Goal: Task Accomplishment & Management: Complete application form

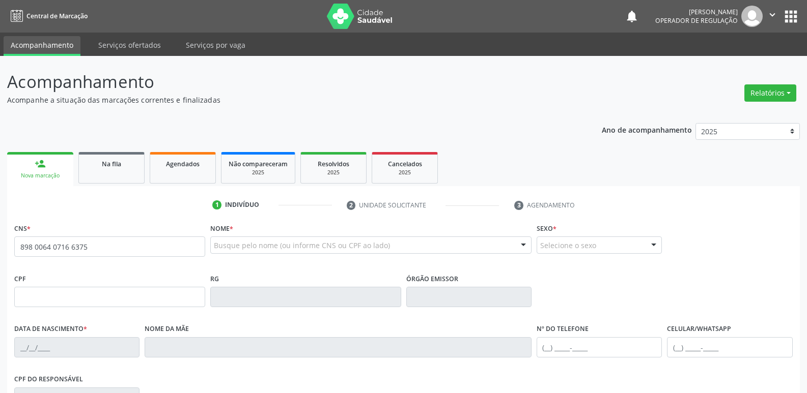
type input "898 0064 0716 6375"
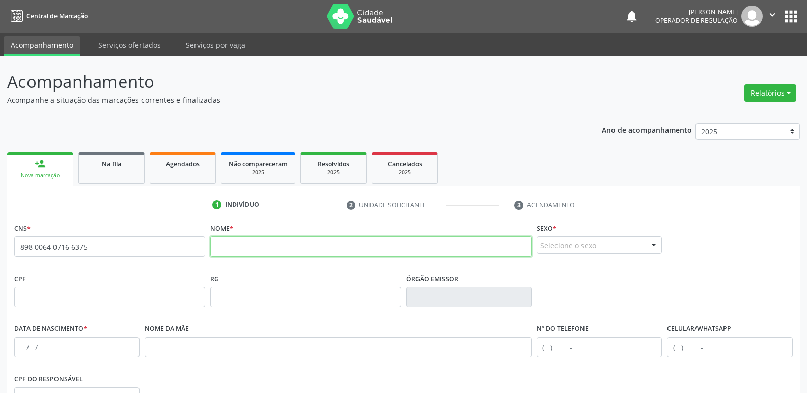
click at [235, 248] on input "text" at bounding box center [370, 247] width 321 height 20
type input "[PERSON_NAME]"
click at [544, 240] on div "Selecione o sexo" at bounding box center [599, 245] width 125 height 17
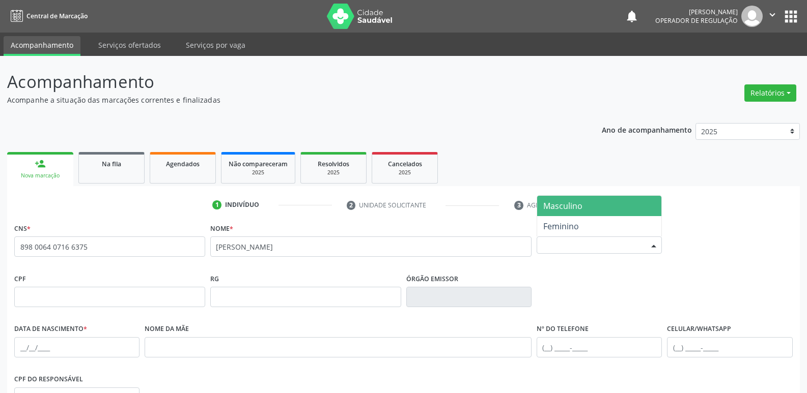
click at [570, 206] on span "Masculino" at bounding box center [562, 206] width 39 height 11
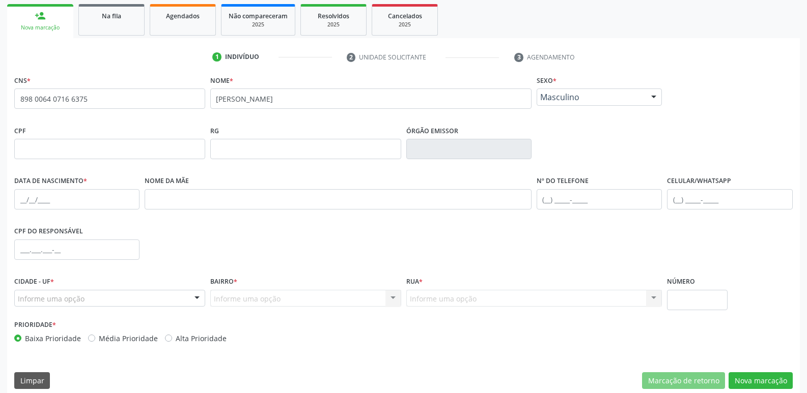
scroll to position [158, 0]
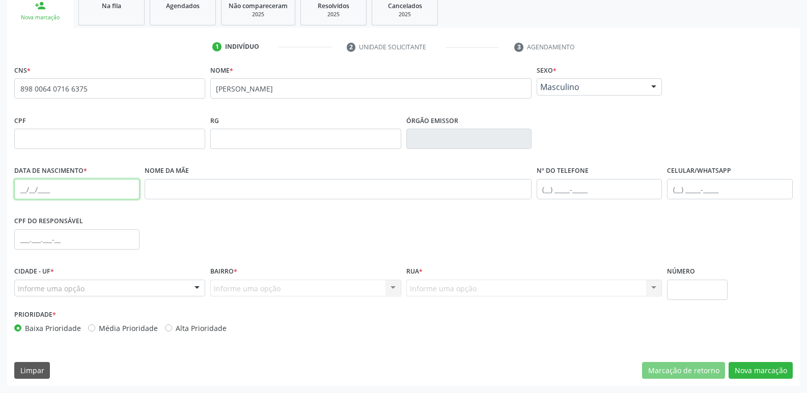
click at [17, 189] on input "text" at bounding box center [76, 189] width 125 height 20
type input "[DATE]"
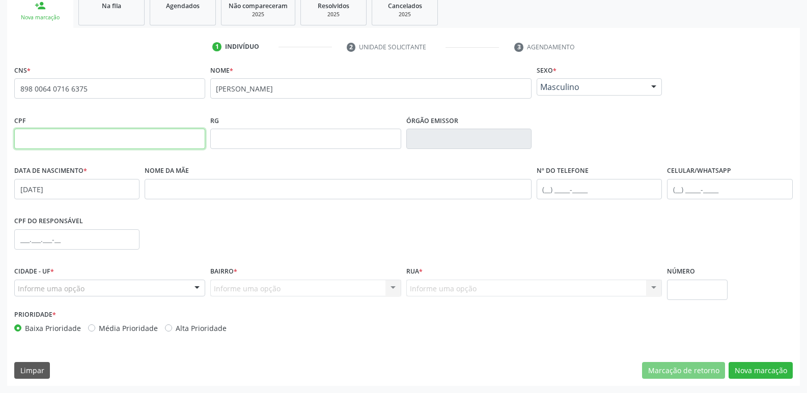
click at [63, 136] on input "text" at bounding box center [109, 139] width 191 height 20
type input "006.408.949-0"
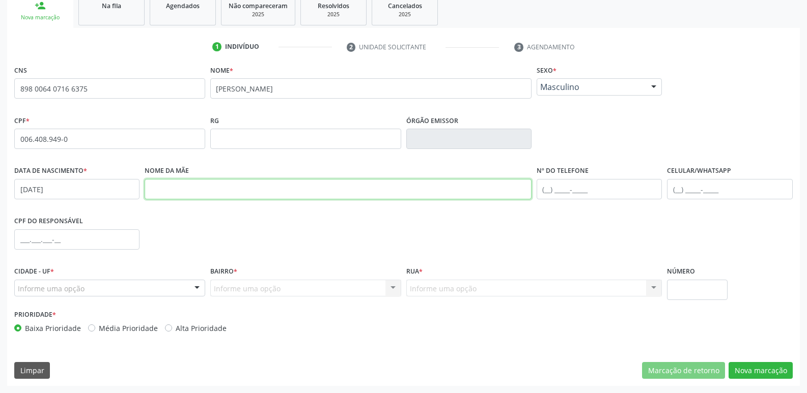
click at [181, 185] on input "text" at bounding box center [338, 189] width 387 height 20
type input "WIGNA [PERSON_NAME]"
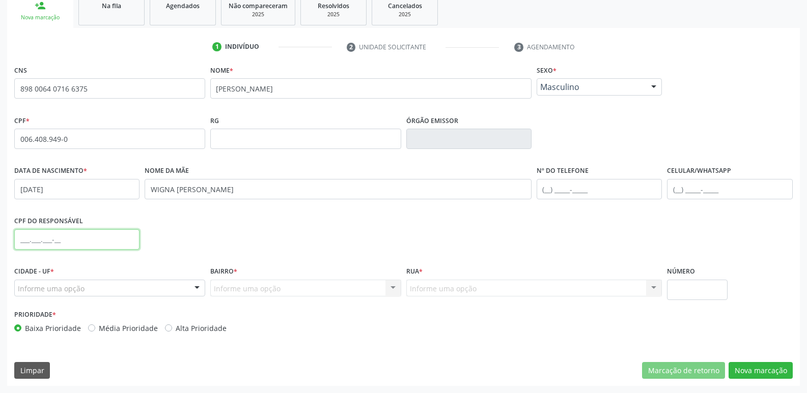
click at [17, 241] on input "text" at bounding box center [76, 240] width 125 height 20
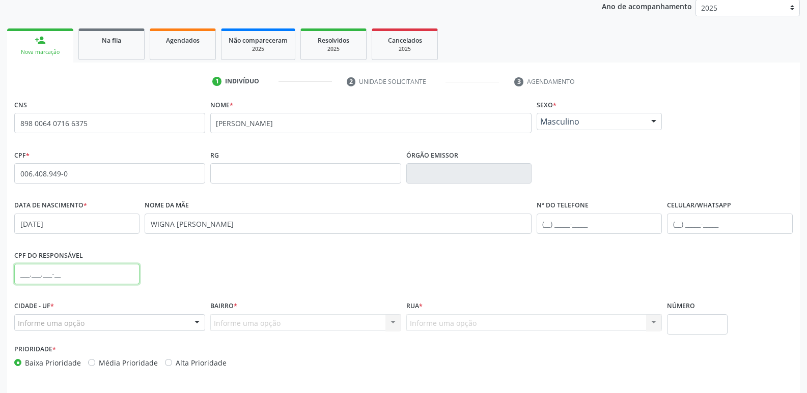
scroll to position [107, 0]
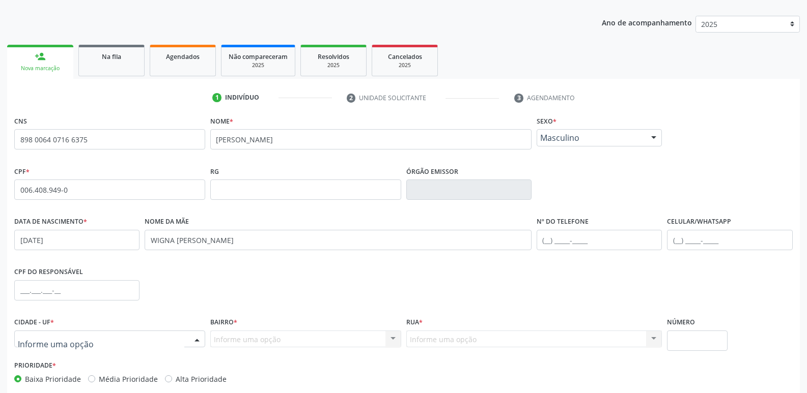
drag, startPoint x: 105, startPoint y: 340, endPoint x: 86, endPoint y: 311, distance: 34.6
click at [104, 339] on div at bounding box center [109, 339] width 191 height 17
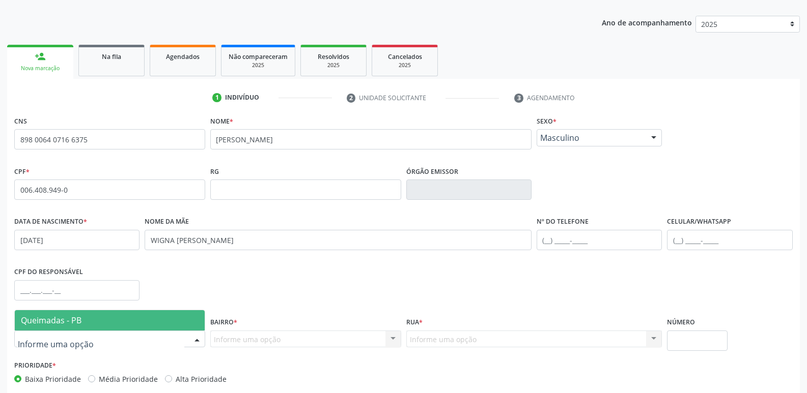
click at [64, 318] on span "Queimadas - PB" at bounding box center [51, 320] width 61 height 11
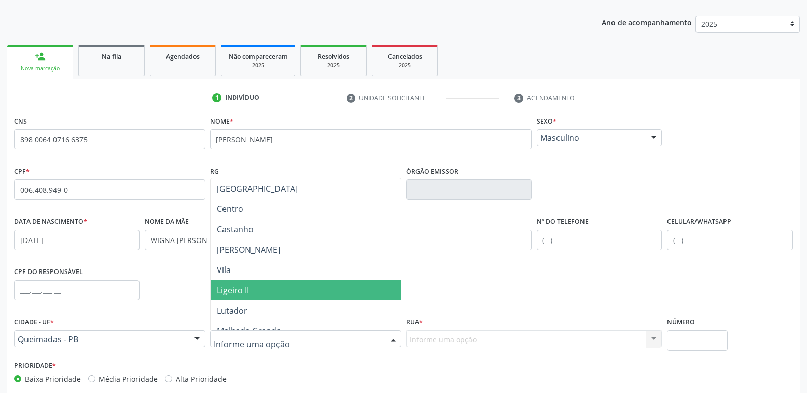
click at [263, 290] on span "Ligeiro II" at bounding box center [306, 290] width 190 height 20
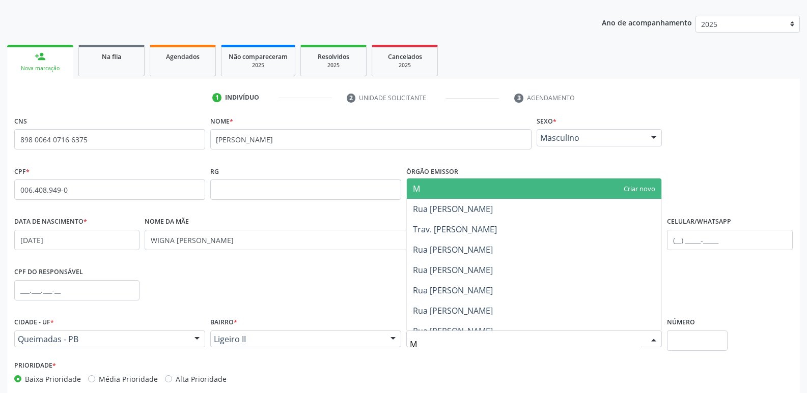
type input "MI"
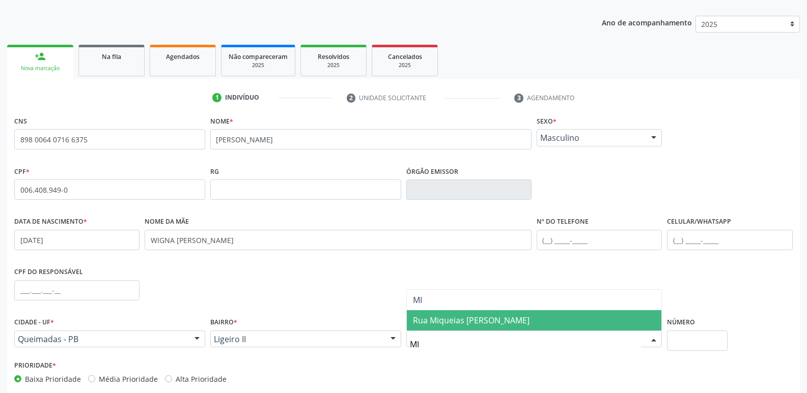
click at [449, 319] on span "Rua Miqueias [PERSON_NAME]" at bounding box center [471, 320] width 117 height 11
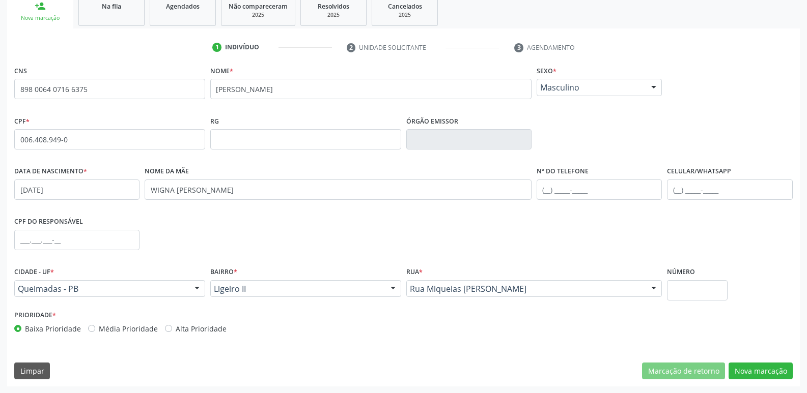
scroll to position [158, 0]
click at [754, 371] on button "Nova marcação" at bounding box center [760, 370] width 64 height 17
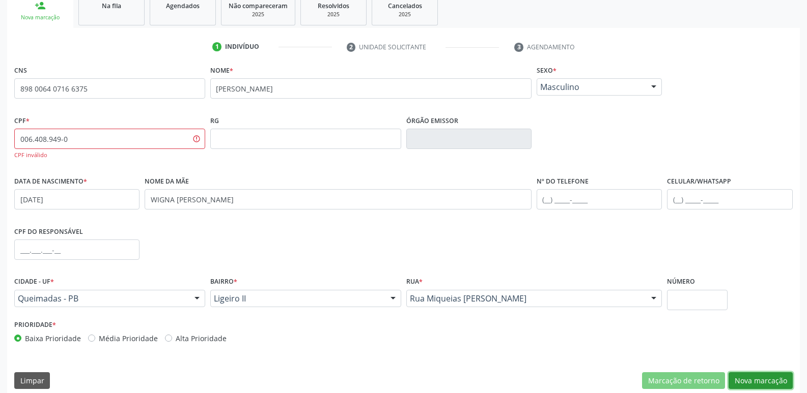
click at [766, 378] on button "Nova marcação" at bounding box center [760, 381] width 64 height 17
click at [38, 138] on input "006.408.949-0" at bounding box center [109, 139] width 191 height 20
type input "006.440.894-90"
click at [781, 376] on button "Nova marcação" at bounding box center [760, 381] width 64 height 17
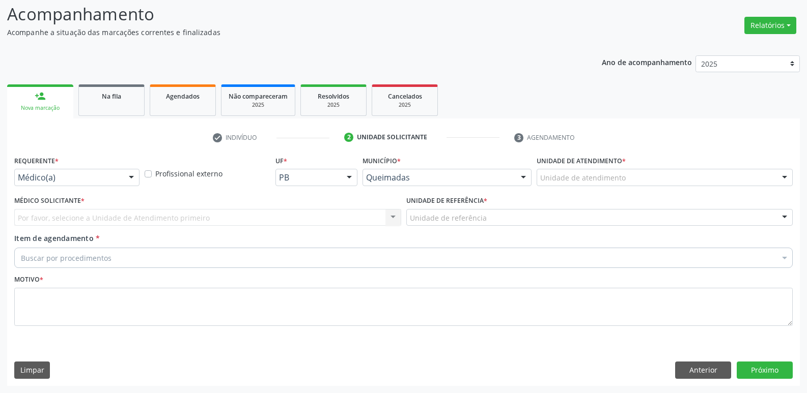
scroll to position [68, 0]
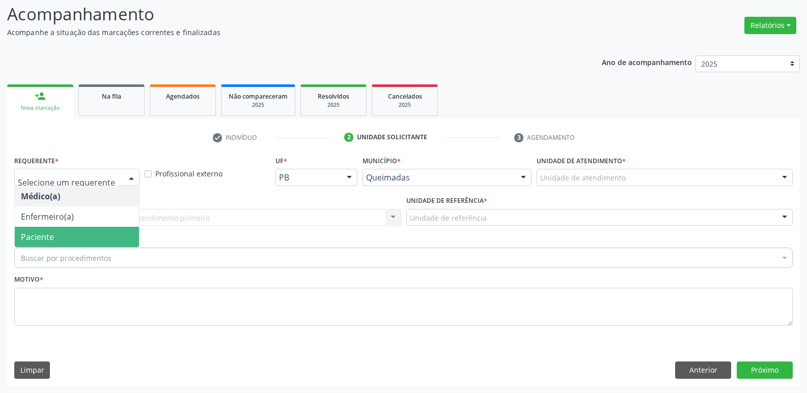
drag, startPoint x: 75, startPoint y: 234, endPoint x: 98, endPoint y: 216, distance: 28.7
click at [75, 232] on span "Paciente" at bounding box center [77, 237] width 124 height 20
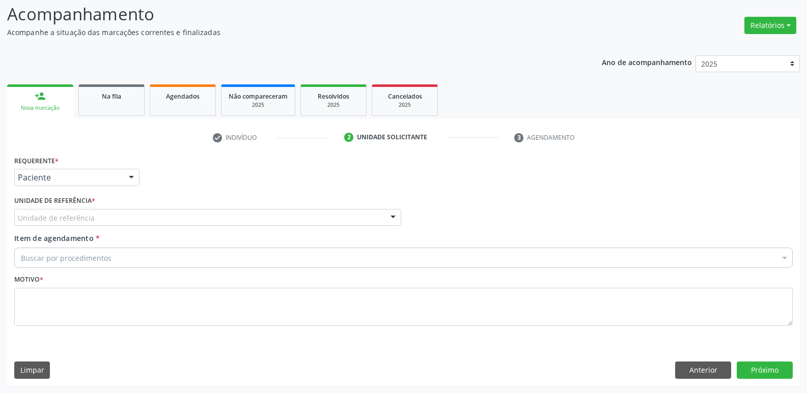
click at [98, 216] on div "Unidade de referência" at bounding box center [207, 217] width 387 height 17
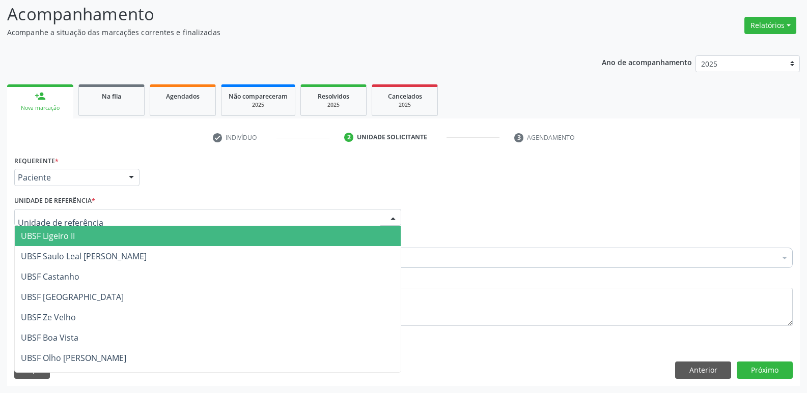
click at [77, 241] on span "UBSF Ligeiro II" at bounding box center [208, 236] width 386 height 20
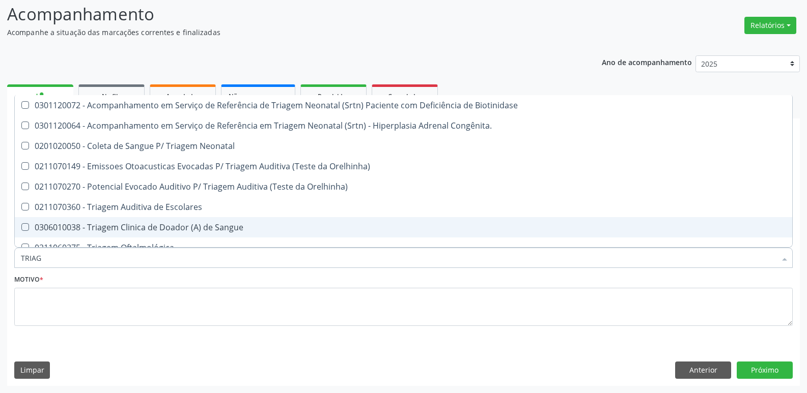
type input "TRIAGE"
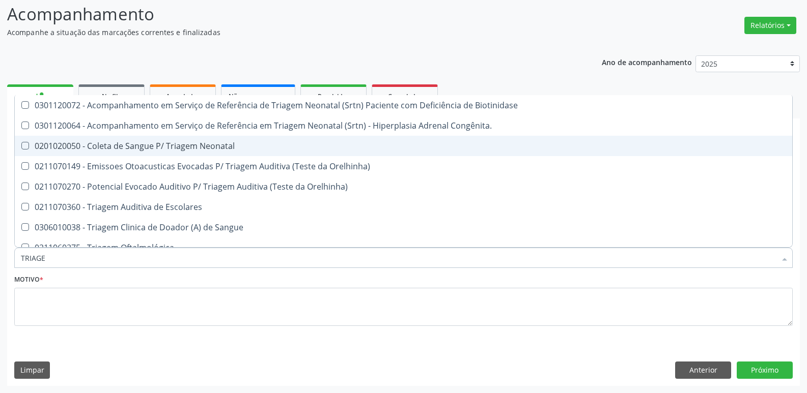
drag, startPoint x: 232, startPoint y: 142, endPoint x: 233, endPoint y: 152, distance: 10.2
click at [233, 147] on div "0201020050 - Coleta de Sangue P/ Triagem Neonatal" at bounding box center [403, 146] width 765 height 8
checkbox Neonatal "true"
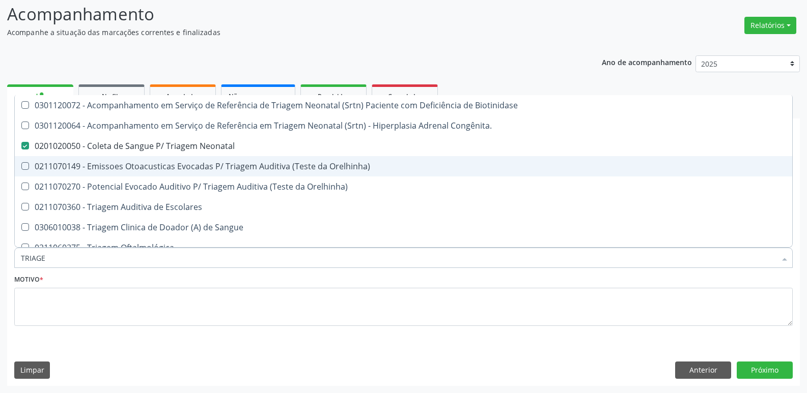
click at [224, 164] on div "0211070149 - Emissoes Otoacusticas Evocadas P/ Triagem Auditiva (Teste da Orelh…" at bounding box center [403, 166] width 765 height 8
checkbox Orelhinha\) "true"
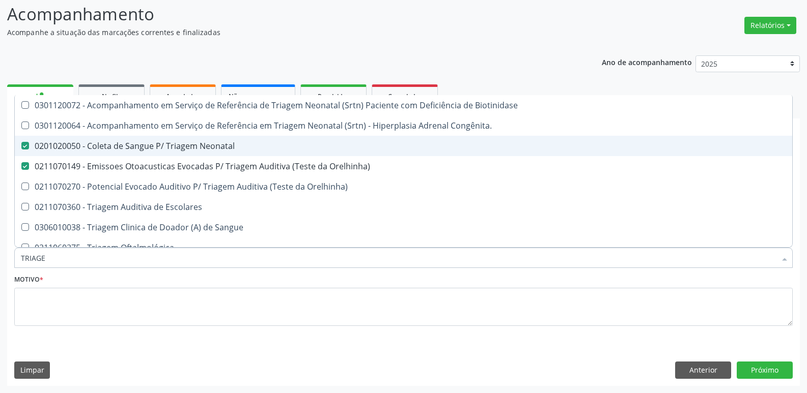
click at [224, 146] on div "0201020050 - Coleta de Sangue P/ Triagem Neonatal" at bounding box center [403, 146] width 765 height 8
checkbox Neonatal "false"
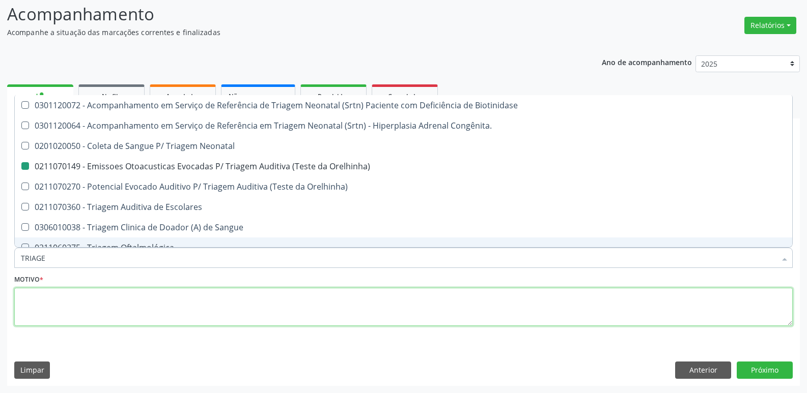
click at [112, 293] on textarea at bounding box center [403, 307] width 778 height 39
checkbox Congênita\ "true"
checkbox Orelhinha\) "false"
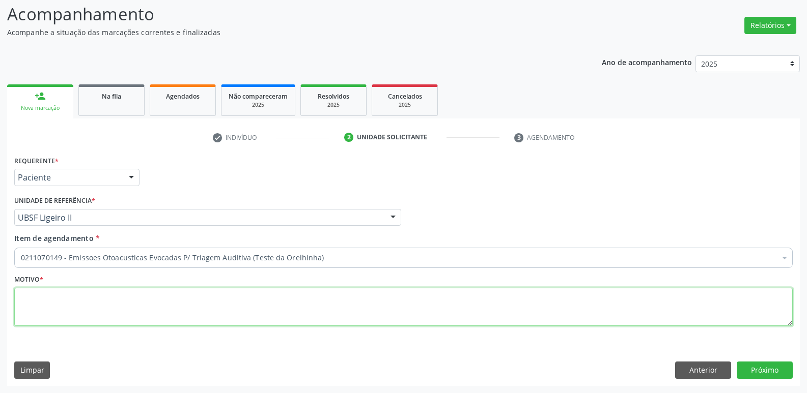
type textarea "V"
paste textarea "LEVAR CADERNETA DE VACINAÇÃO DA CRIANÇA :)"
drag, startPoint x: 207, startPoint y: 297, endPoint x: 0, endPoint y: 274, distance: 208.0
click at [0, 274] on div "Acompanhamento Acompanhe a situação das marcações correntes e finalizadas Relat…" at bounding box center [403, 190] width 807 height 405
type textarea "AVALIAÇÃO"
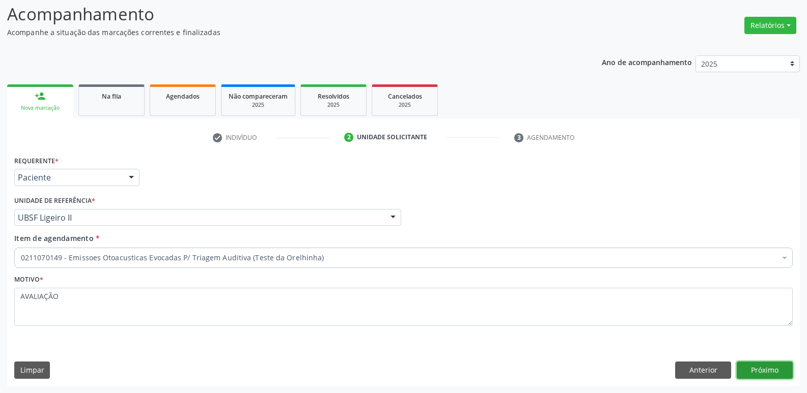
click at [779, 373] on button "Próximo" at bounding box center [765, 370] width 56 height 17
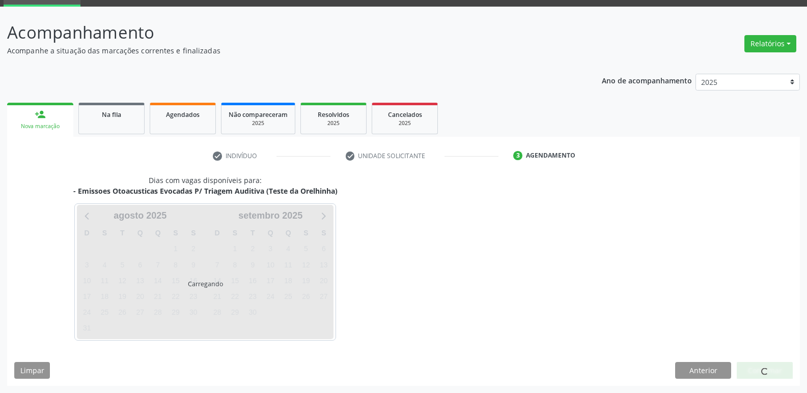
scroll to position [49, 0]
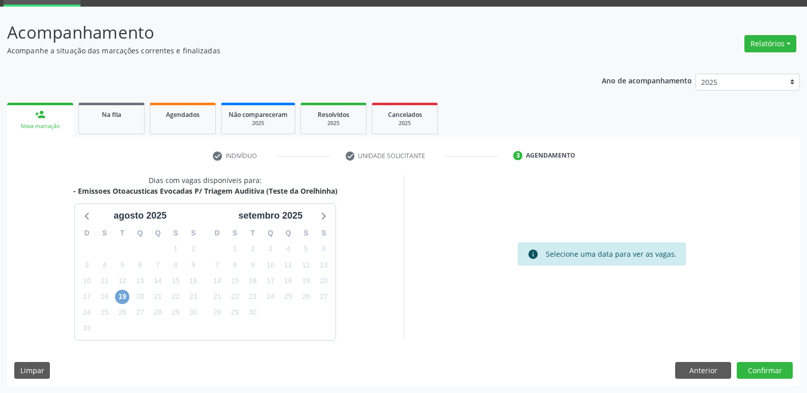
click at [124, 298] on span "19" at bounding box center [122, 297] width 14 height 14
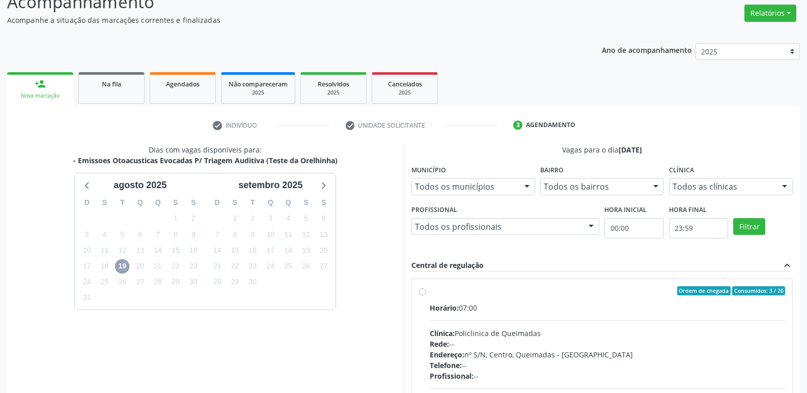
scroll to position [196, 0]
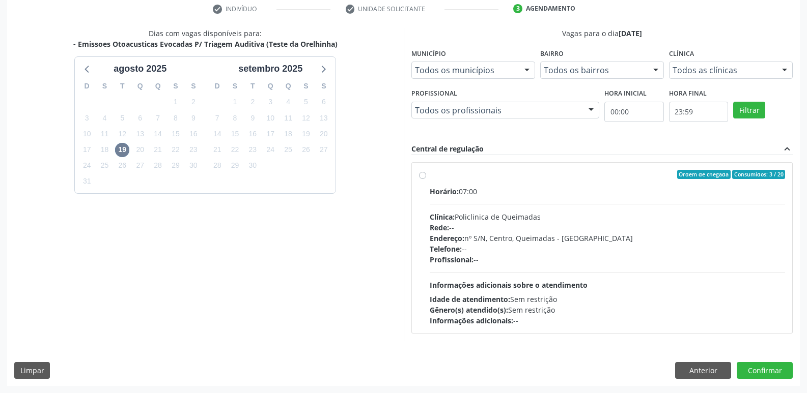
click at [588, 260] on div "Profissional: --" at bounding box center [608, 260] width 356 height 11
click at [426, 179] on input "Ordem de chegada Consumidos: 3 / 20 Horário: 07:00 Clínica: Policlinica de Quei…" at bounding box center [422, 174] width 7 height 9
radio input "true"
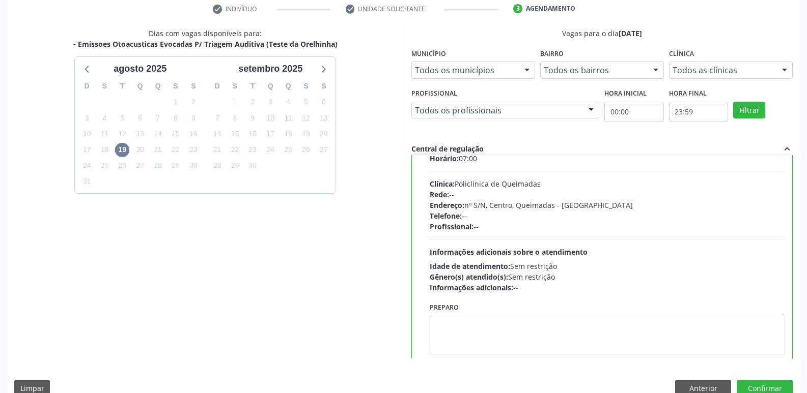
scroll to position [50, 0]
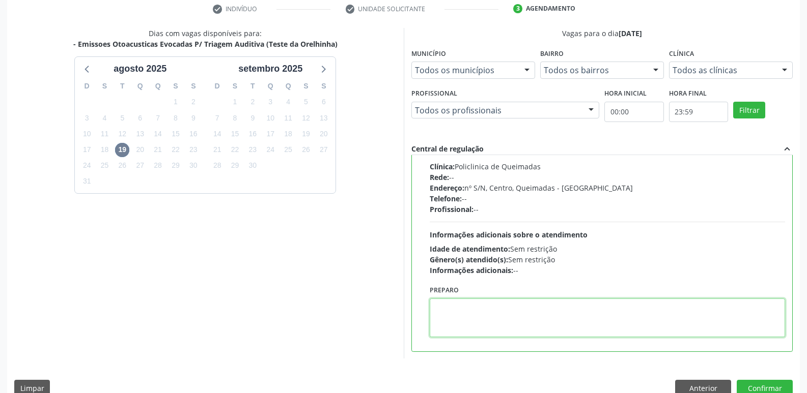
click at [452, 326] on textarea at bounding box center [608, 318] width 356 height 39
paste textarea "LEVAR CADERNETA DE VACINAÇÃO DA CRIANÇA :)"
type textarea "LEVAR CADERNETA DE VACINAÇÃO DA CRIANÇA :)"
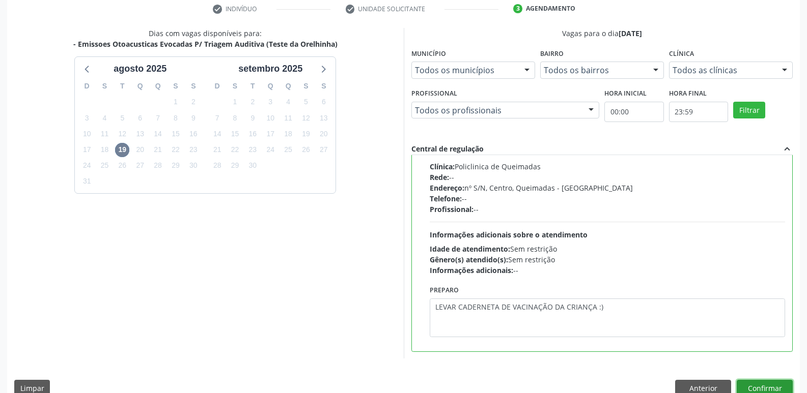
click at [764, 385] on button "Confirmar" at bounding box center [765, 388] width 56 height 17
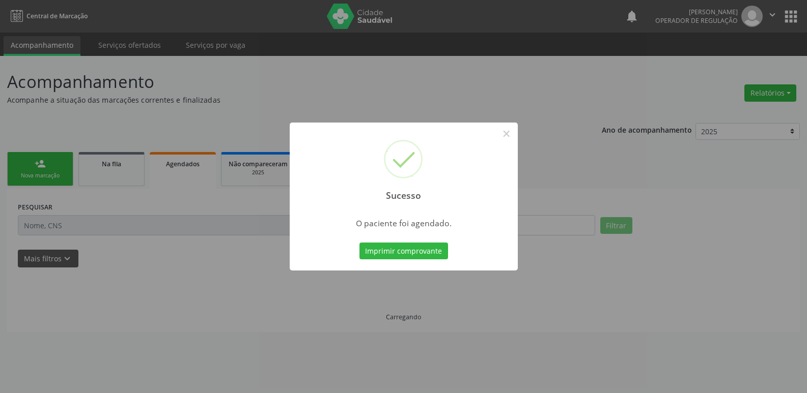
scroll to position [0, 0]
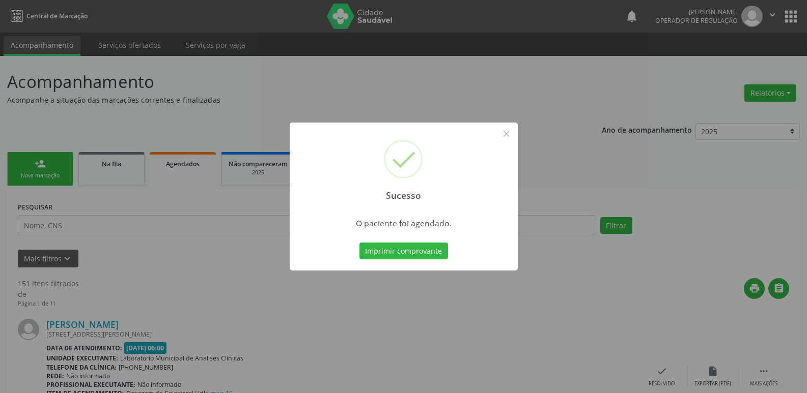
click at [359, 243] on button "Imprimir comprovante" at bounding box center [403, 251] width 89 height 17
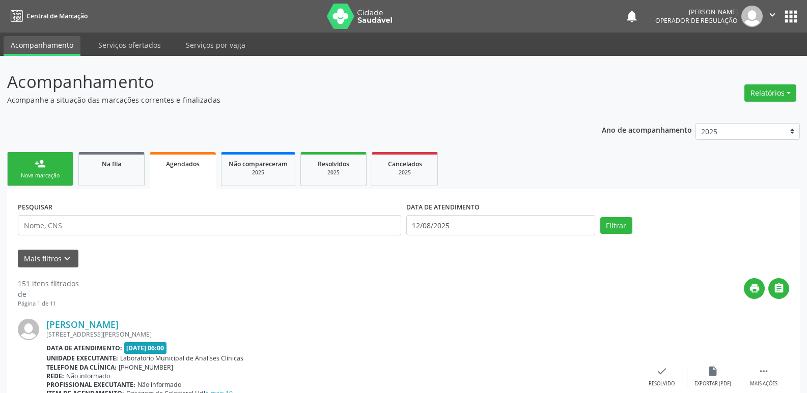
click at [53, 158] on link "person_add Nova marcação" at bounding box center [40, 169] width 66 height 34
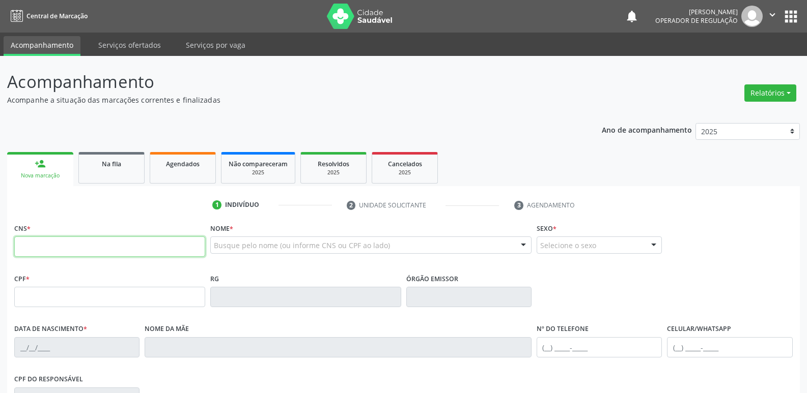
click at [39, 240] on input "text" at bounding box center [109, 247] width 191 height 20
type input "708 6025 4533 6089"
type input "006.518.684-24"
type input "[DATE]"
type input "Ketiley [PERSON_NAME]"
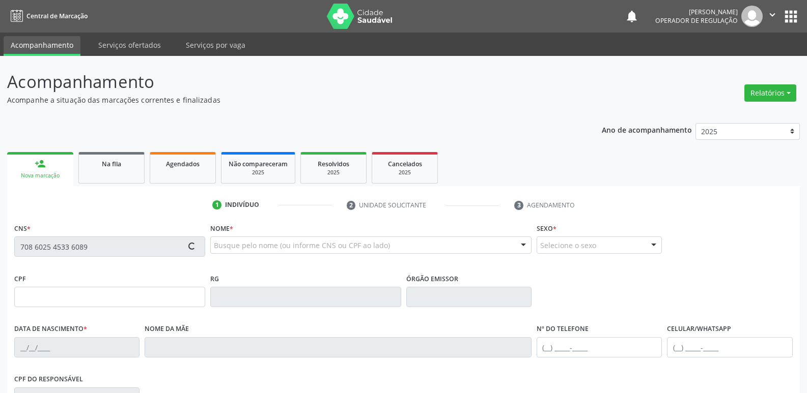
type input "[PHONE_NUMBER]"
type input "S/N"
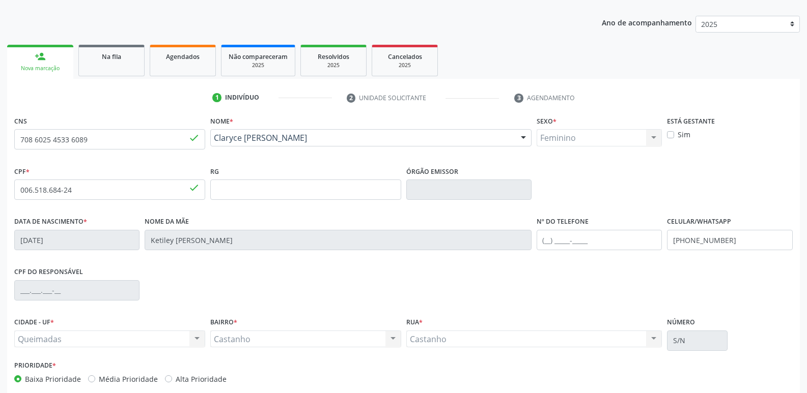
scroll to position [158, 0]
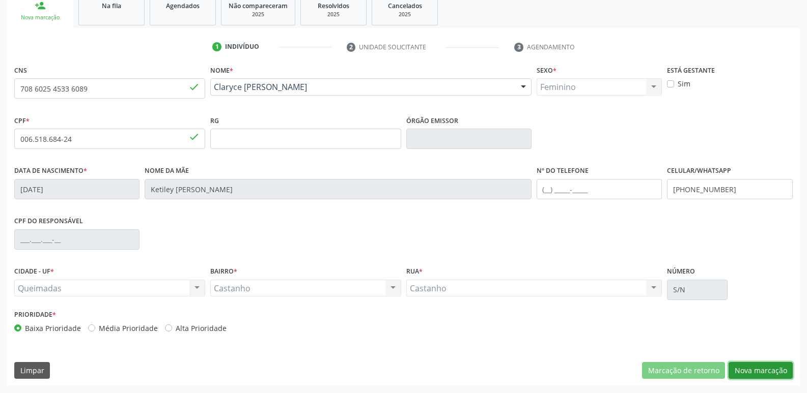
click at [758, 371] on button "Nova marcação" at bounding box center [760, 370] width 64 height 17
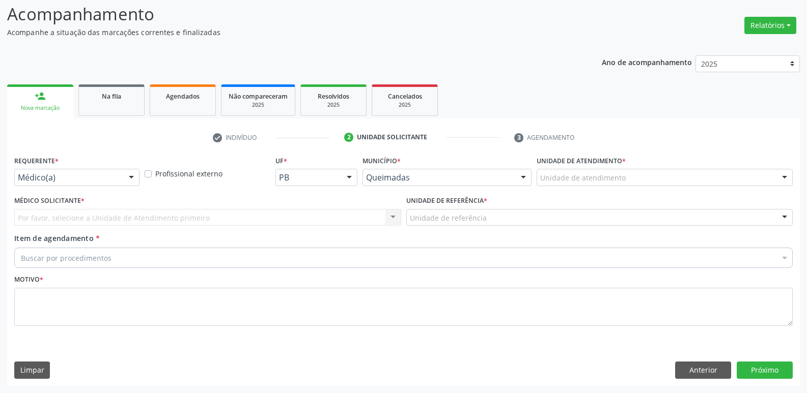
scroll to position [68, 0]
drag, startPoint x: 55, startPoint y: 180, endPoint x: 46, endPoint y: 201, distance: 23.3
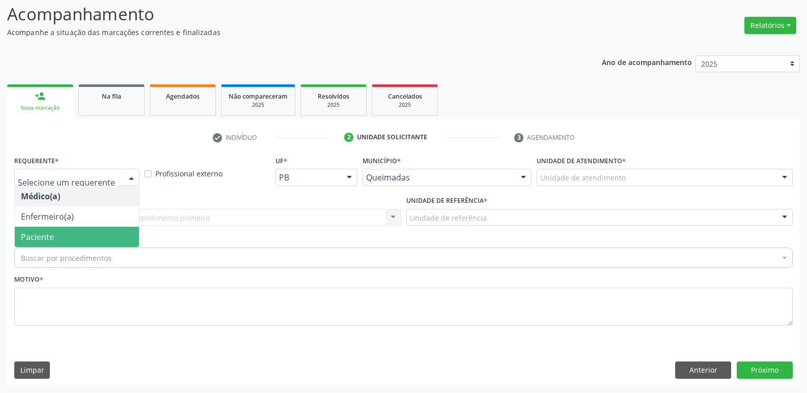
drag, startPoint x: 33, startPoint y: 236, endPoint x: 43, endPoint y: 231, distance: 11.6
click at [32, 236] on span "Paciente" at bounding box center [37, 237] width 33 height 11
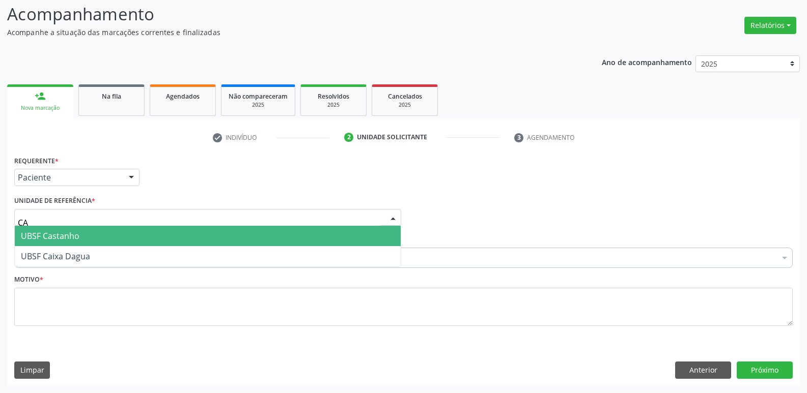
type input "CAS"
drag, startPoint x: 48, startPoint y: 227, endPoint x: 60, endPoint y: 244, distance: 20.9
click at [48, 227] on span "UBSF Castanho" at bounding box center [208, 236] width 386 height 20
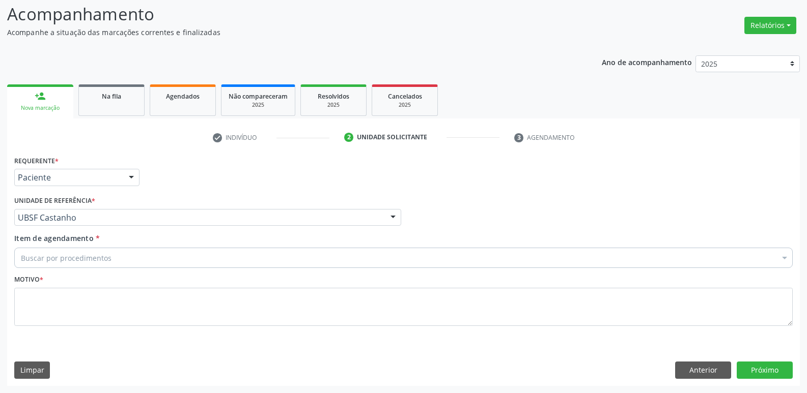
drag, startPoint x: 60, startPoint y: 258, endPoint x: 42, endPoint y: 257, distance: 17.3
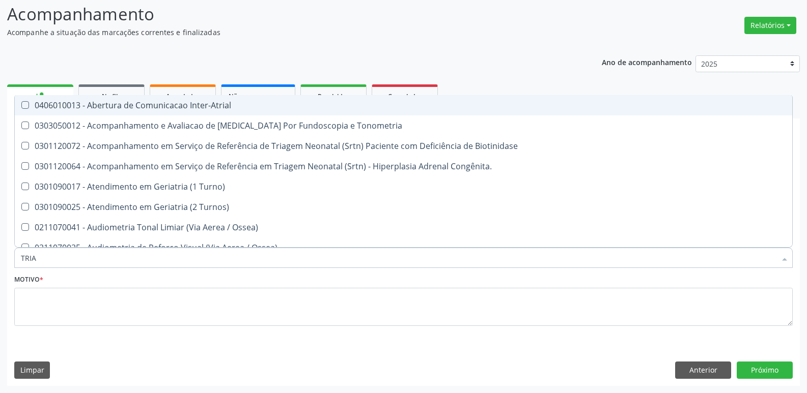
type input "TRIAG"
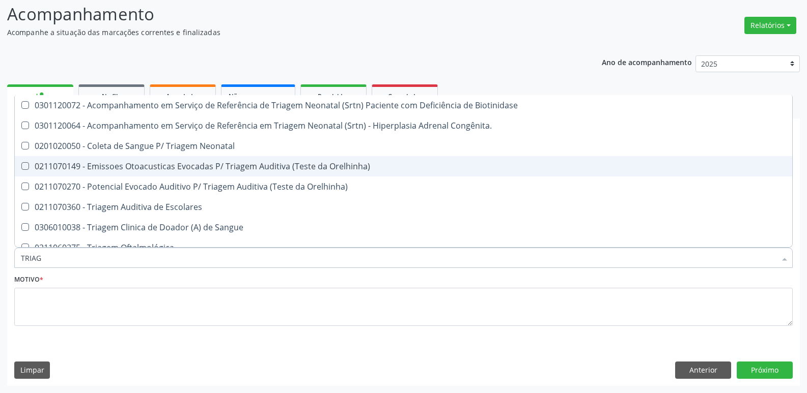
drag, startPoint x: 308, startPoint y: 164, endPoint x: 122, endPoint y: 262, distance: 211.1
click at [293, 171] on div "0211070149 - Emissoes Otoacusticas Evocadas P/ Triagem Auditiva (Teste da Orelh…" at bounding box center [403, 166] width 765 height 8
checkbox Orelhinha\) "true"
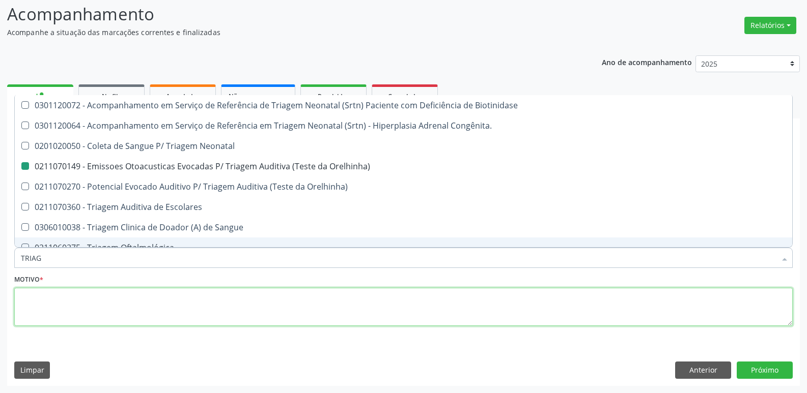
click at [44, 300] on textarea at bounding box center [403, 307] width 778 height 39
checkbox Congênita\ "true"
checkbox Orelhinha\) "false"
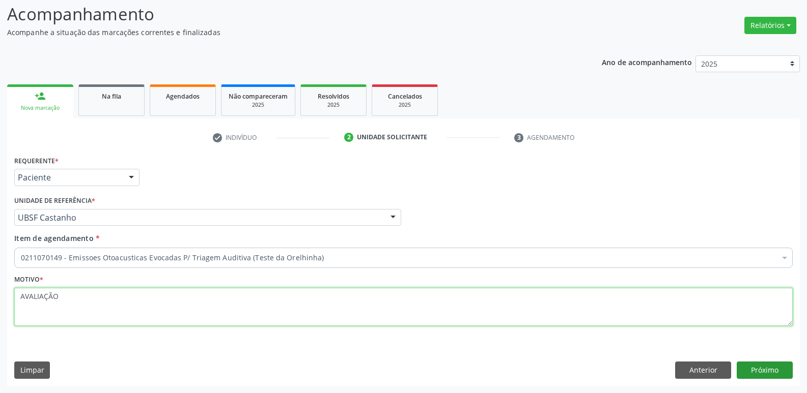
type textarea "AVALIAÇÃO"
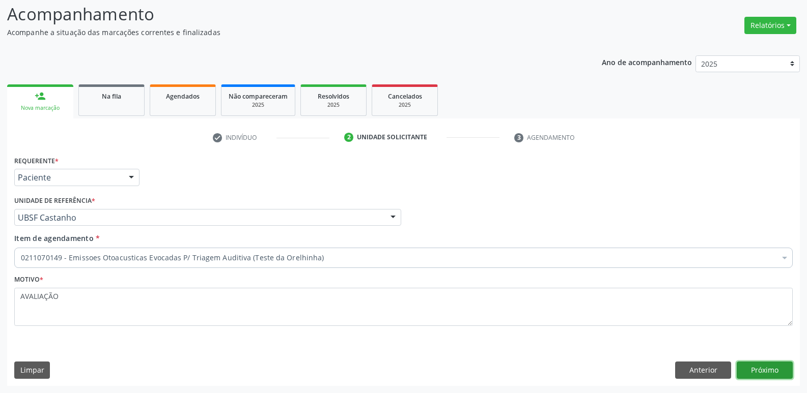
click at [757, 375] on button "Próximo" at bounding box center [765, 370] width 56 height 17
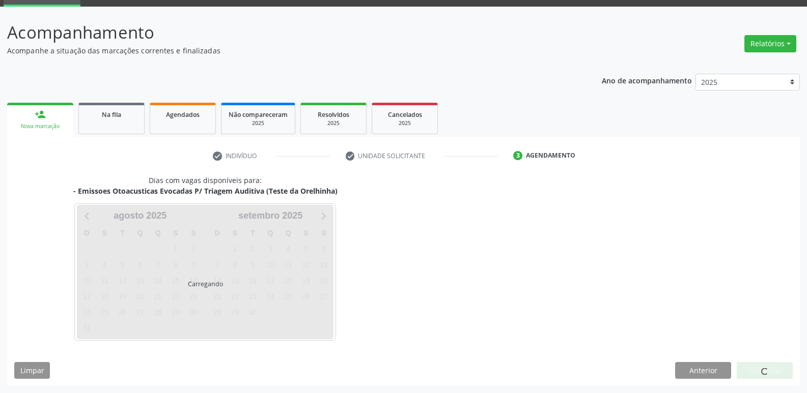
scroll to position [49, 0]
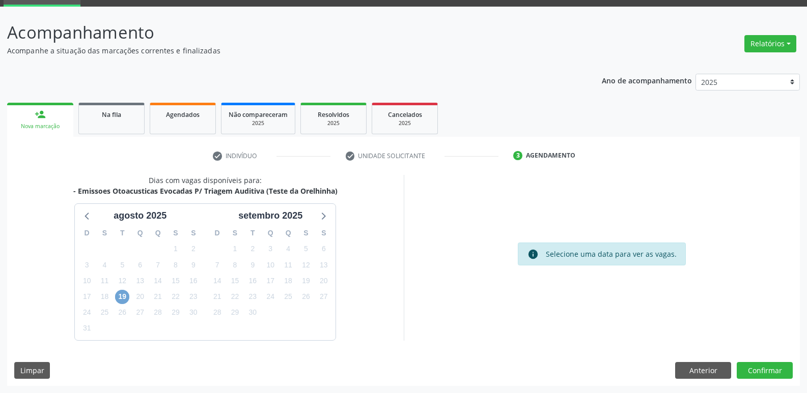
click at [124, 301] on span "19" at bounding box center [122, 297] width 14 height 14
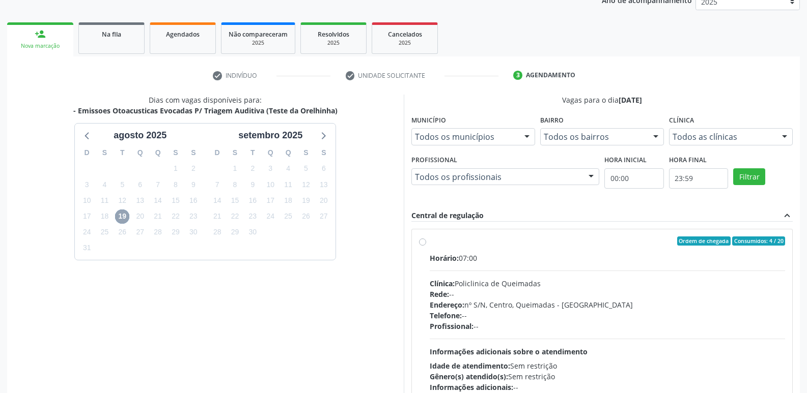
scroll to position [196, 0]
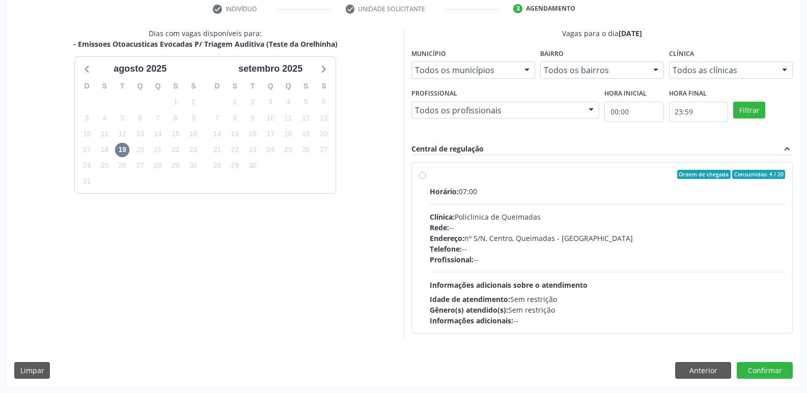
drag, startPoint x: 599, startPoint y: 252, endPoint x: 519, endPoint y: 248, distance: 80.0
click at [597, 253] on div "Telefone: --" at bounding box center [608, 249] width 356 height 11
click at [426, 179] on input "Ordem de chegada Consumidos: 4 / 20 Horário: 07:00 Clínica: Policlinica de Quei…" at bounding box center [422, 174] width 7 height 9
radio input "true"
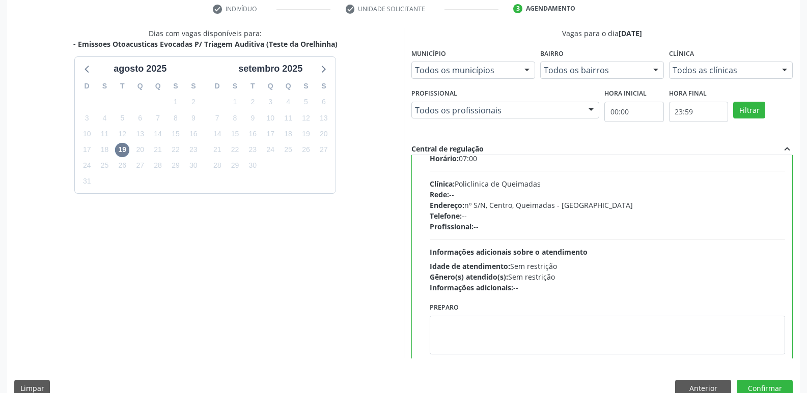
scroll to position [50, 0]
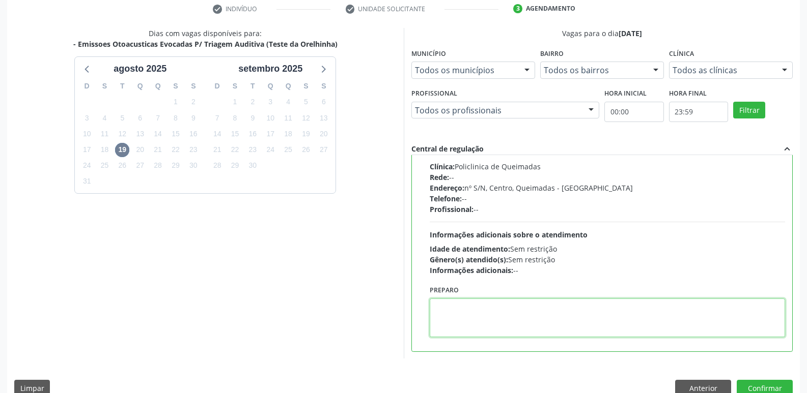
click at [472, 309] on textarea at bounding box center [608, 318] width 356 height 39
paste textarea "LEVAR CADERNETA DE VACINAÇÃO DA CRIANÇA :)"
type textarea "LEVAR CADERNETA DE VACINAÇÃO DA CRIANÇA :)"
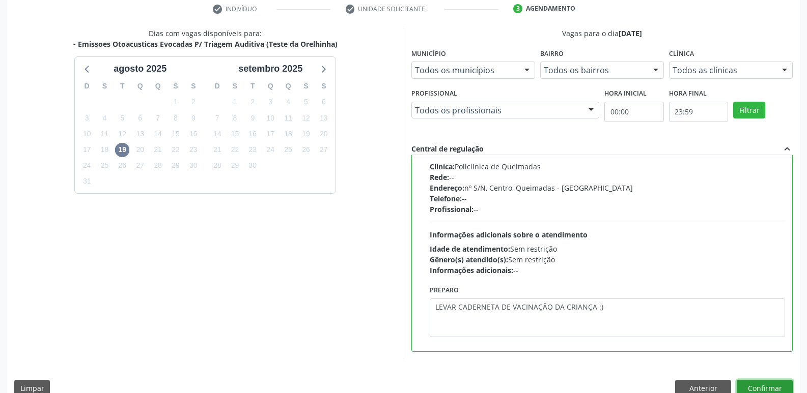
click at [759, 387] on button "Confirmar" at bounding box center [765, 388] width 56 height 17
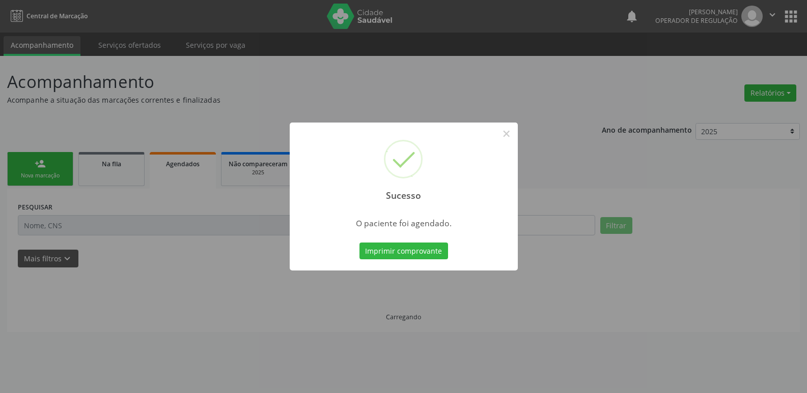
scroll to position [0, 0]
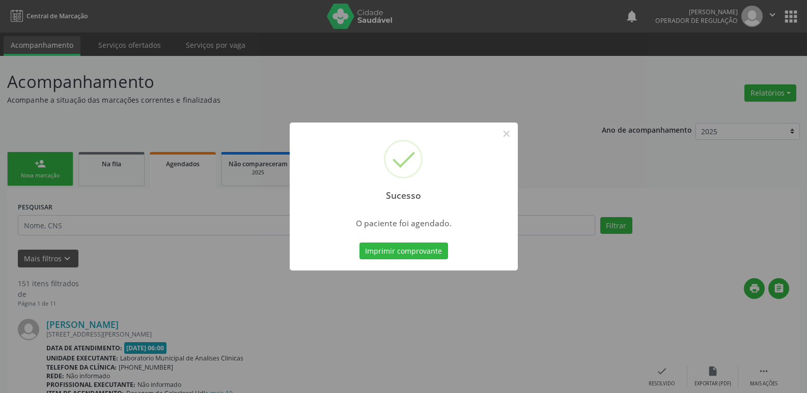
click at [359, 243] on button "Imprimir comprovante" at bounding box center [403, 251] width 89 height 17
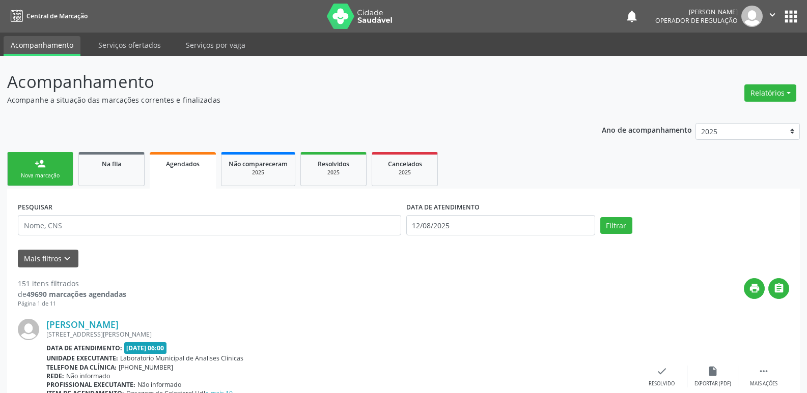
click at [54, 171] on link "person_add Nova marcação" at bounding box center [40, 169] width 66 height 34
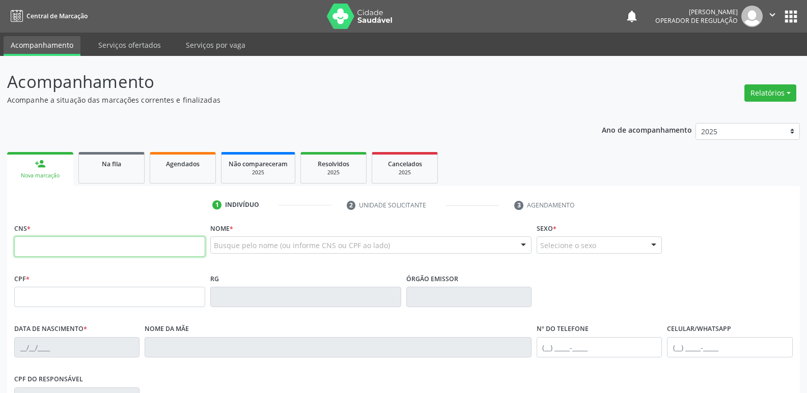
click at [43, 242] on input "text" at bounding box center [109, 247] width 191 height 20
type input "706 7055 1383 1616"
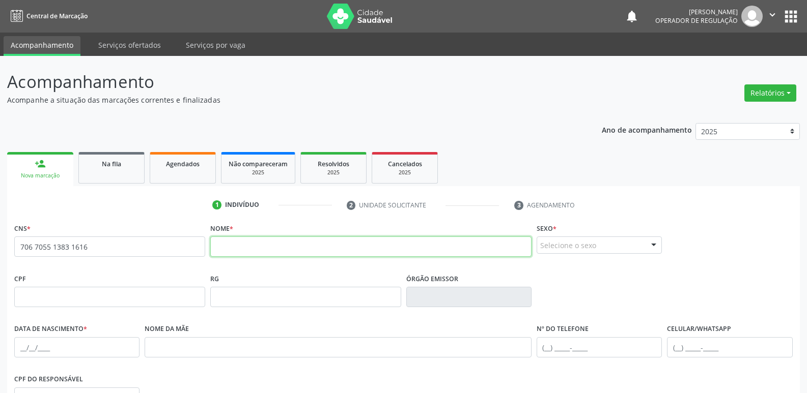
click at [251, 241] on input "text" at bounding box center [370, 247] width 321 height 20
type input "MAVIE GOMES SABINO"
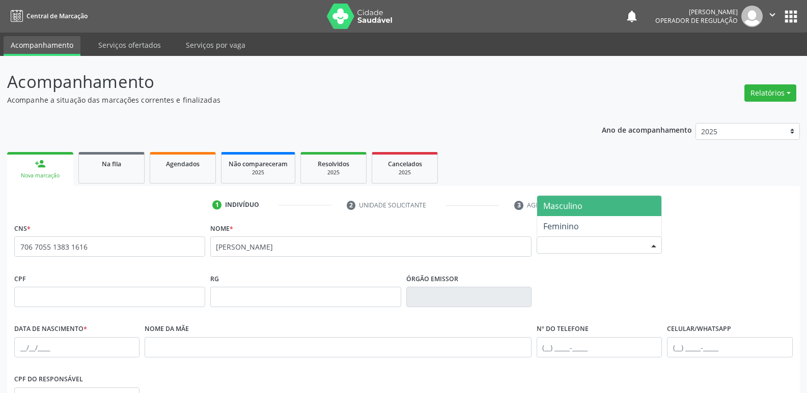
click at [565, 238] on div "Selecione o sexo" at bounding box center [599, 245] width 125 height 17
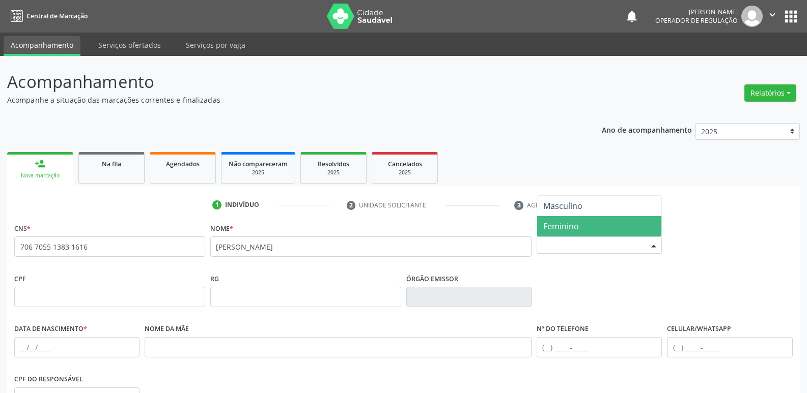
drag, startPoint x: 572, startPoint y: 230, endPoint x: 488, endPoint y: 235, distance: 83.6
click at [570, 230] on span "Feminino" at bounding box center [561, 226] width 36 height 11
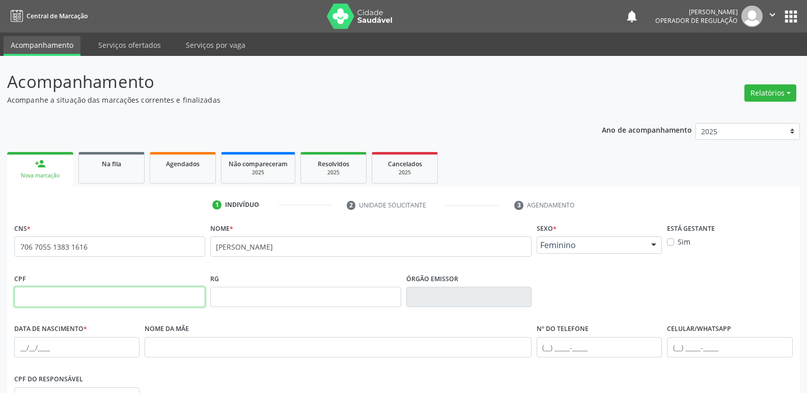
click at [171, 297] on input "text" at bounding box center [109, 297] width 191 height 20
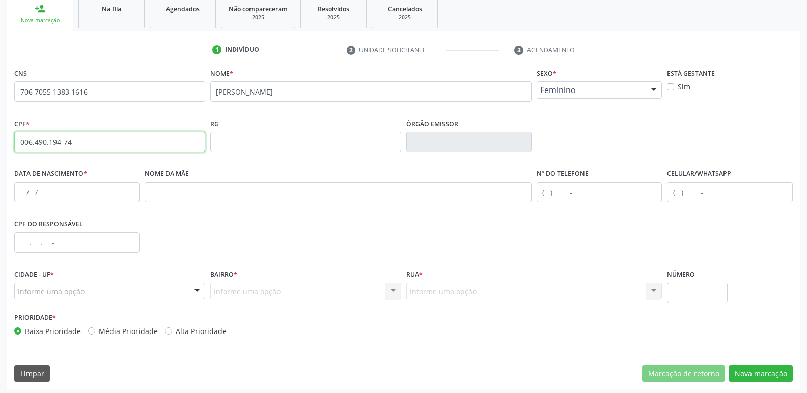
scroll to position [158, 0]
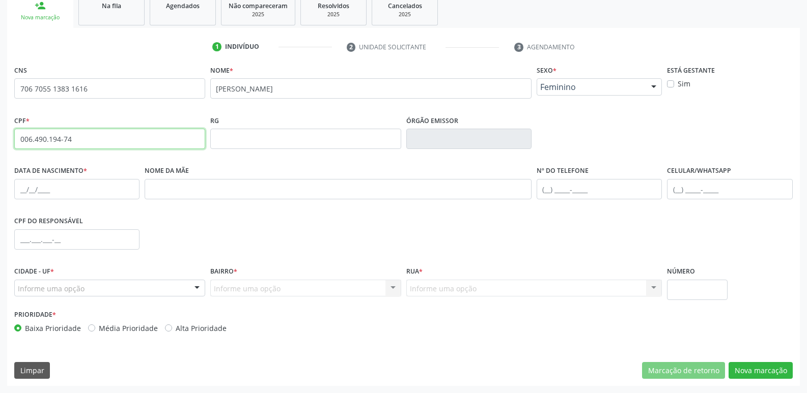
type input "006.490.194-74"
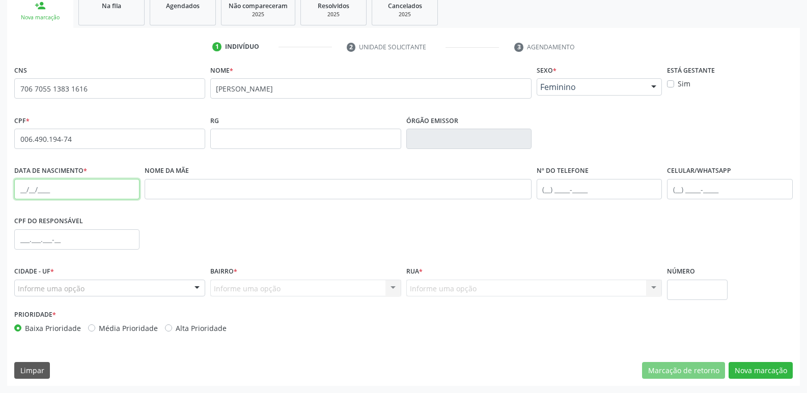
click at [20, 189] on input "text" at bounding box center [76, 189] width 125 height 20
type input "01/06/2025"
click at [19, 240] on input "text" at bounding box center [76, 240] width 125 height 20
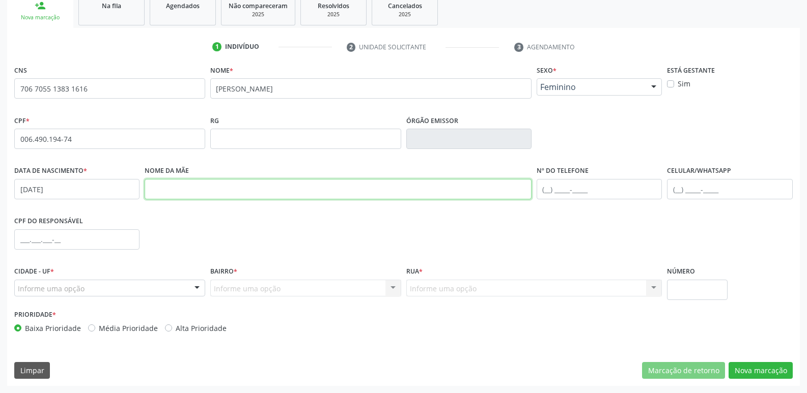
click at [187, 192] on input "text" at bounding box center [338, 189] width 387 height 20
type input "DAIANI GOMES DO NASCIMENTO"
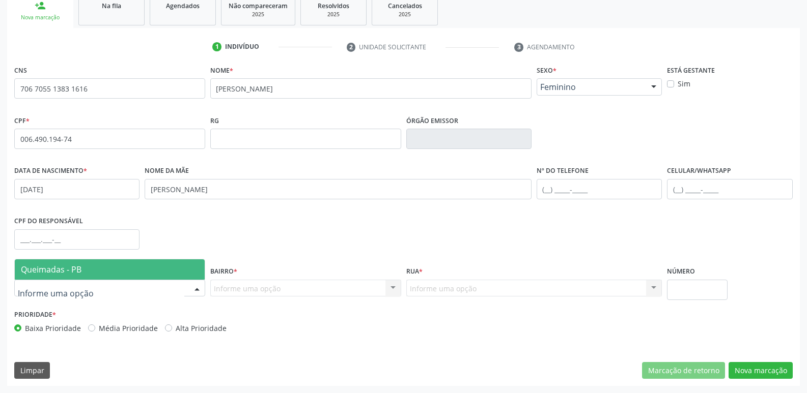
click at [64, 263] on span "Queimadas - PB" at bounding box center [110, 270] width 190 height 20
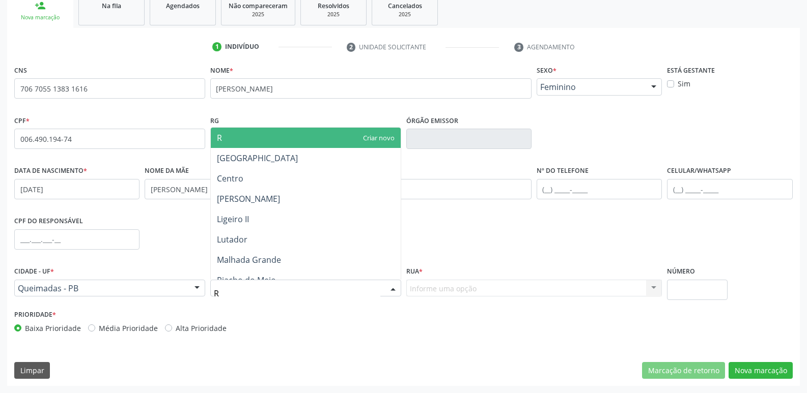
type input "RI"
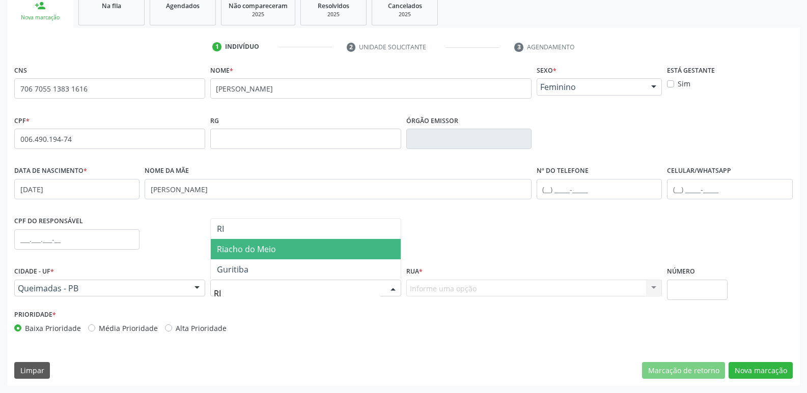
click at [244, 249] on span "Riacho do Meio" at bounding box center [246, 249] width 59 height 11
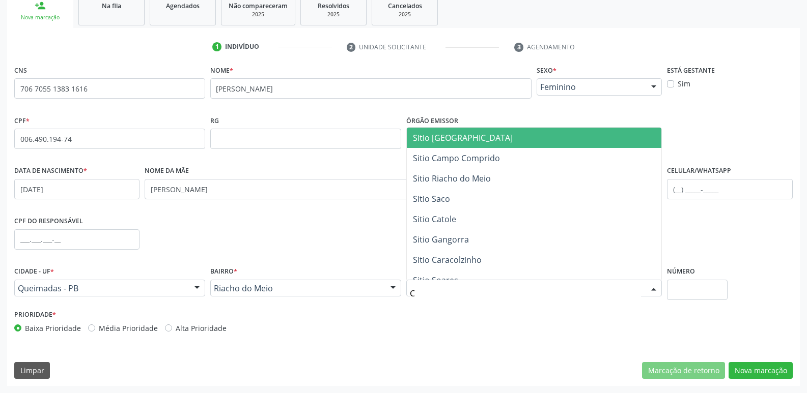
type input "CA"
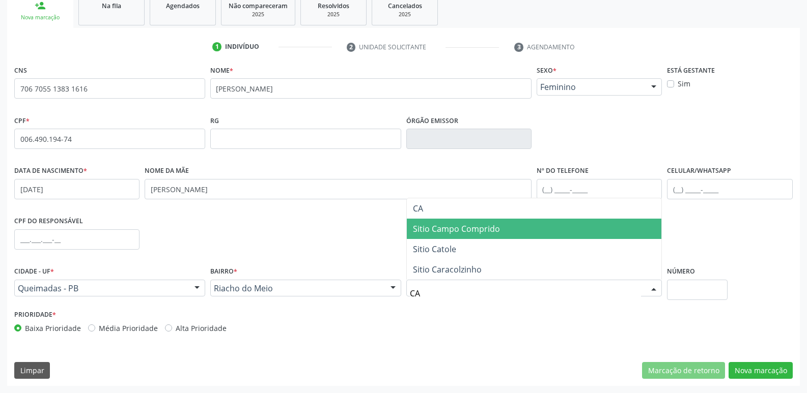
click at [462, 234] on span "Sitio Campo Comprido" at bounding box center [456, 228] width 87 height 11
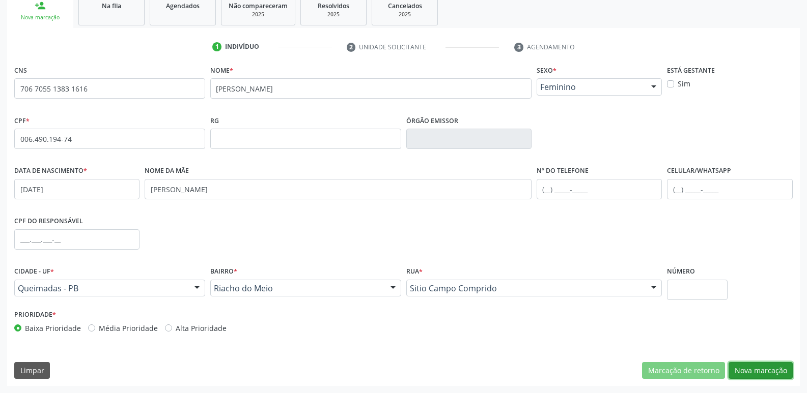
click at [749, 368] on button "Nova marcação" at bounding box center [760, 370] width 64 height 17
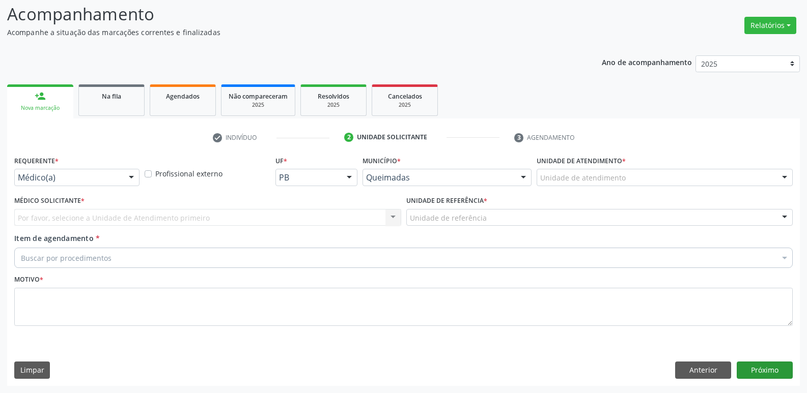
scroll to position [68, 0]
drag, startPoint x: 73, startPoint y: 172, endPoint x: 73, endPoint y: 179, distance: 7.1
click at [73, 179] on div "Médico(a)" at bounding box center [76, 177] width 125 height 17
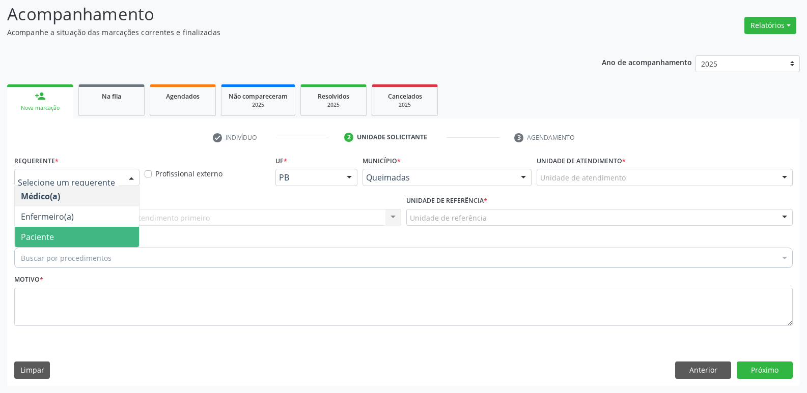
drag, startPoint x: 45, startPoint y: 234, endPoint x: 57, endPoint y: 226, distance: 14.6
click at [45, 234] on span "Paciente" at bounding box center [37, 237] width 33 height 11
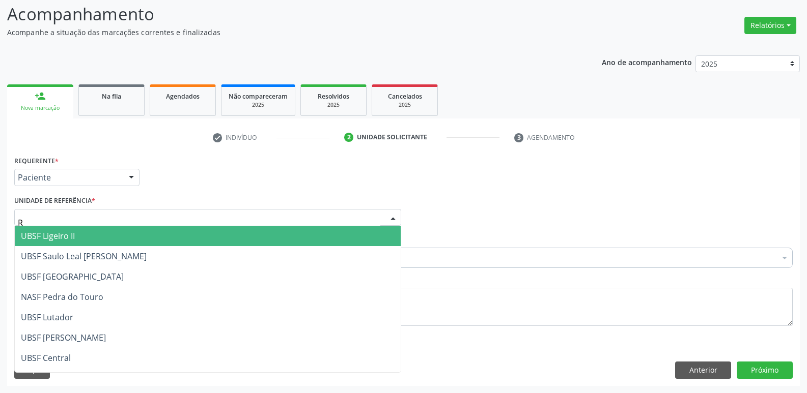
type input "RI"
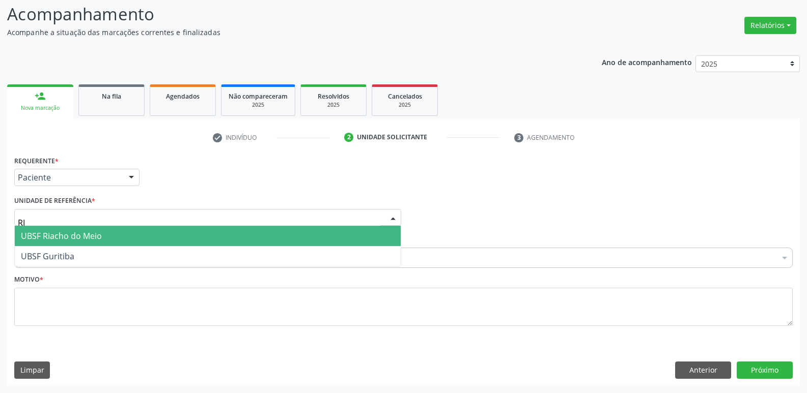
click at [60, 242] on span "UBSF Riacho do Meio" at bounding box center [61, 236] width 81 height 11
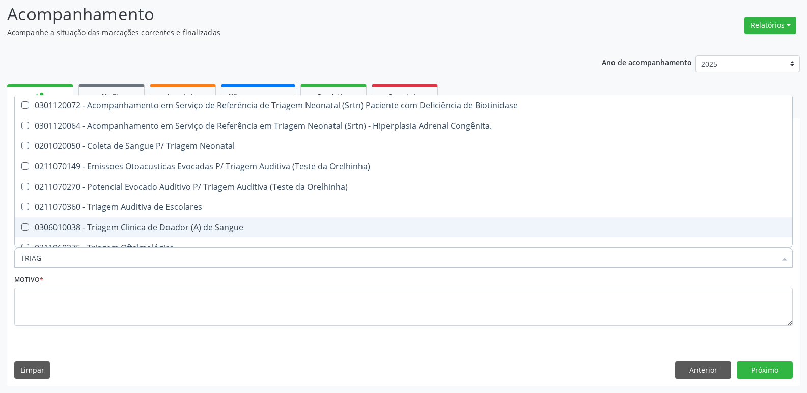
type input "TRIAGE"
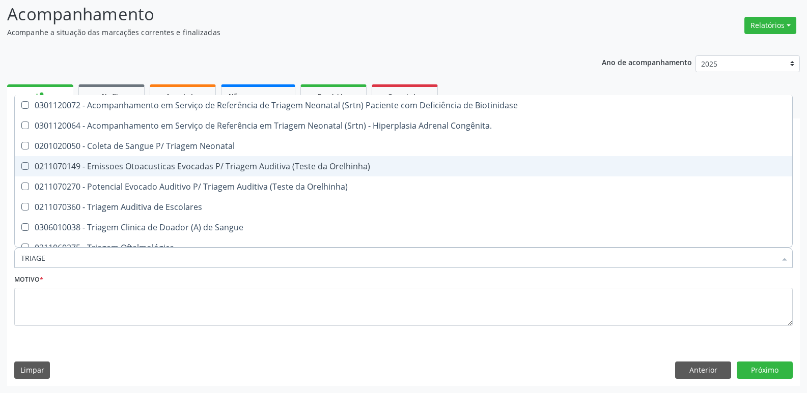
click at [340, 171] on div "0211070149 - Emissoes Otoacusticas Evocadas P/ Triagem Auditiva (Teste da Orelh…" at bounding box center [403, 166] width 765 height 8
checkbox Orelhinha\) "true"
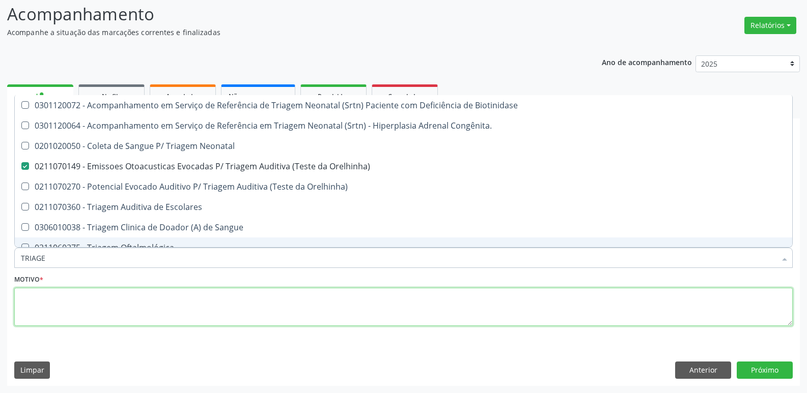
click at [271, 295] on textarea at bounding box center [403, 307] width 778 height 39
checkbox Congênita\ "true"
checkbox Orelhinha\) "false"
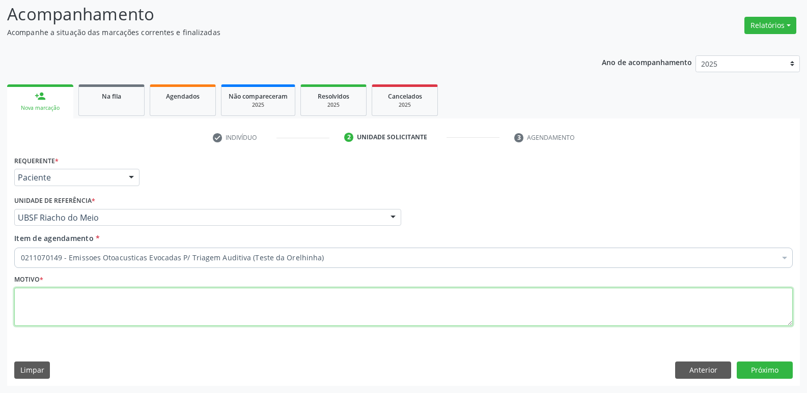
paste textarea "LEVAR CADERNETA DE VACINAÇÃO DA CRIANÇA :)"
drag, startPoint x: 238, startPoint y: 299, endPoint x: 0, endPoint y: 304, distance: 237.8
click at [0, 304] on div "Acompanhamento Acompanhe a situação das marcações correntes e finalizadas Relat…" at bounding box center [403, 190] width 807 height 405
type textarea "AVALIAÇÃO"
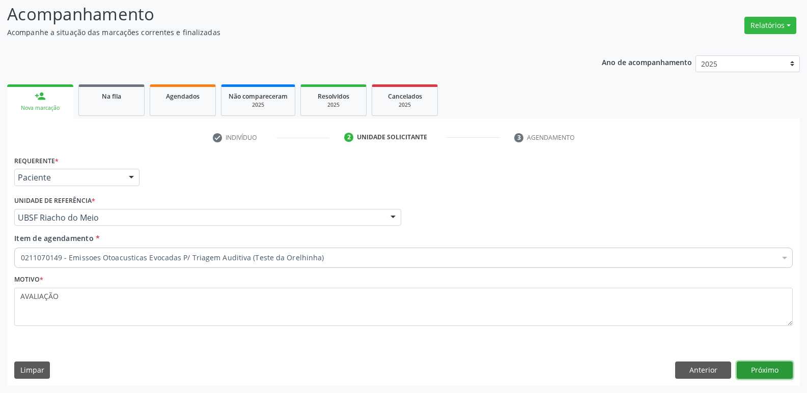
click at [753, 364] on button "Próximo" at bounding box center [765, 370] width 56 height 17
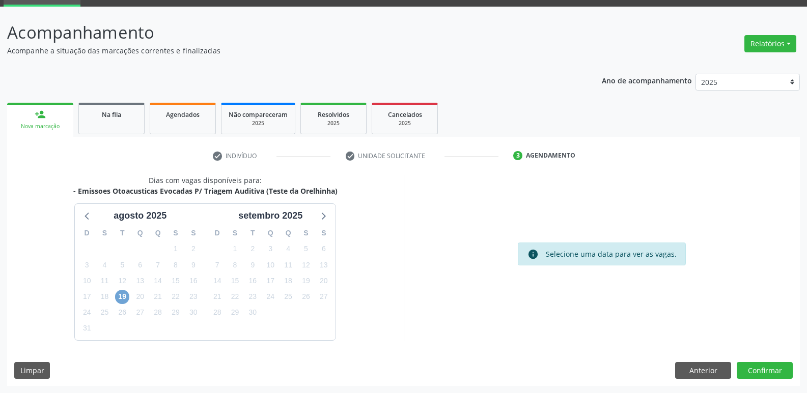
click at [120, 293] on span "19" at bounding box center [122, 297] width 14 height 14
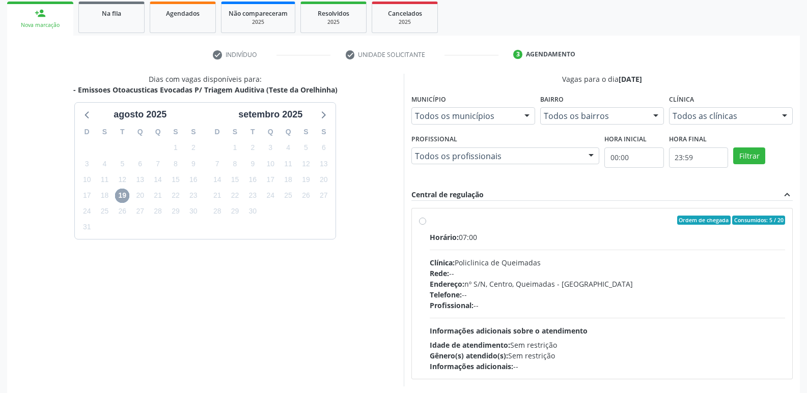
scroll to position [196, 0]
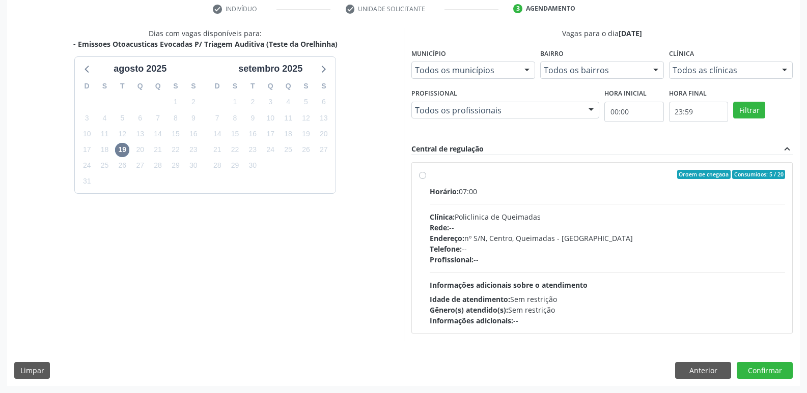
click at [711, 264] on div "Profissional: --" at bounding box center [608, 260] width 356 height 11
click at [426, 179] on input "Ordem de chegada Consumidos: 5 / 20 Horário: 07:00 Clínica: Policlinica de Quei…" at bounding box center [422, 174] width 7 height 9
radio input "true"
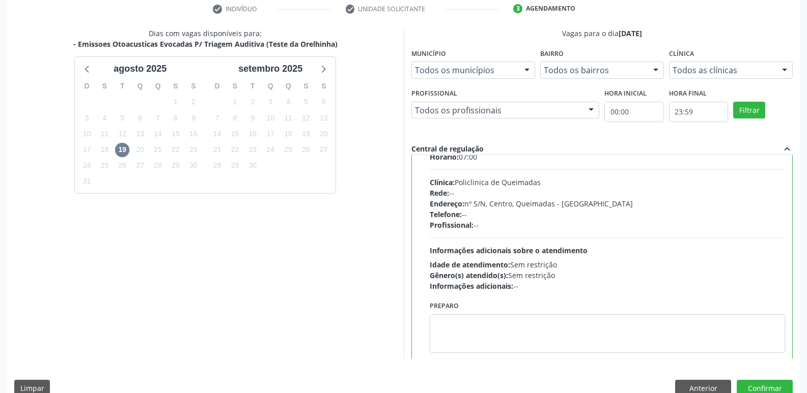
scroll to position [50, 0]
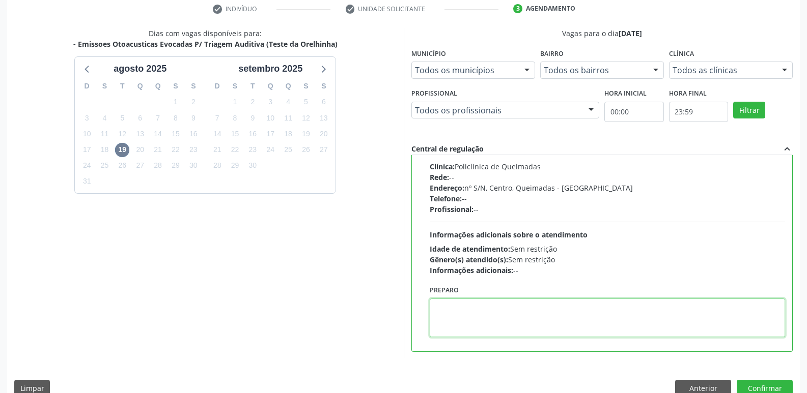
click at [532, 309] on textarea at bounding box center [608, 318] width 356 height 39
paste textarea "LEVAR CADERNETA DE VACINAÇÃO DA CRIANÇA :)"
type textarea "LEVAR CADERNETA DE VACINAÇÃO DA CRIANÇA :)"
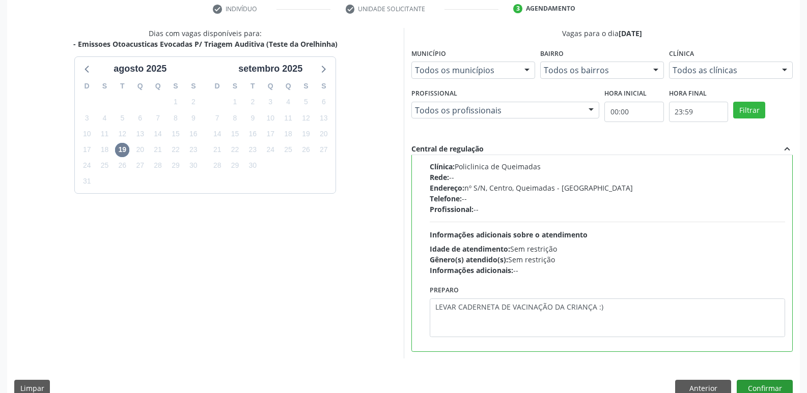
drag, startPoint x: 753, startPoint y: 379, endPoint x: 751, endPoint y: 386, distance: 7.1
click at [753, 381] on div "Dias com vagas disponíveis para: - Emissoes Otoacusticas Evocadas P/ Triagem Au…" at bounding box center [403, 216] width 793 height 376
click at [751, 386] on button "Confirmar" at bounding box center [765, 388] width 56 height 17
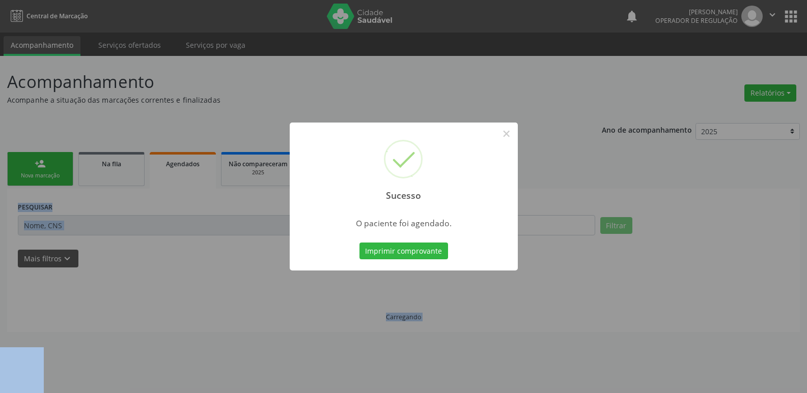
scroll to position [0, 0]
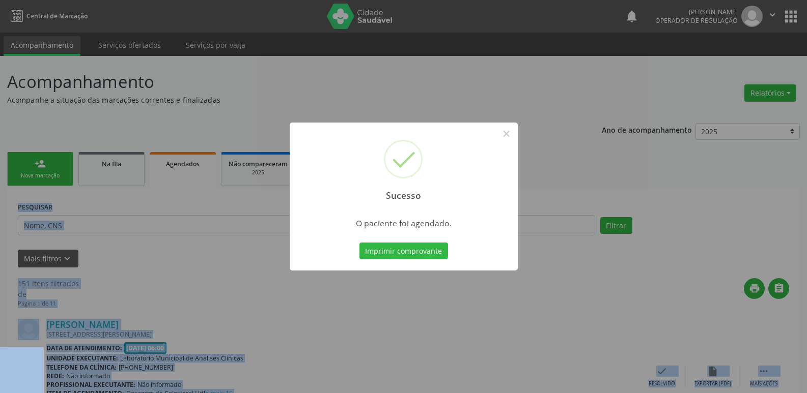
click at [359, 243] on button "Imprimir comprovante" at bounding box center [403, 251] width 89 height 17
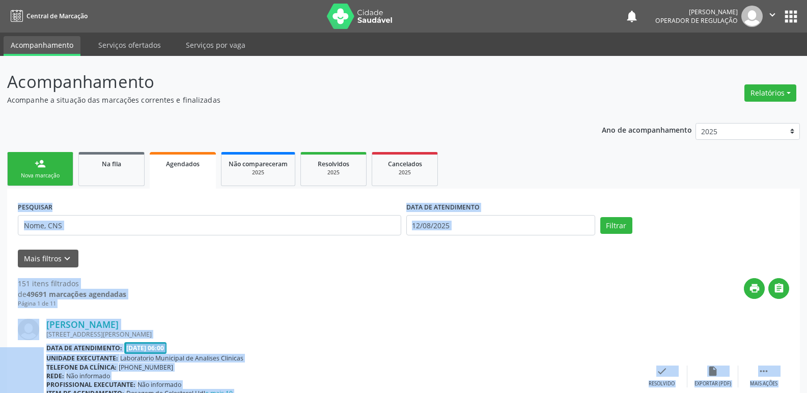
click at [49, 152] on ul "person_add Nova marcação Na fila Agendados Não compareceram 2025 Resolvidos 202…" at bounding box center [403, 169] width 793 height 39
click at [45, 173] on div "Nova marcação" at bounding box center [40, 176] width 51 height 8
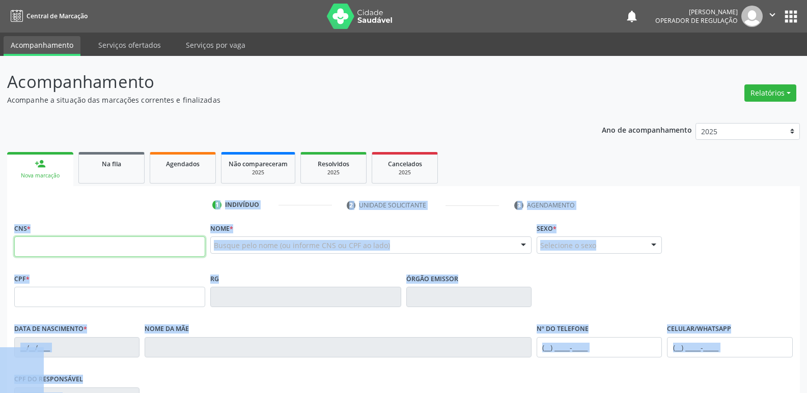
drag, startPoint x: 45, startPoint y: 173, endPoint x: 101, endPoint y: 244, distance: 90.6
click at [102, 244] on input "text" at bounding box center [109, 247] width 191 height 20
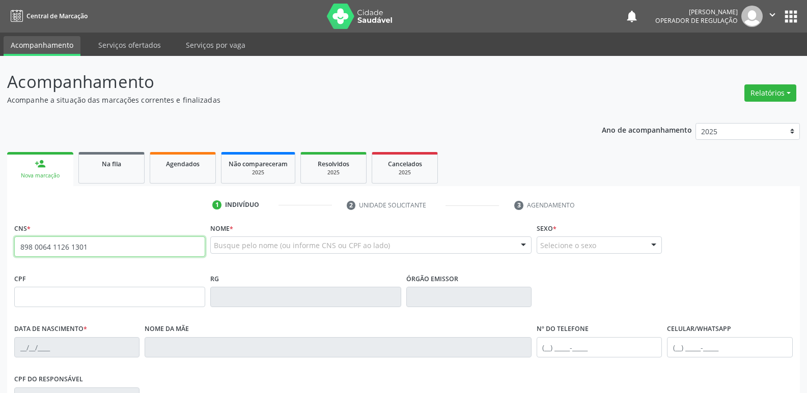
type input "898 0064 1126 1301"
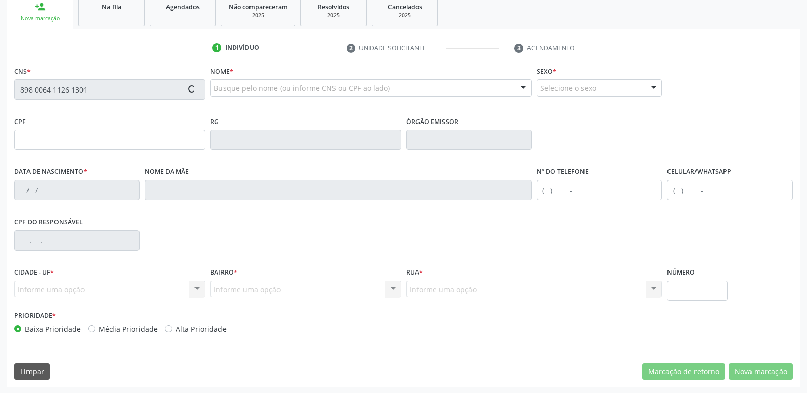
scroll to position [158, 0]
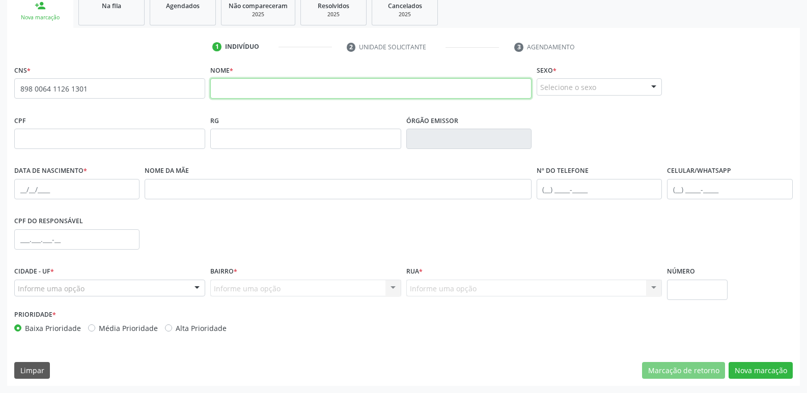
click at [258, 95] on input "text" at bounding box center [370, 88] width 321 height 20
type input "ANA LIZ GOMES DE CASTRO"
click at [580, 80] on div "Sexo * Selecione o sexo Masculino Feminino Nenhum resultado encontrado para: " …" at bounding box center [599, 79] width 125 height 33
click at [585, 85] on div "Selecione o sexo" at bounding box center [599, 86] width 125 height 17
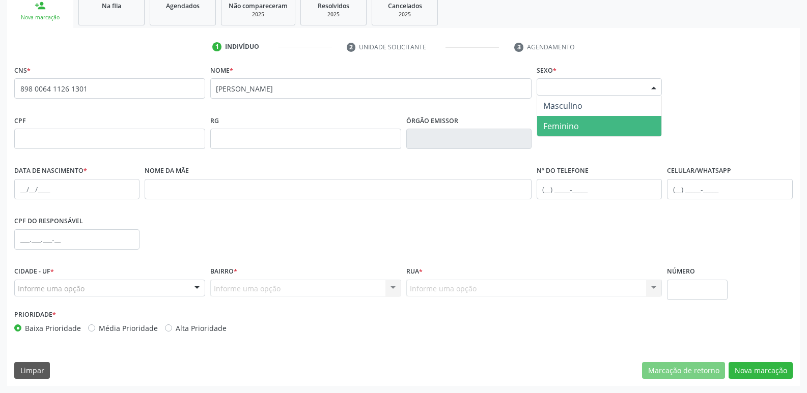
click at [575, 131] on span "Feminino" at bounding box center [561, 126] width 36 height 11
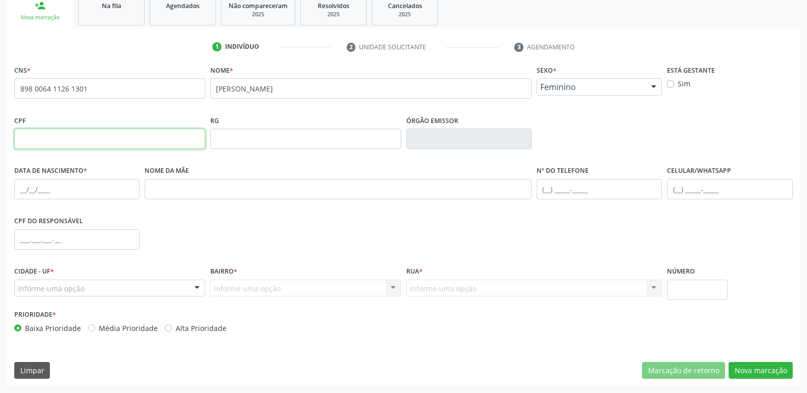
drag, startPoint x: 40, startPoint y: 136, endPoint x: 41, endPoint y: 73, distance: 63.1
click at [40, 134] on input "text" at bounding box center [109, 139] width 191 height 20
type input "006.772.684-40"
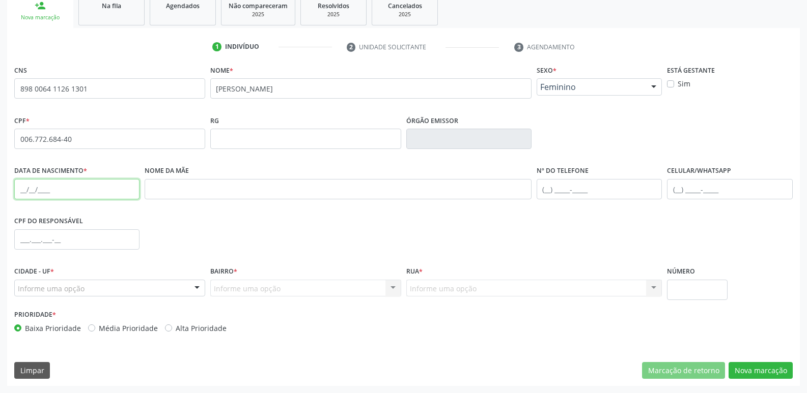
click at [23, 187] on input "text" at bounding box center [76, 189] width 125 height 20
type input "16/07/2025"
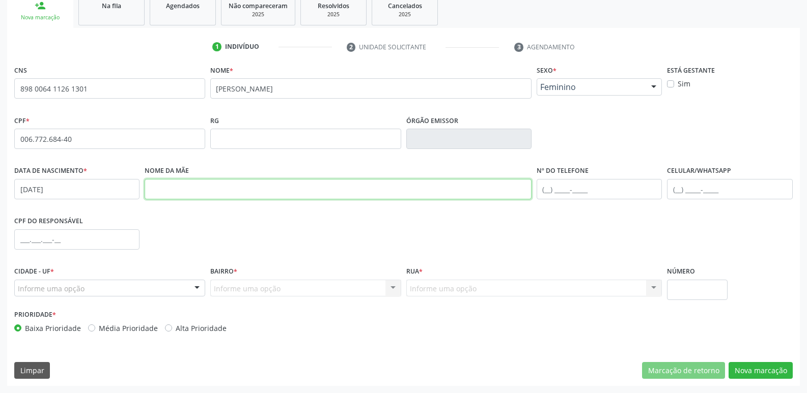
click at [158, 190] on input "text" at bounding box center [338, 189] width 387 height 20
type input "JOSEANE GOMES DA SILVA"
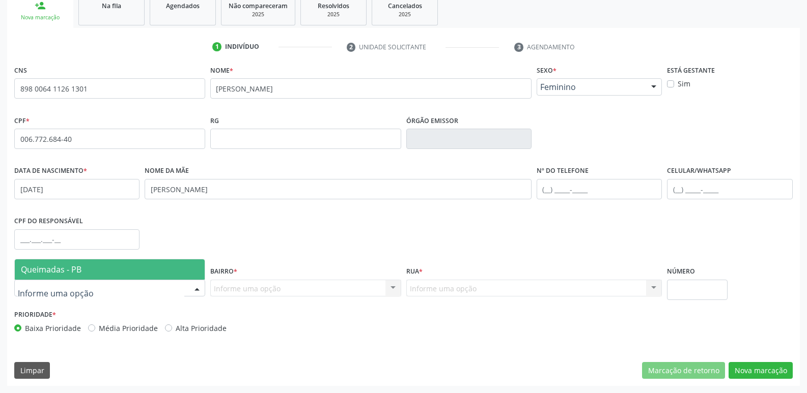
drag, startPoint x: 59, startPoint y: 272, endPoint x: 54, endPoint y: 264, distance: 9.8
click at [57, 271] on span "Queimadas - PB" at bounding box center [51, 269] width 61 height 11
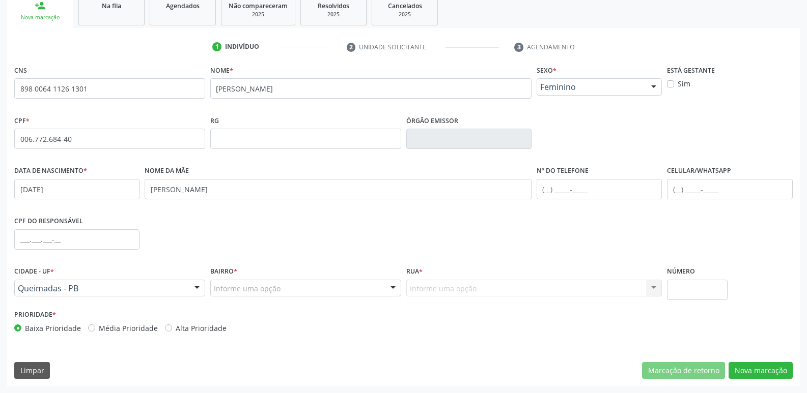
click at [342, 290] on div "Informe uma opção" at bounding box center [305, 288] width 191 height 17
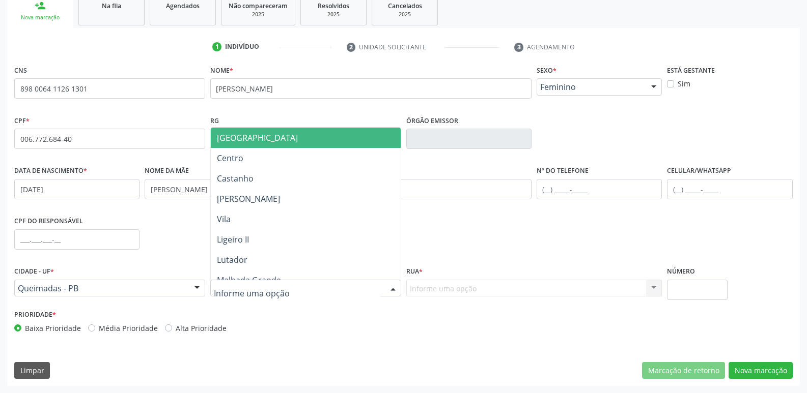
type input "Z"
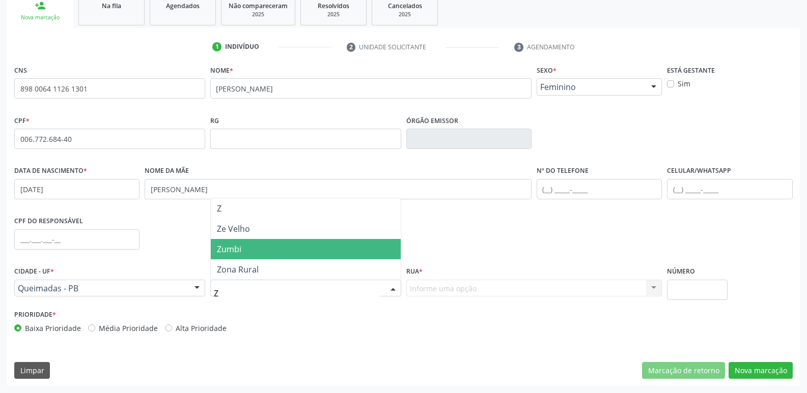
click at [270, 251] on span "Zumbi" at bounding box center [306, 249] width 190 height 20
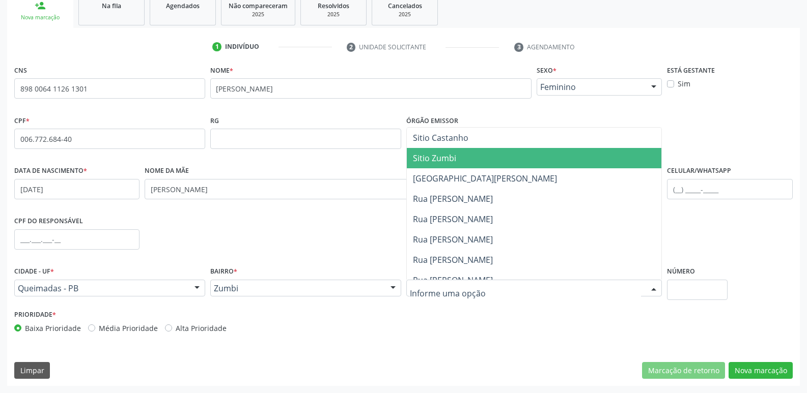
click at [460, 152] on span "Sitio Zumbi" at bounding box center [534, 158] width 255 height 20
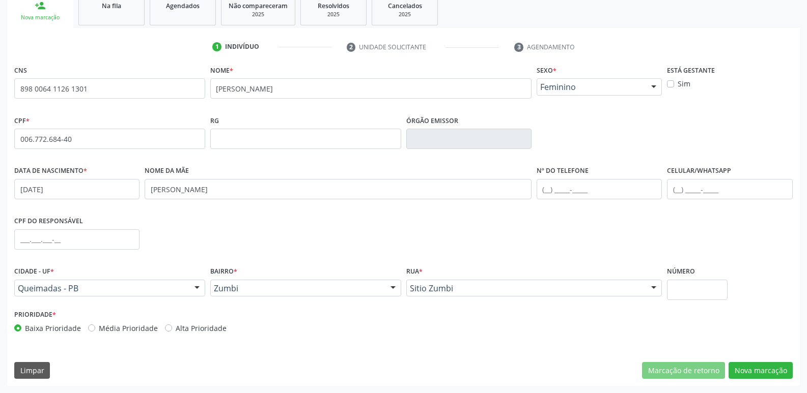
click at [743, 384] on div "CNS 898 0064 1126 1301 none Nome * ANA LIZ GOMES DE CASTRO Sexo * Feminino Masc…" at bounding box center [403, 225] width 793 height 324
click at [746, 373] on button "Nova marcação" at bounding box center [760, 370] width 64 height 17
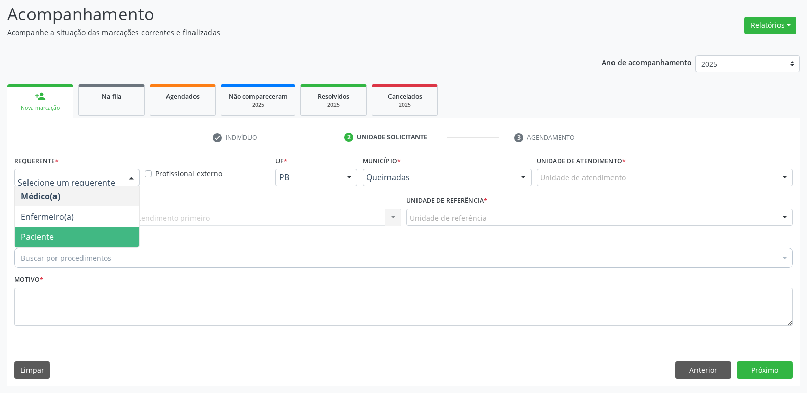
click at [62, 229] on span "Paciente" at bounding box center [77, 237] width 124 height 20
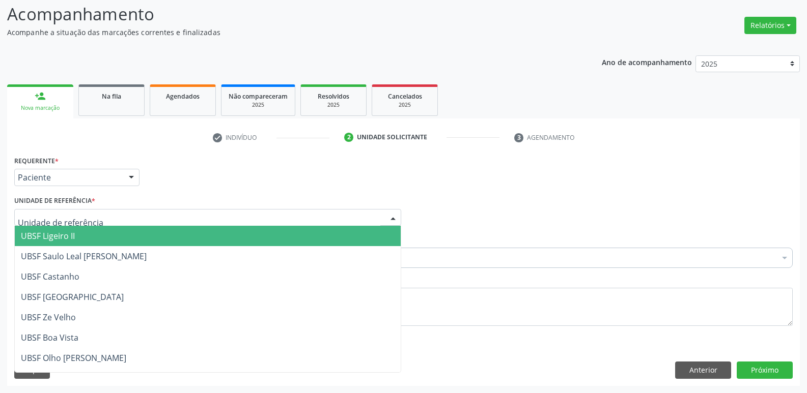
type input "Z"
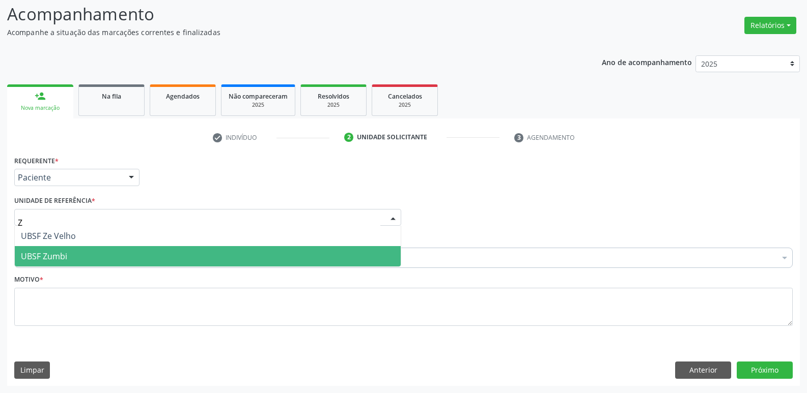
click at [76, 252] on span "UBSF Zumbi" at bounding box center [208, 256] width 386 height 20
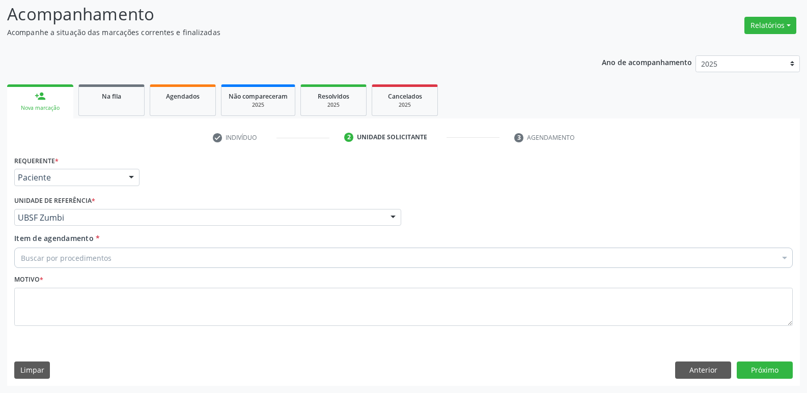
click at [83, 251] on div "Buscar por procedimentos" at bounding box center [403, 258] width 778 height 20
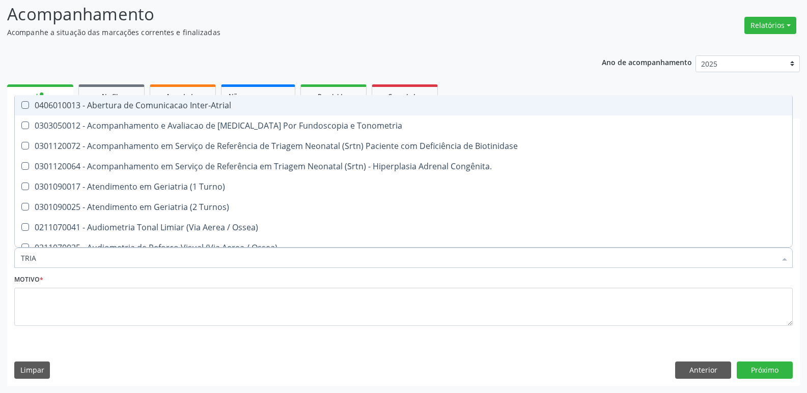
type input "TRIAG"
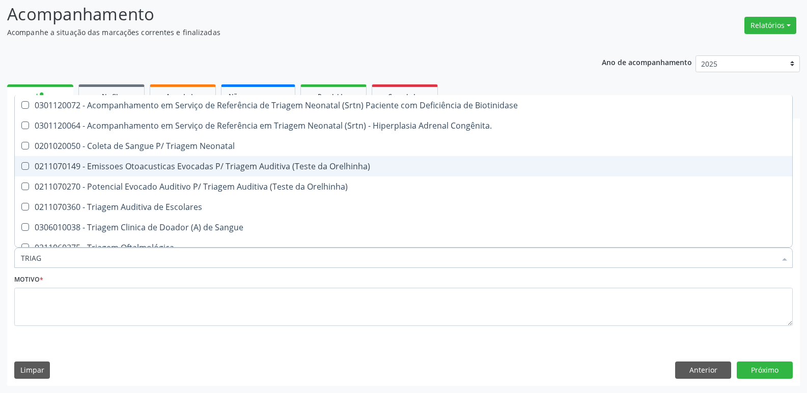
click at [217, 170] on div "0211070149 - Emissoes Otoacusticas Evocadas P/ Triagem Auditiva (Teste da Orelh…" at bounding box center [403, 166] width 765 height 8
checkbox Orelhinha\) "true"
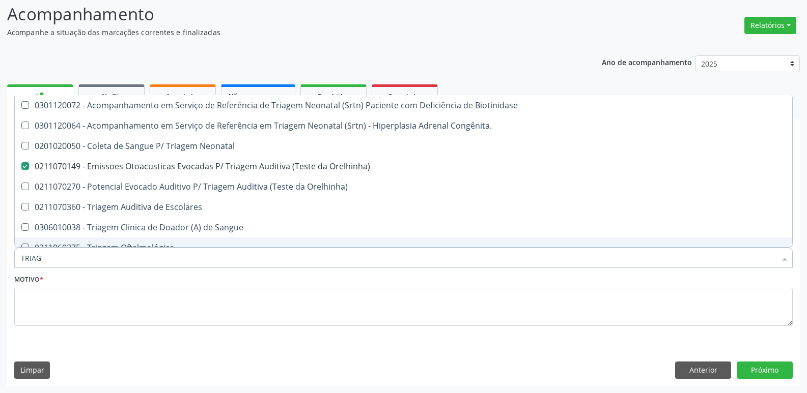
click at [133, 287] on div "Motivo *" at bounding box center [403, 299] width 778 height 54
checkbox Congênita\ "true"
checkbox Orelhinha\) "false"
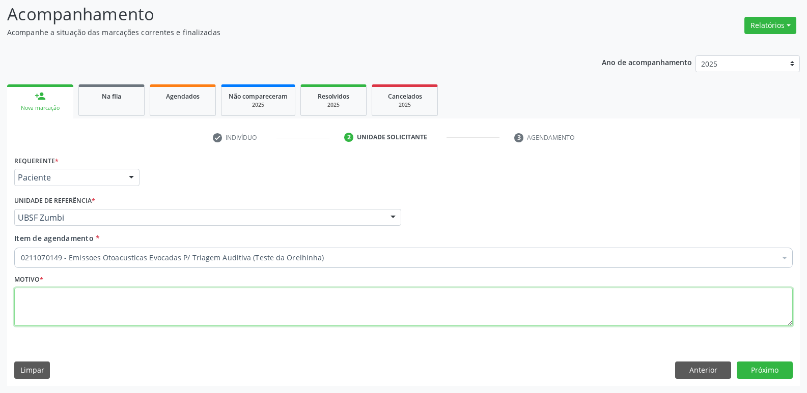
click at [124, 306] on textarea at bounding box center [403, 307] width 778 height 39
type textarea "AVALIAÇÃO"
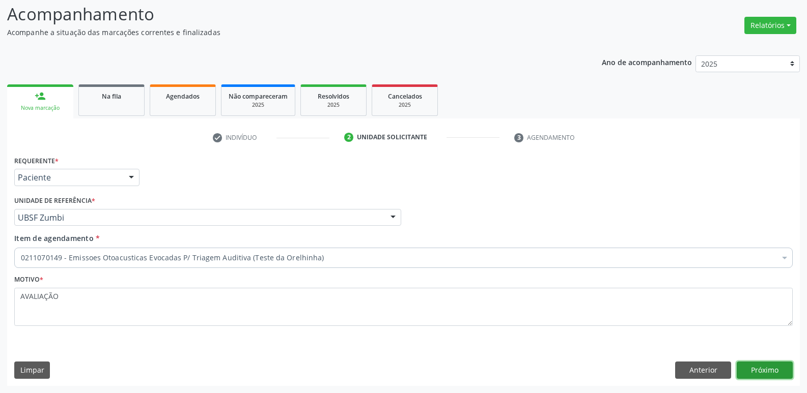
click at [775, 375] on button "Próximo" at bounding box center [765, 370] width 56 height 17
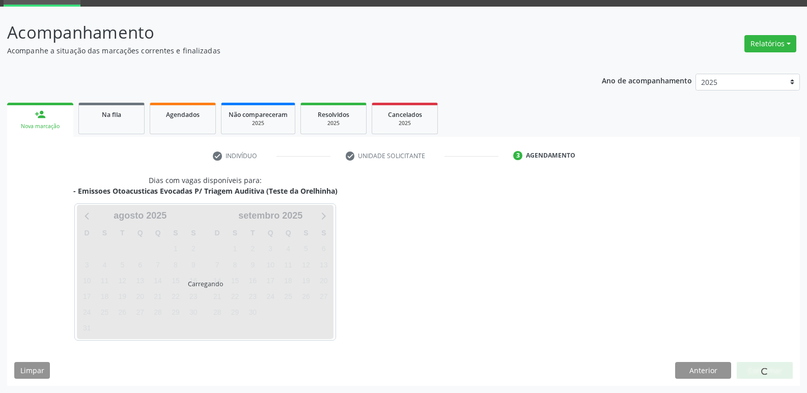
scroll to position [49, 0]
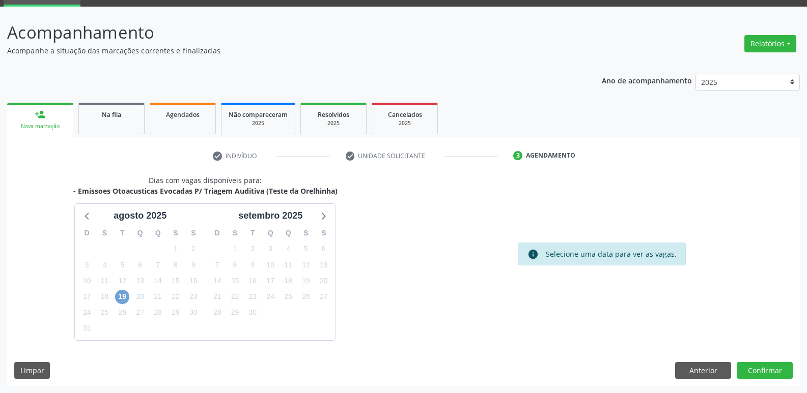
click at [124, 300] on span "19" at bounding box center [122, 297] width 14 height 14
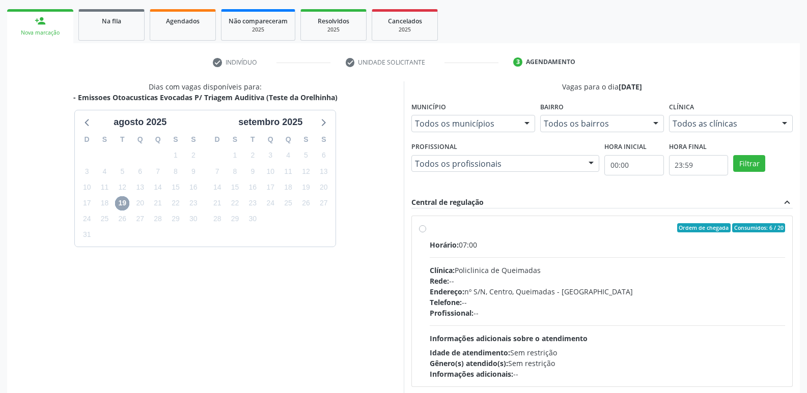
scroll to position [196, 0]
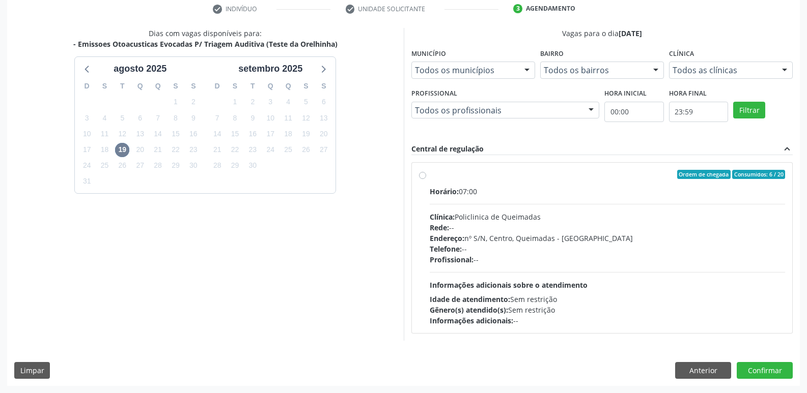
click at [587, 251] on div "Telefone: --" at bounding box center [608, 249] width 356 height 11
click at [426, 179] on input "Ordem de chegada Consumidos: 6 / 20 Horário: 07:00 Clínica: Policlinica de Quei…" at bounding box center [422, 174] width 7 height 9
radio input "true"
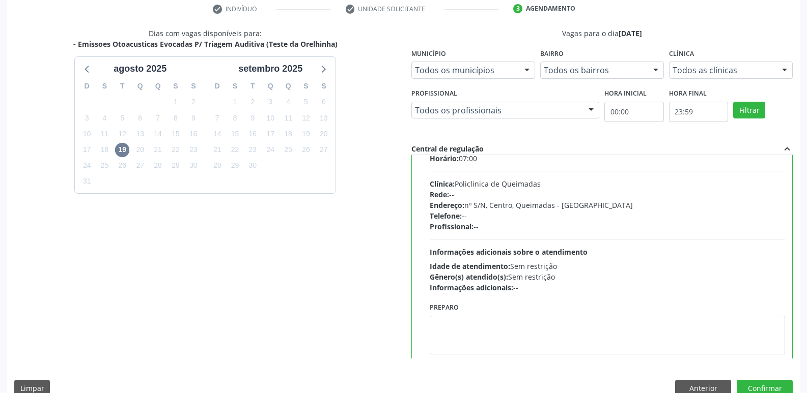
scroll to position [50, 0]
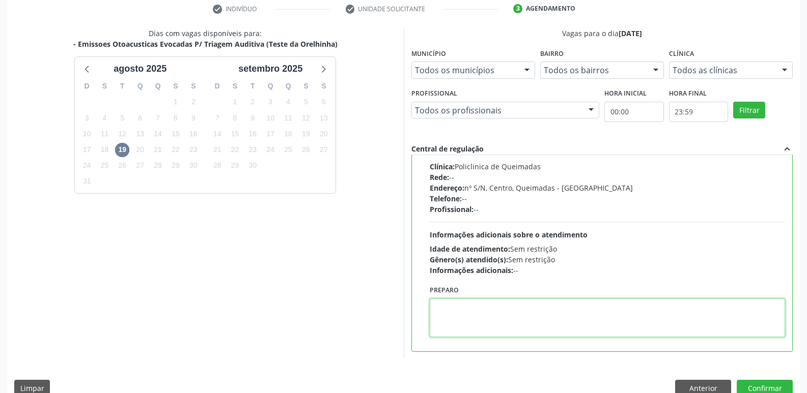
click at [494, 310] on textarea at bounding box center [608, 318] width 356 height 39
paste textarea "LEVAR CADERNETA DE VACINAÇÃO DA CRIANÇA :)"
type textarea "LEVAR CADERNETA DE VACINAÇÃO DA CRIANÇA :)"
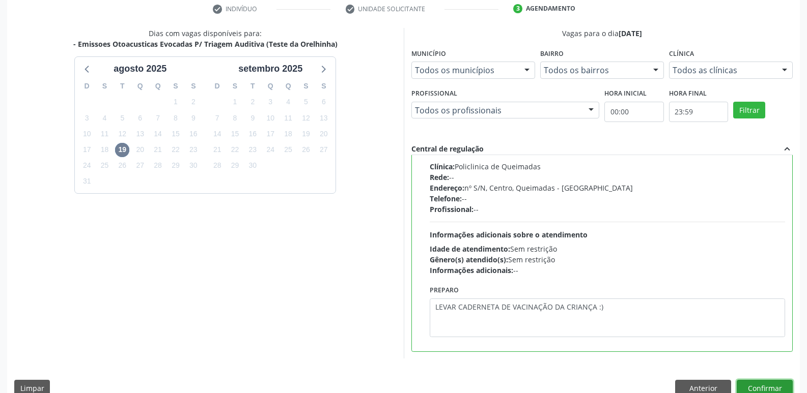
click at [760, 381] on button "Confirmar" at bounding box center [765, 388] width 56 height 17
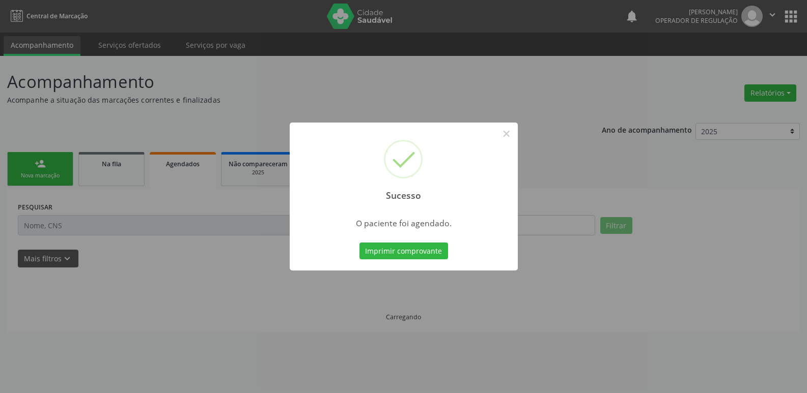
scroll to position [0, 0]
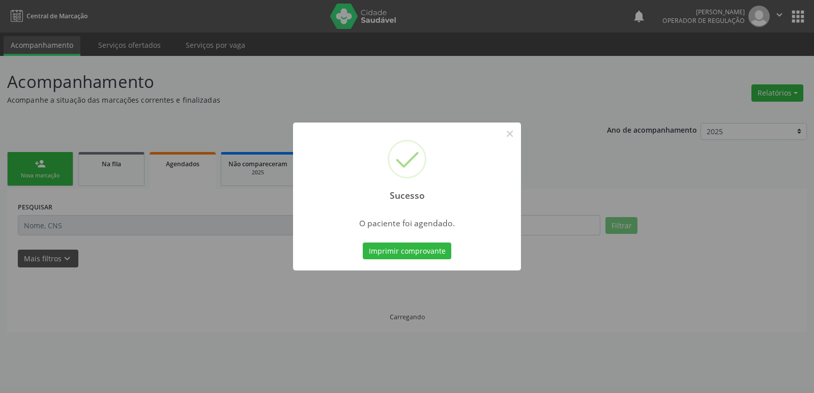
click at [363, 243] on button "Imprimir comprovante" at bounding box center [407, 251] width 89 height 17
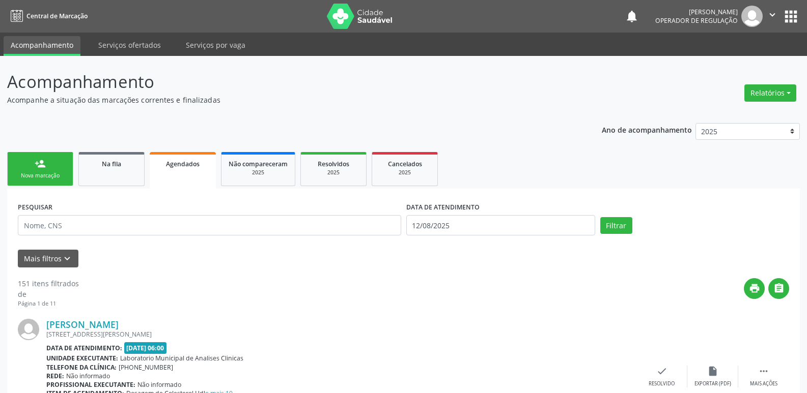
click at [58, 177] on div "Nova marcação" at bounding box center [40, 176] width 51 height 8
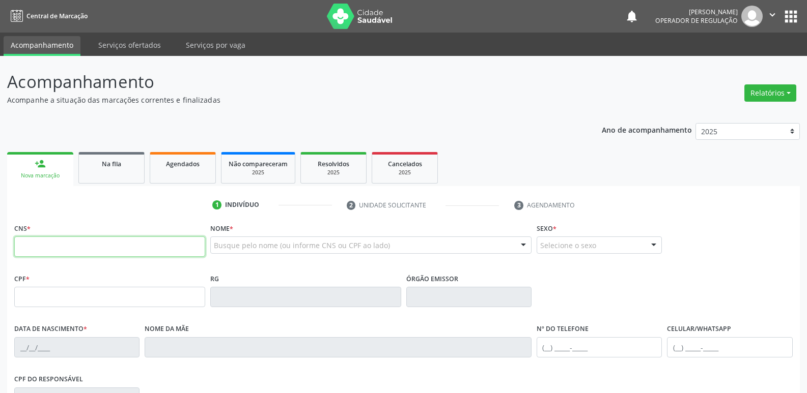
click at [75, 238] on input "text" at bounding box center [109, 247] width 191 height 20
type input "708 0003 9561 1024"
type input "19/06/2025"
type input "Adelaine Tavares dos Santos"
type input "(83) 99128-4559"
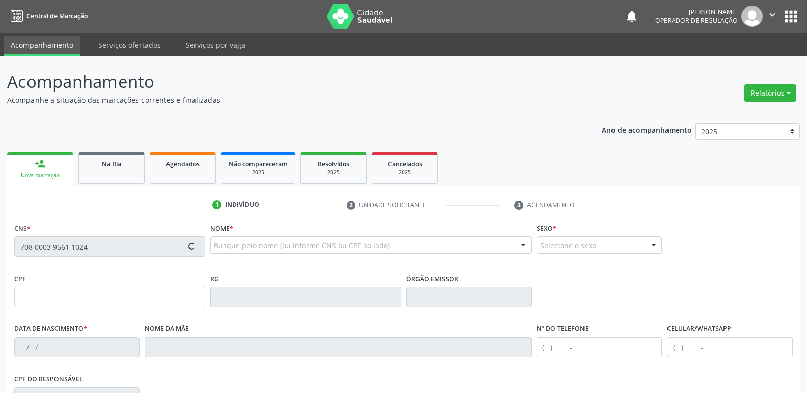
type input "(83) 99128-4559"
type input "S/N"
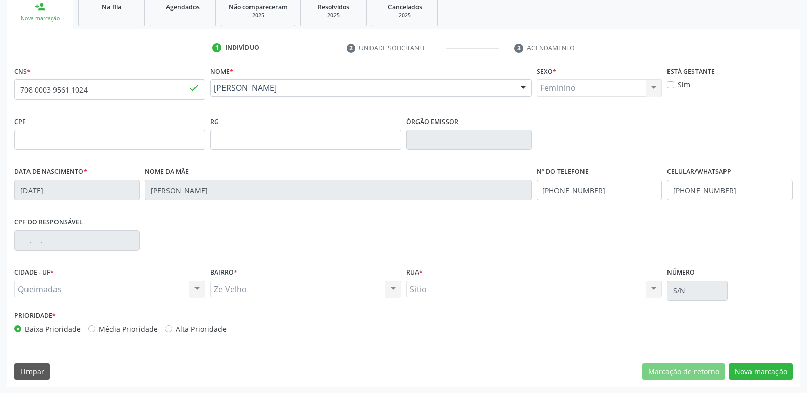
scroll to position [158, 0]
click at [748, 370] on button "Nova marcação" at bounding box center [760, 370] width 64 height 17
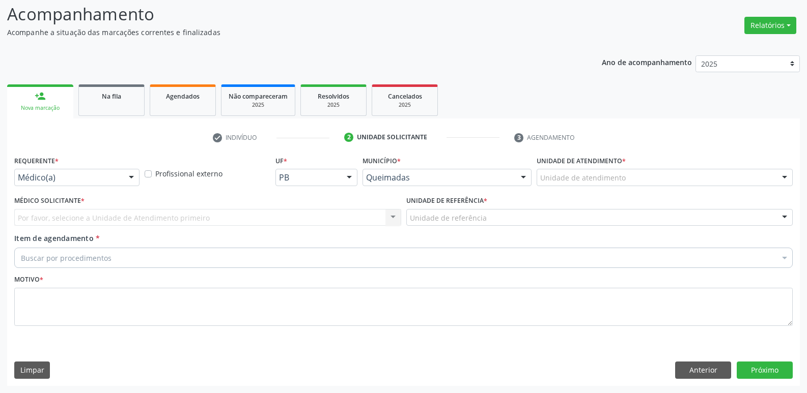
scroll to position [68, 0]
drag, startPoint x: 24, startPoint y: 172, endPoint x: 26, endPoint y: 183, distance: 11.0
click at [26, 180] on div "Médico(a)" at bounding box center [76, 177] width 125 height 17
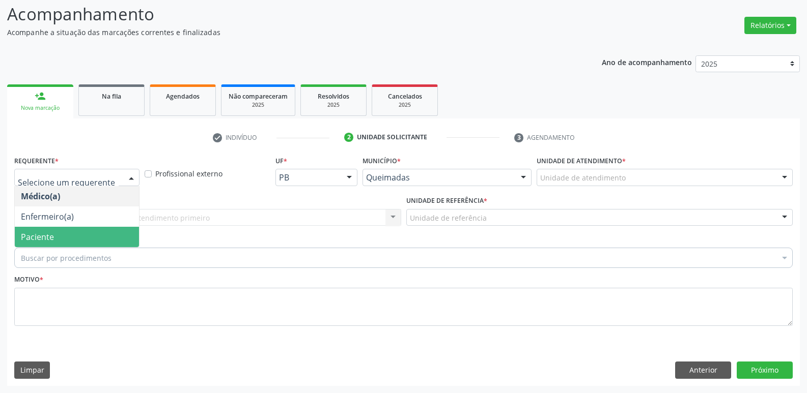
click at [35, 239] on span "Paciente" at bounding box center [37, 237] width 33 height 11
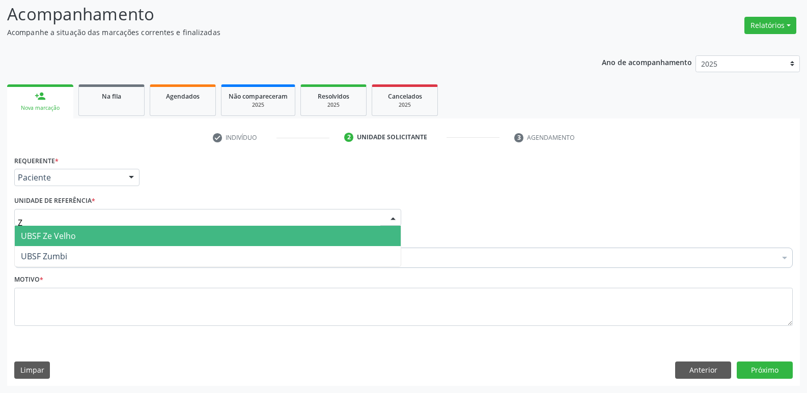
type input "ZE"
click at [49, 239] on span "UBSF Ze Velho" at bounding box center [48, 236] width 55 height 11
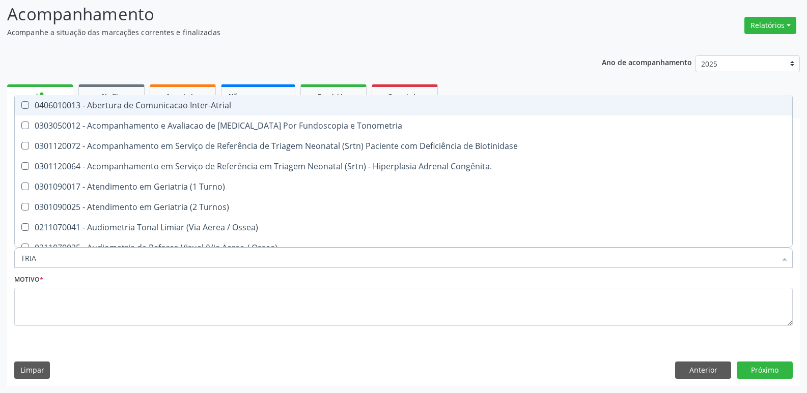
type input "TRIAG"
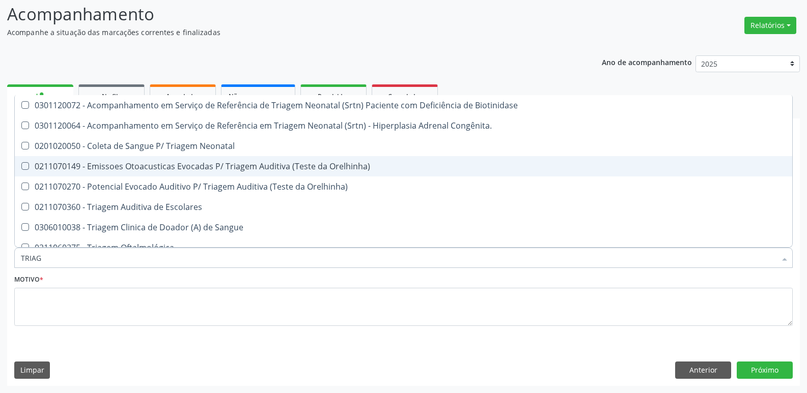
click at [160, 170] on div "0211070149 - Emissoes Otoacusticas Evocadas P/ Triagem Auditiva (Teste da Orelh…" at bounding box center [403, 166] width 765 height 8
checkbox Orelhinha\) "true"
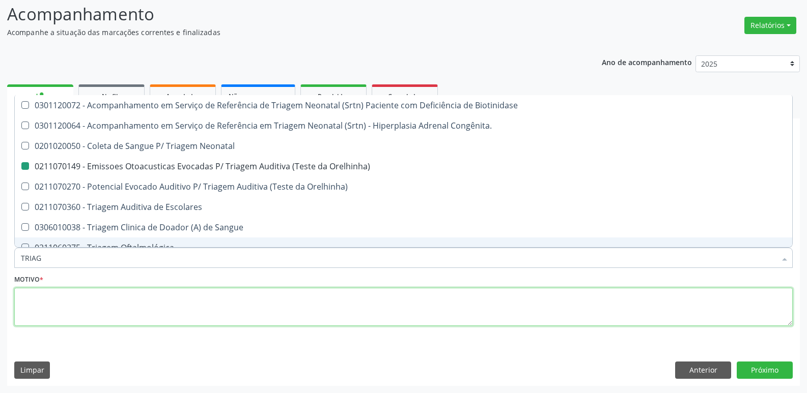
click at [107, 303] on textarea at bounding box center [403, 307] width 778 height 39
checkbox Congênita\ "true"
checkbox Orelhinha\) "false"
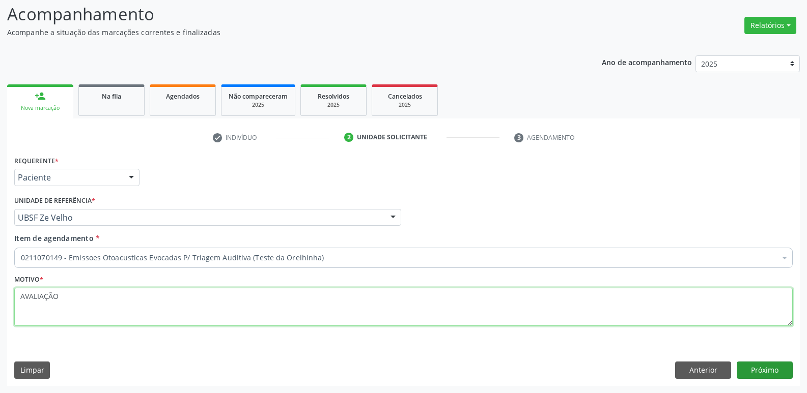
type textarea "AVALIAÇÃO"
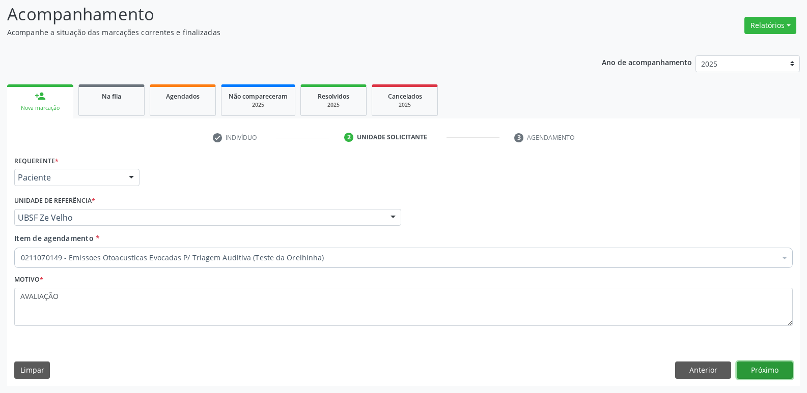
click at [765, 372] on button "Próximo" at bounding box center [765, 370] width 56 height 17
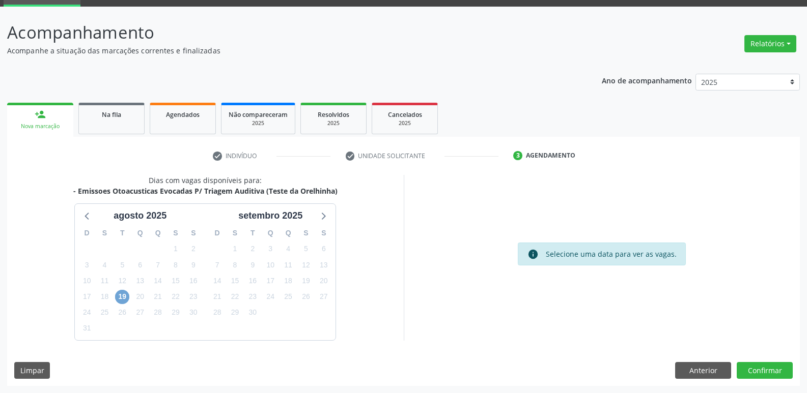
click at [117, 296] on span "19" at bounding box center [122, 297] width 14 height 14
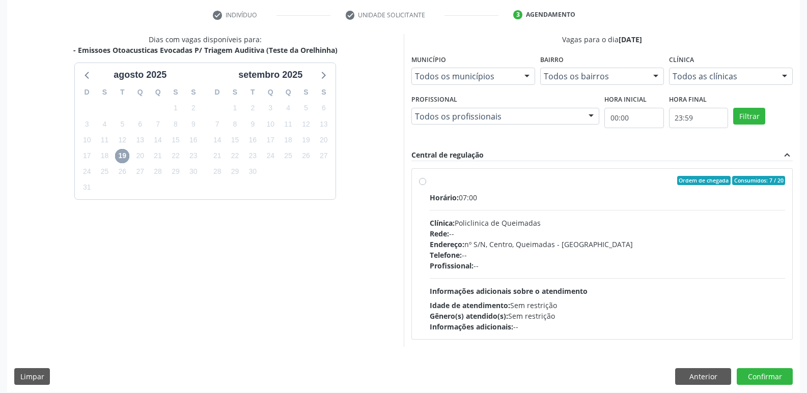
scroll to position [196, 0]
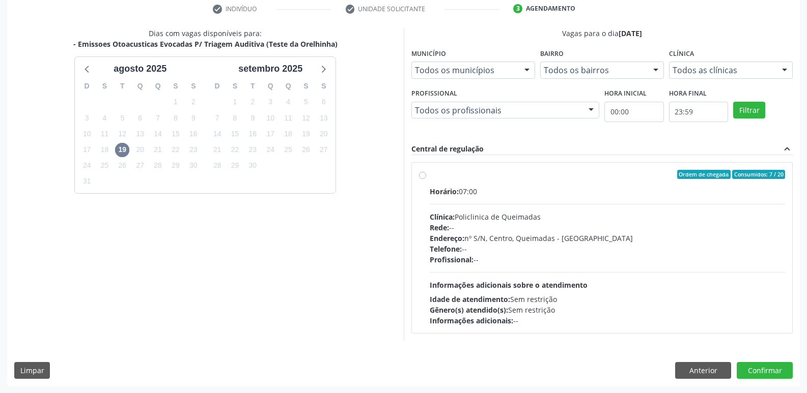
click at [570, 246] on div "Telefone: --" at bounding box center [608, 249] width 356 height 11
click at [426, 179] on input "Ordem de chegada Consumidos: 7 / 20 Horário: 07:00 Clínica: Policlinica de Quei…" at bounding box center [422, 174] width 7 height 9
radio input "true"
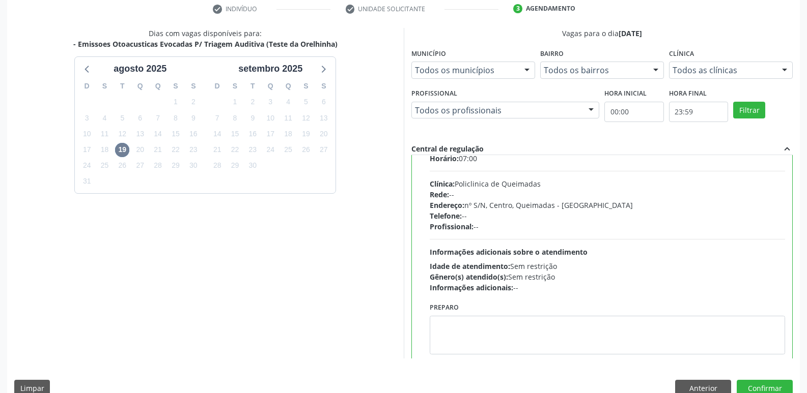
scroll to position [50, 0]
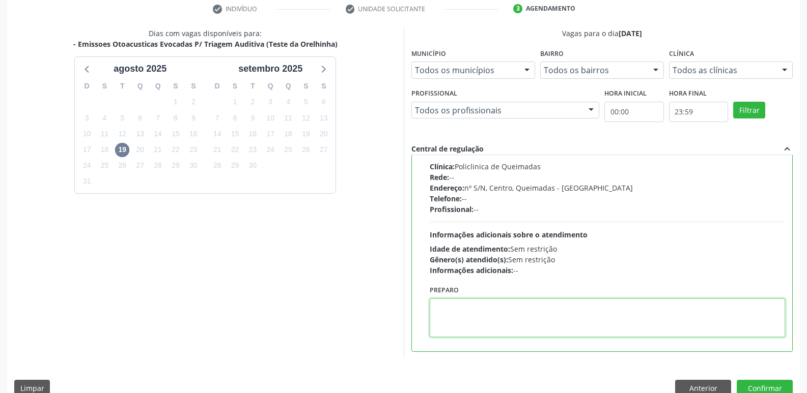
click at [496, 321] on textarea at bounding box center [608, 318] width 356 height 39
paste textarea "LEVAR CADERNETA DE VACINAÇÃO DA CRIANÇA :)"
type textarea "LEVAR CADERNETA DE VACINAÇÃO DA CRIANÇA :)"
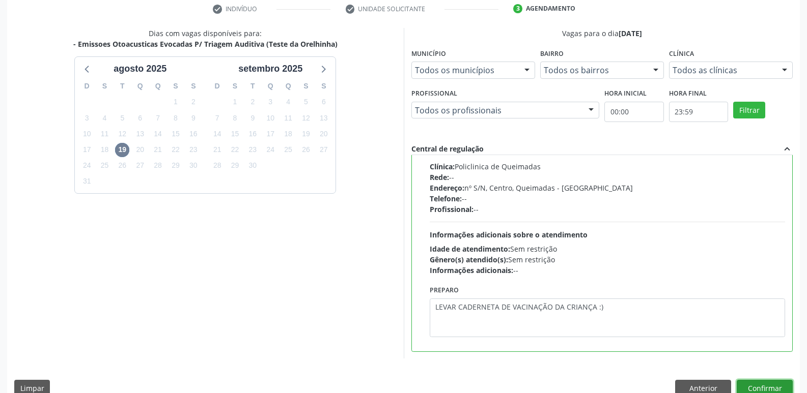
click at [764, 385] on button "Confirmar" at bounding box center [765, 388] width 56 height 17
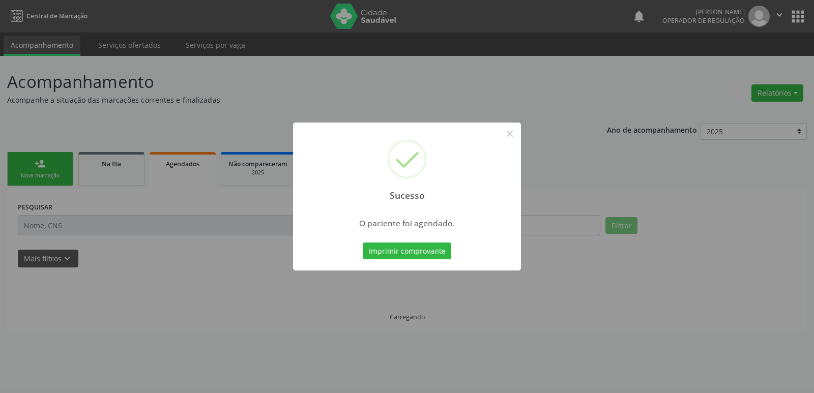
click at [363, 243] on button "Imprimir comprovante" at bounding box center [407, 251] width 89 height 17
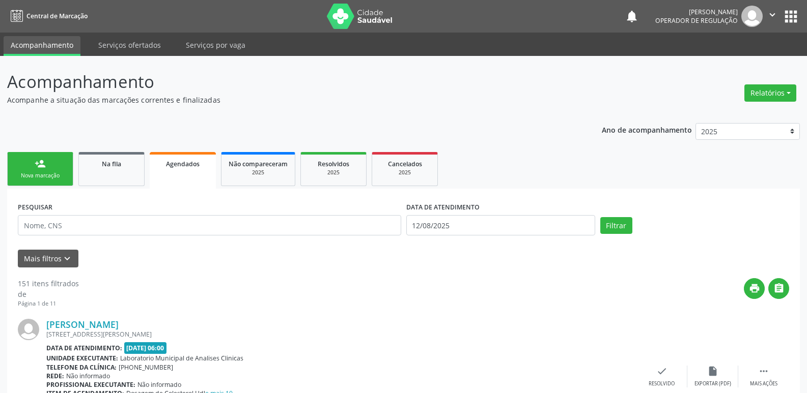
click at [55, 169] on link "person_add Nova marcação" at bounding box center [40, 169] width 66 height 34
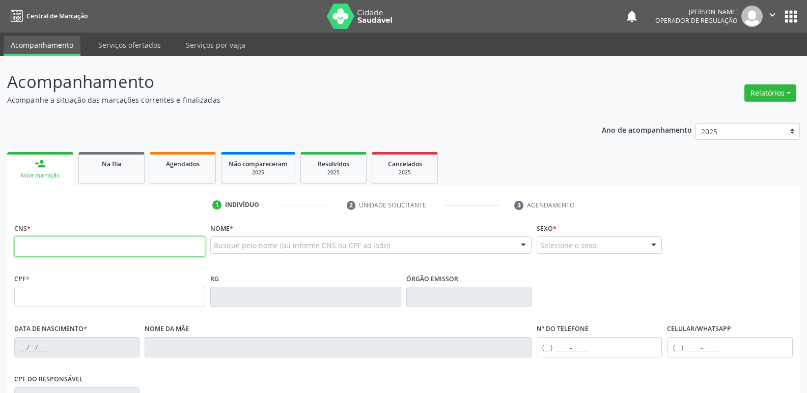
drag, startPoint x: 87, startPoint y: 240, endPoint x: 88, endPoint y: 247, distance: 6.6
click at [88, 247] on input "text" at bounding box center [109, 247] width 191 height 20
type input "706 0033 7915 2149"
type input "078.147.054-44"
type input "29/07/1986"
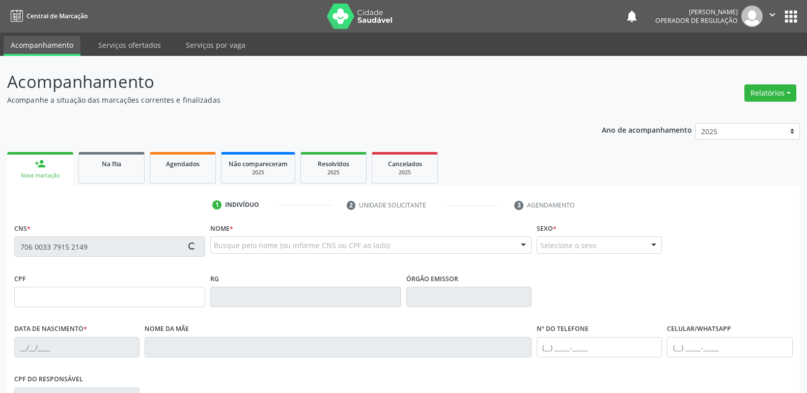
type input "Maria de Lourdes Nascimento"
type input "(83) 99173-0748"
type input "055.926.084-97"
type input "36"
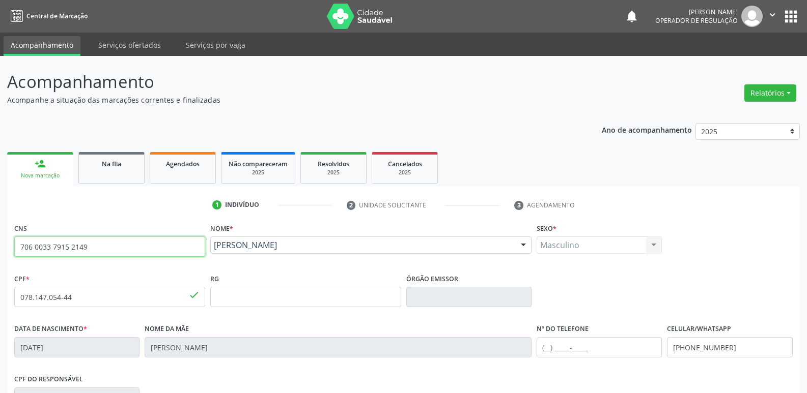
drag, startPoint x: 101, startPoint y: 244, endPoint x: 0, endPoint y: 236, distance: 101.1
click at [0, 236] on div "Acompanhamento Acompanhe a situação das marcações correntes e finalizadas Relat…" at bounding box center [403, 304] width 807 height 496
type input "702 5013 8446 3336"
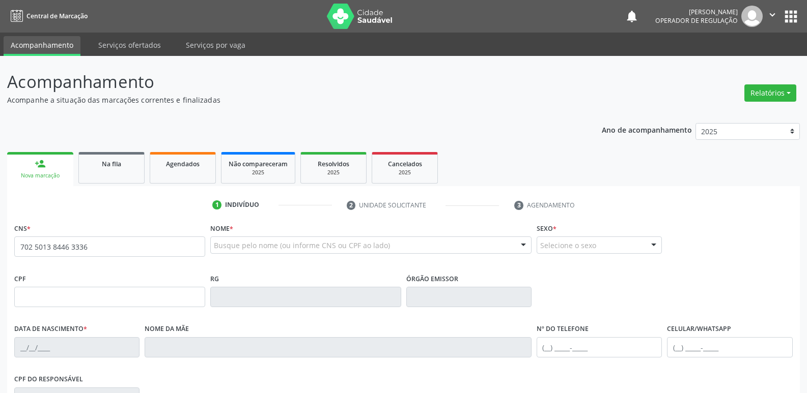
type input "702 5013 8446 3336"
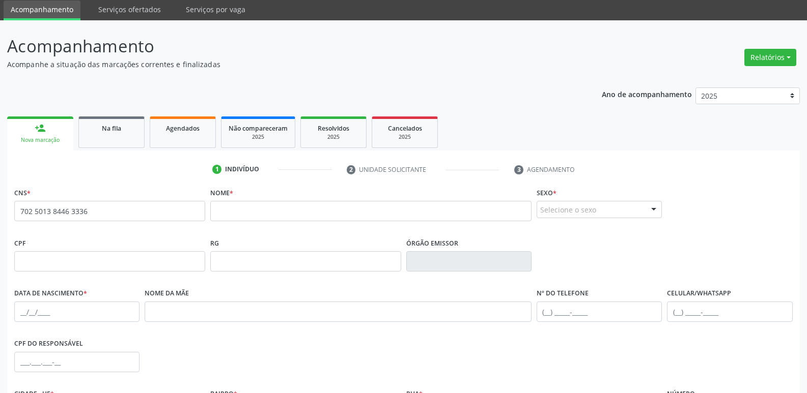
scroll to position [51, 0]
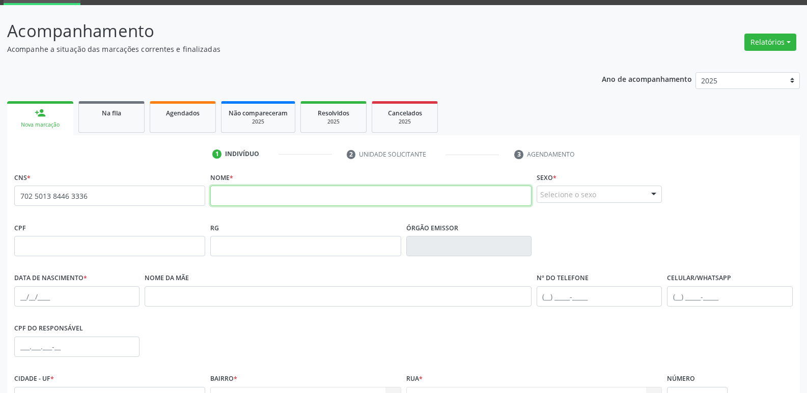
click at [245, 194] on input "text" at bounding box center [370, 196] width 321 height 20
type input "ARTHUR NOBREGA GOMES"
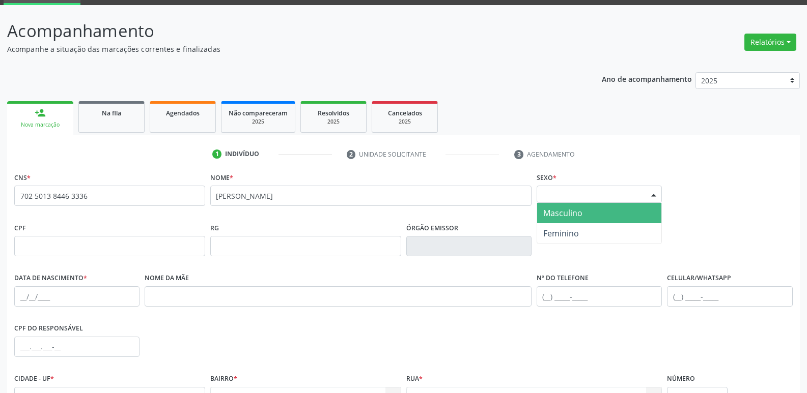
click at [604, 190] on div "Selecione o sexo" at bounding box center [599, 194] width 125 height 17
click at [589, 212] on span "Masculino" at bounding box center [599, 213] width 124 height 20
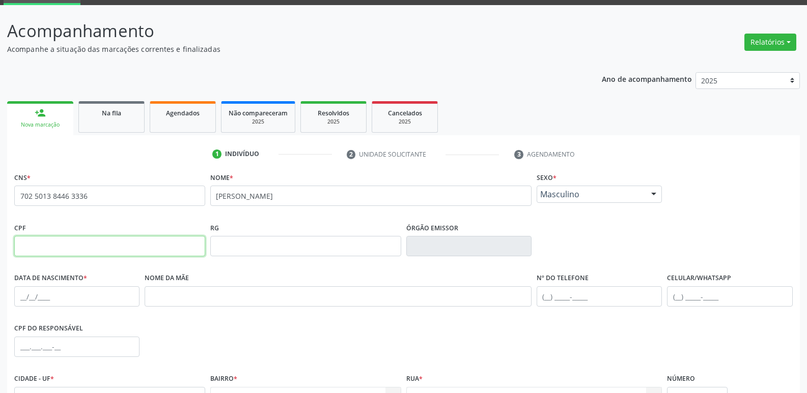
click at [120, 254] on input "text" at bounding box center [109, 246] width 191 height 20
type input "006.708.934-80"
click at [16, 300] on input "text" at bounding box center [76, 297] width 125 height 20
type input "10/07/2025"
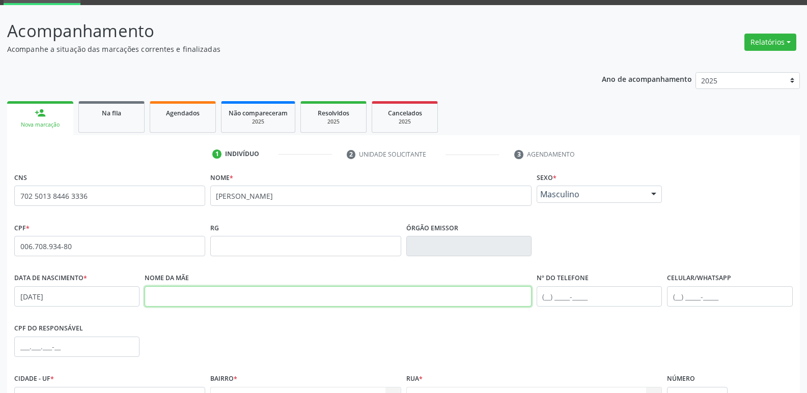
click at [174, 295] on input "text" at bounding box center [338, 297] width 387 height 20
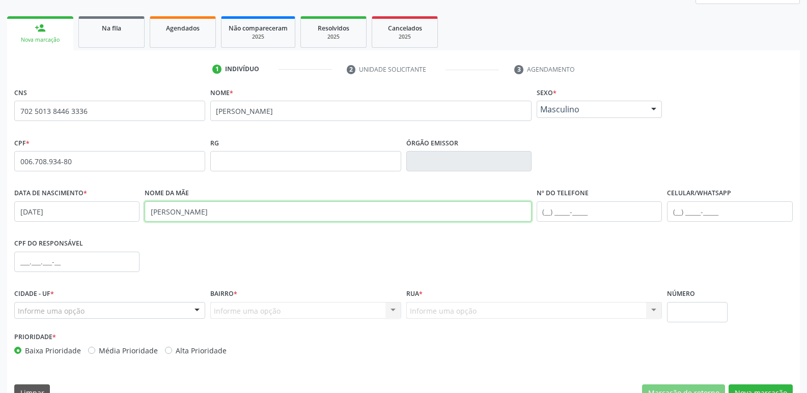
scroll to position [153, 0]
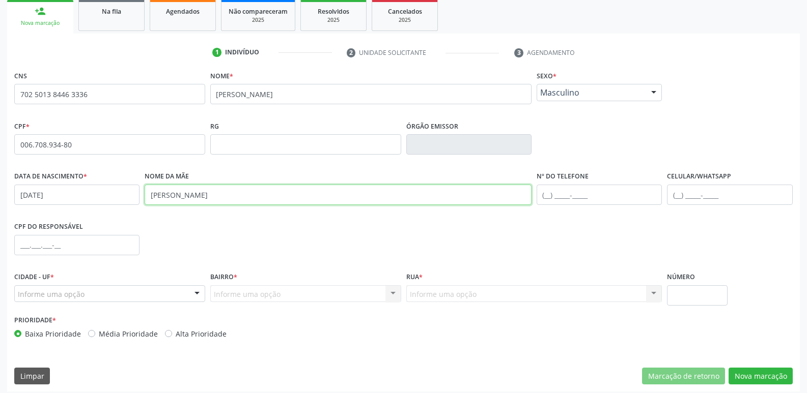
type input "RENALE NOBREGA VIDAL GOMES"
click at [122, 293] on div "Informe uma opção" at bounding box center [109, 294] width 191 height 17
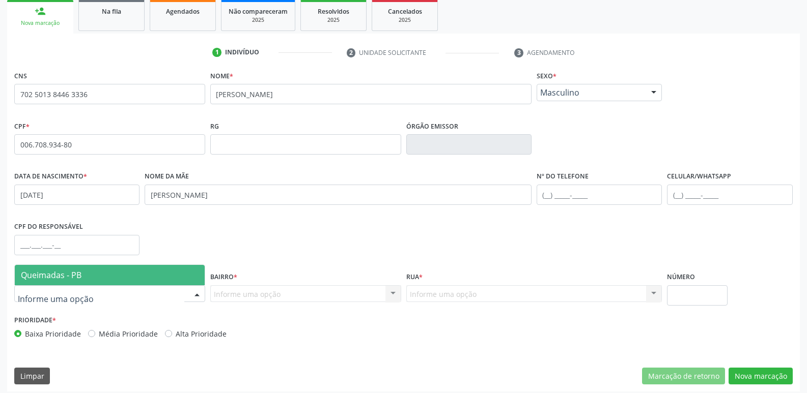
click at [121, 276] on span "Queimadas - PB" at bounding box center [110, 275] width 190 height 20
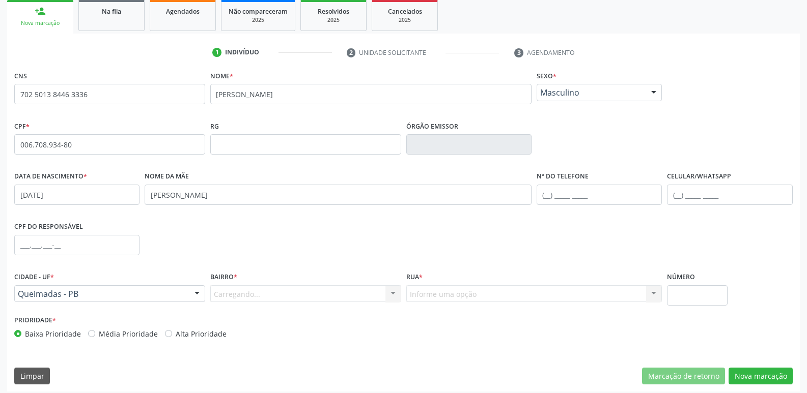
click at [249, 295] on div "Carregando... Nenhum resultado encontrado para: " " Nenhuma opção encontrada. D…" at bounding box center [305, 294] width 191 height 17
drag, startPoint x: 227, startPoint y: 292, endPoint x: 242, endPoint y: 277, distance: 20.5
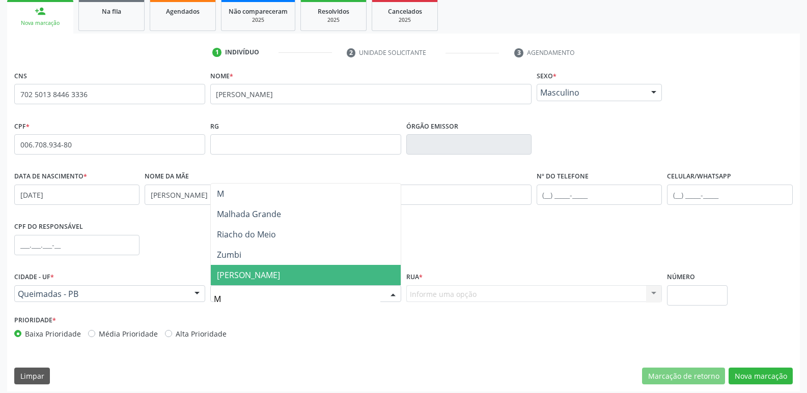
type input "MA"
click at [237, 274] on span "Malhada Grande" at bounding box center [249, 275] width 64 height 11
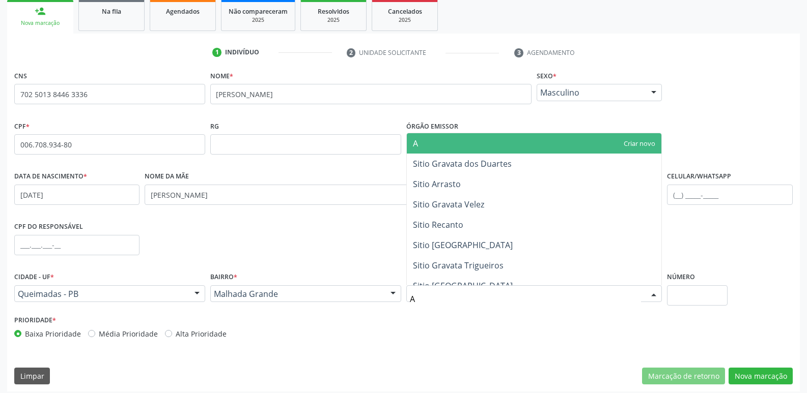
type input "AR"
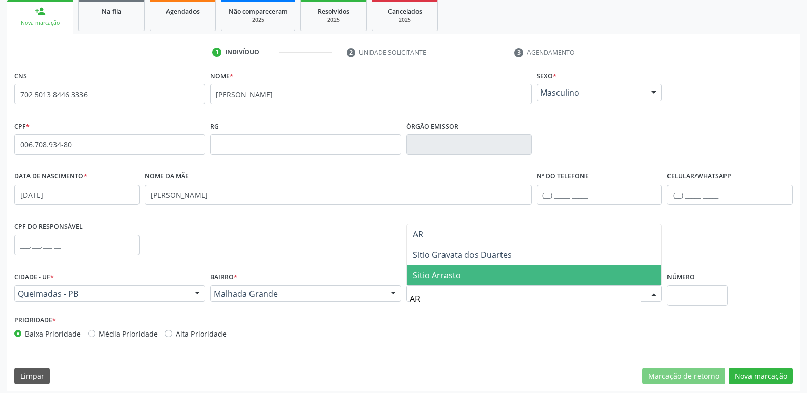
click at [464, 272] on span "Sitio Arrasto" at bounding box center [534, 275] width 255 height 20
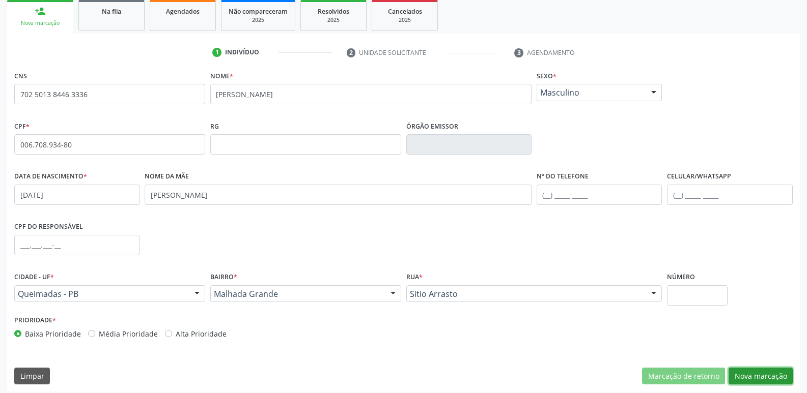
click at [778, 379] on button "Nova marcação" at bounding box center [760, 376] width 64 height 17
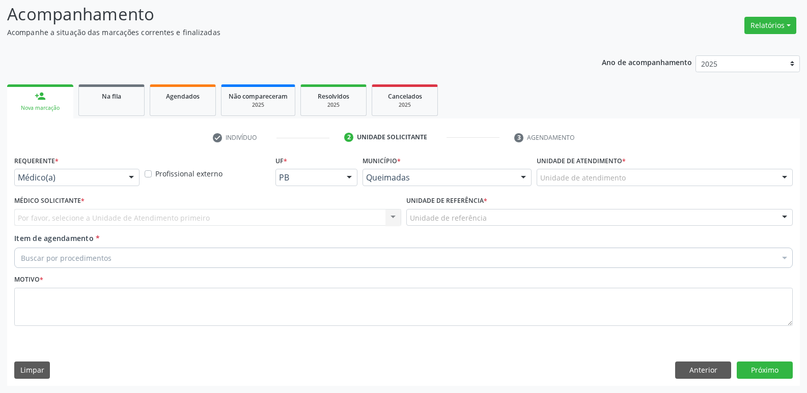
scroll to position [68, 0]
drag, startPoint x: 105, startPoint y: 180, endPoint x: 82, endPoint y: 213, distance: 40.0
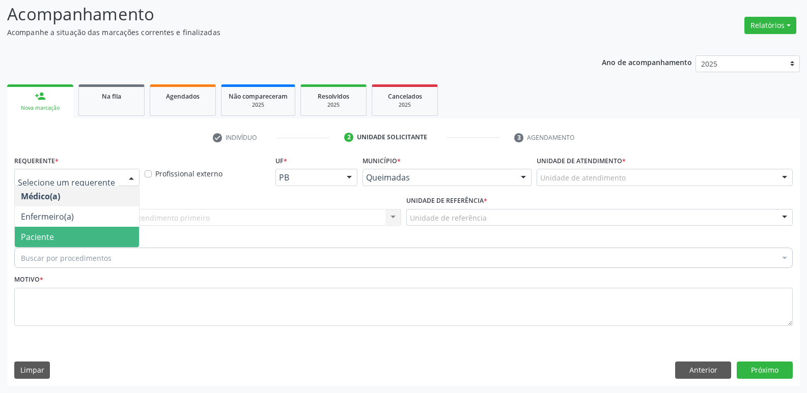
drag, startPoint x: 68, startPoint y: 239, endPoint x: 92, endPoint y: 221, distance: 30.2
click at [69, 238] on span "Paciente" at bounding box center [77, 237] width 124 height 20
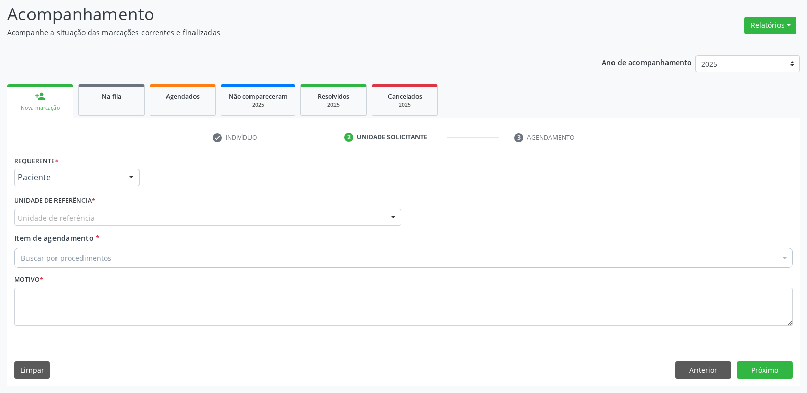
click at [98, 219] on div "Unidade de referência" at bounding box center [207, 217] width 387 height 17
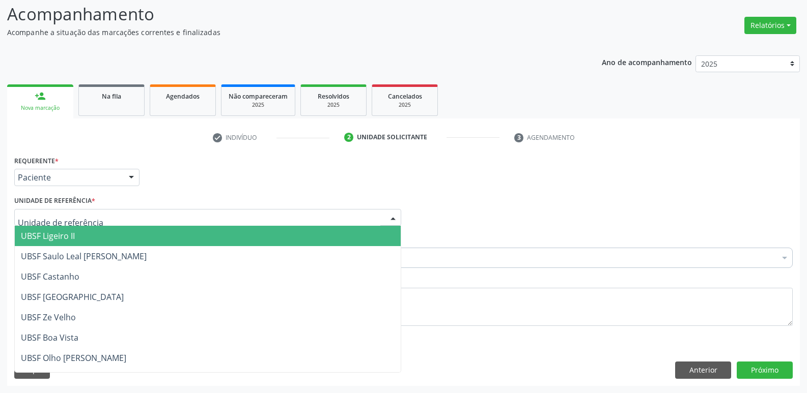
type input "M"
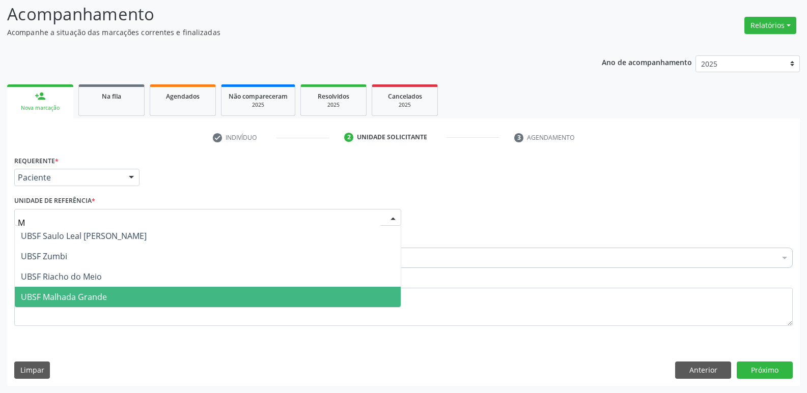
drag, startPoint x: 88, startPoint y: 296, endPoint x: 106, endPoint y: 268, distance: 33.2
click at [91, 293] on span "UBSF Malhada Grande" at bounding box center [64, 297] width 86 height 11
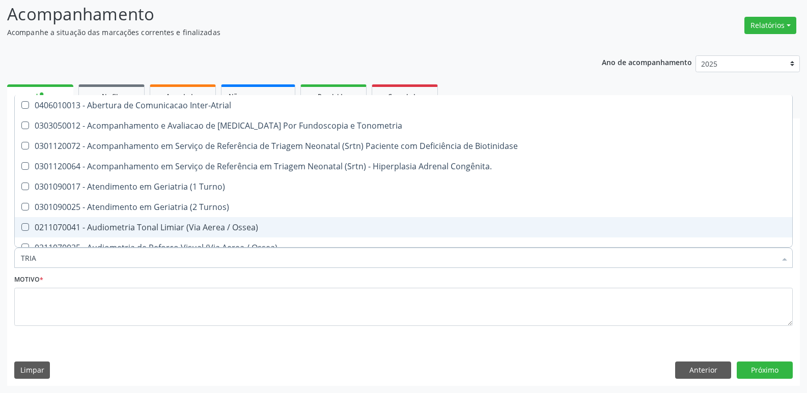
type input "TRIAG"
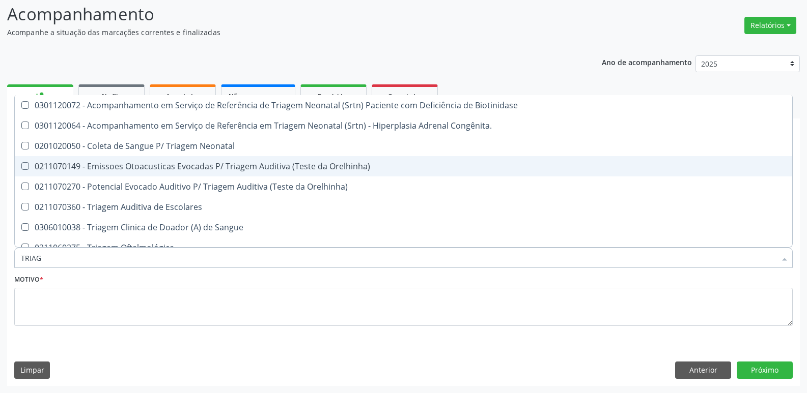
click at [195, 169] on div "0211070149 - Emissoes Otoacusticas Evocadas P/ Triagem Auditiva (Teste da Orelh…" at bounding box center [403, 166] width 765 height 8
checkbox Orelhinha\) "true"
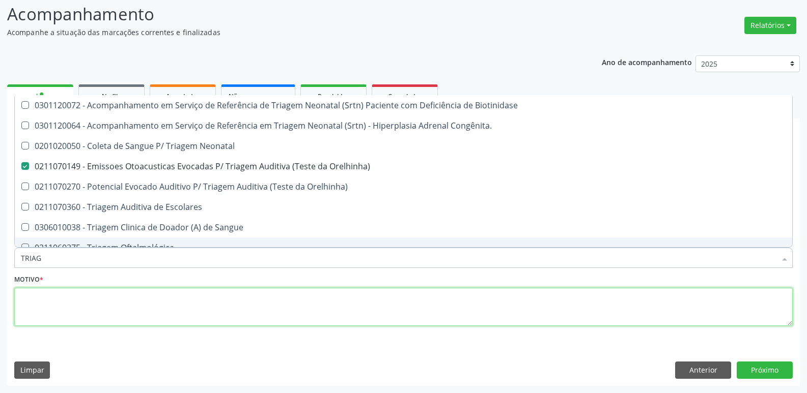
drag, startPoint x: 144, startPoint y: 303, endPoint x: 131, endPoint y: 295, distance: 15.0
click at [141, 300] on textarea at bounding box center [403, 307] width 778 height 39
type textarea "A"
checkbox Congênita\ "true"
checkbox Orelhinha\) "false"
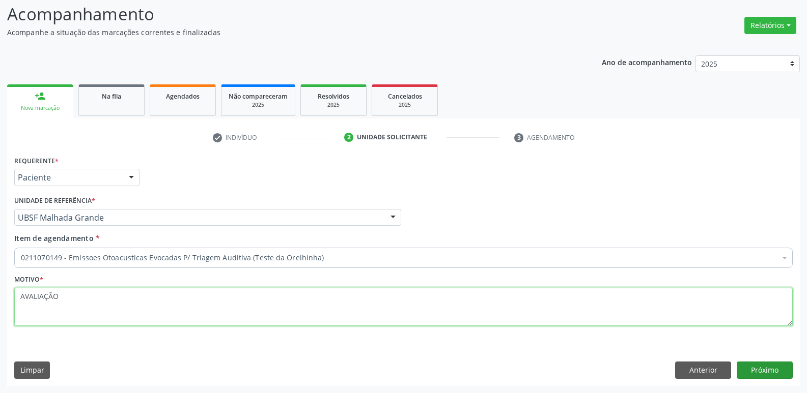
type textarea "AVALIAÇÃO"
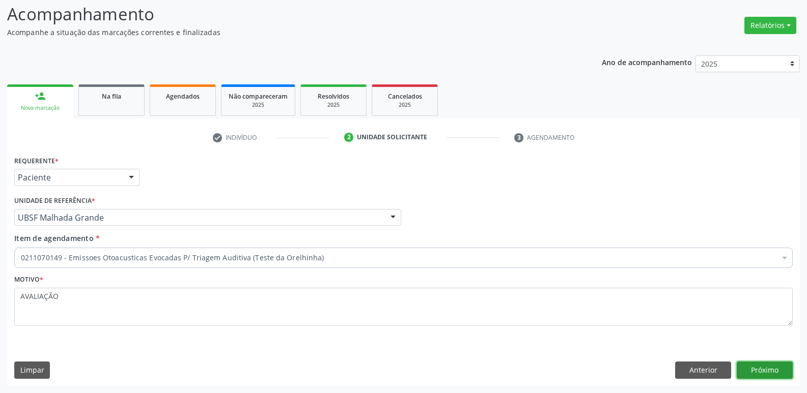
click at [778, 372] on button "Próximo" at bounding box center [765, 370] width 56 height 17
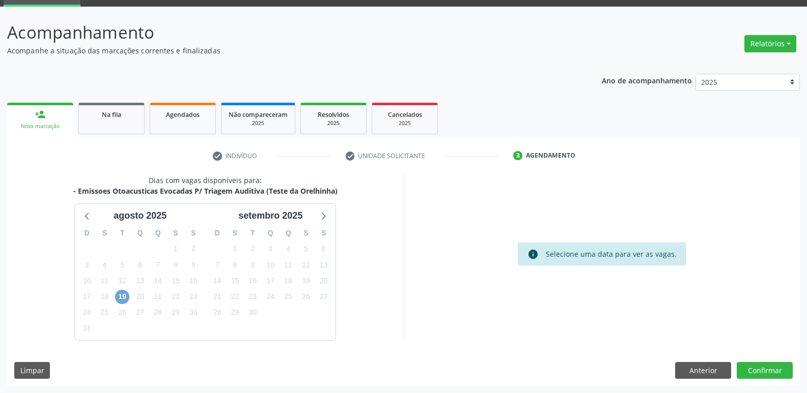
click at [127, 299] on span "19" at bounding box center [122, 297] width 14 height 14
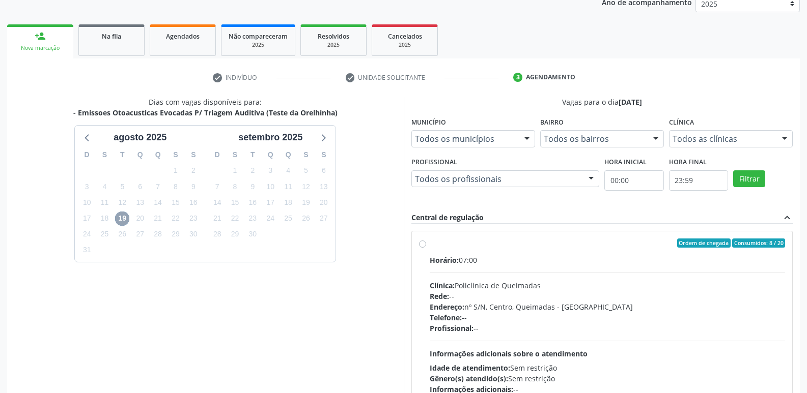
scroll to position [196, 0]
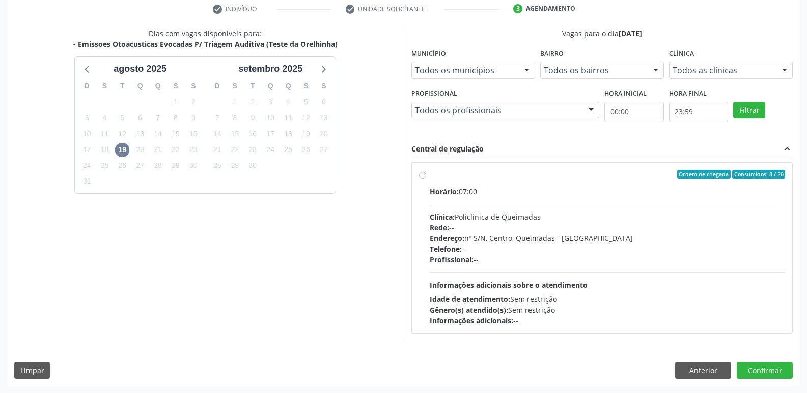
click at [586, 248] on div "Telefone: --" at bounding box center [608, 249] width 356 height 11
click at [426, 179] on input "Ordem de chegada Consumidos: 8 / 20 Horário: 07:00 Clínica: Policlinica de Quei…" at bounding box center [422, 174] width 7 height 9
radio input "true"
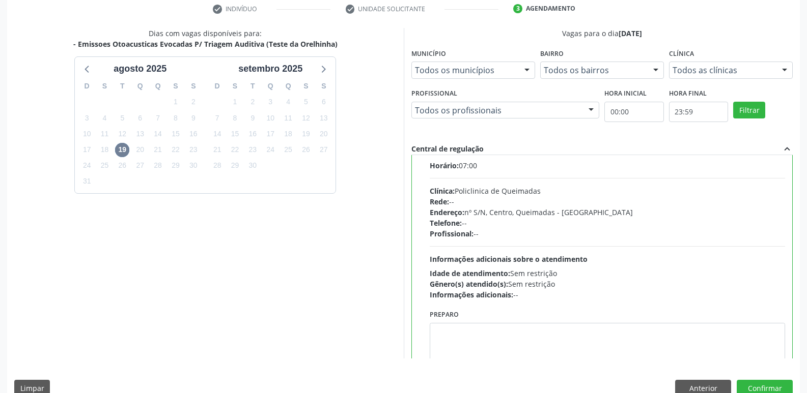
scroll to position [50, 0]
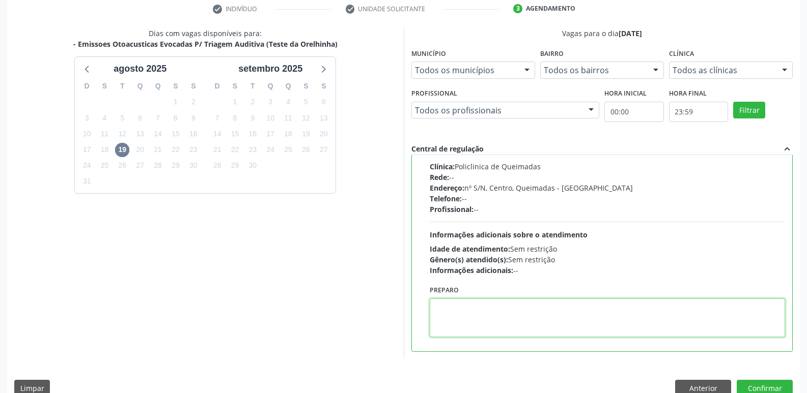
click at [495, 303] on textarea at bounding box center [608, 318] width 356 height 39
paste textarea "LEVAR CADERNETA DE VACINAÇÃO DA CRIANÇA :)"
type textarea "LEVAR CADERNETA DE VACINAÇÃO DA CRIANÇA :)"
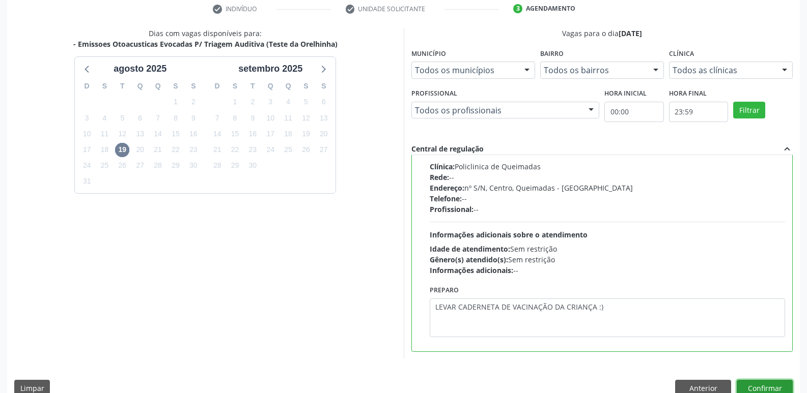
click at [751, 383] on button "Confirmar" at bounding box center [765, 388] width 56 height 17
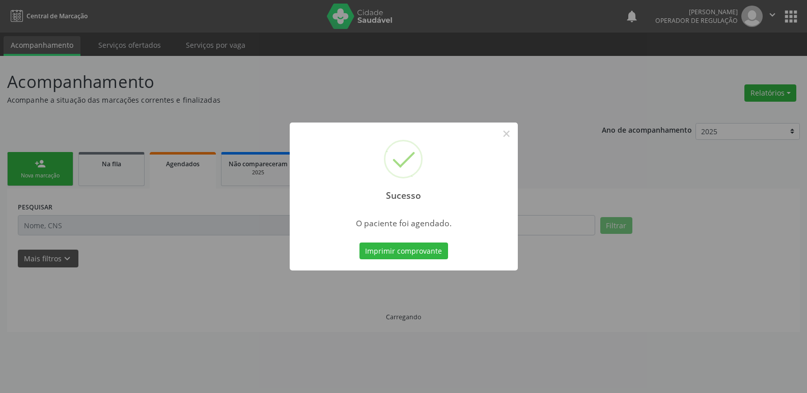
scroll to position [0, 0]
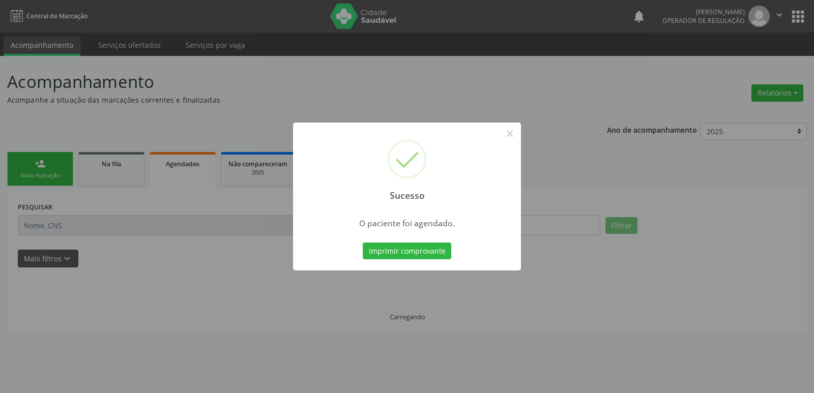
click at [363, 243] on button "Imprimir comprovante" at bounding box center [407, 251] width 89 height 17
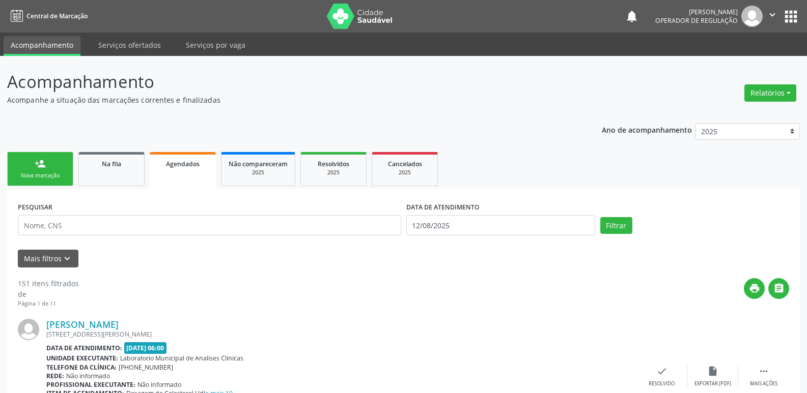
click at [47, 170] on link "person_add Nova marcação" at bounding box center [40, 169] width 66 height 34
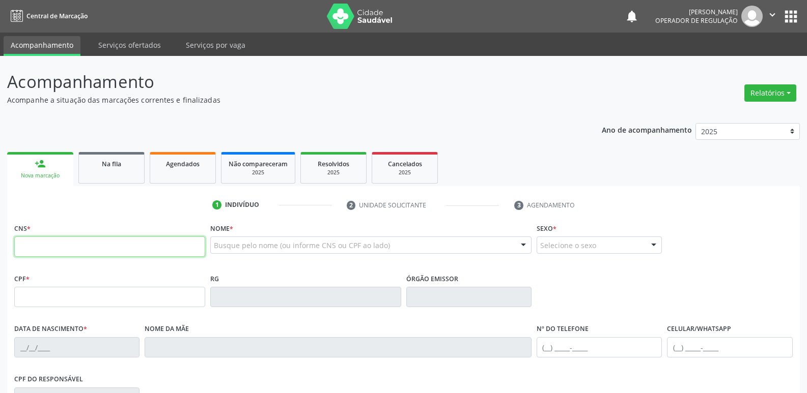
click at [38, 243] on input "text" at bounding box center [109, 247] width 191 height 20
type input "702 0067 1297 8190"
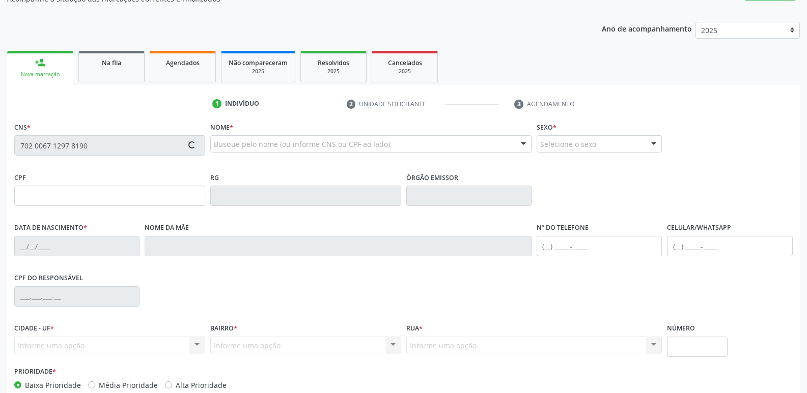
scroll to position [153, 0]
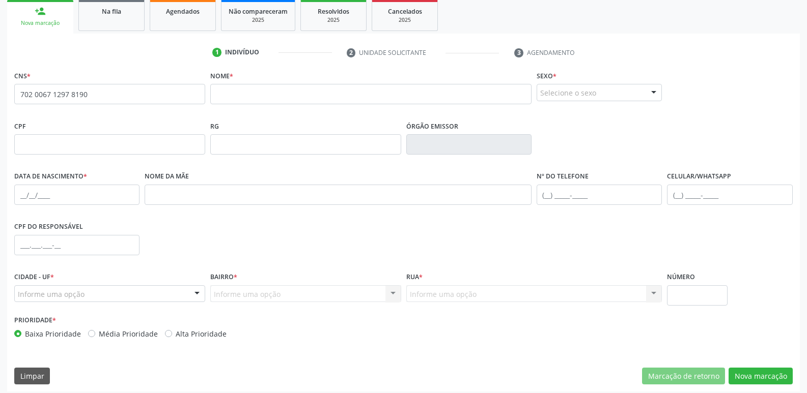
drag, startPoint x: 224, startPoint y: 111, endPoint x: 230, endPoint y: 83, distance: 28.6
click at [224, 91] on fieldset "Nome *" at bounding box center [370, 89] width 321 height 43
click at [230, 83] on label "Nome *" at bounding box center [221, 76] width 23 height 16
click at [307, 93] on input "text" at bounding box center [370, 94] width 321 height 20
click at [272, 94] on input "PIETRO AQUILESMARQUES SOUZA" at bounding box center [370, 94] width 321 height 20
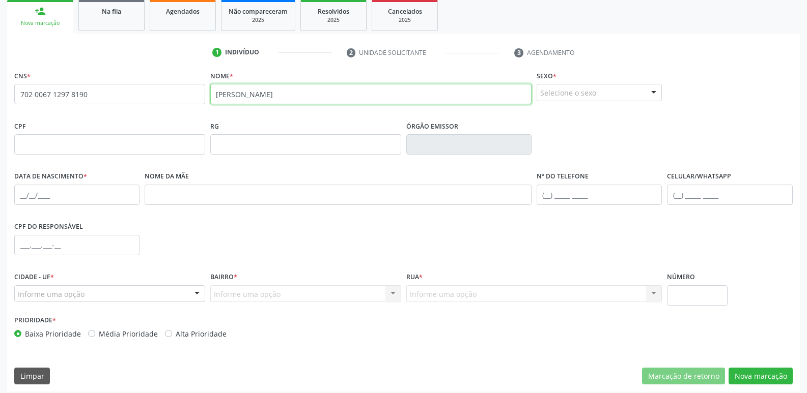
type input "PIETRO AQUILES MARQUES SOUZA"
click at [563, 91] on div "Selecione o sexo" at bounding box center [599, 92] width 125 height 17
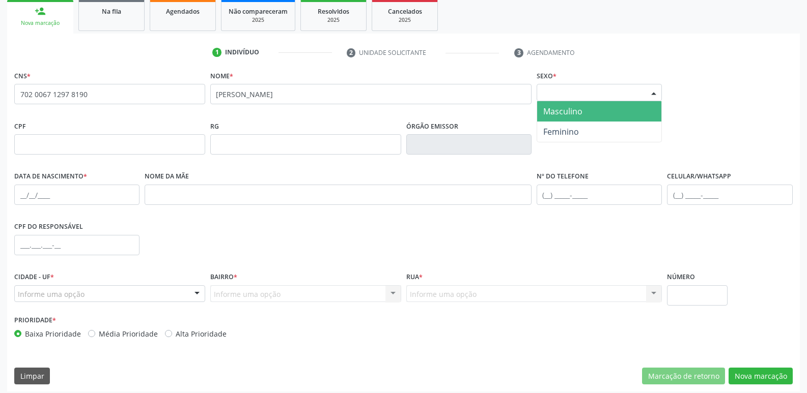
drag, startPoint x: 617, startPoint y: 112, endPoint x: 522, endPoint y: 138, distance: 98.7
click at [616, 112] on span "Masculino" at bounding box center [599, 111] width 124 height 20
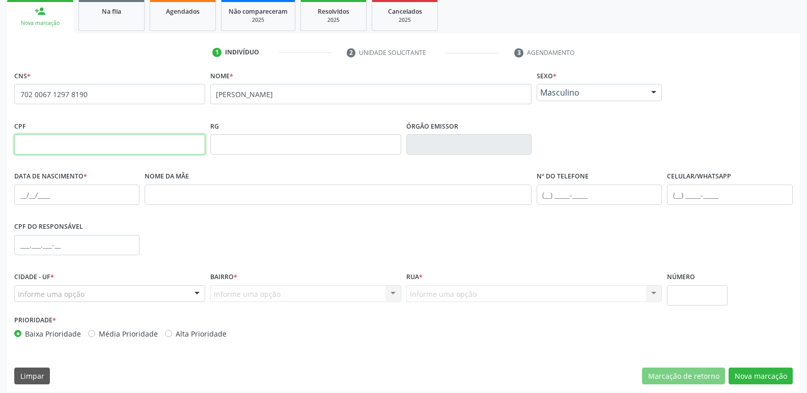
click at [98, 144] on input "text" at bounding box center [109, 144] width 191 height 20
type input "006.672.024-98"
click at [16, 194] on input "text" at bounding box center [76, 195] width 125 height 20
type input "04/07/2025"
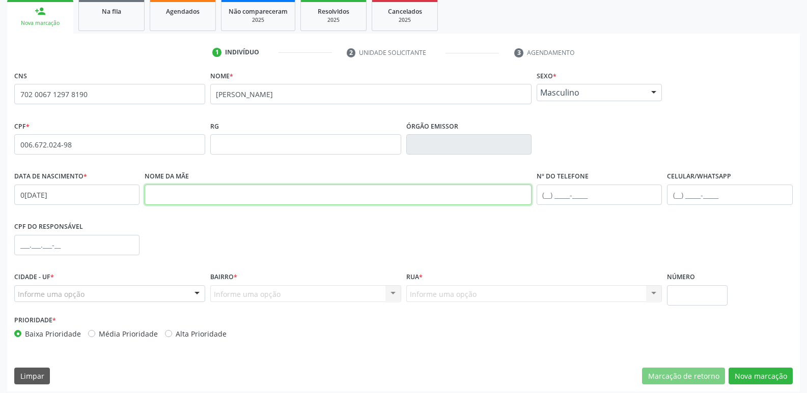
click at [175, 201] on input "text" at bounding box center [338, 195] width 387 height 20
type input "VALQUIRIA SILVA MARQUES"
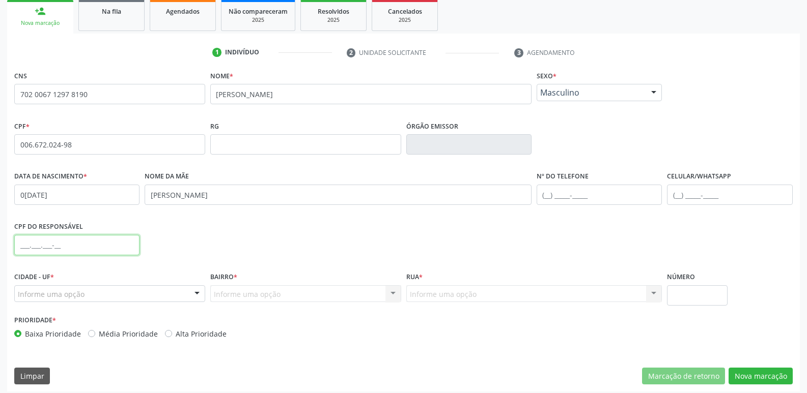
click at [17, 249] on input "text" at bounding box center [76, 245] width 125 height 20
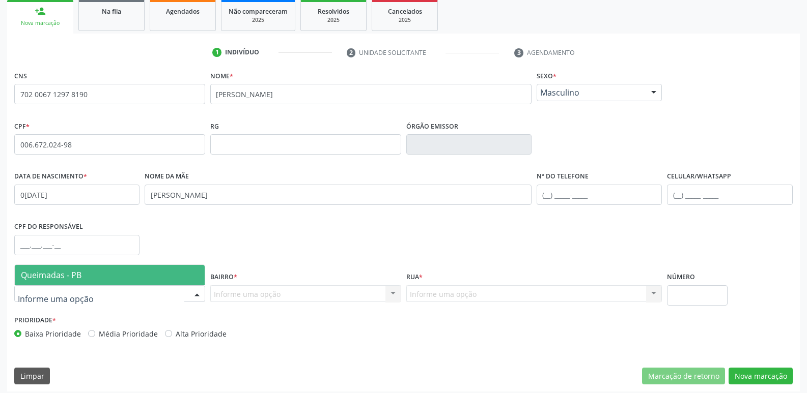
drag, startPoint x: 49, startPoint y: 277, endPoint x: 30, endPoint y: 275, distance: 19.9
click at [45, 277] on span "Queimadas - PB" at bounding box center [51, 275] width 61 height 11
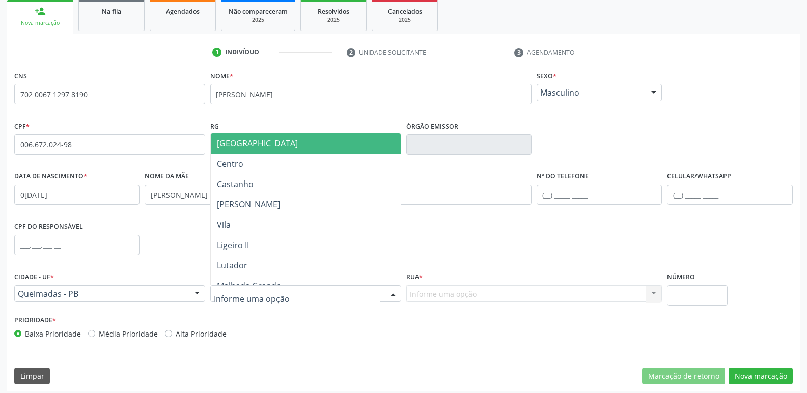
drag, startPoint x: 42, startPoint y: 257, endPoint x: 33, endPoint y: 251, distance: 10.7
click at [35, 253] on fieldset "CPF do responsável" at bounding box center [76, 240] width 125 height 43
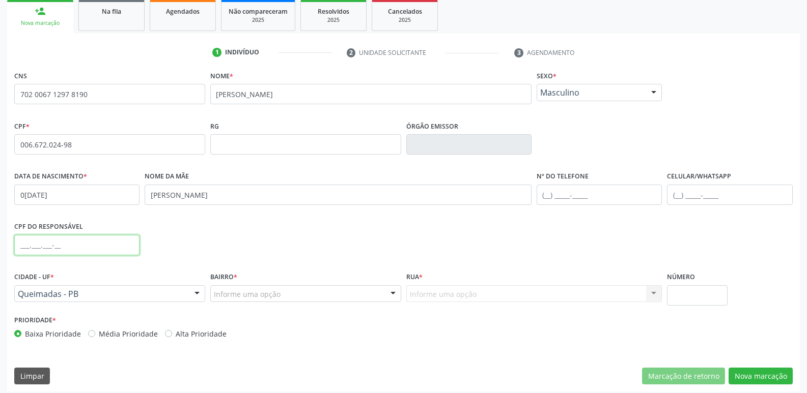
click at [31, 249] on input "text" at bounding box center [76, 245] width 125 height 20
type input "161.458.894-54"
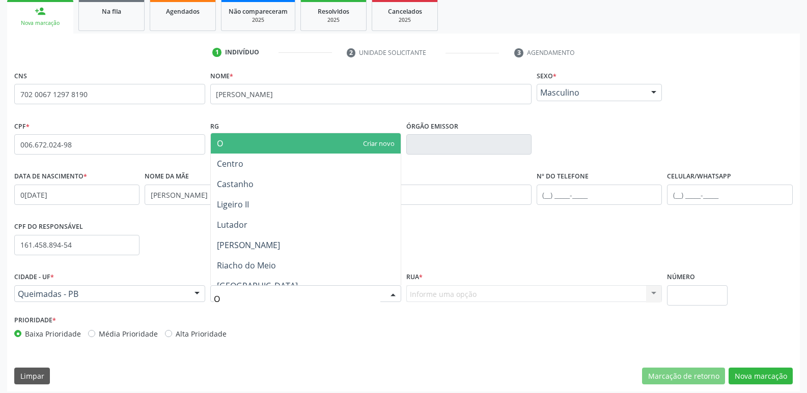
type input "OL"
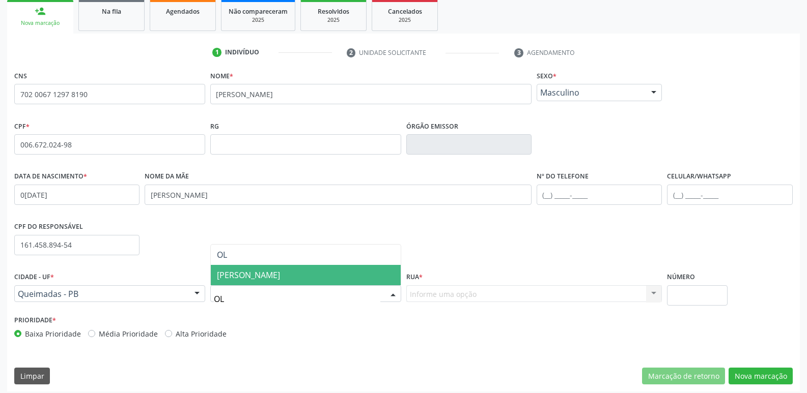
click at [249, 277] on span "[PERSON_NAME]" at bounding box center [248, 275] width 63 height 11
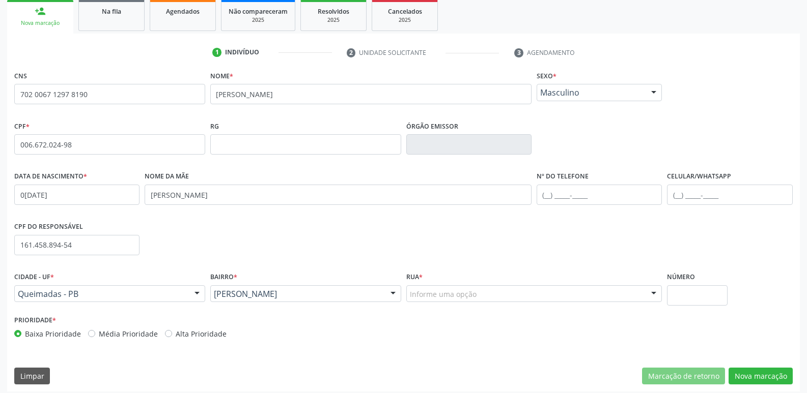
click at [507, 287] on div "Informe uma opção" at bounding box center [534, 294] width 256 height 17
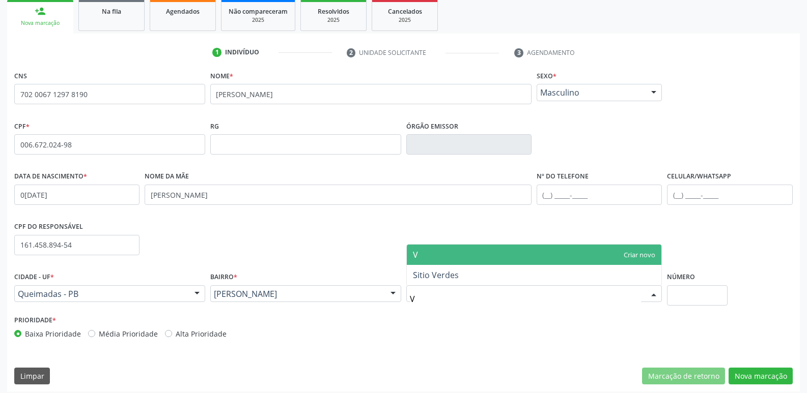
type input "VE"
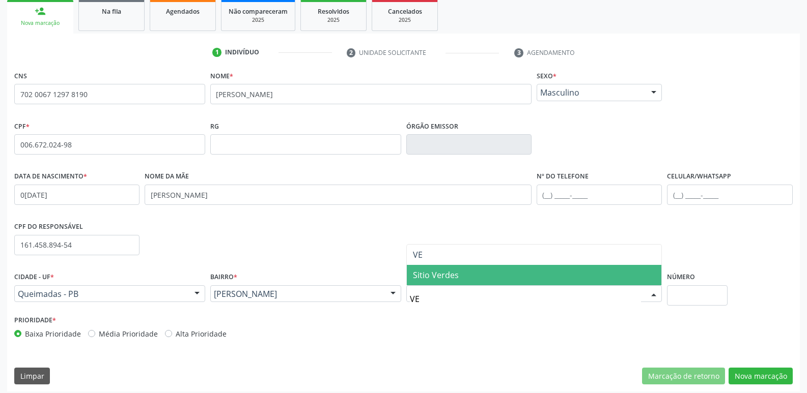
click at [478, 278] on span "Sitio Verdes" at bounding box center [534, 275] width 255 height 20
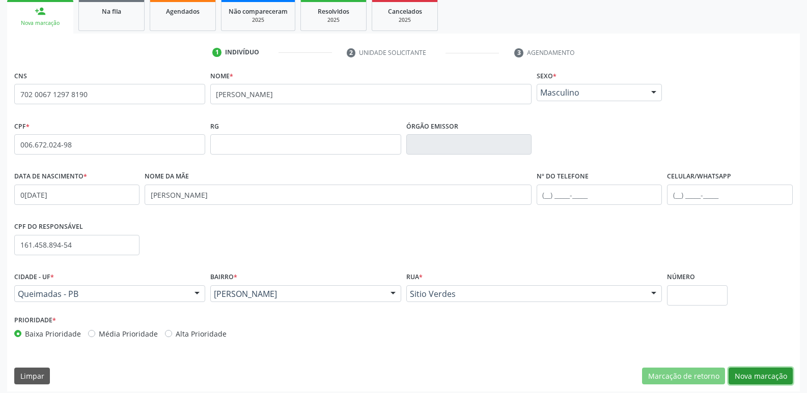
click at [759, 374] on button "Nova marcação" at bounding box center [760, 376] width 64 height 17
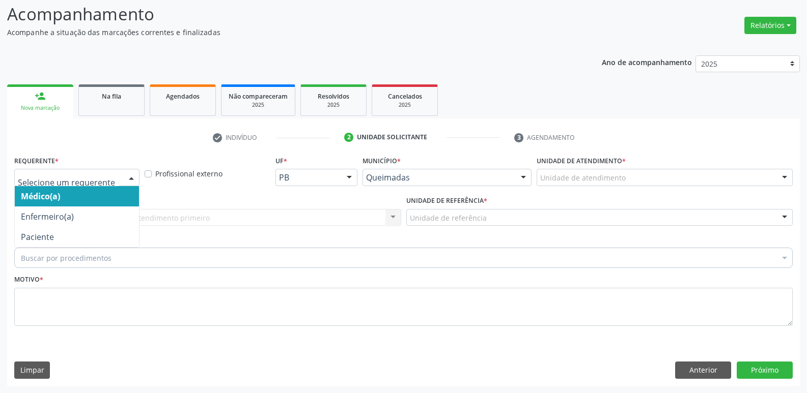
drag, startPoint x: 97, startPoint y: 178, endPoint x: 76, endPoint y: 218, distance: 44.9
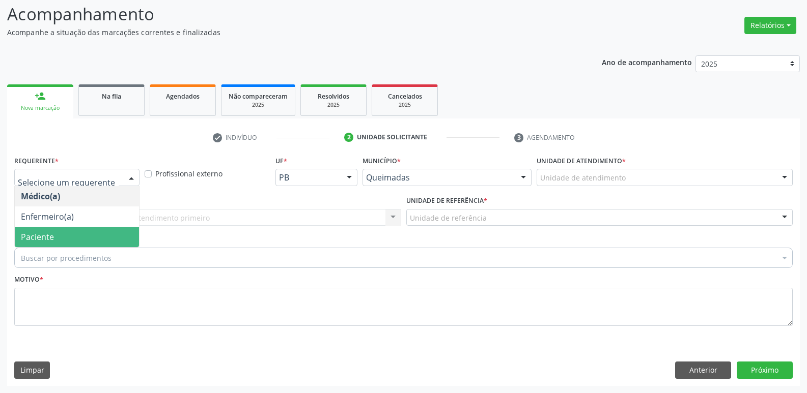
click at [64, 233] on span "Paciente" at bounding box center [77, 237] width 124 height 20
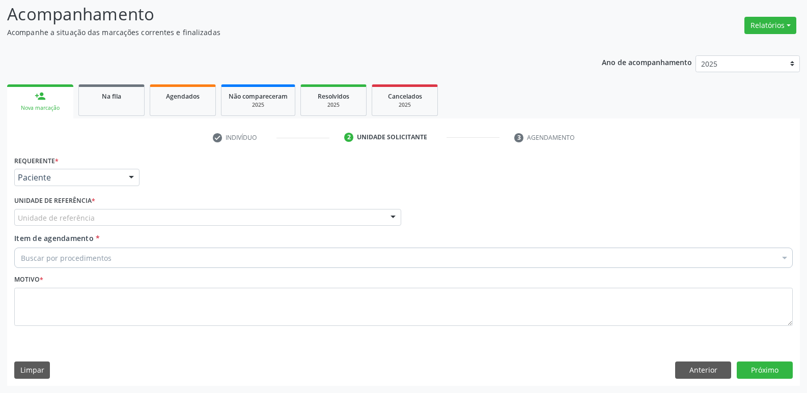
click at [223, 223] on div "Unidade de referência" at bounding box center [207, 217] width 387 height 17
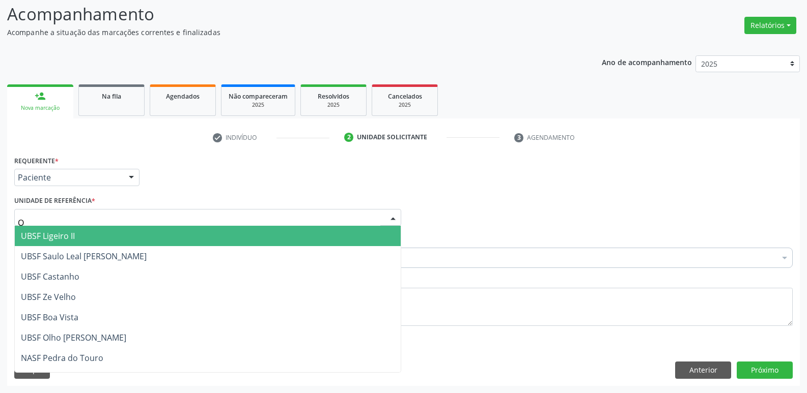
type input "OL"
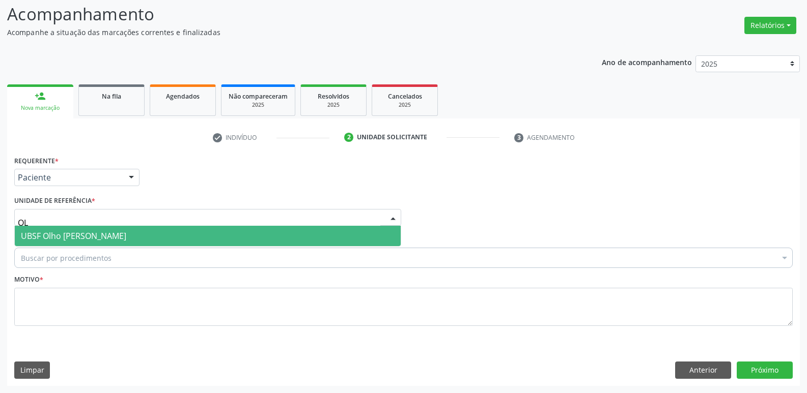
drag, startPoint x: 169, startPoint y: 233, endPoint x: 157, endPoint y: 240, distance: 14.4
click at [168, 233] on span "UBSF Olho [PERSON_NAME]" at bounding box center [208, 236] width 386 height 20
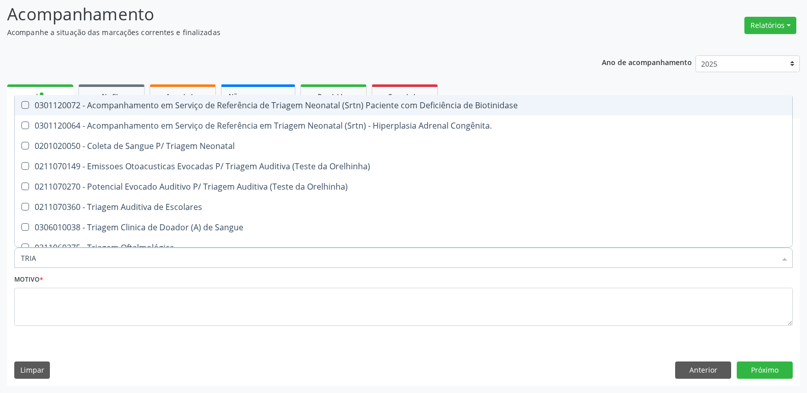
type input "TRIAG"
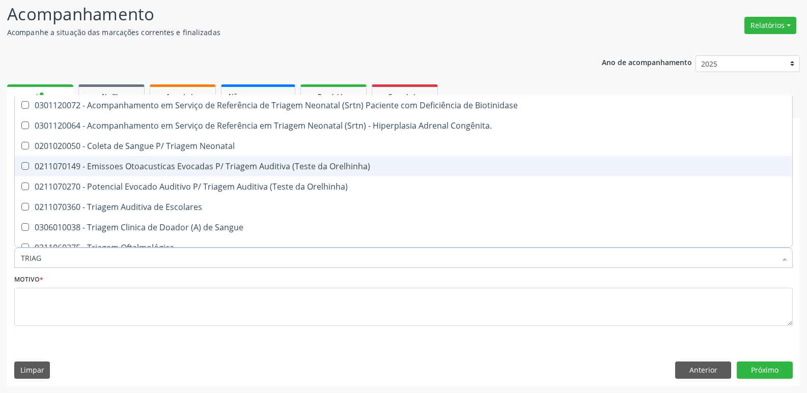
click at [186, 163] on div "0211070149 - Emissoes Otoacusticas Evocadas P/ Triagem Auditiva (Teste da Orelh…" at bounding box center [403, 166] width 765 height 8
checkbox Orelhinha\) "true"
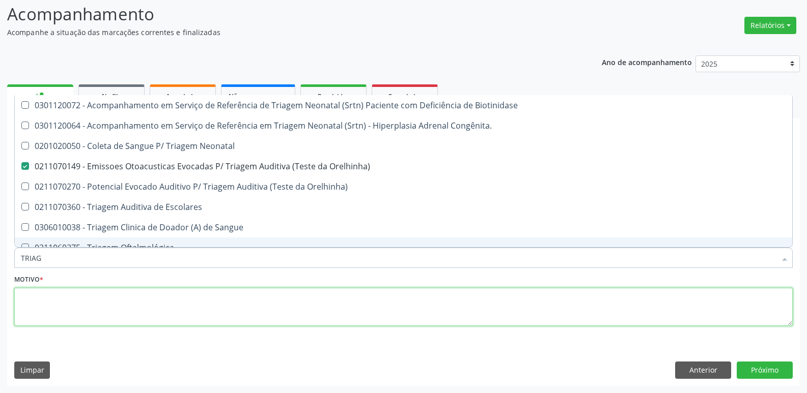
click at [118, 312] on textarea at bounding box center [403, 307] width 778 height 39
checkbox Congênita\ "true"
checkbox Orelhinha\) "false"
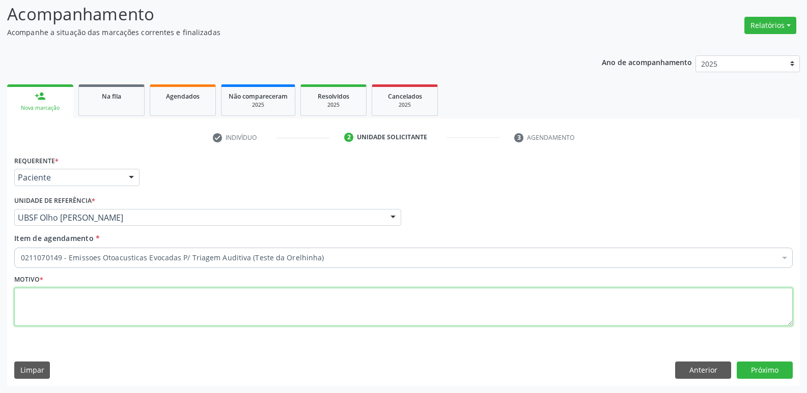
paste textarea "LEVAR CADERNETA DE VACINAÇÃO DA CRIANÇA :)"
drag, startPoint x: 209, startPoint y: 297, endPoint x: 0, endPoint y: 306, distance: 209.4
click at [0, 306] on div "Acompanhamento Acompanhe a situação das marcações correntes e finalizadas Relat…" at bounding box center [403, 190] width 807 height 405
type textarea "AVALIAÇÃO"
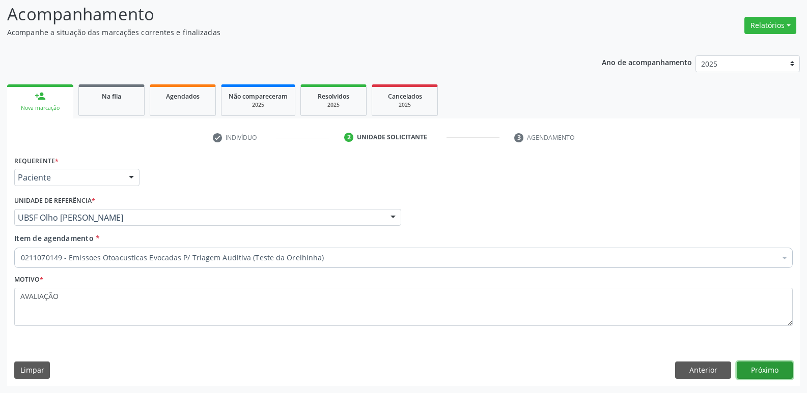
click at [762, 364] on button "Próximo" at bounding box center [765, 370] width 56 height 17
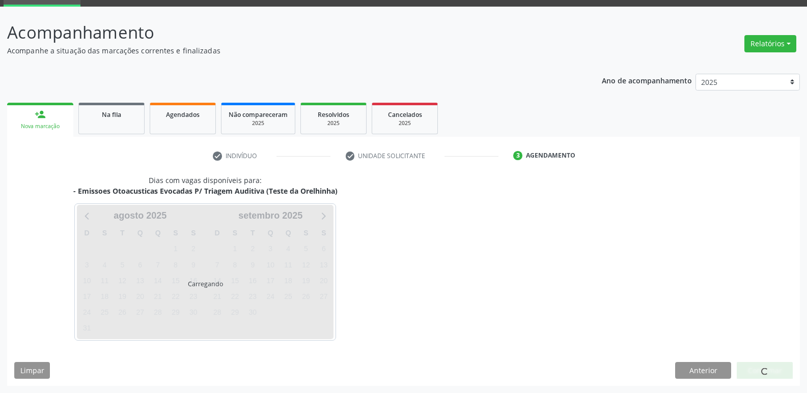
scroll to position [49, 0]
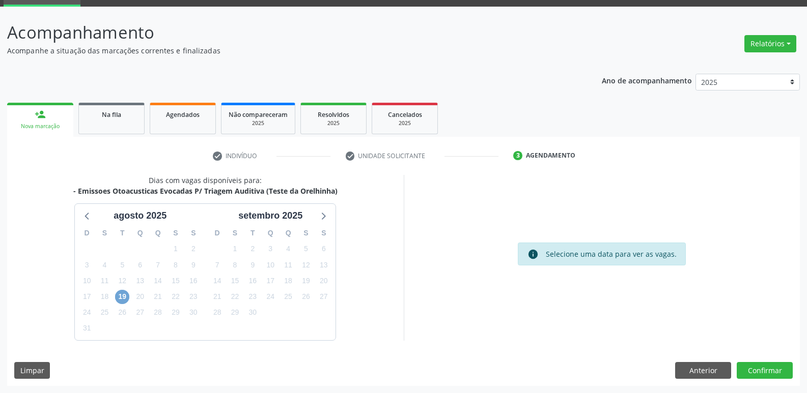
drag, startPoint x: 128, startPoint y: 295, endPoint x: 122, endPoint y: 295, distance: 6.1
click at [127, 295] on span "19" at bounding box center [122, 297] width 14 height 14
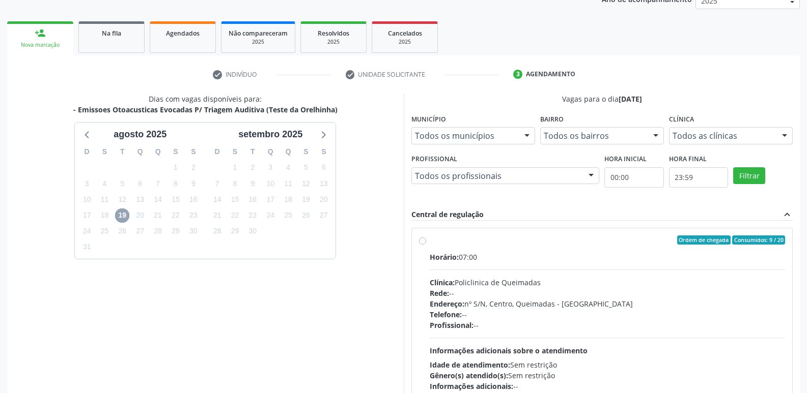
scroll to position [196, 0]
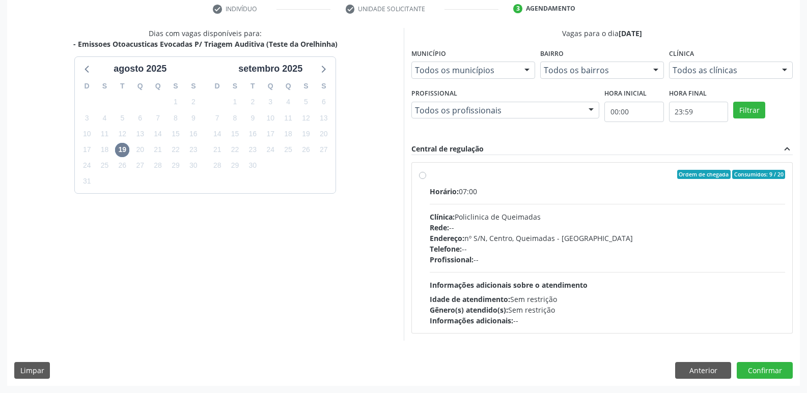
click at [573, 271] on div "Horário: 07:00 Clínica: Policlinica de Queimadas Rede: -- Endereço: nº S/N, Cen…" at bounding box center [608, 256] width 356 height 140
click at [426, 179] on input "Ordem de chegada Consumidos: 9 / 20 Horário: 07:00 Clínica: Policlinica de Quei…" at bounding box center [422, 174] width 7 height 9
radio input "true"
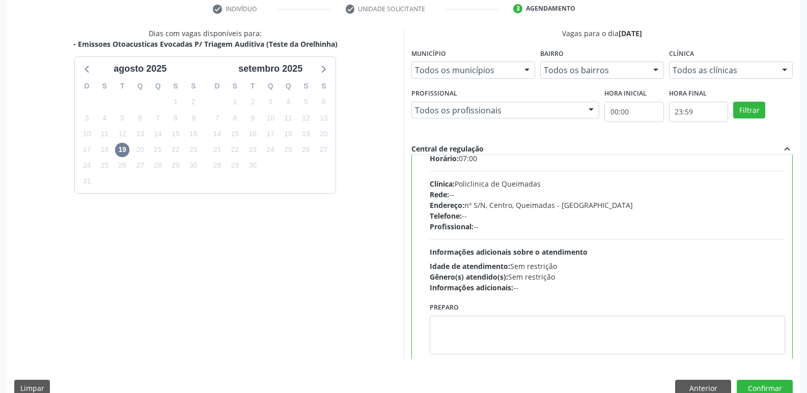
scroll to position [50, 0]
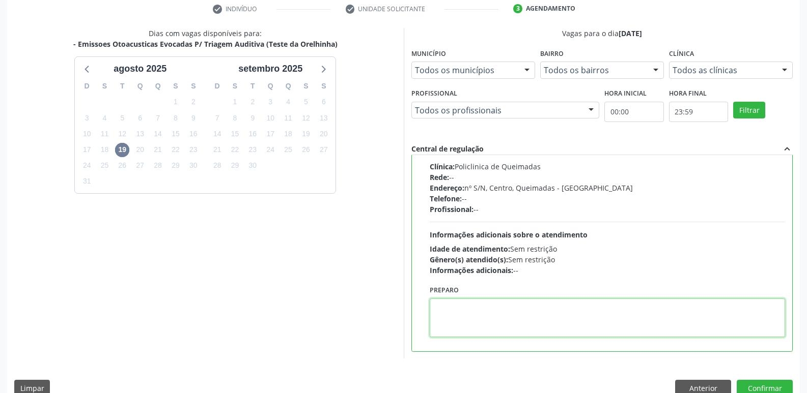
click at [479, 320] on textarea at bounding box center [608, 318] width 356 height 39
paste textarea "LEVAR CADERNETA DE VACINAÇÃO DA CRIANÇA :)"
type textarea "LEVAR CADERNETA DE VACINAÇÃO DA CRIANÇA :)"
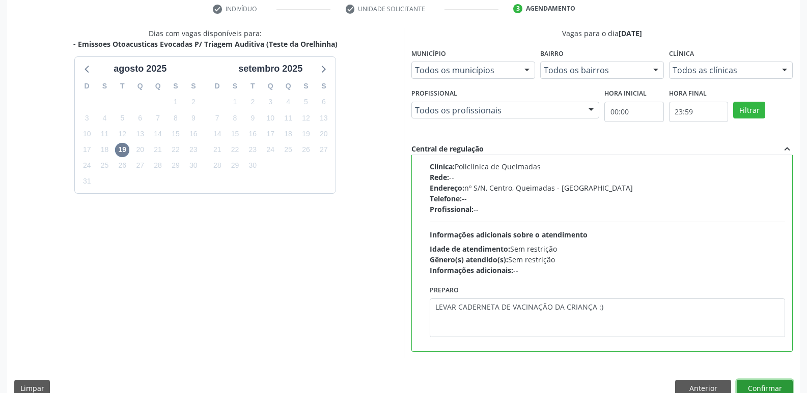
click at [761, 383] on button "Confirmar" at bounding box center [765, 388] width 56 height 17
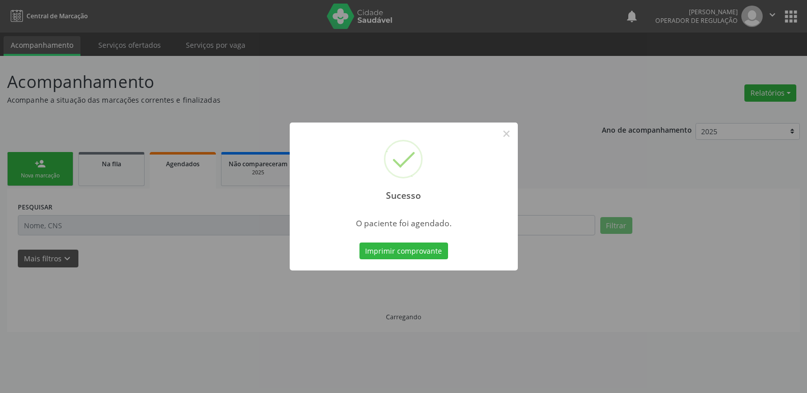
scroll to position [0, 0]
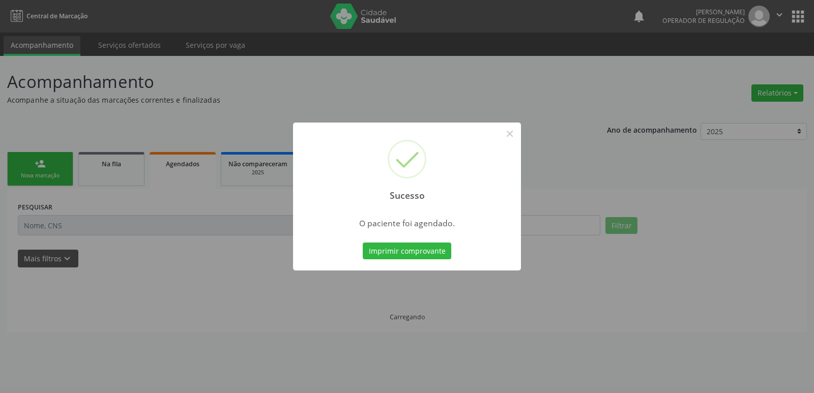
click at [363, 243] on button "Imprimir comprovante" at bounding box center [407, 251] width 89 height 17
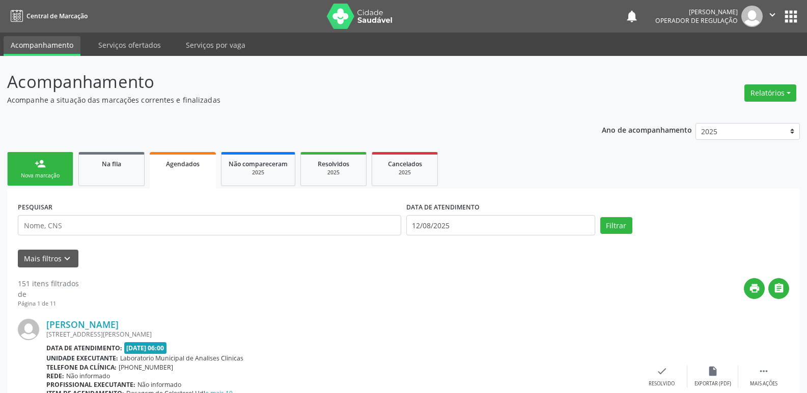
click at [49, 170] on link "person_add Nova marcação" at bounding box center [40, 169] width 66 height 34
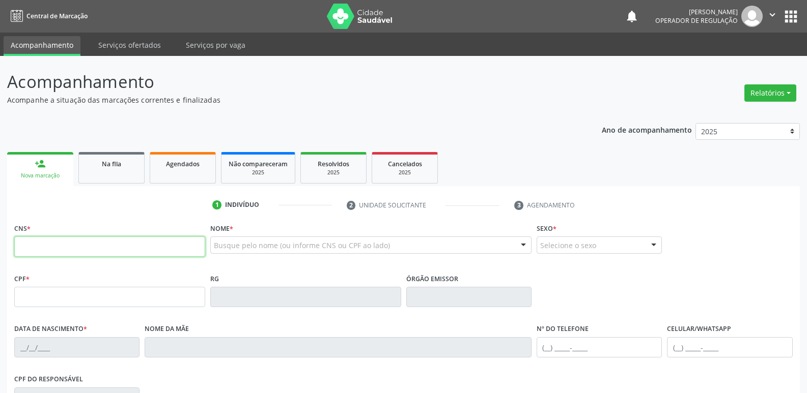
click at [81, 240] on input "text" at bounding box center [109, 247] width 191 height 20
click at [62, 250] on input "text" at bounding box center [109, 247] width 191 height 20
type input "707 6062 8180 4194"
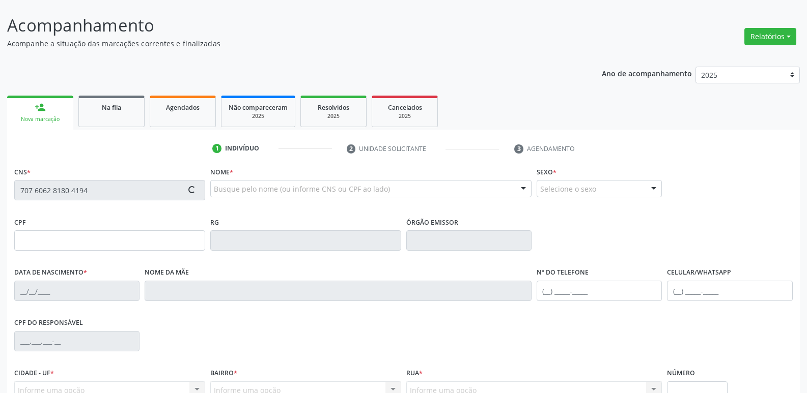
scroll to position [158, 0]
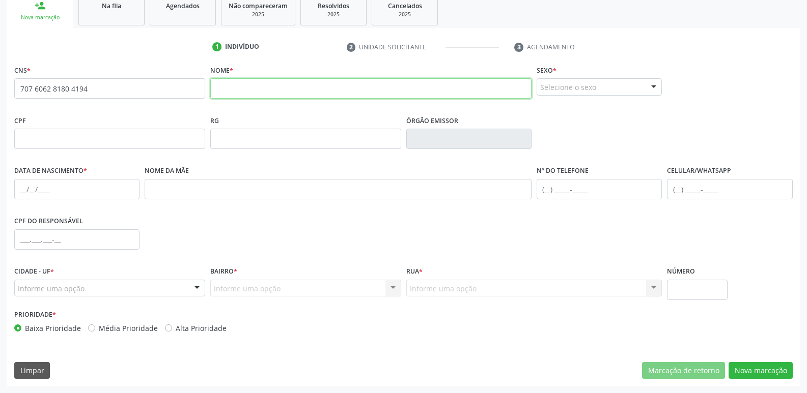
click at [226, 90] on input "text" at bounding box center [370, 88] width 321 height 20
type input "JOSE ELIAS VITOR NUNES DA SILVA"
click at [571, 91] on div "Selecione o sexo" at bounding box center [599, 86] width 125 height 17
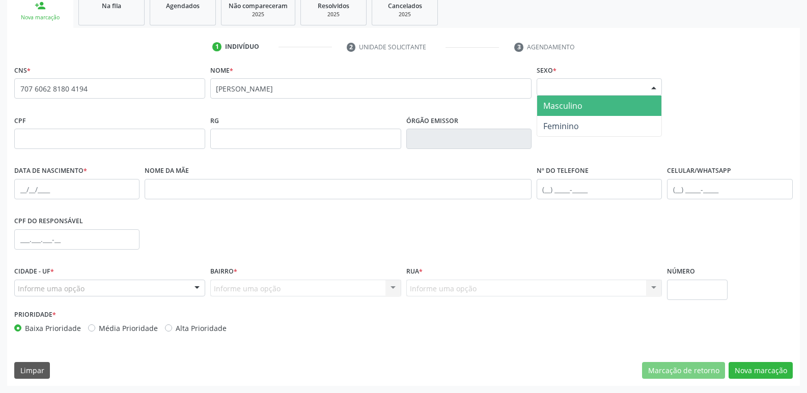
click at [563, 106] on span "Masculino" at bounding box center [562, 105] width 39 height 11
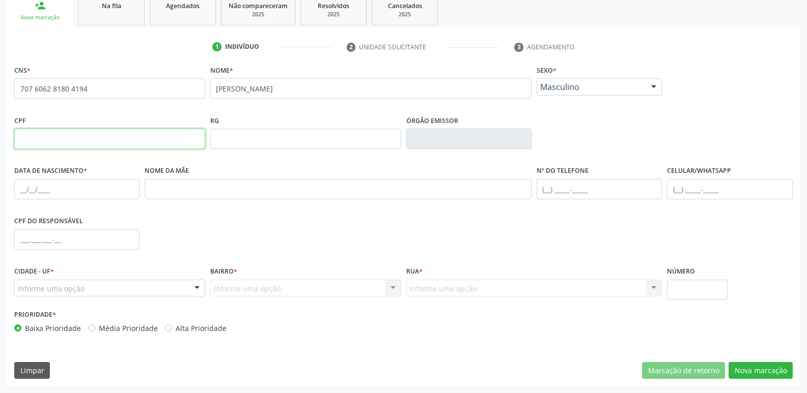
click at [84, 139] on input "text" at bounding box center [109, 139] width 191 height 20
type input "006.686.514-07"
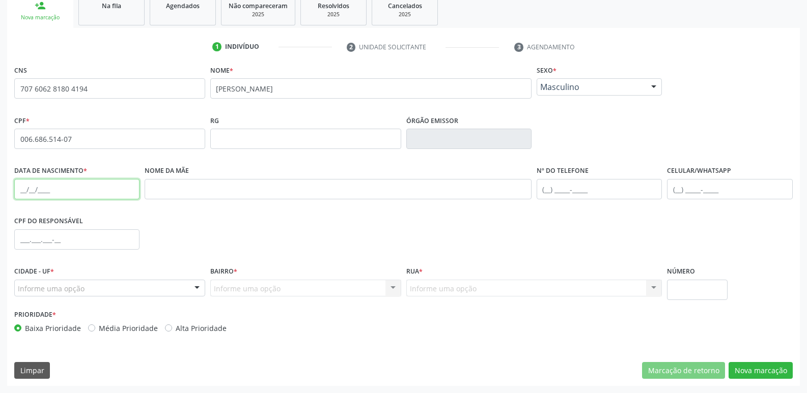
click at [21, 187] on input "text" at bounding box center [76, 189] width 125 height 20
type input "01/07/2025"
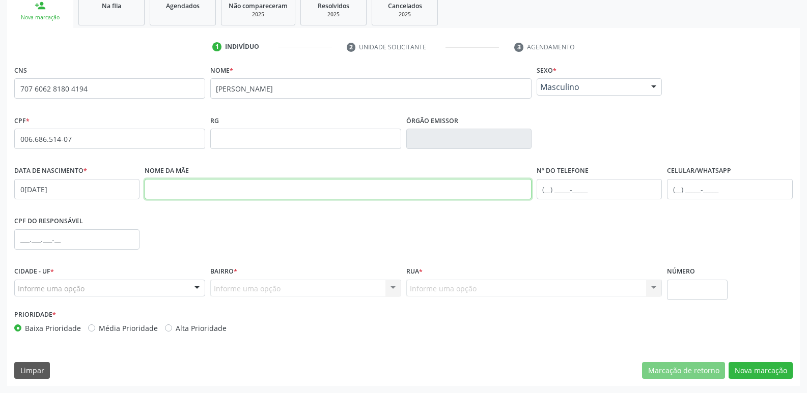
click at [162, 189] on input "text" at bounding box center [338, 189] width 387 height 20
type input "LUCIANA NUNES DA SILVA"
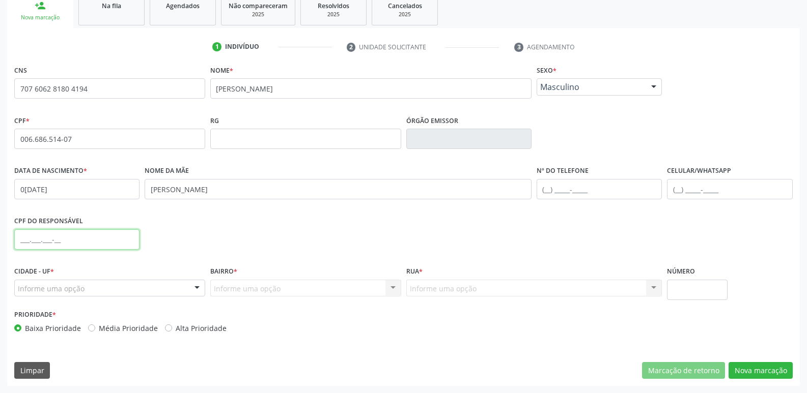
click at [15, 240] on input "text" at bounding box center [76, 240] width 125 height 20
type input "090.425.504-22"
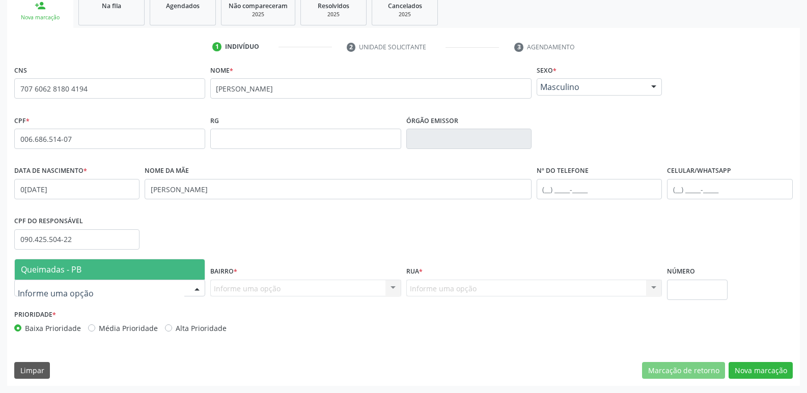
click at [57, 267] on span "Queimadas - PB" at bounding box center [51, 269] width 61 height 11
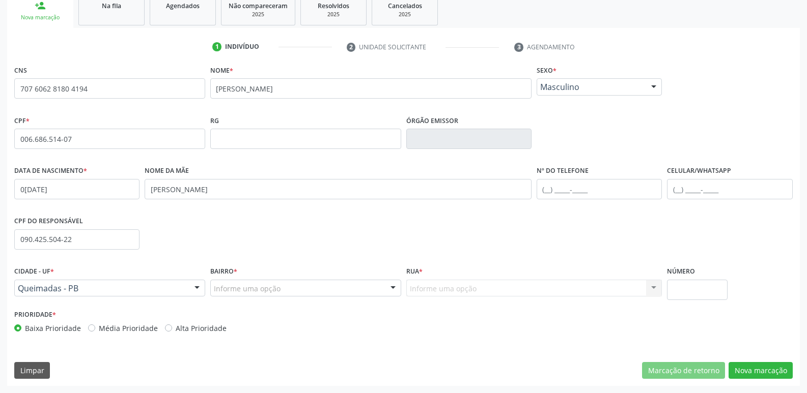
drag, startPoint x: 242, startPoint y: 297, endPoint x: 235, endPoint y: 290, distance: 10.1
click at [242, 293] on div "Informe uma opção" at bounding box center [305, 288] width 191 height 17
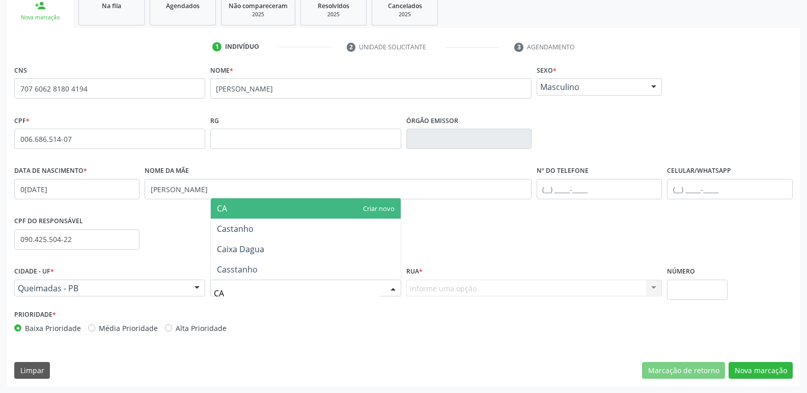
type input "CAS"
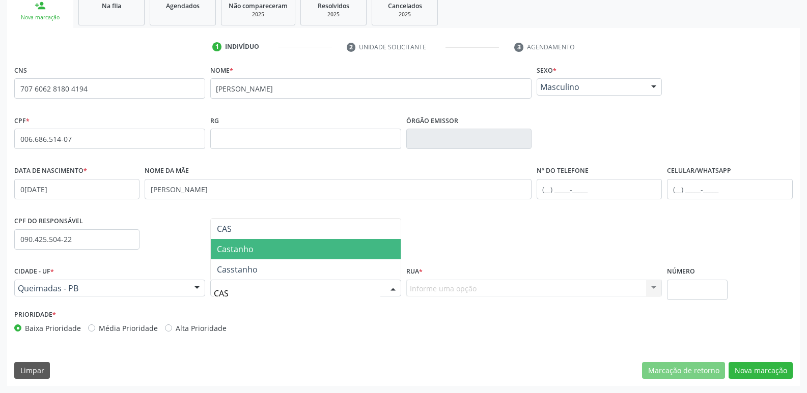
click at [316, 245] on span "Castanho" at bounding box center [306, 249] width 190 height 20
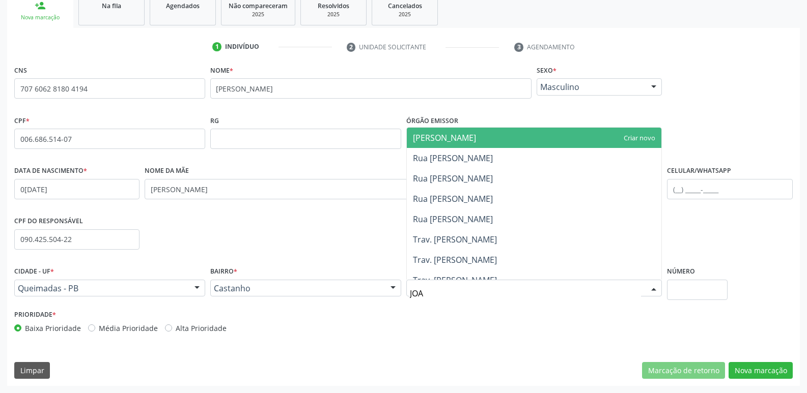
type input "JOAO"
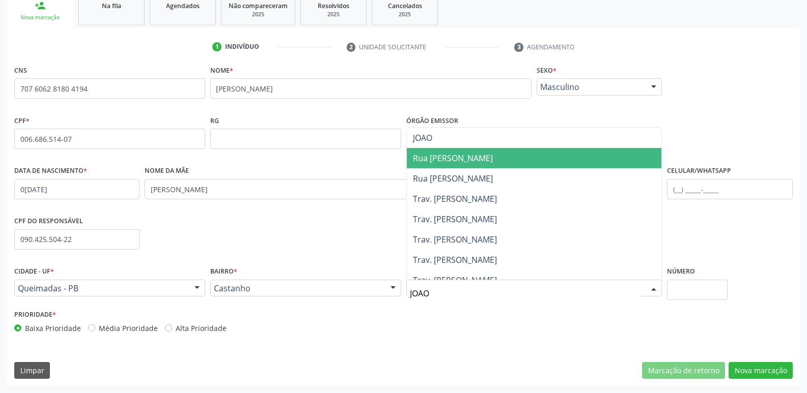
drag, startPoint x: 462, startPoint y: 159, endPoint x: 460, endPoint y: 170, distance: 10.8
click at [463, 157] on span "Rua Joao Miranda" at bounding box center [453, 158] width 80 height 11
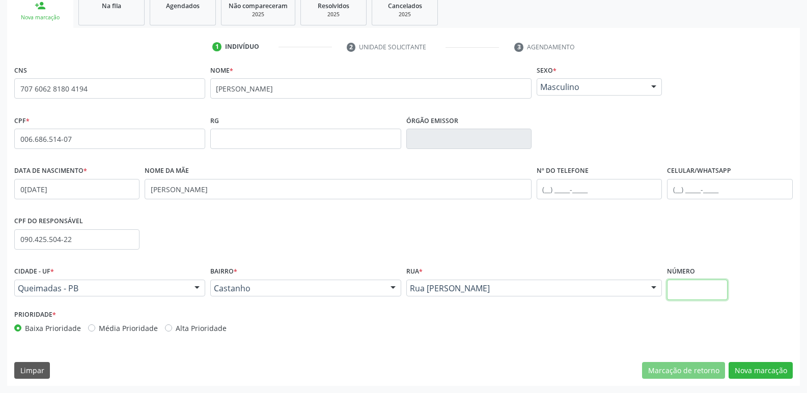
click at [695, 285] on input "text" at bounding box center [697, 290] width 60 height 20
type input "51"
click at [772, 363] on button "Nova marcação" at bounding box center [760, 370] width 64 height 17
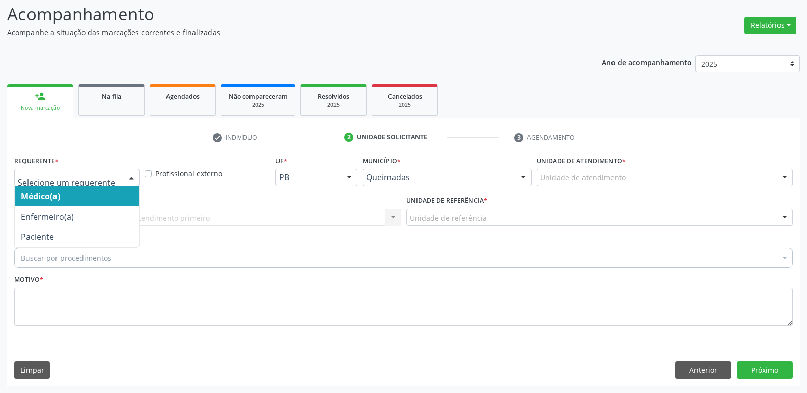
drag, startPoint x: 41, startPoint y: 171, endPoint x: 38, endPoint y: 190, distance: 19.6
click at [41, 172] on div at bounding box center [76, 177] width 125 height 17
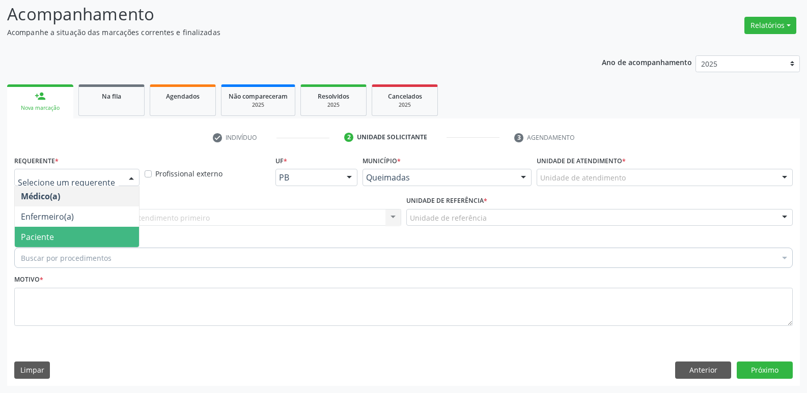
click at [34, 227] on span "Paciente" at bounding box center [77, 237] width 124 height 20
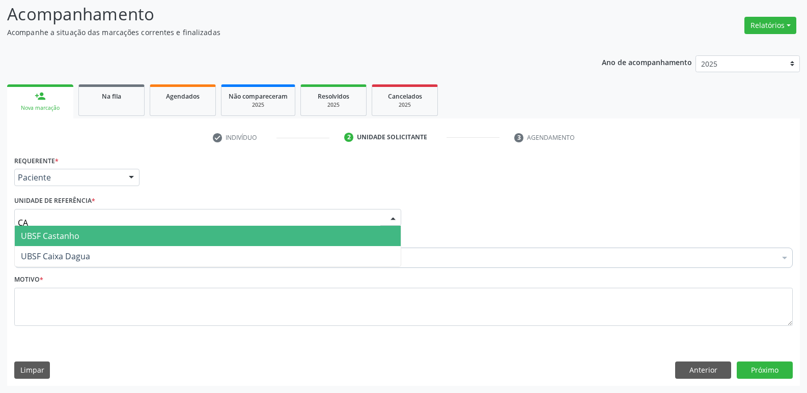
type input "CAS"
drag, startPoint x: 44, startPoint y: 235, endPoint x: 51, endPoint y: 243, distance: 10.5
click at [44, 236] on span "UBSF Castanho" at bounding box center [50, 236] width 59 height 11
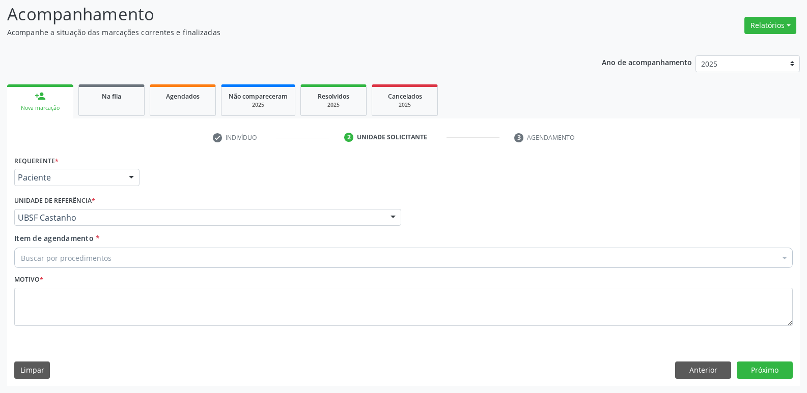
drag, startPoint x: 59, startPoint y: 251, endPoint x: 53, endPoint y: 251, distance: 5.6
click at [57, 251] on div "Buscar por procedimentos" at bounding box center [403, 258] width 778 height 20
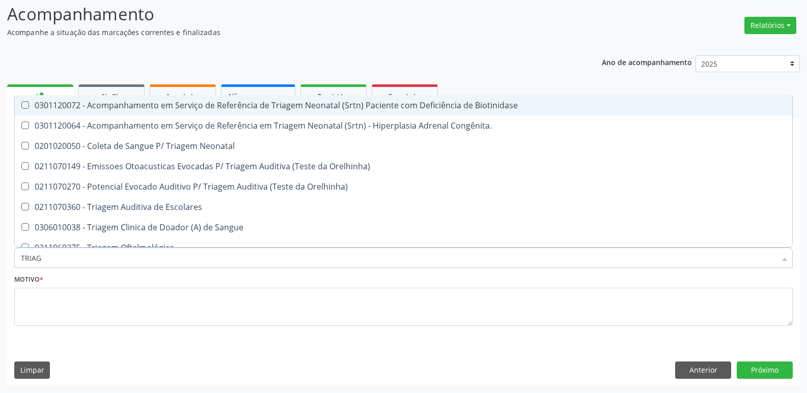
type input "TRIAGE"
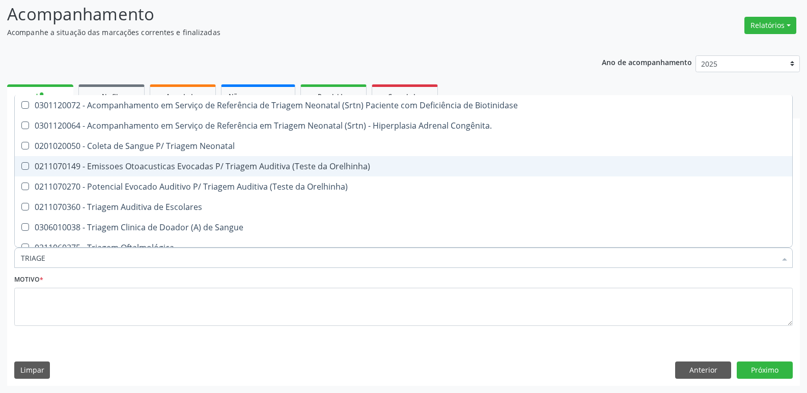
drag, startPoint x: 219, startPoint y: 165, endPoint x: 216, endPoint y: 171, distance: 6.6
click at [217, 168] on div "0211070149 - Emissoes Otoacusticas Evocadas P/ Triagem Auditiva (Teste da Orelh…" at bounding box center [403, 166] width 765 height 8
checkbox Orelhinha\) "true"
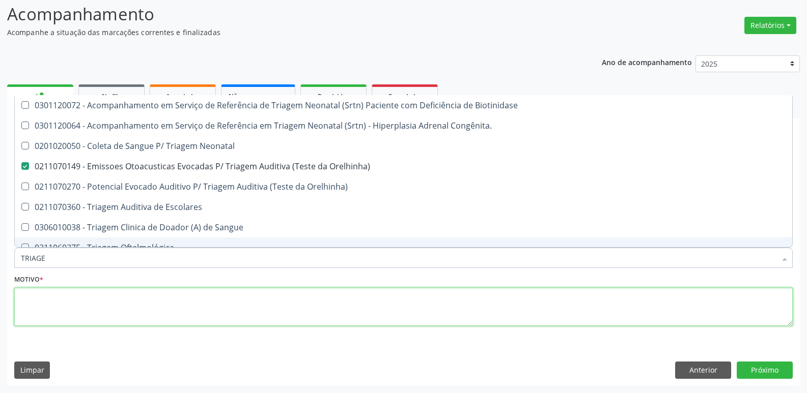
click at [129, 304] on textarea at bounding box center [403, 307] width 778 height 39
checkbox Congênita\ "true"
checkbox Orelhinha\) "false"
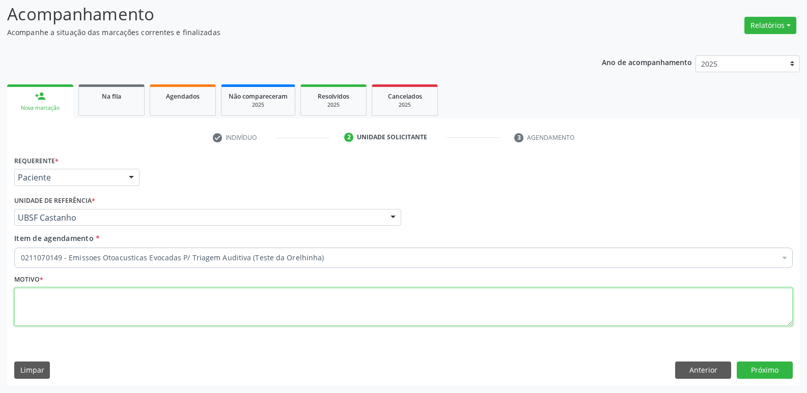
paste textarea "LEVAR CADERNETA DE VACINAÇÃO DA CRIANÇA :)"
drag, startPoint x: 196, startPoint y: 298, endPoint x: 0, endPoint y: 308, distance: 196.3
click at [0, 308] on div "Acompanhamento Acompanhe a situação das marcações correntes e finalizadas Relat…" at bounding box center [403, 190] width 807 height 405
type textarea "AVALIAÇÃO"
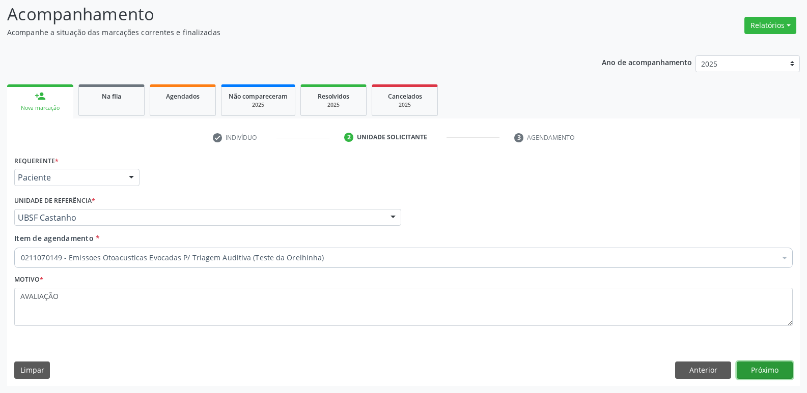
click at [752, 367] on button "Próximo" at bounding box center [765, 370] width 56 height 17
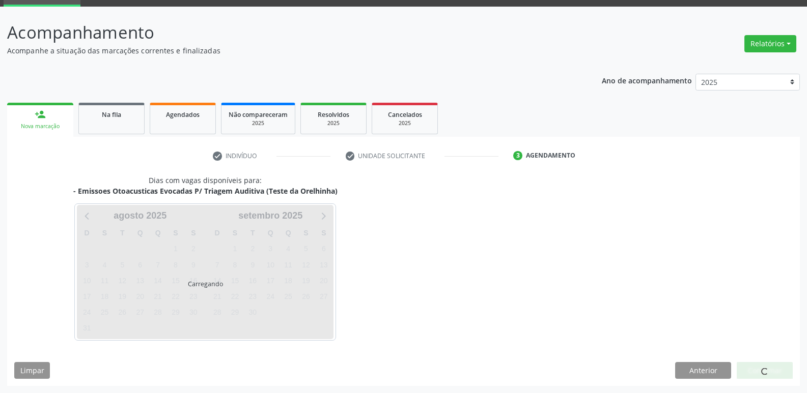
scroll to position [49, 0]
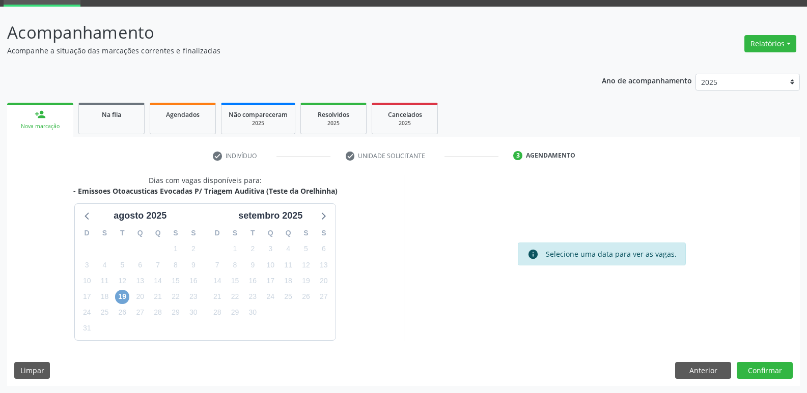
drag, startPoint x: 125, startPoint y: 297, endPoint x: 118, endPoint y: 298, distance: 7.1
click at [124, 297] on span "19" at bounding box center [122, 297] width 14 height 14
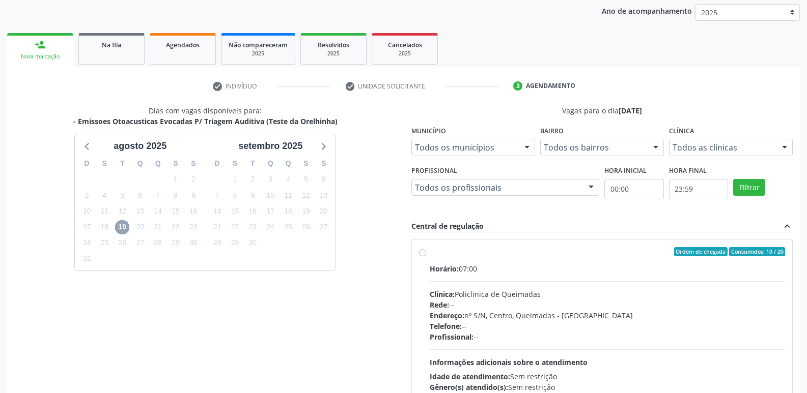
scroll to position [196, 0]
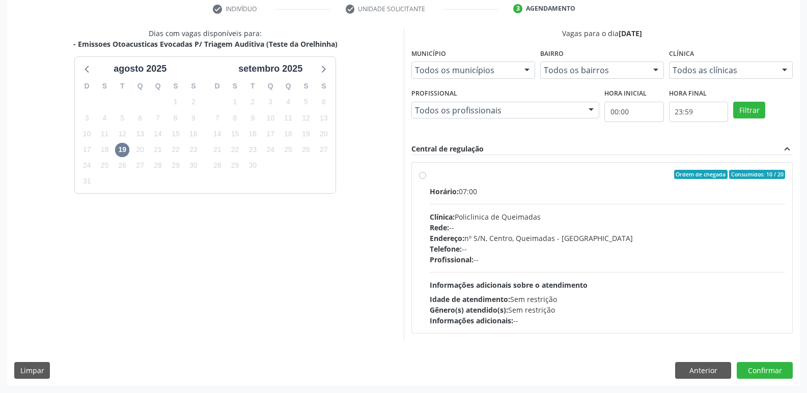
click at [668, 271] on div "Horário: 07:00 Clínica: Policlinica de Queimadas Rede: -- Endereço: nº S/N, Cen…" at bounding box center [608, 256] width 356 height 140
click at [426, 179] on input "Ordem de chegada Consumidos: 10 / 20 Horário: 07:00 Clínica: Policlinica de Que…" at bounding box center [422, 174] width 7 height 9
radio input "true"
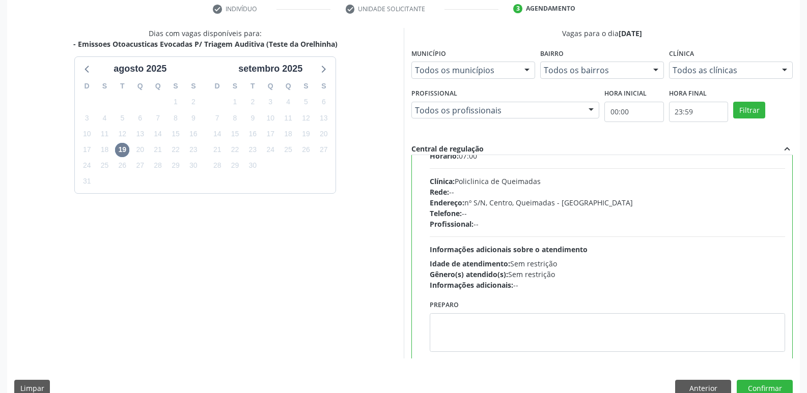
scroll to position [50, 0]
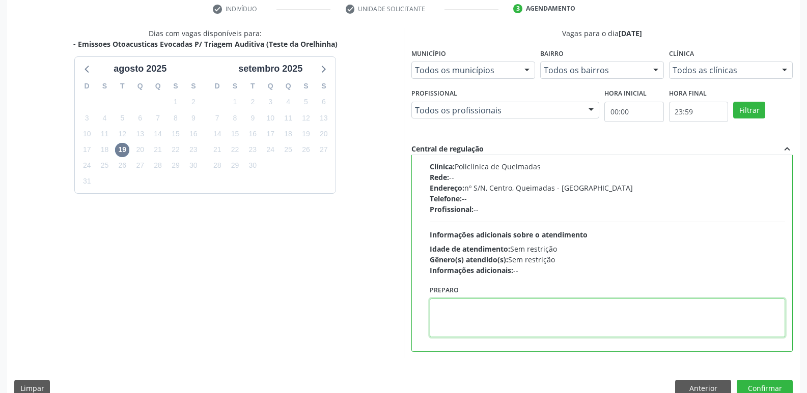
click at [484, 307] on textarea at bounding box center [608, 318] width 356 height 39
paste textarea "LEVAR CADERNETA DE VACINAÇÃO DA CRIANÇA :)"
type textarea "LEVAR CADERNETA DE VACINAÇÃO DA CRIANÇA :)"
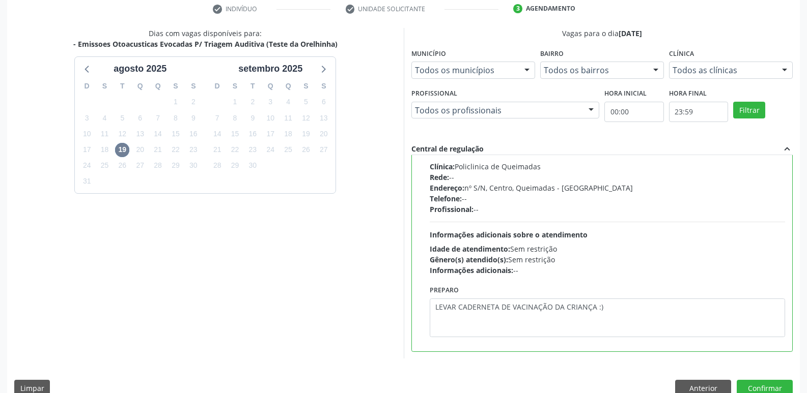
click at [744, 380] on div "Dias com vagas disponíveis para: - Emissoes Otoacusticas Evocadas P/ Triagem Au…" at bounding box center [403, 216] width 793 height 376
click at [743, 383] on button "Confirmar" at bounding box center [765, 388] width 56 height 17
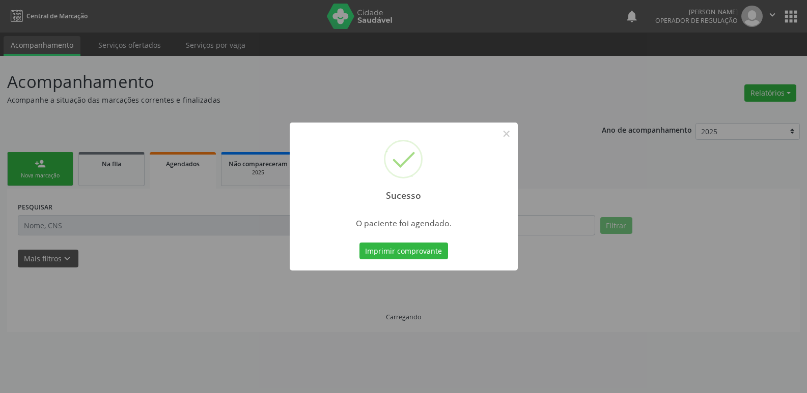
scroll to position [0, 0]
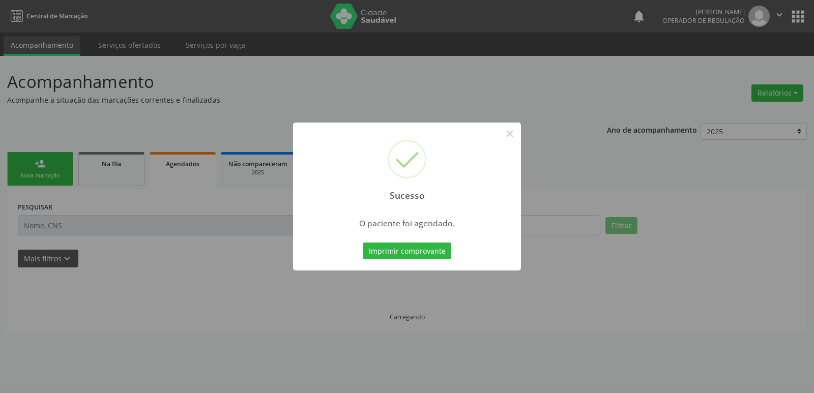
click at [363, 243] on button "Imprimir comprovante" at bounding box center [407, 251] width 89 height 17
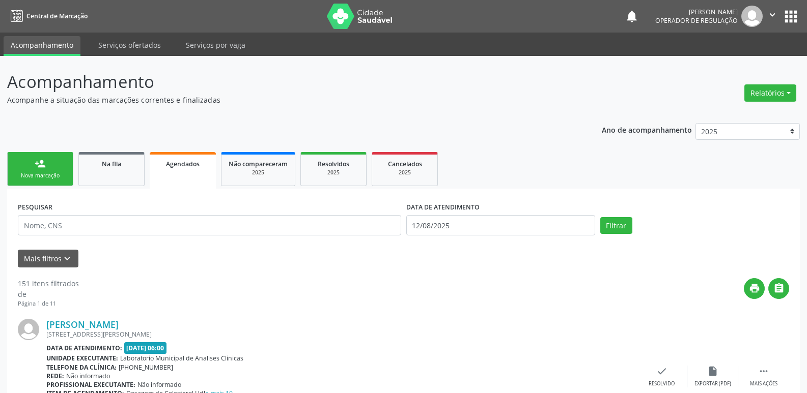
click at [54, 170] on link "person_add Nova marcação" at bounding box center [40, 169] width 66 height 34
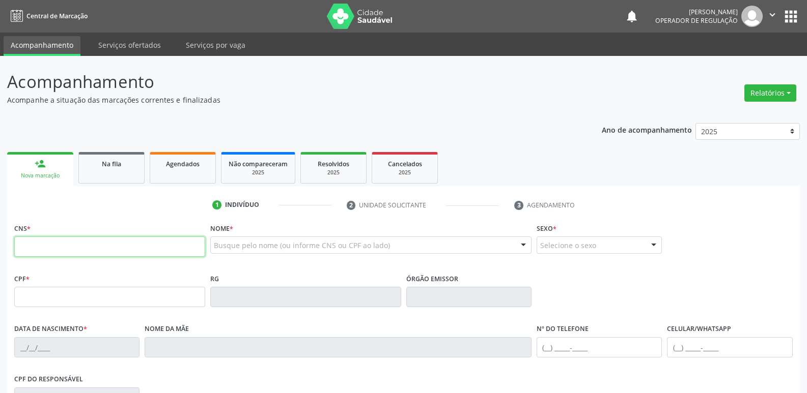
click at [104, 244] on input "text" at bounding box center [109, 247] width 191 height 20
drag, startPoint x: 180, startPoint y: 174, endPoint x: 182, endPoint y: 179, distance: 6.0
click at [180, 174] on link "Agendados" at bounding box center [183, 168] width 66 height 32
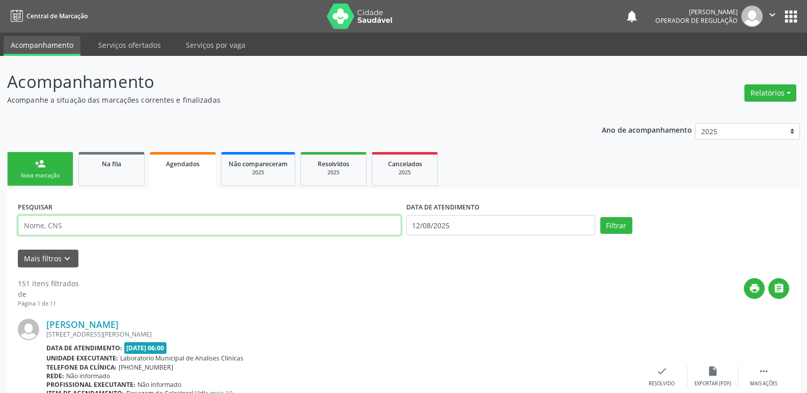
click at [98, 233] on input "text" at bounding box center [209, 225] width 383 height 20
type input "JOSE ELIAS"
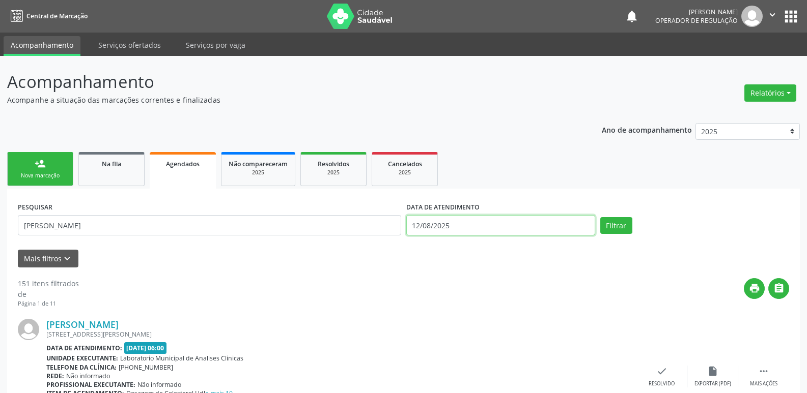
click at [487, 235] on body "Central de Marcação notifications Elaine Machado da Silva Operador de regulação…" at bounding box center [403, 196] width 807 height 393
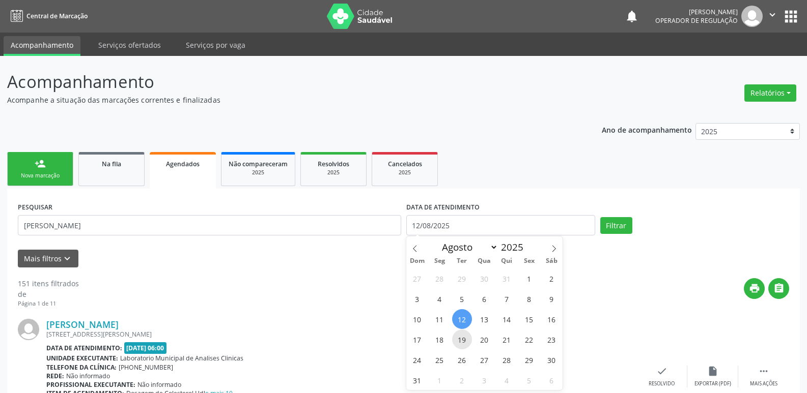
click at [463, 345] on span "19" at bounding box center [462, 340] width 20 height 20
type input "[DATE]"
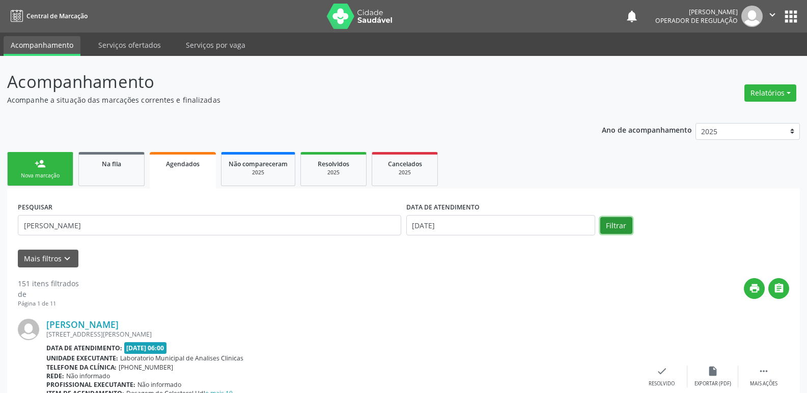
click at [614, 223] on button "Filtrar" at bounding box center [616, 225] width 32 height 17
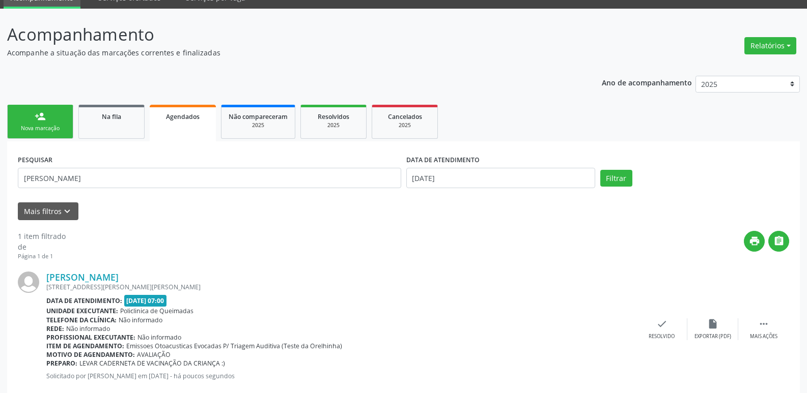
scroll to position [70, 0]
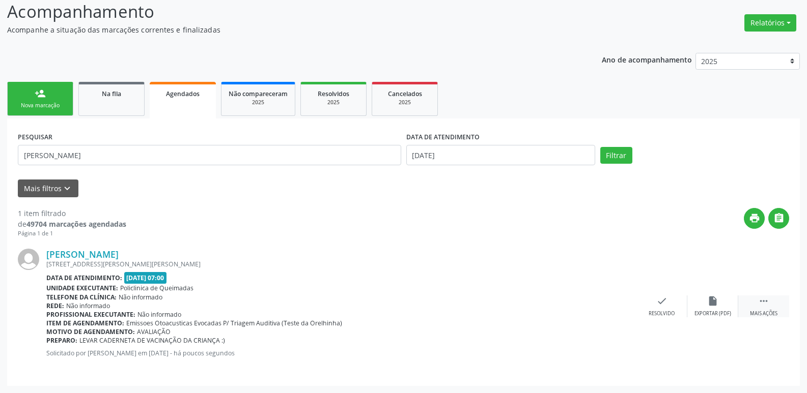
click at [769, 305] on icon "" at bounding box center [763, 301] width 11 height 11
click at [560, 304] on icon "print" at bounding box center [559, 301] width 11 height 11
click at [40, 104] on div "Nova marcação" at bounding box center [40, 106] width 51 height 8
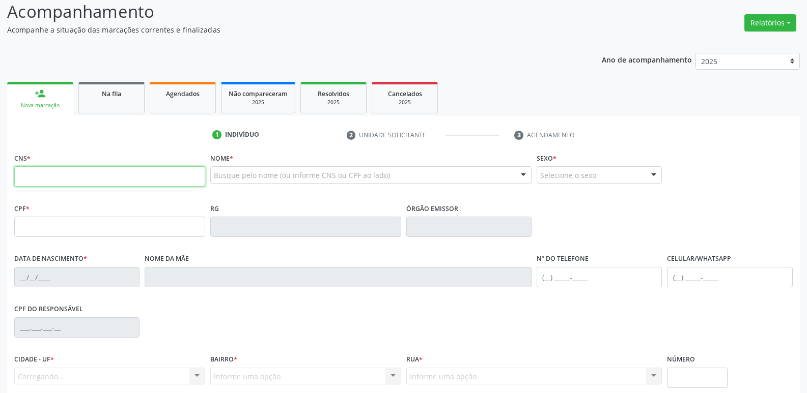
click at [72, 182] on input "text" at bounding box center [109, 176] width 191 height 20
type input "702 4050 1272 6224"
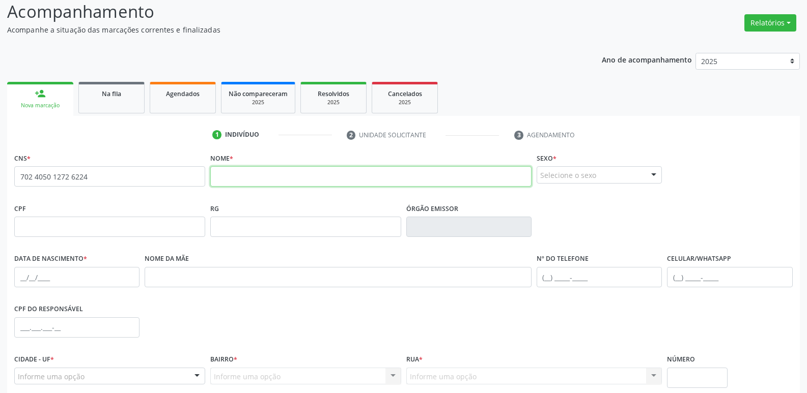
click at [245, 172] on input "text" at bounding box center [370, 176] width 321 height 20
type input "MAITE SOFIA LOPES DO NASCIMENTO"
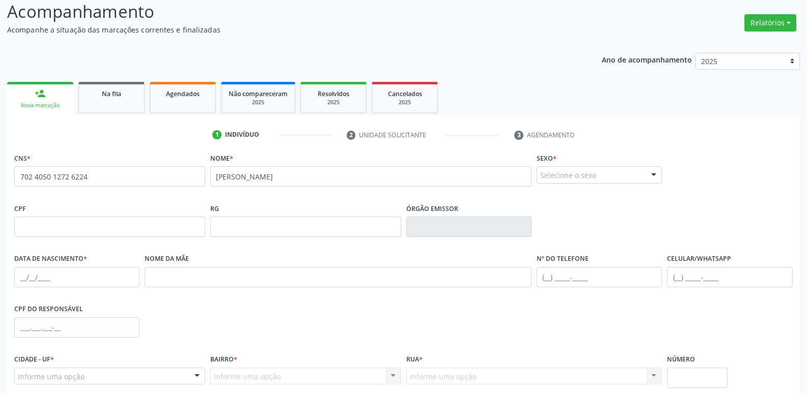
click at [610, 178] on div "Selecione o sexo" at bounding box center [599, 174] width 125 height 17
click at [581, 215] on span "Feminino" at bounding box center [599, 214] width 124 height 20
click at [30, 222] on input "text" at bounding box center [109, 227] width 191 height 20
type input "006.642.114-45"
click at [22, 278] on input "text" at bounding box center [76, 277] width 125 height 20
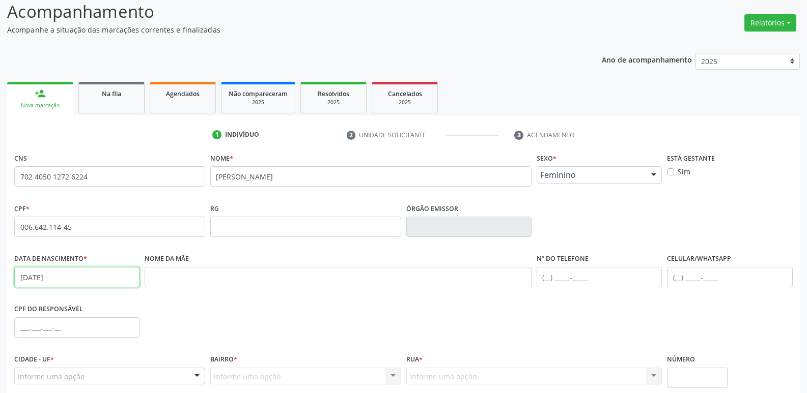
type input "10/06/2025"
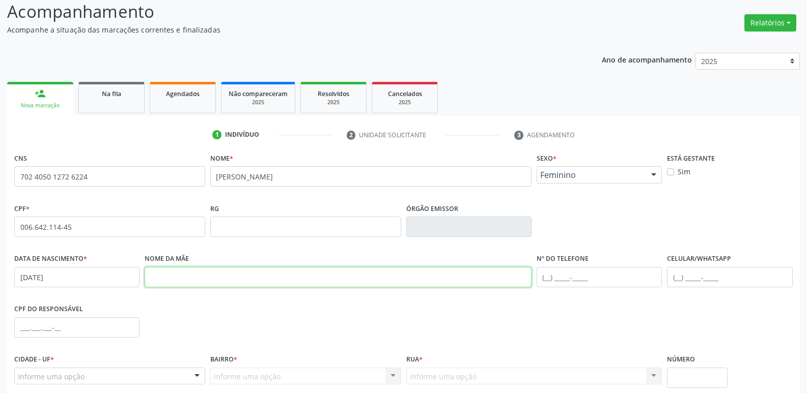
click at [164, 283] on input "text" at bounding box center [338, 277] width 387 height 20
type input "TATIANE LOPES MENDES"
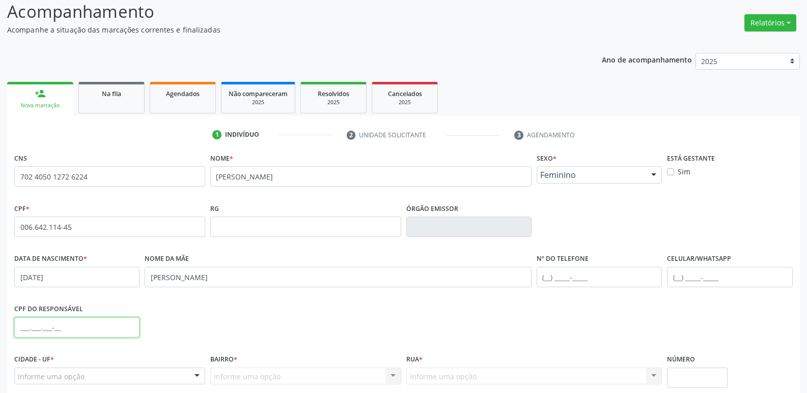
click at [16, 324] on input "text" at bounding box center [76, 328] width 125 height 20
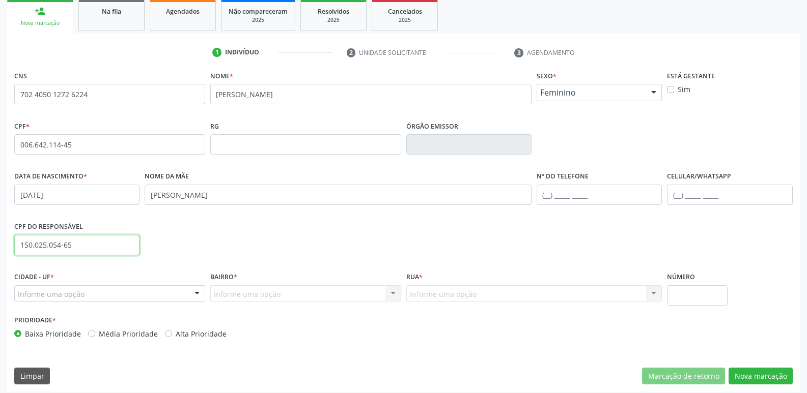
scroll to position [158, 0]
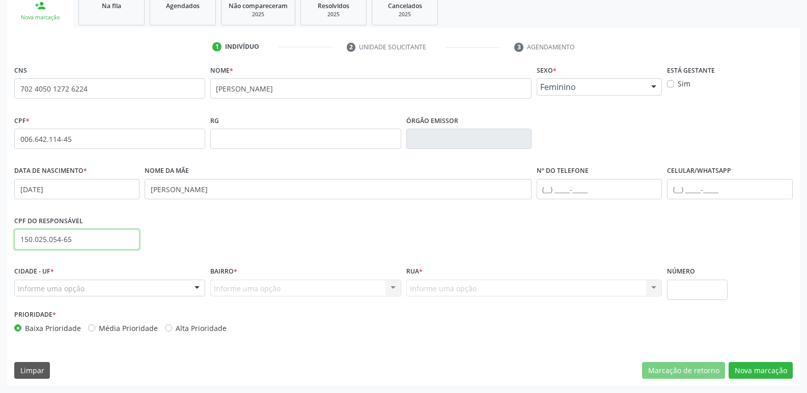
type input "150.025.054-65"
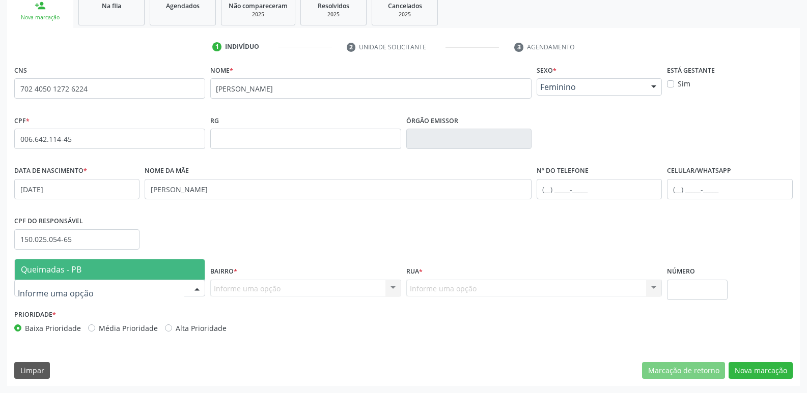
click at [68, 267] on span "Queimadas - PB" at bounding box center [51, 269] width 61 height 11
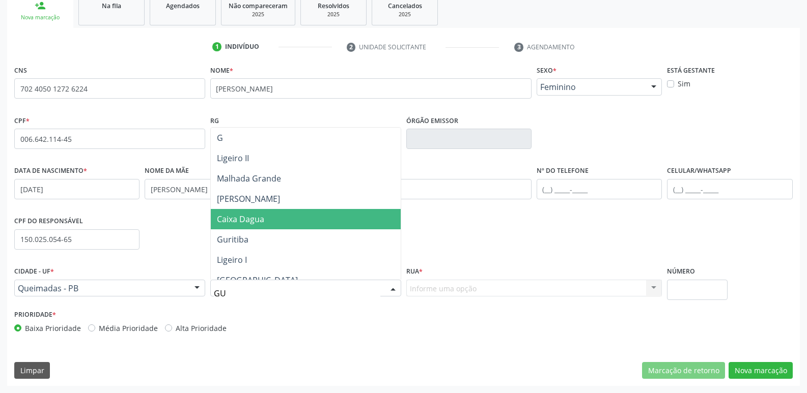
type input "GUR"
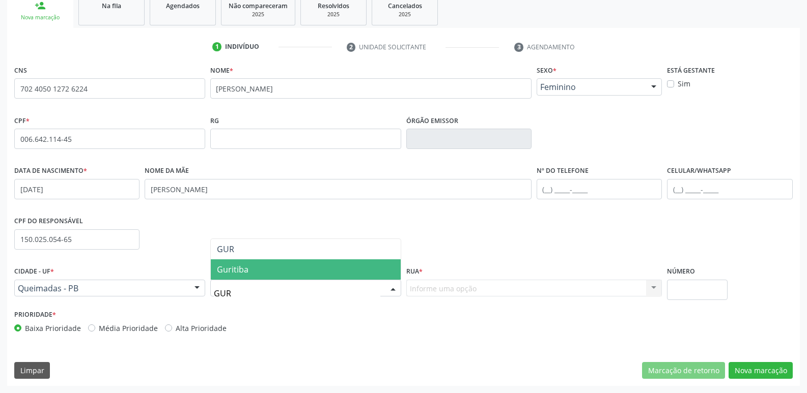
drag, startPoint x: 271, startPoint y: 273, endPoint x: 501, endPoint y: 300, distance: 231.7
click at [274, 273] on span "Guritiba" at bounding box center [306, 270] width 190 height 20
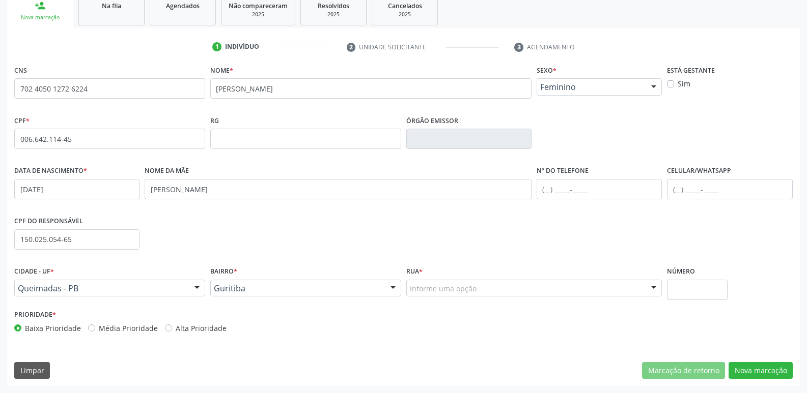
click at [515, 287] on div "Informe uma opção" at bounding box center [534, 288] width 256 height 17
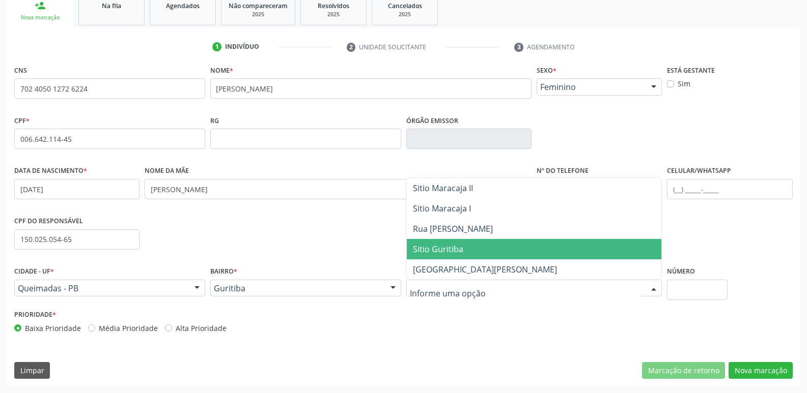
drag, startPoint x: 487, startPoint y: 251, endPoint x: 499, endPoint y: 247, distance: 12.6
click at [487, 251] on span "Sitio Guritiba" at bounding box center [534, 249] width 255 height 20
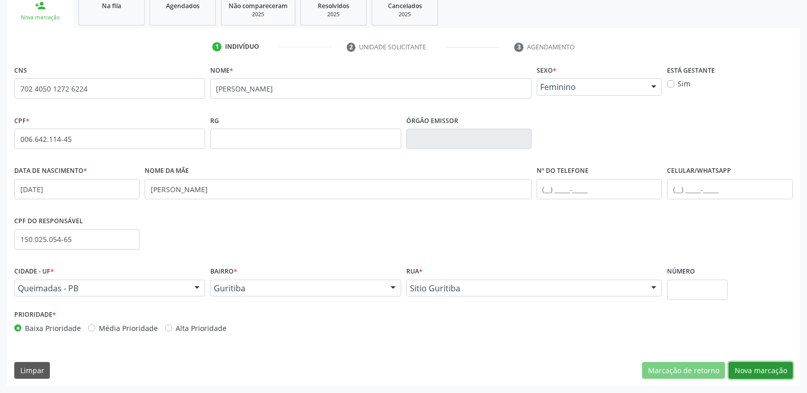
drag, startPoint x: 759, startPoint y: 374, endPoint x: 758, endPoint y: 369, distance: 5.3
click at [759, 373] on button "Nova marcação" at bounding box center [760, 370] width 64 height 17
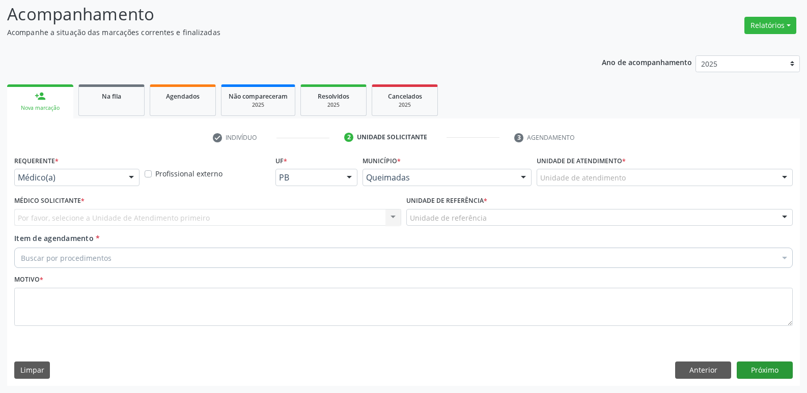
scroll to position [68, 0]
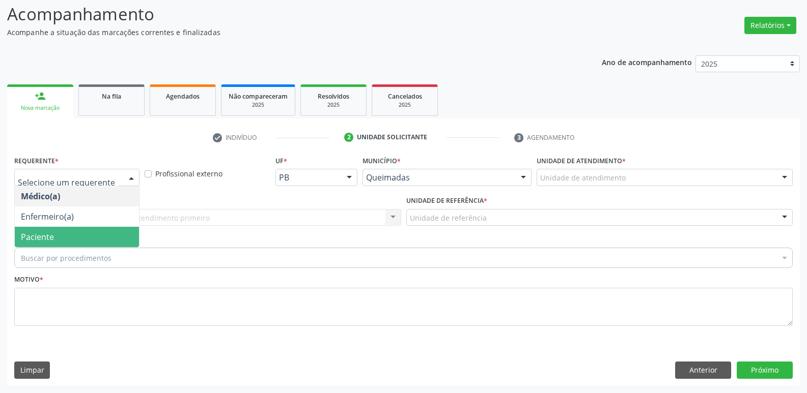
drag, startPoint x: 47, startPoint y: 235, endPoint x: 63, endPoint y: 226, distance: 18.9
click at [49, 234] on span "Paciente" at bounding box center [37, 237] width 33 height 11
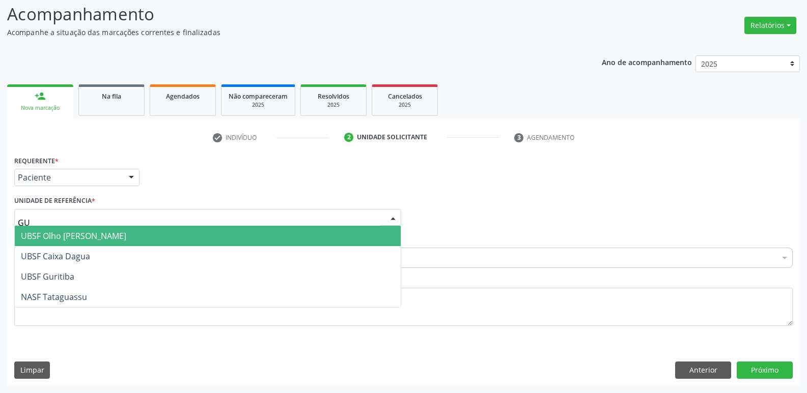
type input "GUR"
click at [62, 232] on span "UBSF Guritiba" at bounding box center [47, 236] width 53 height 11
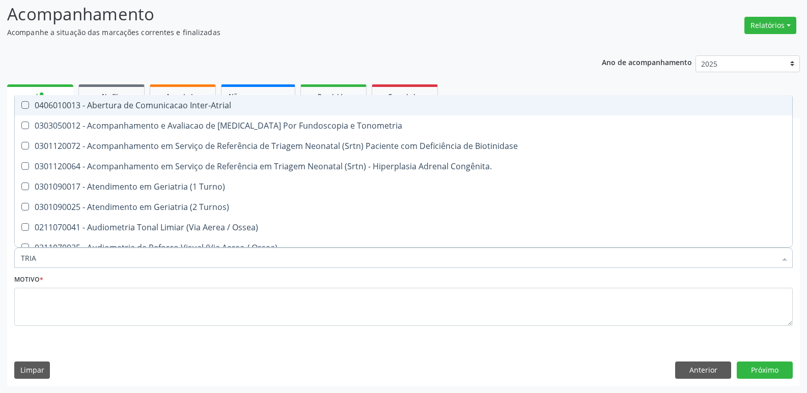
type input "TRIAG"
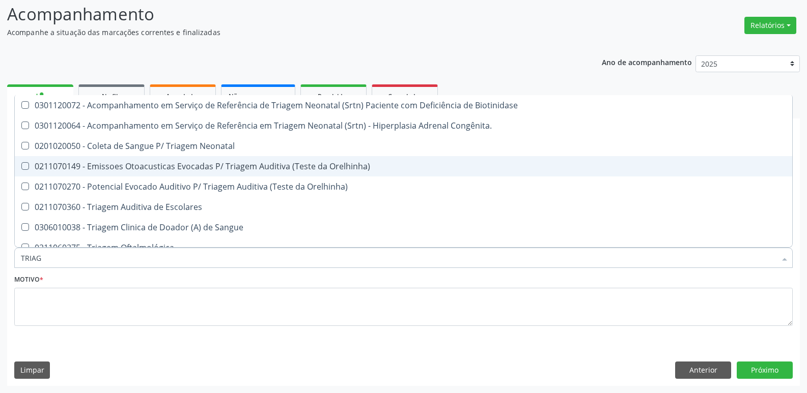
click at [247, 167] on div "0211070149 - Emissoes Otoacusticas Evocadas P/ Triagem Auditiva (Teste da Orelh…" at bounding box center [403, 166] width 765 height 8
checkbox Orelhinha\) "true"
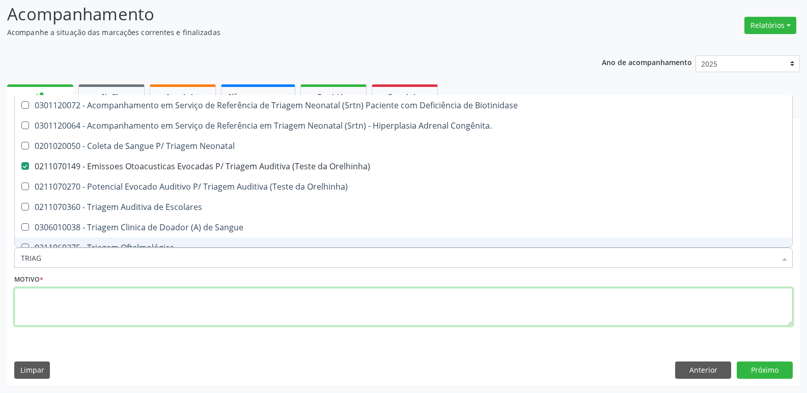
click at [142, 292] on textarea at bounding box center [403, 307] width 778 height 39
checkbox Congênita\ "true"
checkbox Orelhinha\) "false"
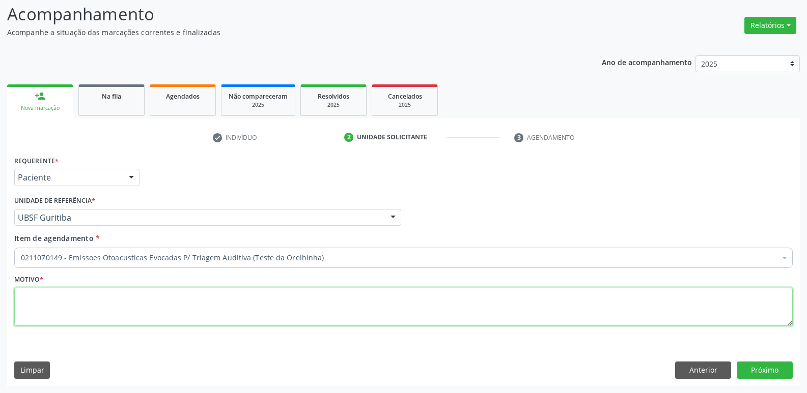
paste textarea "LEVAR CADERNETA DE VACINAÇÃO DA CRIANÇA :)"
drag, startPoint x: 264, startPoint y: 306, endPoint x: 0, endPoint y: 298, distance: 264.3
click at [0, 298] on div "Acompanhamento Acompanhe a situação das marcações correntes e finalizadas Relat…" at bounding box center [403, 190] width 807 height 405
type textarea "AVALIAÇÃO"
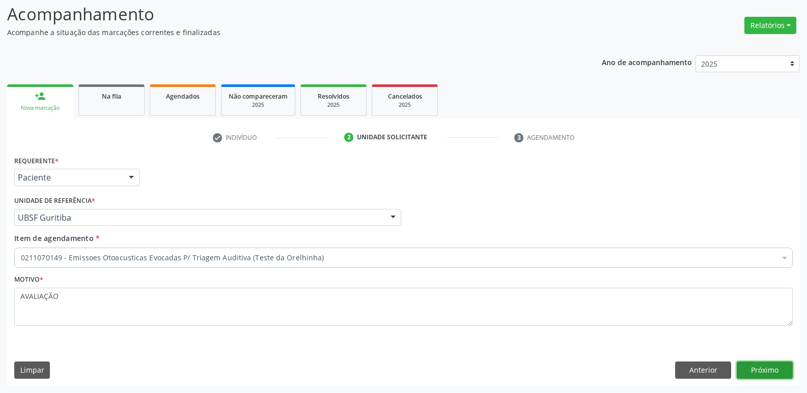
click at [756, 363] on button "Próximo" at bounding box center [765, 370] width 56 height 17
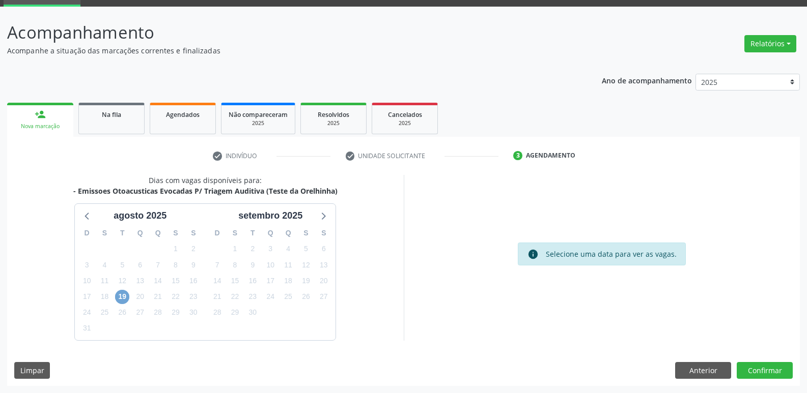
click at [117, 296] on span "19" at bounding box center [122, 297] width 14 height 14
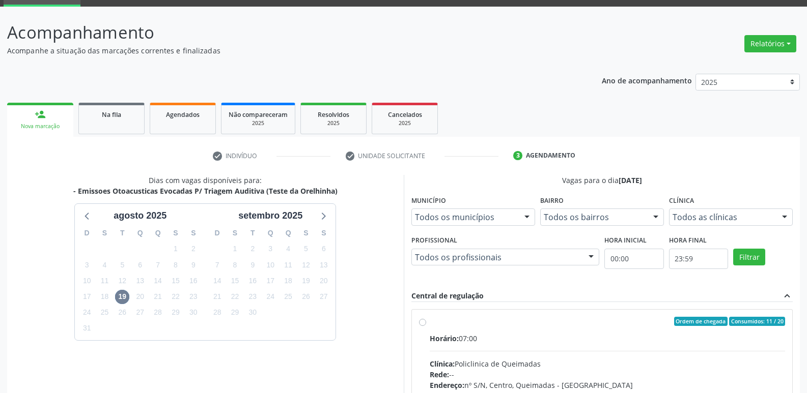
drag, startPoint x: 634, startPoint y: 341, endPoint x: 572, endPoint y: 278, distance: 88.2
click at [628, 339] on div "Horário: 07:00" at bounding box center [608, 338] width 356 height 11
click at [426, 326] on input "Ordem de chegada Consumidos: 11 / 20 Horário: 07:00 Clínica: Policlinica de Que…" at bounding box center [422, 321] width 7 height 9
radio input "true"
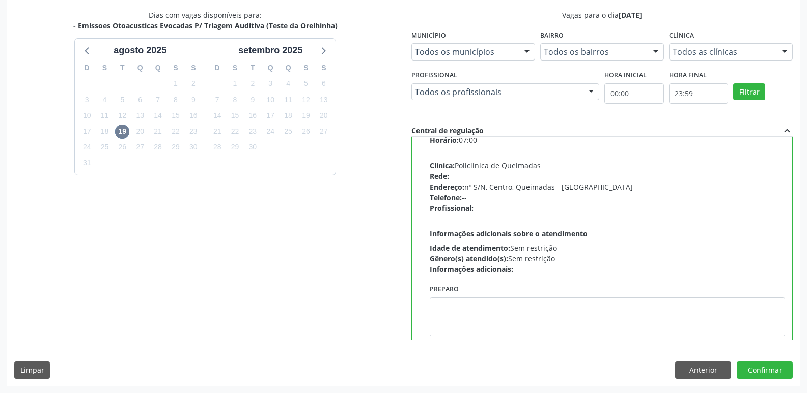
scroll to position [50, 0]
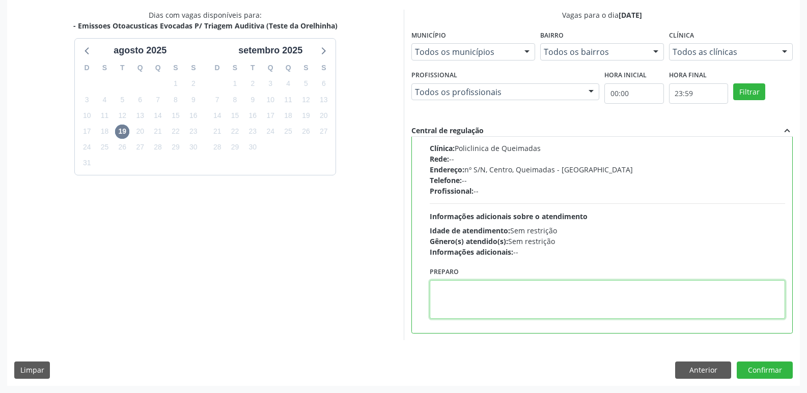
click at [491, 305] on textarea at bounding box center [608, 299] width 356 height 39
paste textarea "LEVAR CADERNETA DE VACINAÇÃO DA CRIANÇA :)"
type textarea "LEVAR CADERNETA DE VACINAÇÃO DA CRIANÇA :)"
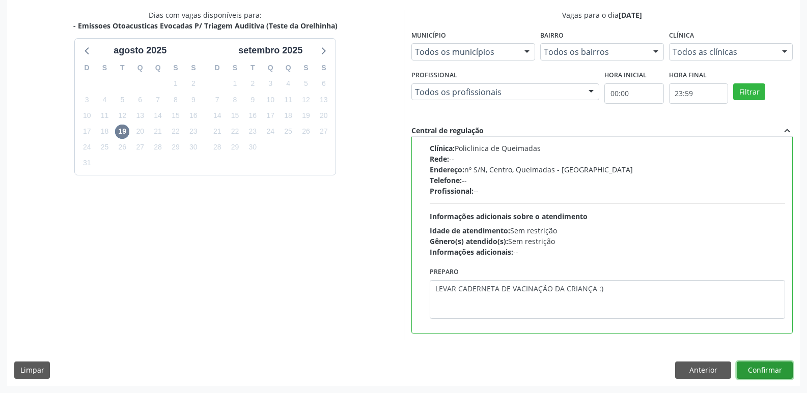
click at [768, 372] on button "Confirmar" at bounding box center [765, 370] width 56 height 17
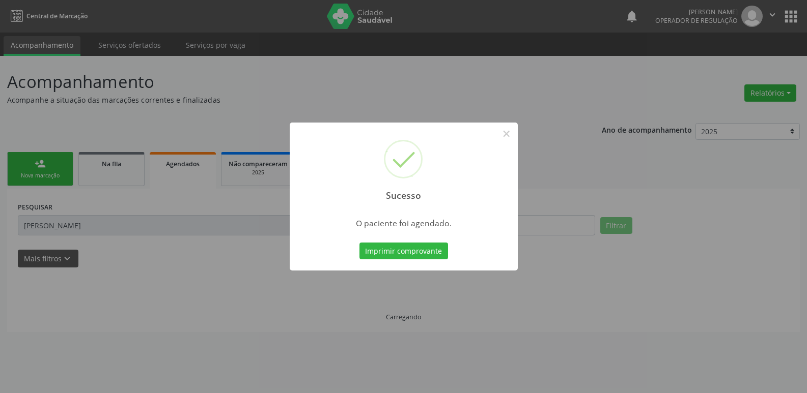
scroll to position [0, 0]
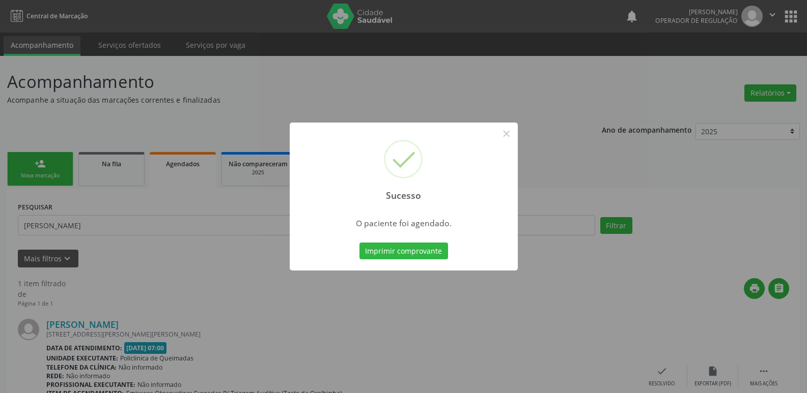
click at [359, 243] on button "Imprimir comprovante" at bounding box center [403, 251] width 89 height 17
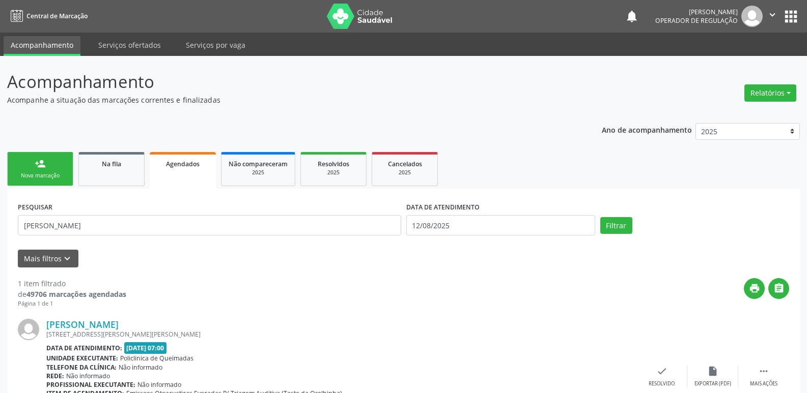
click at [39, 171] on link "person_add Nova marcação" at bounding box center [40, 169] width 66 height 34
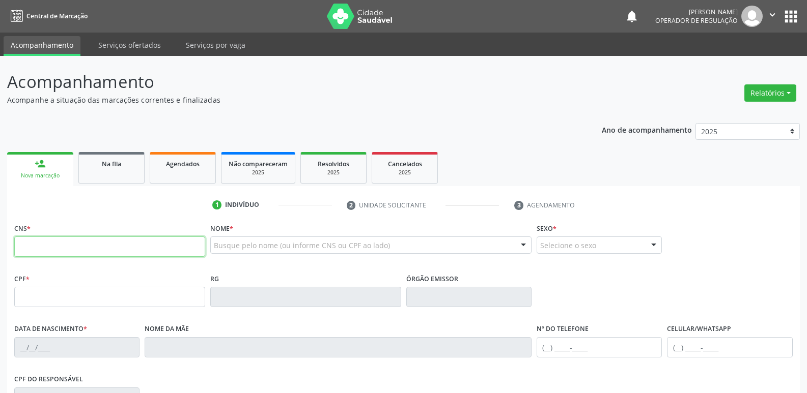
click at [105, 243] on input "text" at bounding box center [109, 247] width 191 height 20
type input "700 00"
type input "700 0032 4972 4208"
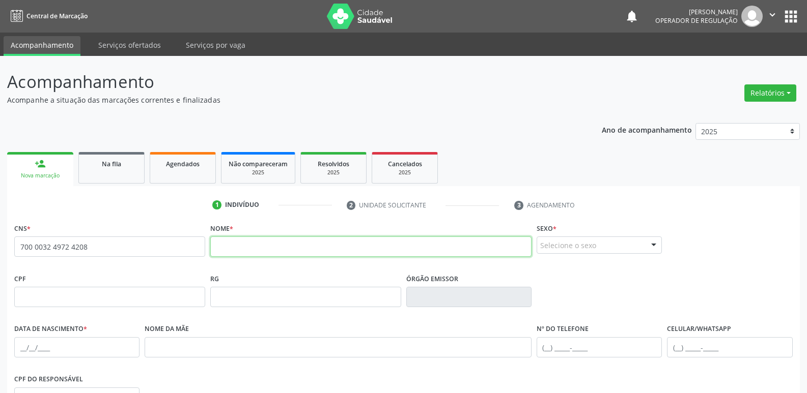
click at [258, 247] on input "text" at bounding box center [370, 247] width 321 height 20
type input "ANA LIZ LINO VICENTE"
click at [555, 250] on div "Selecione o sexo" at bounding box center [599, 245] width 125 height 17
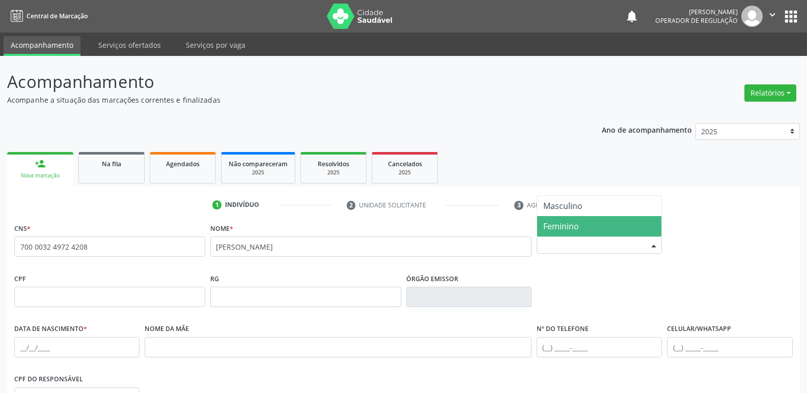
click at [570, 224] on span "Feminino" at bounding box center [561, 226] width 36 height 11
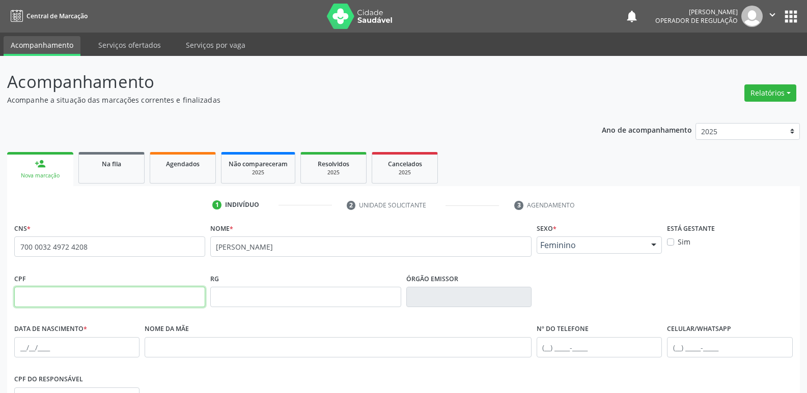
click at [60, 303] on input "text" at bounding box center [109, 297] width 191 height 20
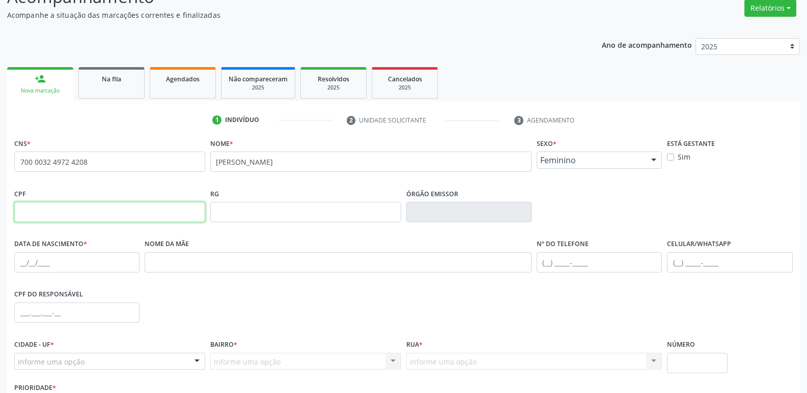
scroll to position [102, 0]
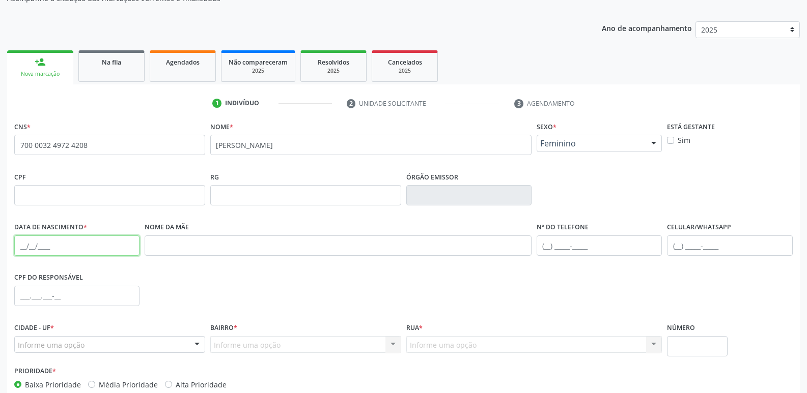
drag, startPoint x: 19, startPoint y: 248, endPoint x: 21, endPoint y: 244, distance: 5.2
click at [19, 248] on input "text" at bounding box center [76, 246] width 125 height 20
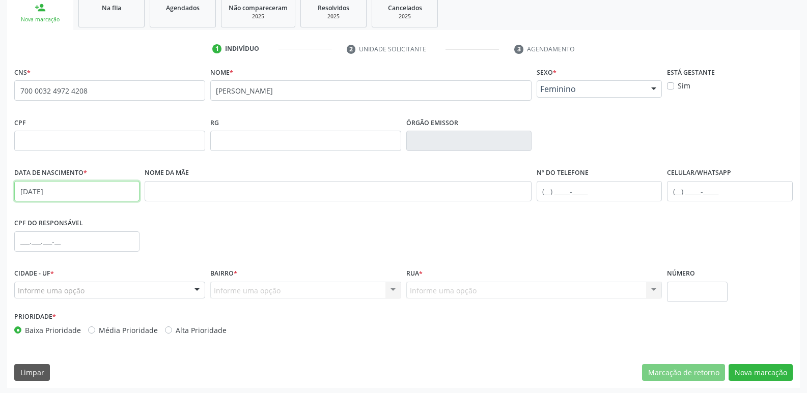
scroll to position [158, 0]
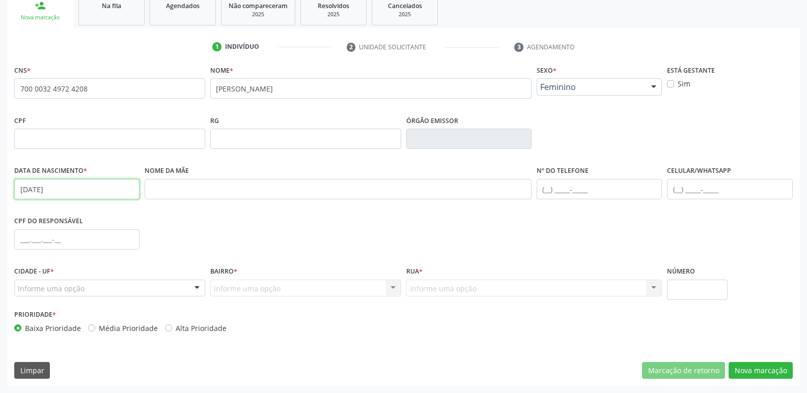
type input "10/06/2025"
click at [40, 295] on div "Informe uma opção" at bounding box center [109, 288] width 191 height 17
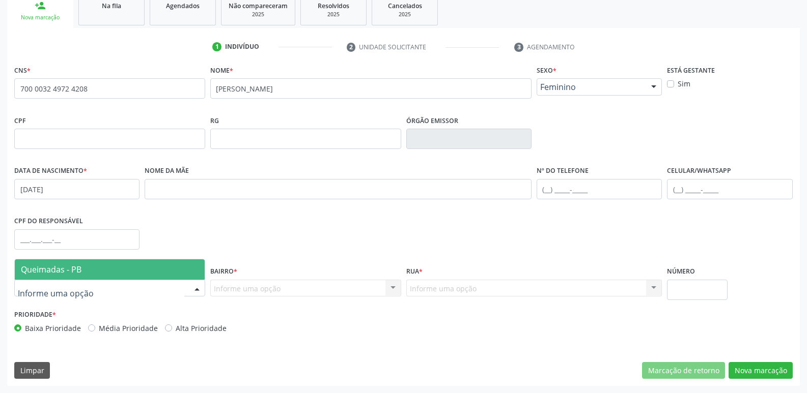
click at [59, 267] on span "Queimadas - PB" at bounding box center [51, 269] width 61 height 11
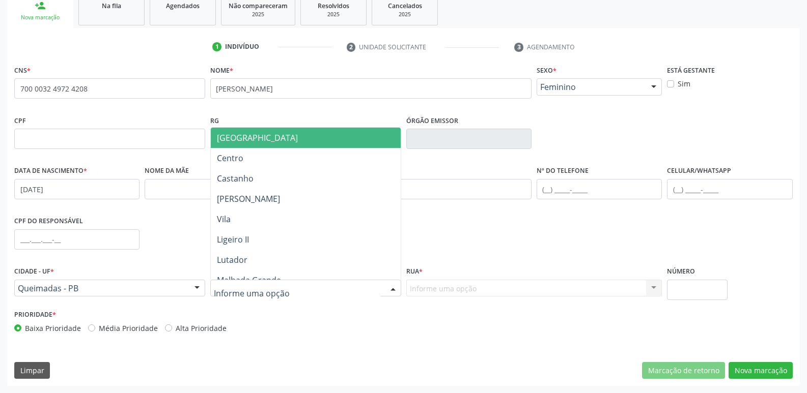
click at [314, 290] on div at bounding box center [305, 288] width 191 height 17
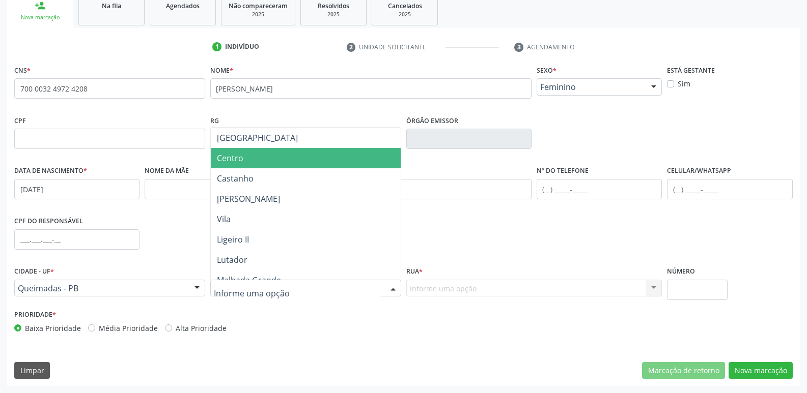
click at [271, 157] on span "Centro" at bounding box center [306, 158] width 190 height 20
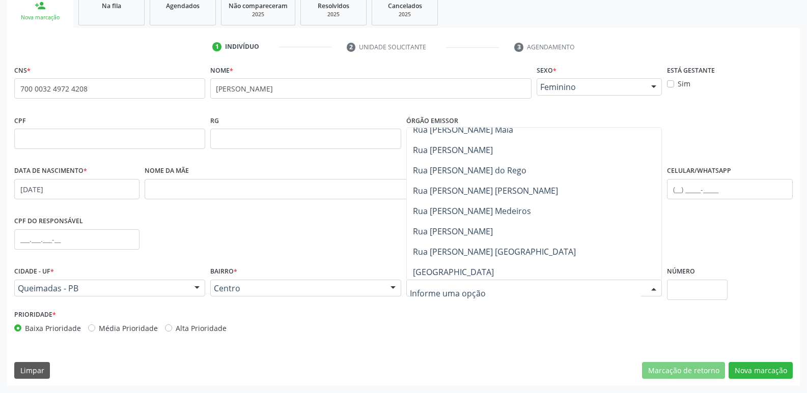
scroll to position [458, 0]
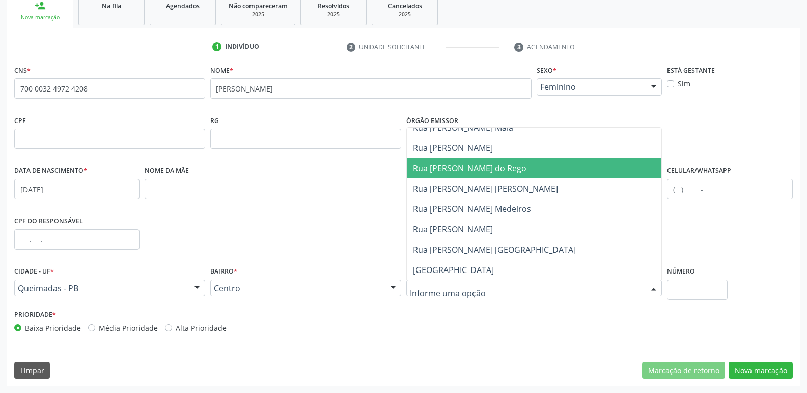
click at [469, 165] on span "Rua Otaviano A. do Rego" at bounding box center [470, 168] width 114 height 11
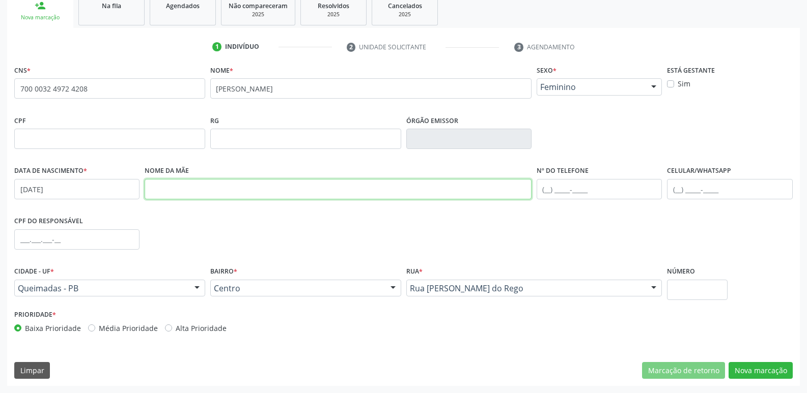
click at [219, 198] on input "text" at bounding box center [338, 189] width 387 height 20
type input "RITA DE CASSIA LINO VICENTE"
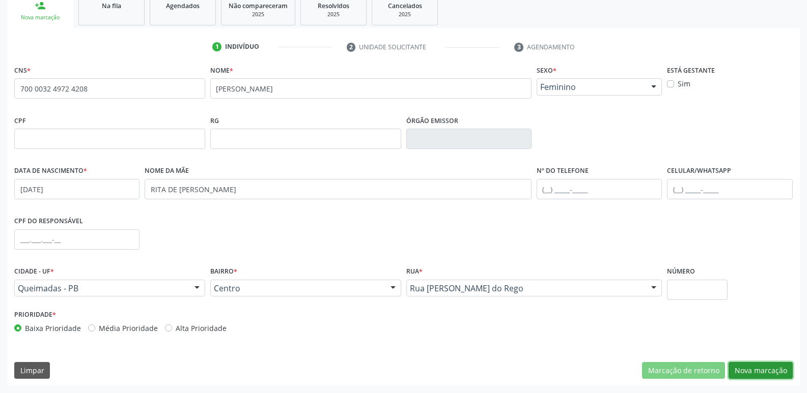
click at [750, 365] on button "Nova marcação" at bounding box center [760, 370] width 64 height 17
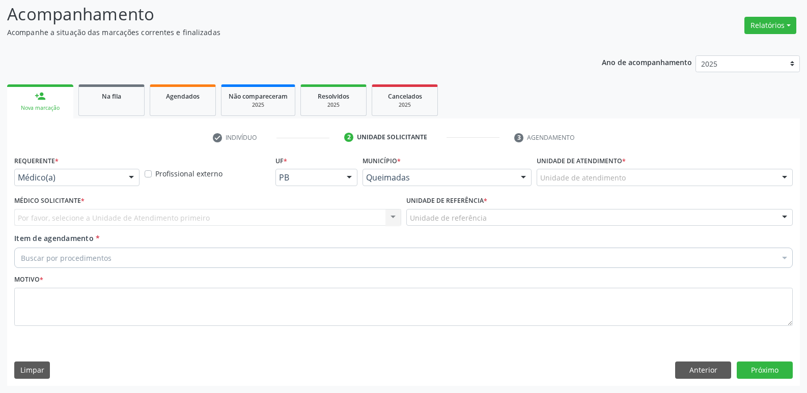
scroll to position [68, 0]
click at [120, 181] on div "Médico(a)" at bounding box center [76, 177] width 125 height 17
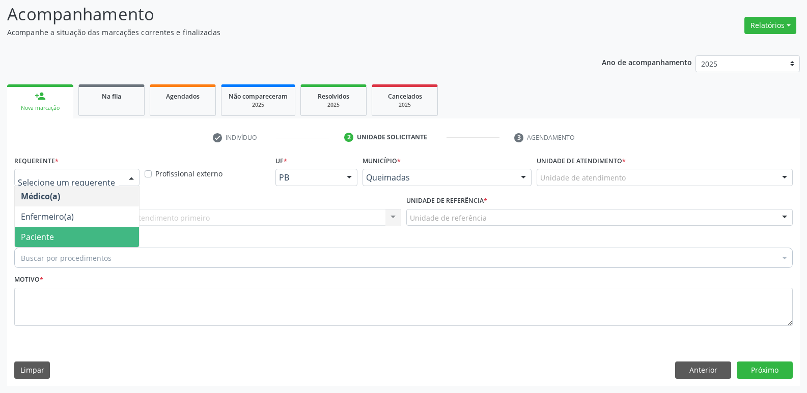
drag, startPoint x: 80, startPoint y: 238, endPoint x: 115, endPoint y: 214, distance: 42.1
click at [81, 235] on span "Paciente" at bounding box center [77, 237] width 124 height 20
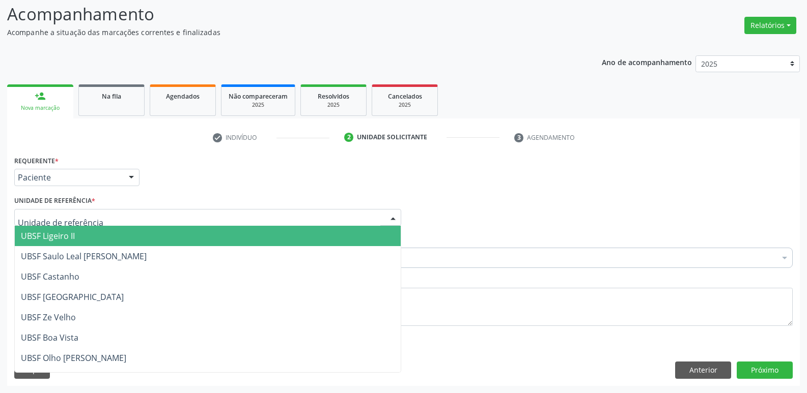
click at [118, 210] on div at bounding box center [207, 217] width 387 height 17
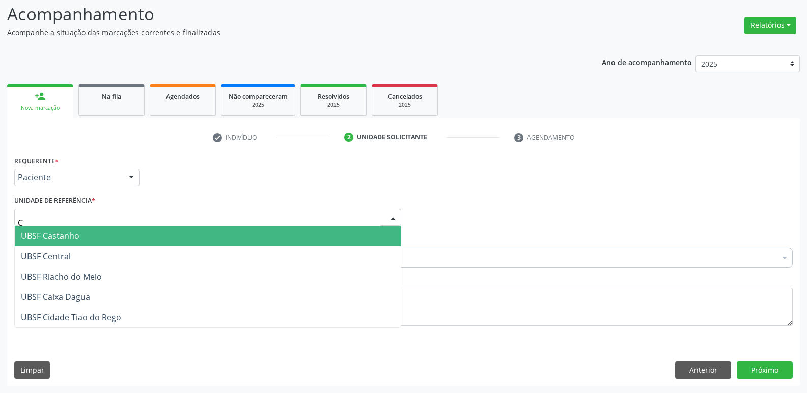
type input "CE"
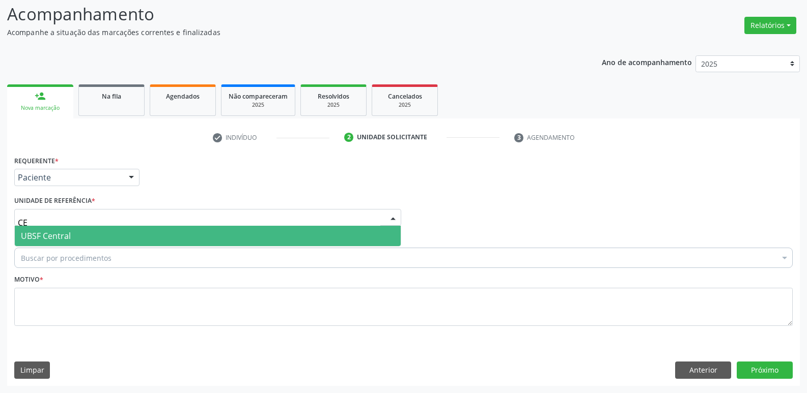
click at [79, 240] on span "UBSF Central" at bounding box center [208, 236] width 386 height 20
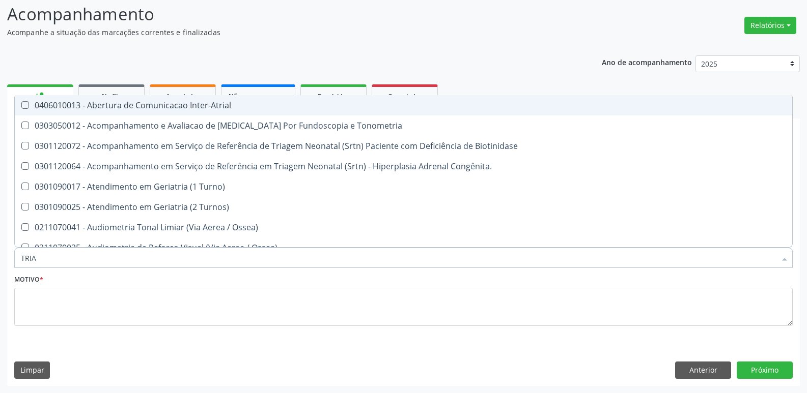
type input "TRIAG"
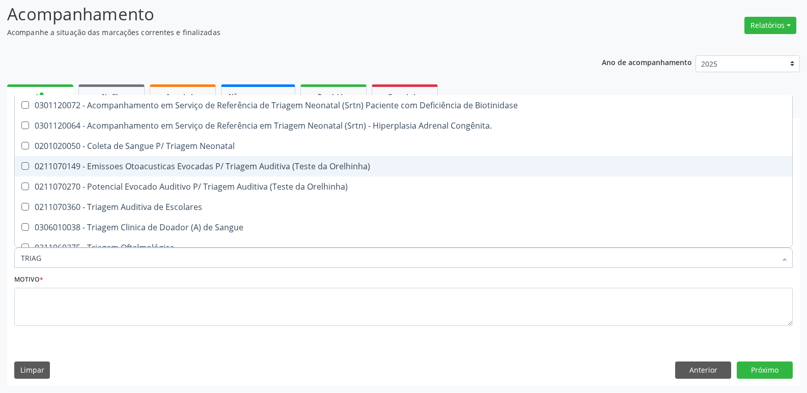
drag, startPoint x: 160, startPoint y: 170, endPoint x: 150, endPoint y: 205, distance: 35.9
click at [159, 170] on div "0211070149 - Emissoes Otoacusticas Evocadas P/ Triagem Auditiva (Teste da Orelh…" at bounding box center [403, 166] width 765 height 8
checkbox Orelhinha\) "true"
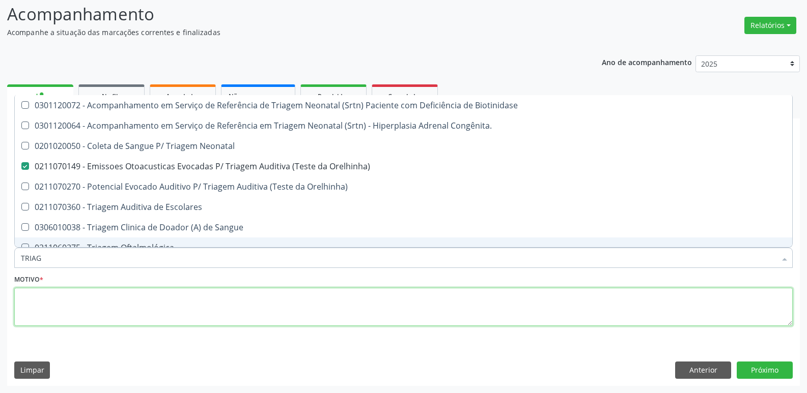
click at [97, 307] on textarea at bounding box center [403, 307] width 778 height 39
checkbox Congênita\ "true"
checkbox Orelhinha\) "false"
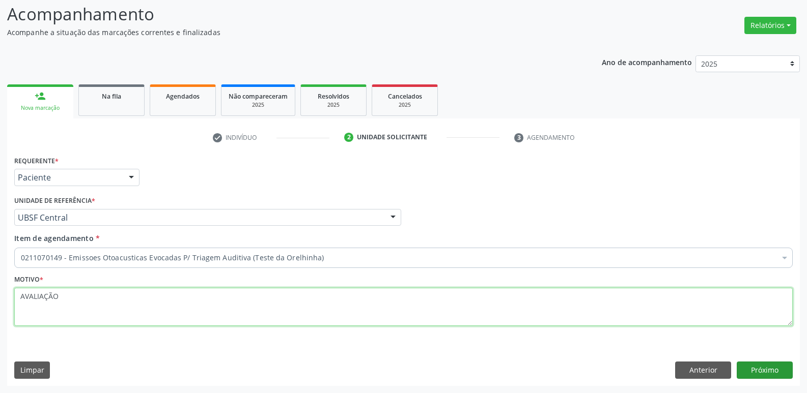
type textarea "AVALIAÇÃO"
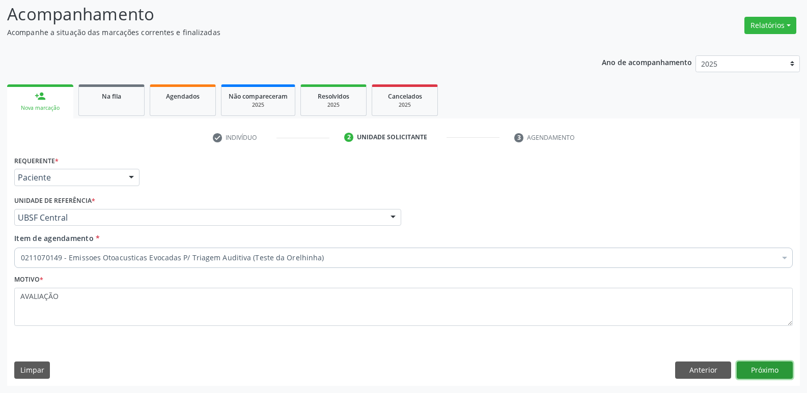
click at [753, 367] on button "Próximo" at bounding box center [765, 370] width 56 height 17
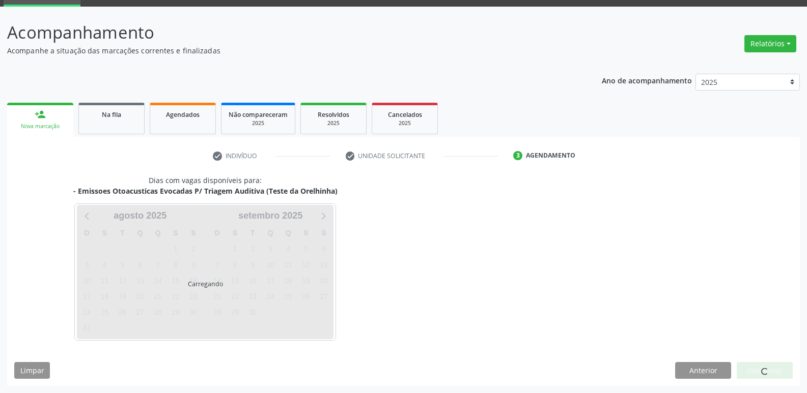
scroll to position [49, 0]
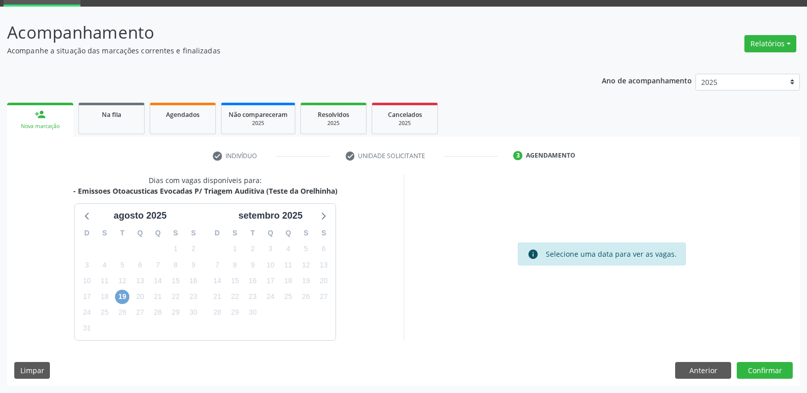
click at [118, 295] on span "19" at bounding box center [122, 297] width 14 height 14
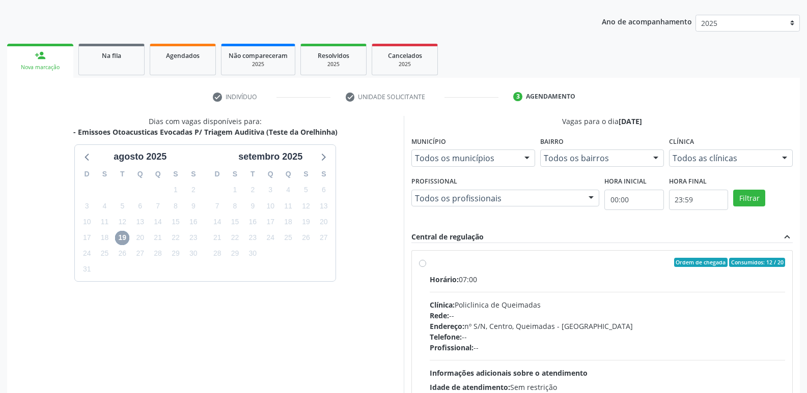
scroll to position [196, 0]
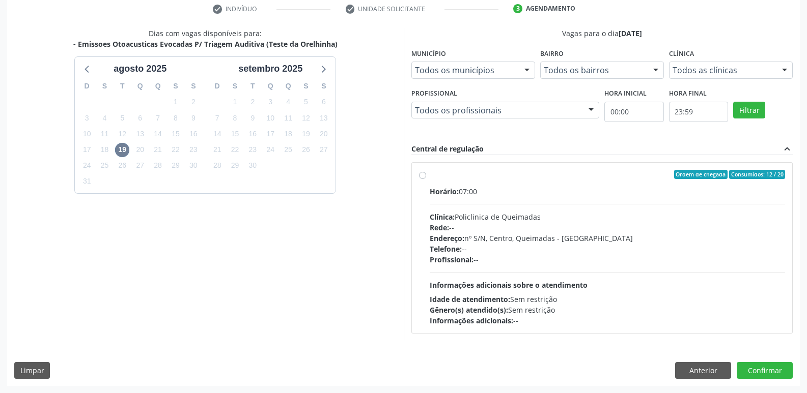
click at [651, 292] on div "Horário: 07:00 Clínica: Policlinica de Queimadas Rede: -- Endereço: nº S/N, Cen…" at bounding box center [608, 256] width 356 height 140
click at [426, 179] on input "Ordem de chegada Consumidos: 12 / 20 Horário: 07:00 Clínica: Policlinica de Que…" at bounding box center [422, 174] width 7 height 9
radio input "true"
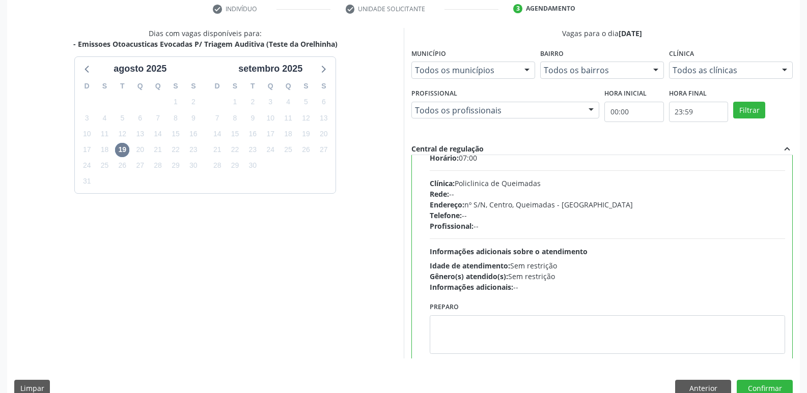
scroll to position [50, 0]
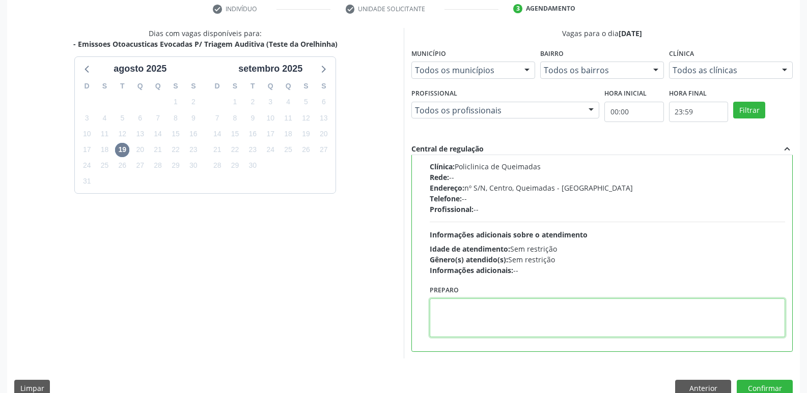
click at [481, 326] on textarea at bounding box center [608, 318] width 356 height 39
paste textarea "LEVAR CADERNETA DE VACINAÇÃO DA CRIANÇA :)"
type textarea "LEVAR CADERNETA DE VACINAÇÃO DA CRIANÇA :)"
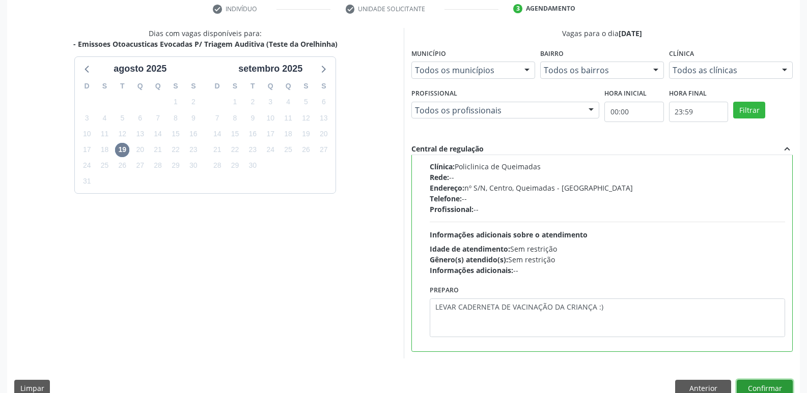
click at [752, 387] on button "Confirmar" at bounding box center [765, 388] width 56 height 17
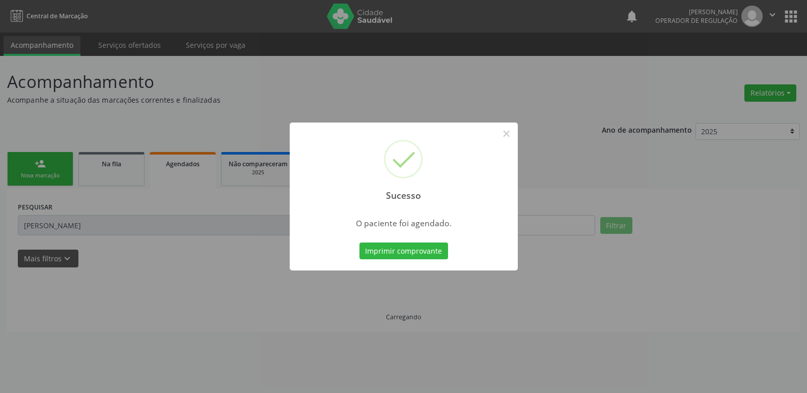
scroll to position [0, 0]
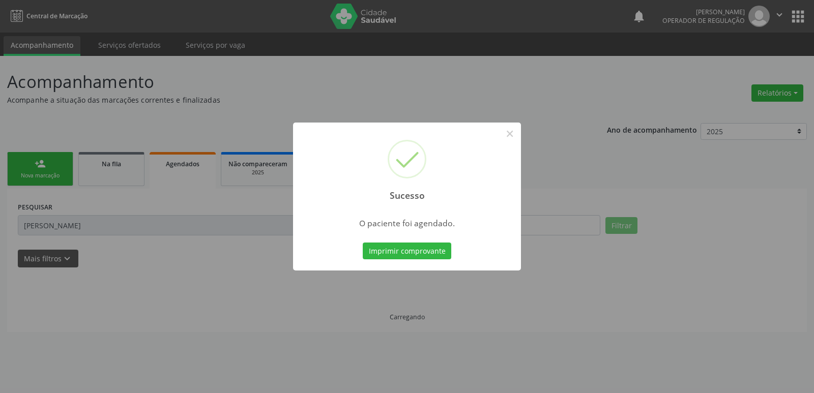
click at [363, 243] on button "Imprimir comprovante" at bounding box center [407, 251] width 89 height 17
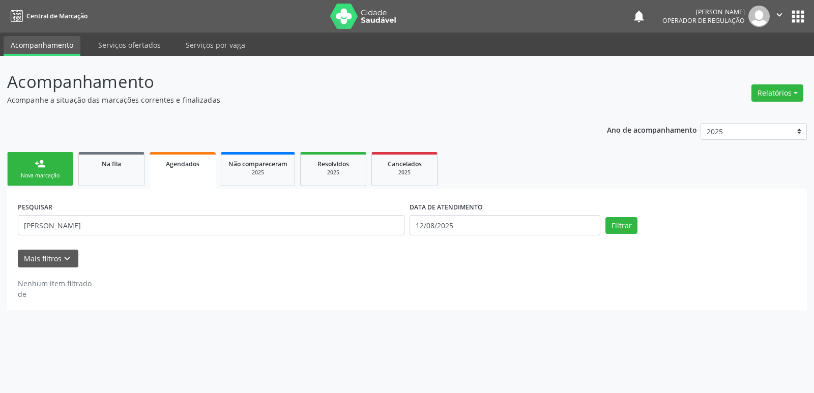
click at [41, 175] on div "Nova marcação" at bounding box center [40, 176] width 51 height 8
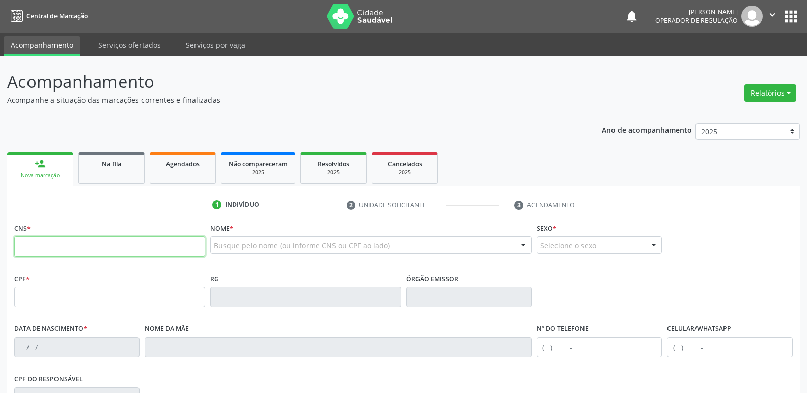
click at [78, 250] on input "text" at bounding box center [109, 247] width 191 height 20
type input "708 0058 9640 9427"
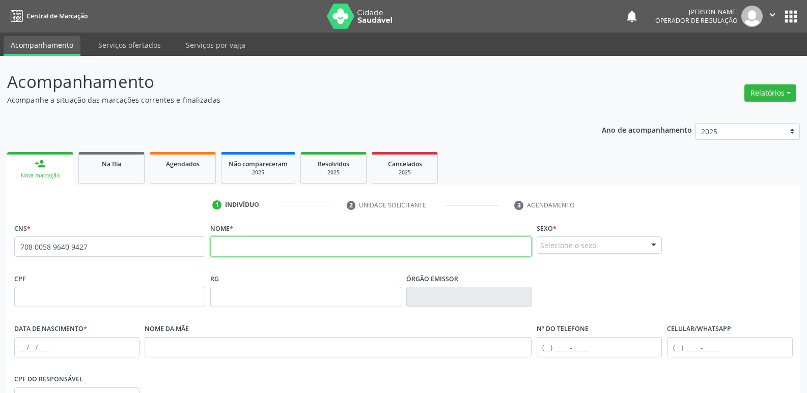
click at [239, 245] on input "text" at bounding box center [370, 247] width 321 height 20
type input "ENZO GABRIEL OLIVEIRA DOS SANTOS"
click at [623, 240] on div "Selecione o sexo" at bounding box center [599, 245] width 125 height 17
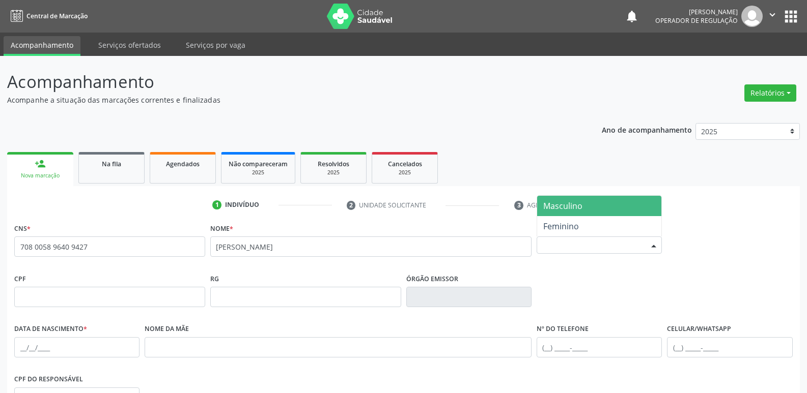
click at [575, 200] on span "Masculino" at bounding box center [599, 206] width 124 height 20
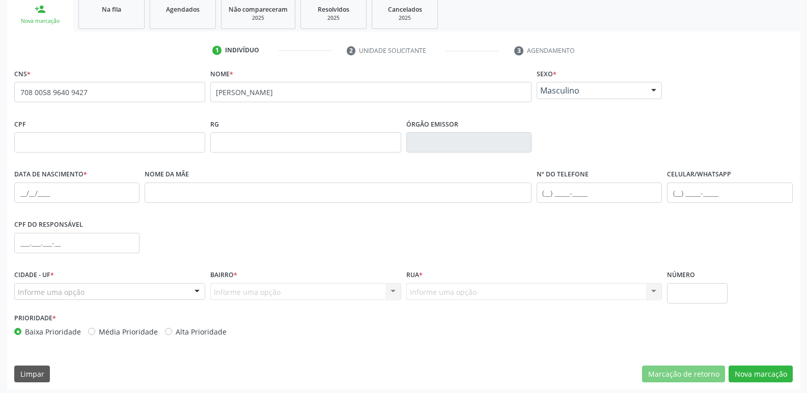
scroll to position [158, 0]
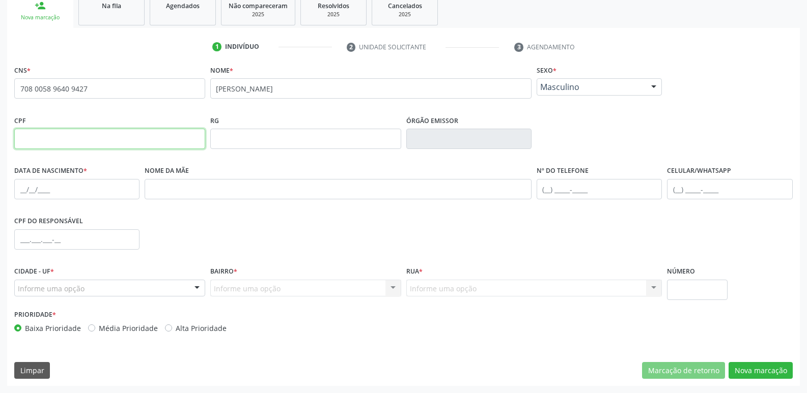
click at [90, 143] on input "text" at bounding box center [109, 139] width 191 height 20
type input "006.549.014-22"
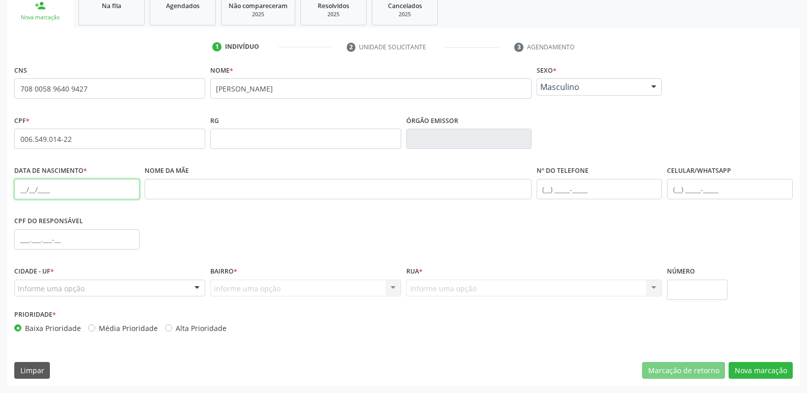
click at [21, 193] on input "text" at bounding box center [76, 189] width 125 height 20
type input "04/06/2025"
click at [174, 200] on div "Nome da mãe" at bounding box center [338, 188] width 392 height 50
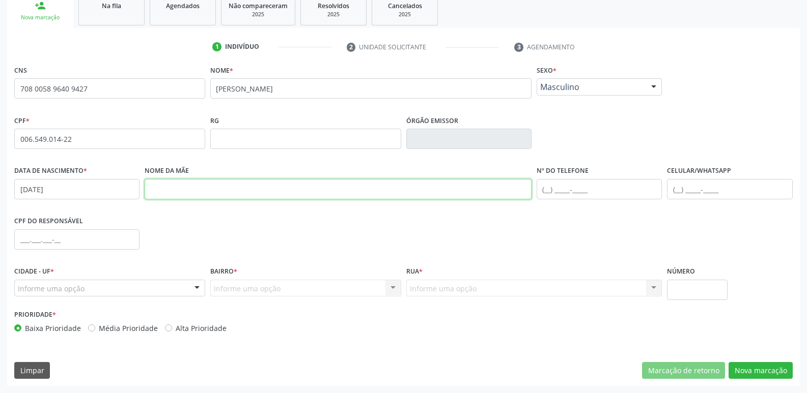
click at [191, 191] on input "text" at bounding box center [338, 189] width 387 height 20
type input "DAYANE DE OLIVEIRA"
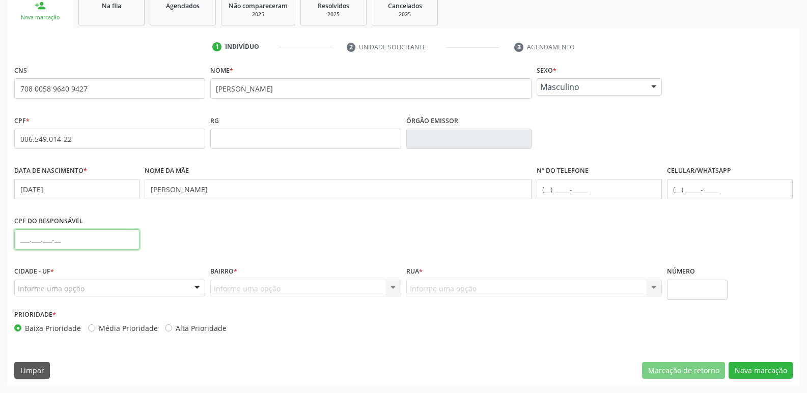
click at [21, 241] on input "text" at bounding box center [76, 240] width 125 height 20
type input "720.884.934-09"
click at [122, 294] on div "Informe uma opção" at bounding box center [109, 288] width 191 height 17
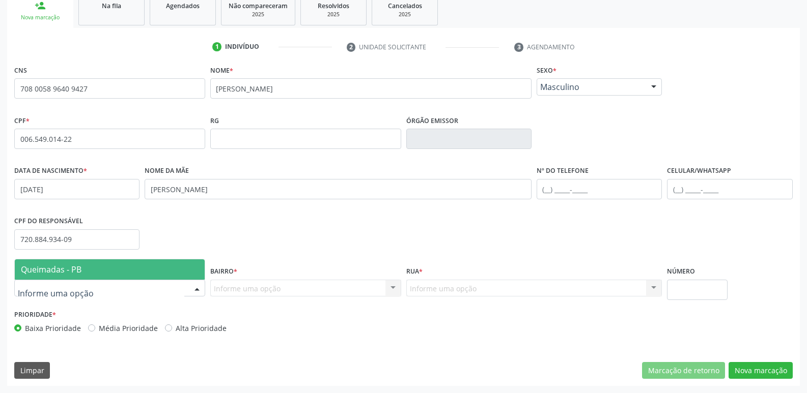
click at [67, 265] on span "Queimadas - PB" at bounding box center [51, 269] width 61 height 11
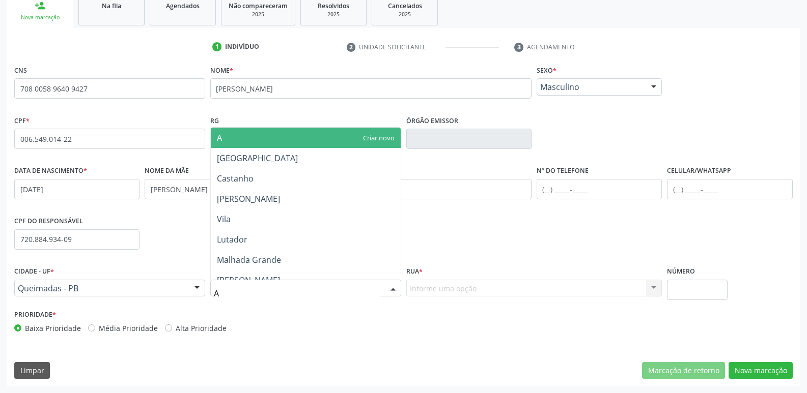
type input "AN"
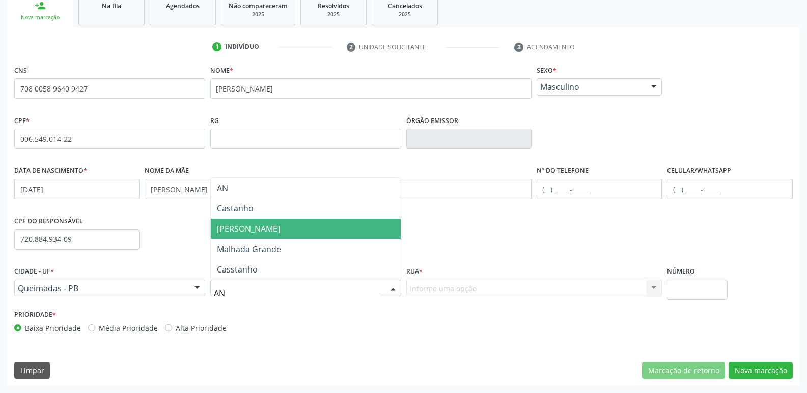
click at [251, 224] on span "[PERSON_NAME]" at bounding box center [248, 228] width 63 height 11
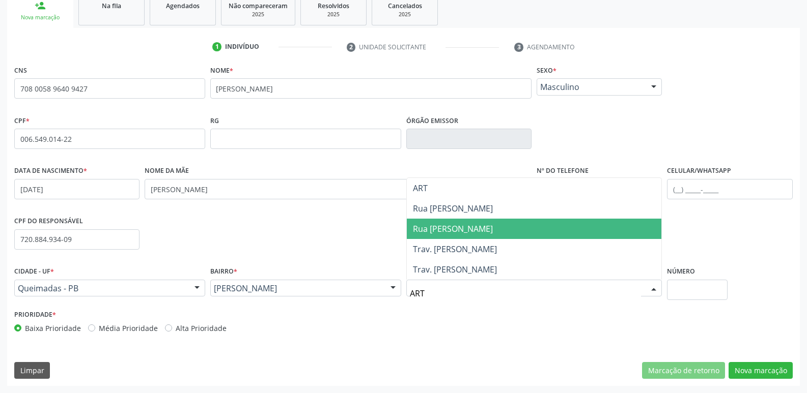
click at [462, 228] on span "Rua Arthur Monteiro" at bounding box center [453, 228] width 80 height 11
type input "ART"
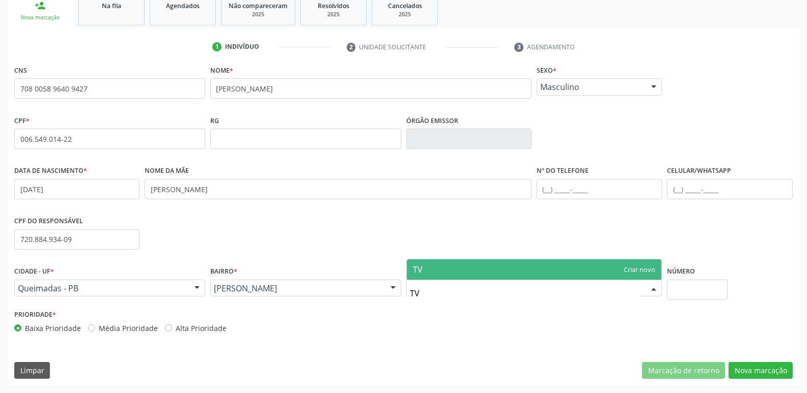
type input "T"
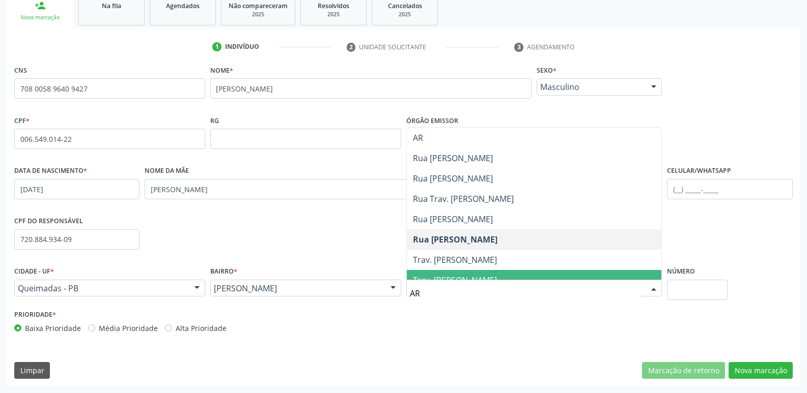
type input "ART"
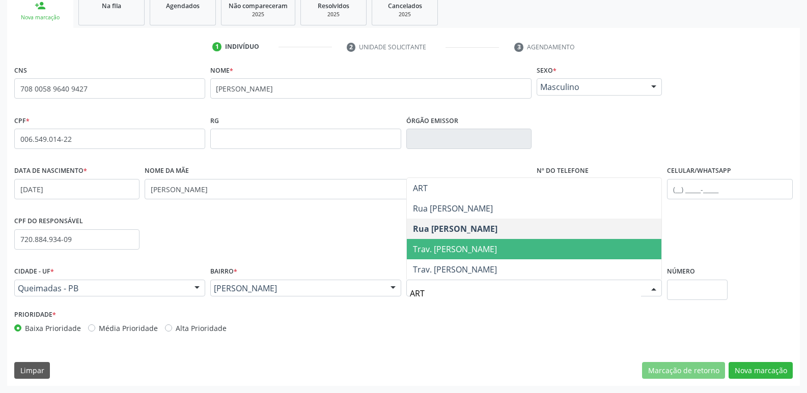
click at [486, 242] on span "Trav. Arthur Monteiro I" at bounding box center [534, 249] width 255 height 20
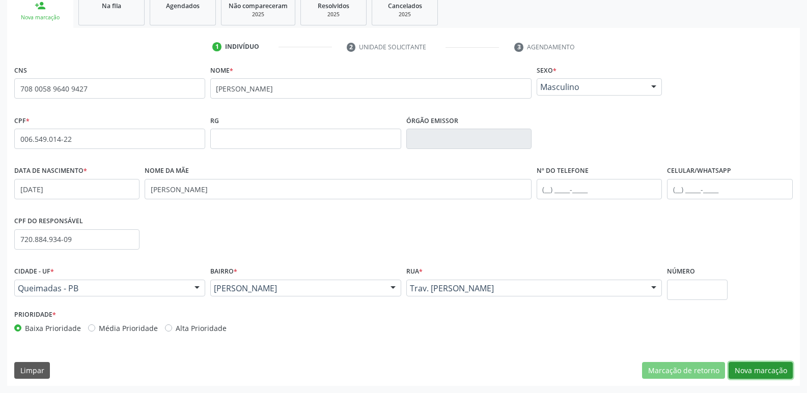
click at [741, 370] on button "Nova marcação" at bounding box center [760, 370] width 64 height 17
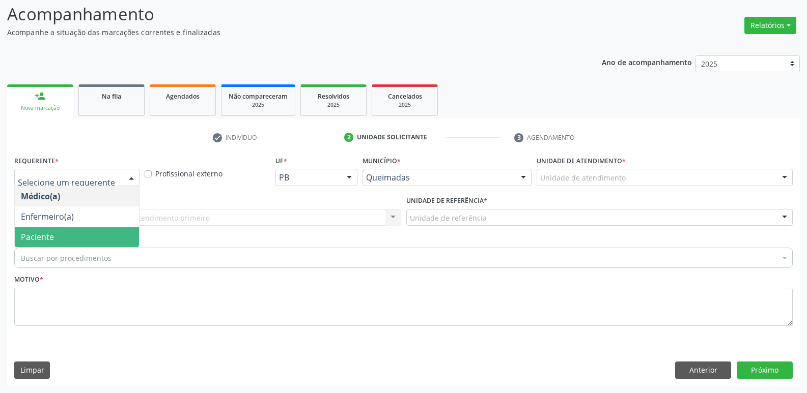
drag, startPoint x: 77, startPoint y: 236, endPoint x: 119, endPoint y: 224, distance: 43.7
click at [79, 235] on span "Paciente" at bounding box center [77, 237] width 124 height 20
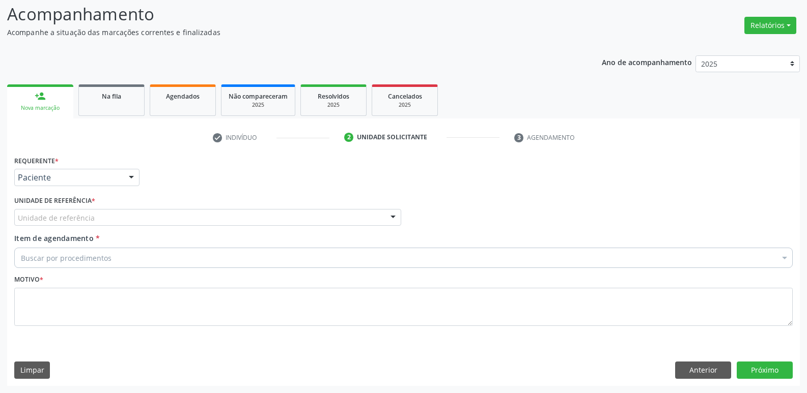
click at [133, 219] on div "Unidade de referência" at bounding box center [207, 217] width 387 height 17
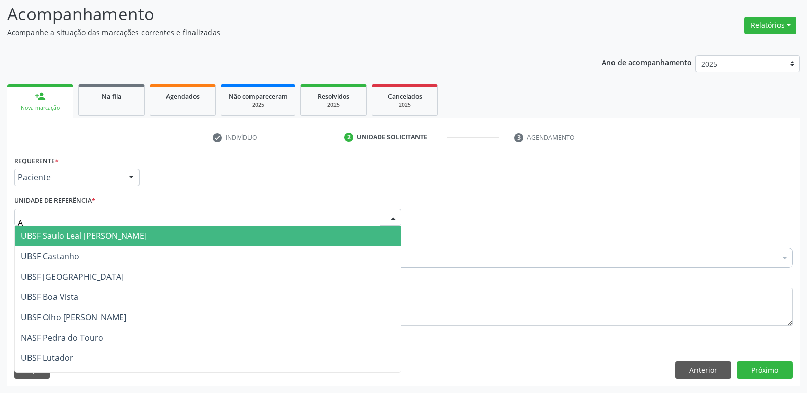
type input "AN"
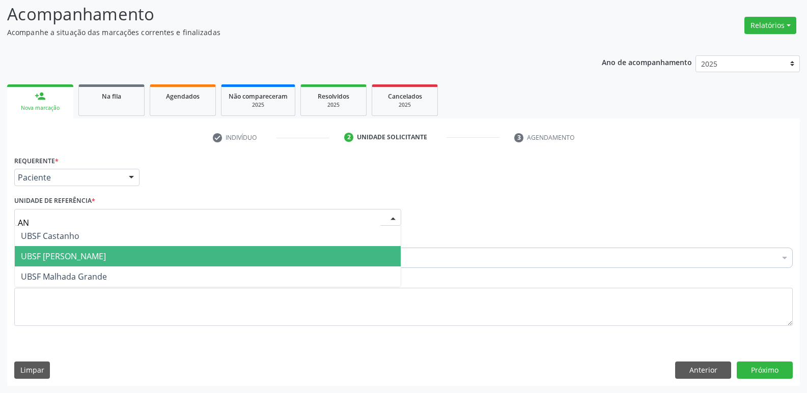
click at [77, 250] on span "UBSF [PERSON_NAME]" at bounding box center [208, 256] width 386 height 20
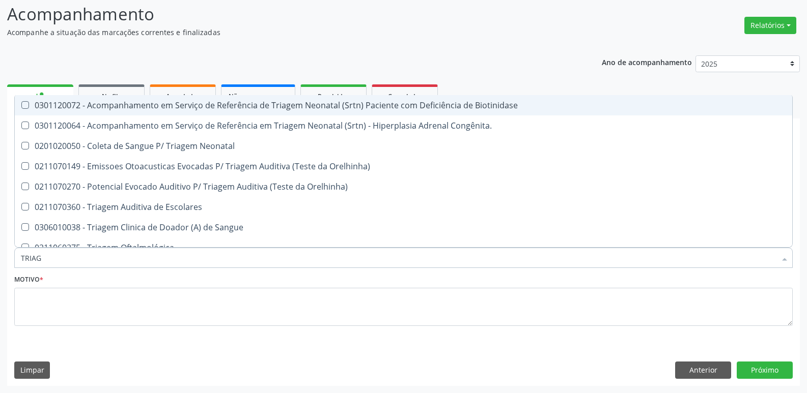
type input "TRIAGE"
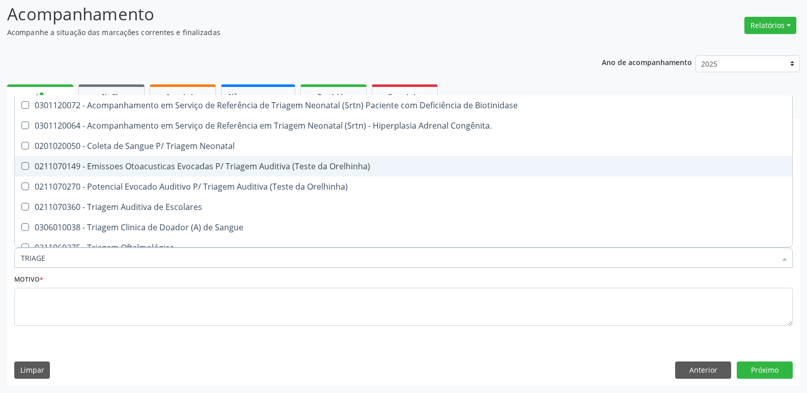
drag, startPoint x: 172, startPoint y: 168, endPoint x: 154, endPoint y: 233, distance: 67.7
click at [171, 170] on div "0211070149 - Emissoes Otoacusticas Evocadas P/ Triagem Auditiva (Teste da Orelh…" at bounding box center [403, 166] width 765 height 8
checkbox Orelhinha\) "true"
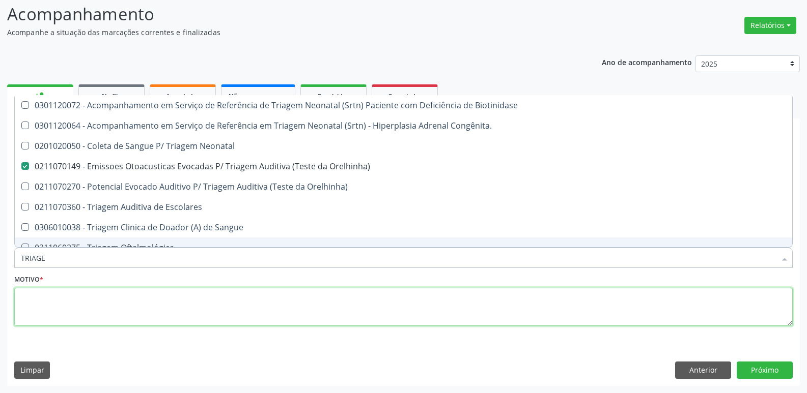
click at [109, 308] on textarea at bounding box center [403, 307] width 778 height 39
checkbox Congênita\ "true"
checkbox Orelhinha\) "false"
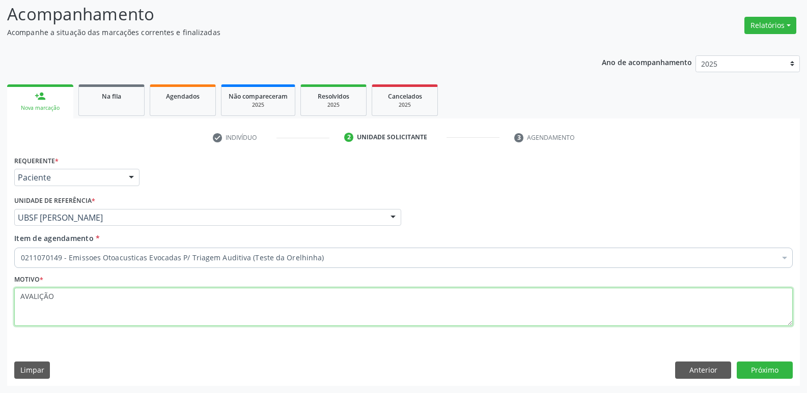
click at [34, 298] on textarea "AVALIÇÃO" at bounding box center [403, 307] width 778 height 39
click at [38, 298] on textarea "AVALIÇÃO" at bounding box center [403, 307] width 778 height 39
type textarea "AVALIAÇÃO"
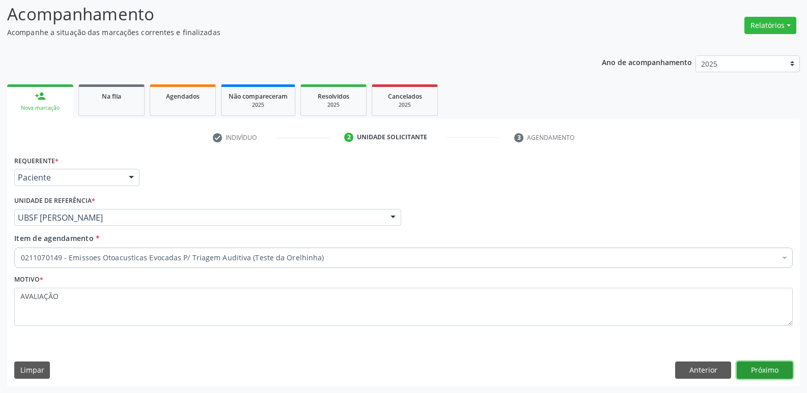
click at [766, 368] on button "Próximo" at bounding box center [765, 370] width 56 height 17
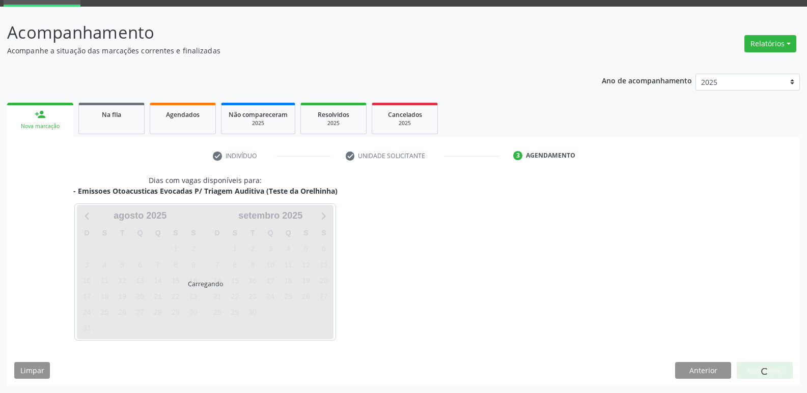
scroll to position [49, 0]
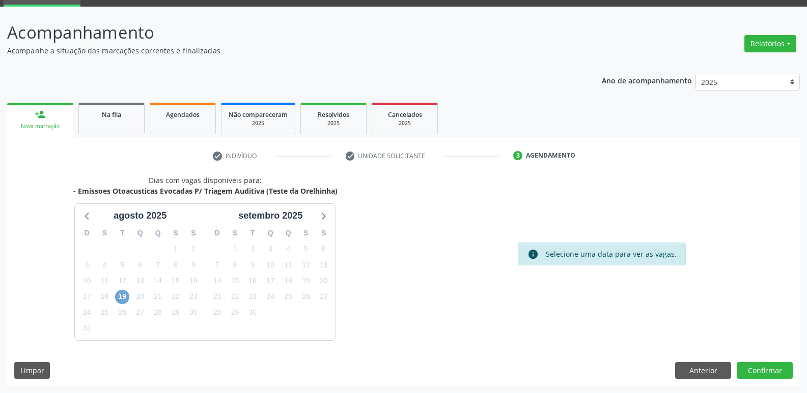
click at [117, 301] on span "19" at bounding box center [122, 297] width 14 height 14
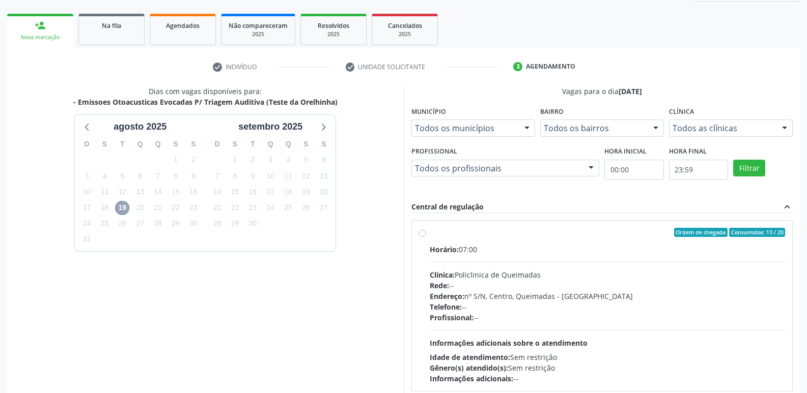
scroll to position [196, 0]
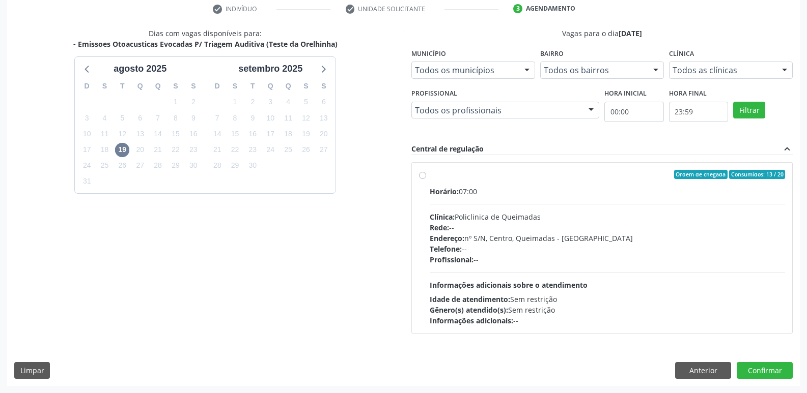
drag, startPoint x: 628, startPoint y: 260, endPoint x: 611, endPoint y: 261, distance: 16.4
click at [625, 260] on div "Profissional: --" at bounding box center [608, 260] width 356 height 11
click at [426, 179] on input "Ordem de chegada Consumidos: 13 / 20 Horário: 07:00 Clínica: Policlinica de Que…" at bounding box center [422, 174] width 7 height 9
radio input "true"
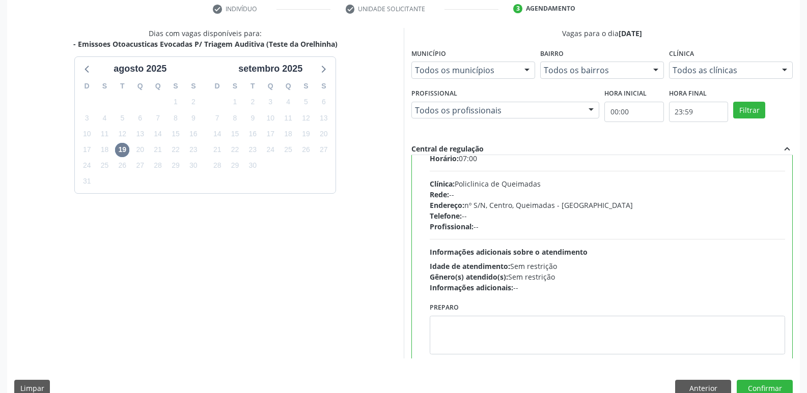
scroll to position [50, 0]
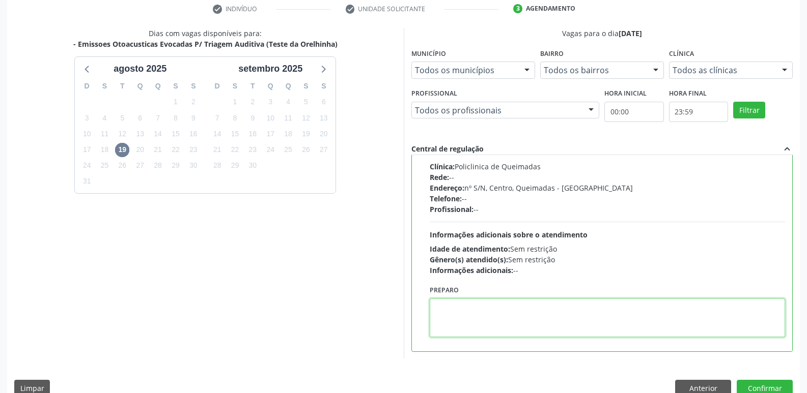
click at [487, 324] on textarea at bounding box center [608, 318] width 356 height 39
paste textarea "LEVAR CADERNETA DE VACINAÇÃO DA CRIANÇA :)"
type textarea "LEVAR CADERNETA DE VACINAÇÃO DA CRIANÇA :)"
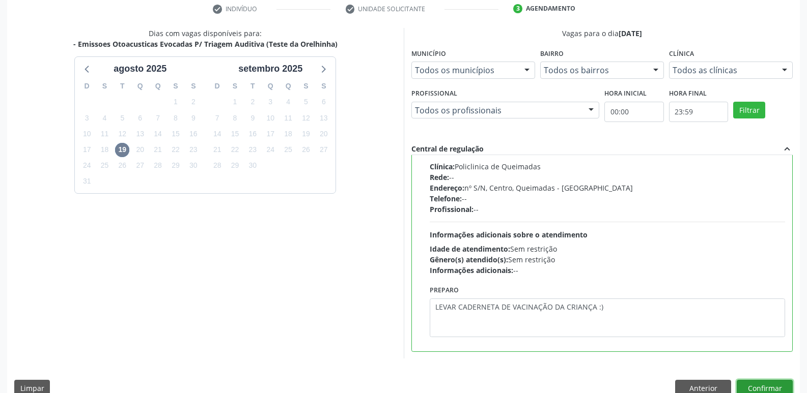
click at [760, 381] on button "Confirmar" at bounding box center [765, 388] width 56 height 17
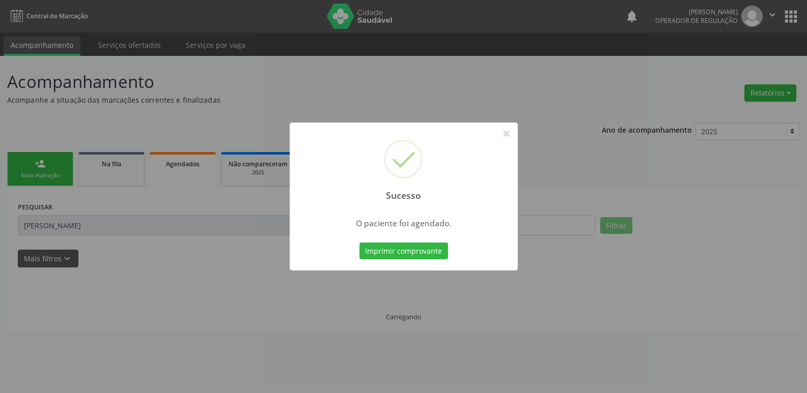
scroll to position [0, 0]
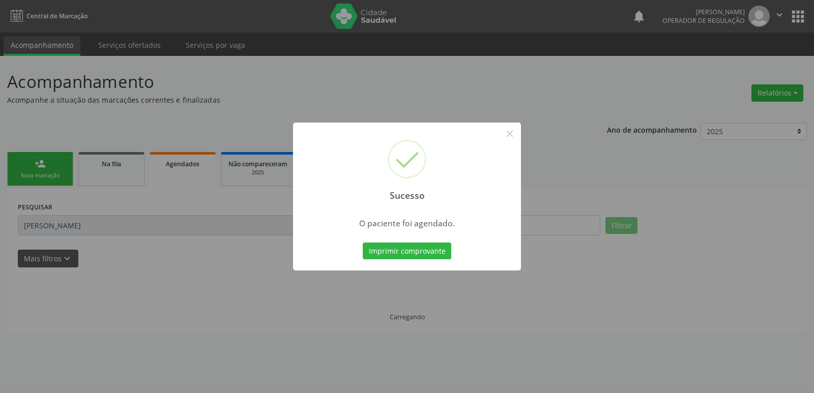
click at [363, 243] on button "Imprimir comprovante" at bounding box center [407, 251] width 89 height 17
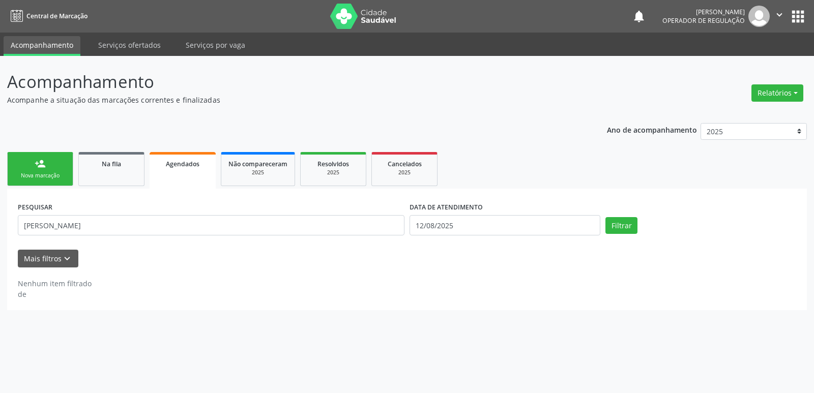
click at [50, 171] on link "person_add Nova marcação" at bounding box center [40, 169] width 66 height 34
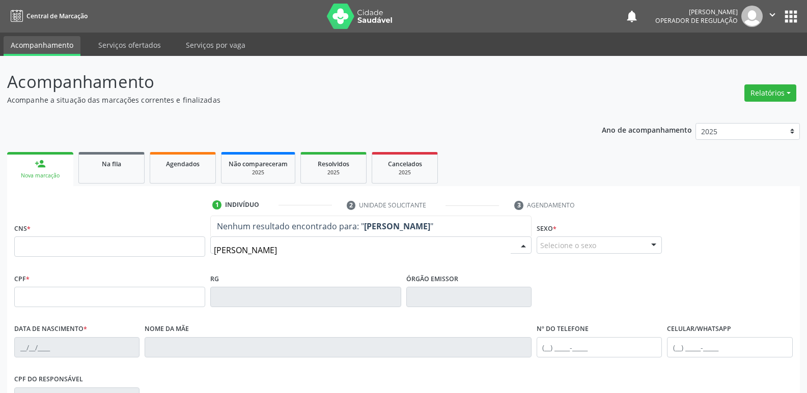
type input "BENJAMIN FARIA"
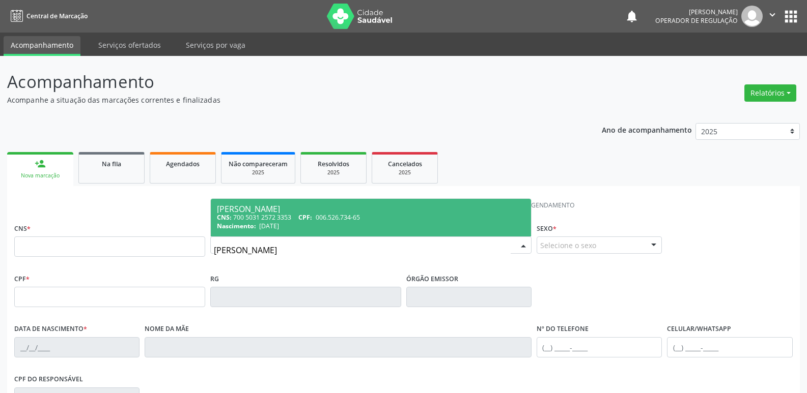
click at [320, 206] on div "Benjamin Farias Gonzaga" at bounding box center [371, 209] width 308 height 8
type input "700 5031 2572 3353"
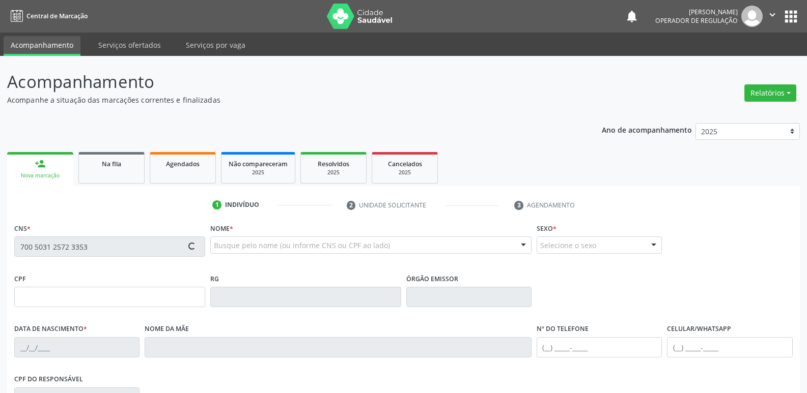
type input "006.526.734-65"
type input "20/06/2025"
type input "Giliane Peres Farias Gonzaga"
type input "(83) 99142-1194"
type input "400"
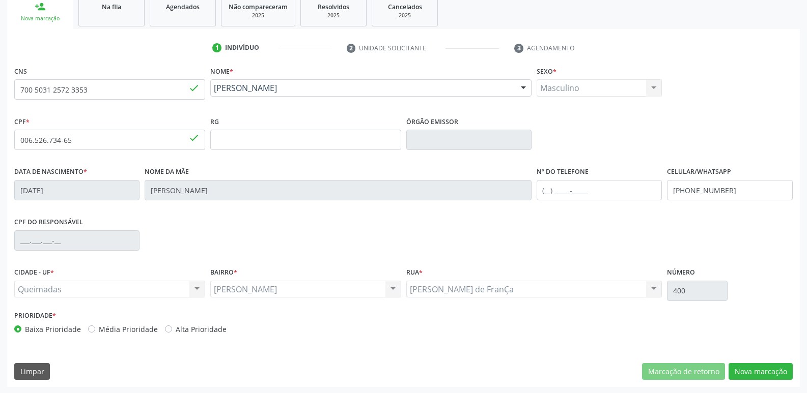
scroll to position [158, 0]
click at [771, 374] on button "Nova marcação" at bounding box center [760, 370] width 64 height 17
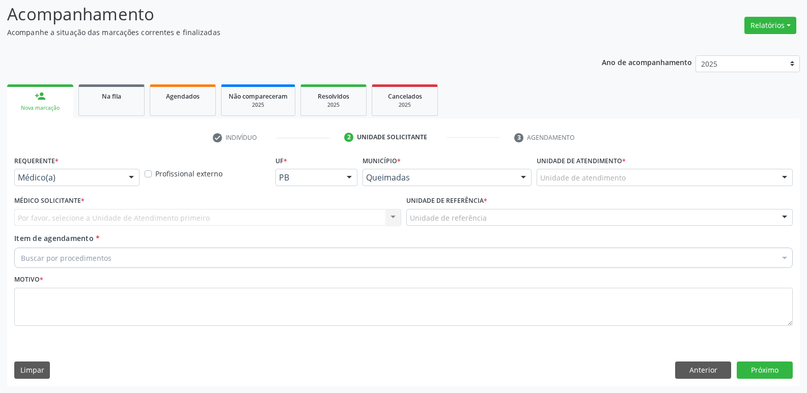
scroll to position [68, 0]
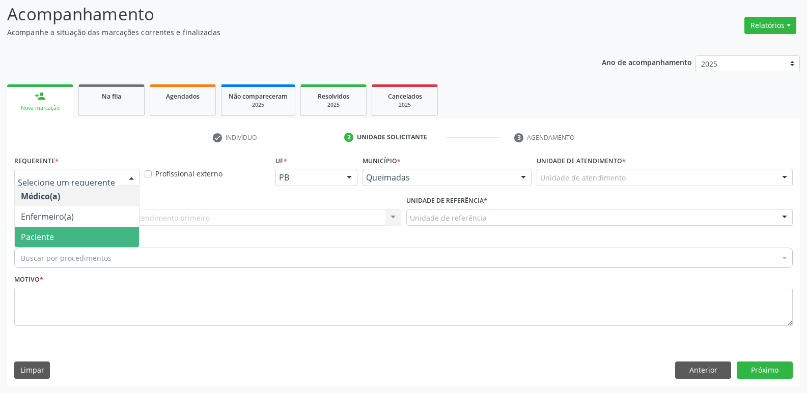
drag, startPoint x: 77, startPoint y: 236, endPoint x: 100, endPoint y: 221, distance: 26.5
click at [79, 232] on span "Paciente" at bounding box center [77, 237] width 124 height 20
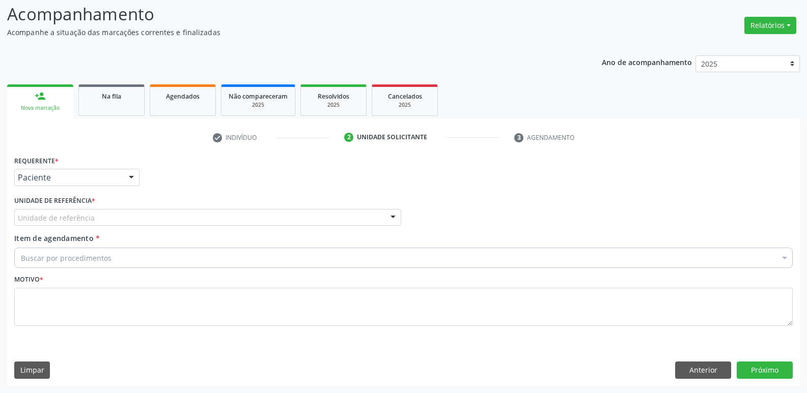
click at [101, 221] on div "Unidade de referência" at bounding box center [207, 217] width 387 height 17
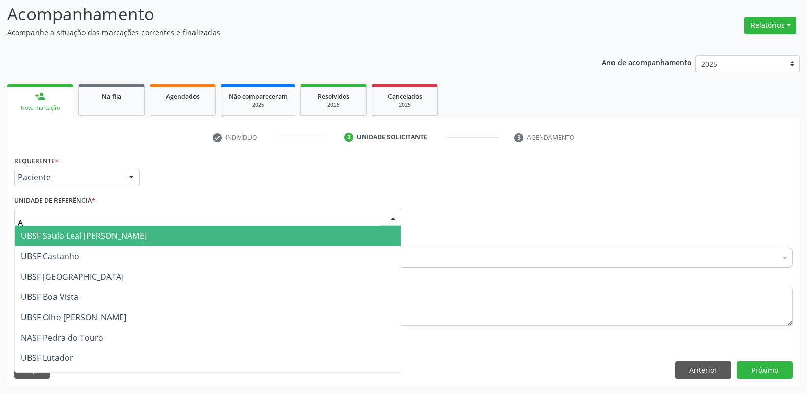
type input "AN"
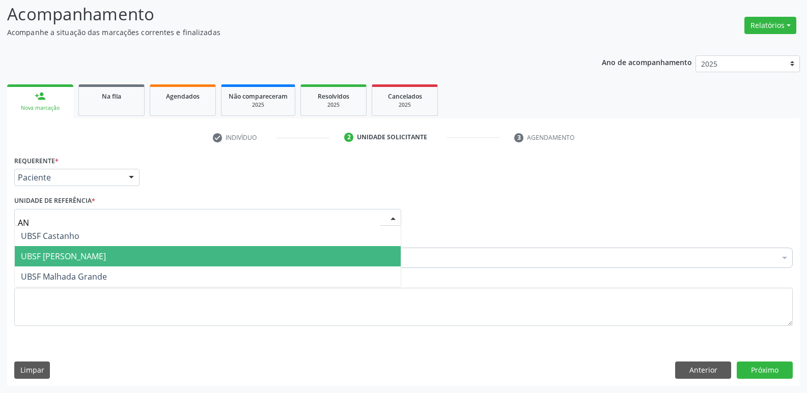
click at [102, 258] on span "UBSF [PERSON_NAME]" at bounding box center [208, 256] width 386 height 20
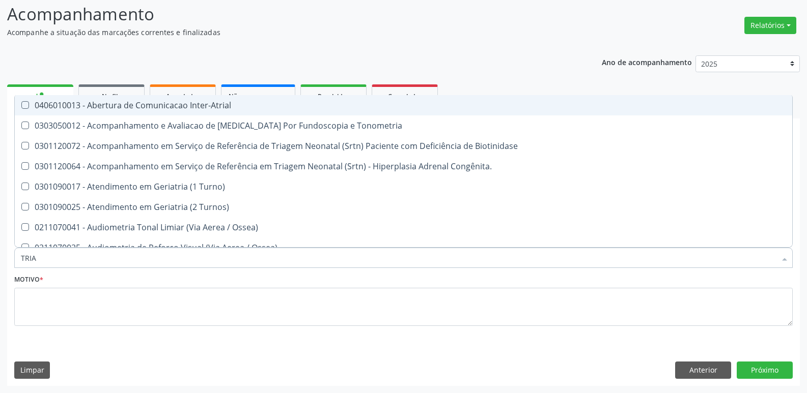
type input "TRIAG"
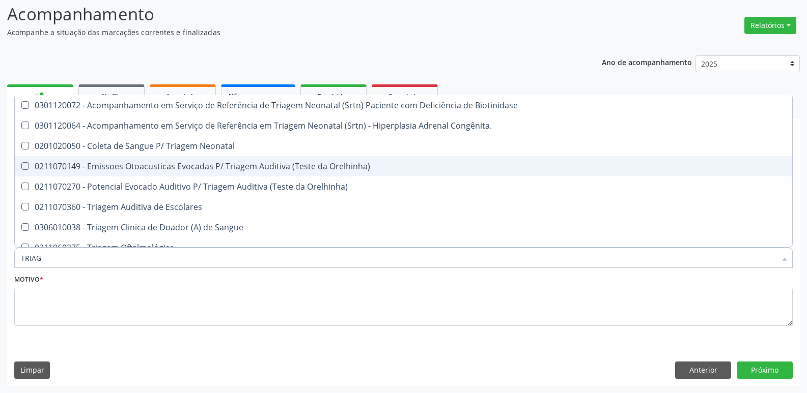
drag, startPoint x: 266, startPoint y: 164, endPoint x: 134, endPoint y: 316, distance: 200.9
click at [266, 165] on div "0211070149 - Emissoes Otoacusticas Evocadas P/ Triagem Auditiva (Teste da Orelh…" at bounding box center [403, 166] width 765 height 8
checkbox Orelhinha\) "true"
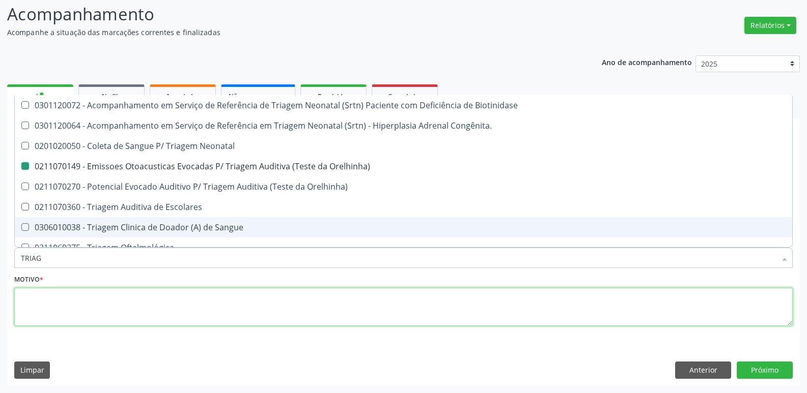
drag, startPoint x: 84, startPoint y: 305, endPoint x: 81, endPoint y: 296, distance: 9.4
click at [84, 304] on textarea at bounding box center [403, 307] width 778 height 39
checkbox Congênita\ "true"
checkbox Orelhinha\) "false"
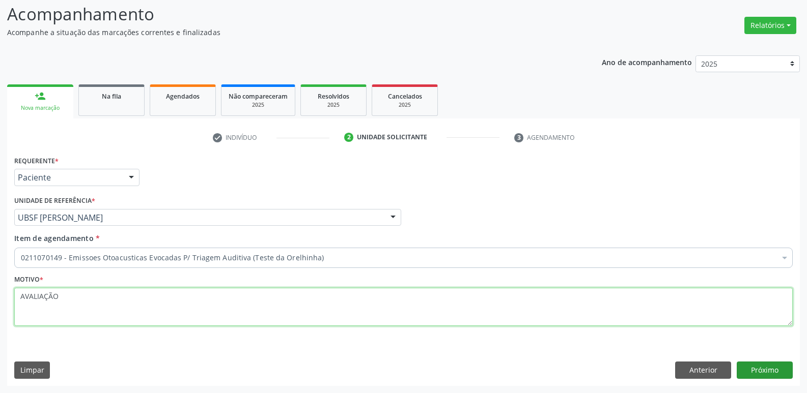
type textarea "AVALIAÇÃO"
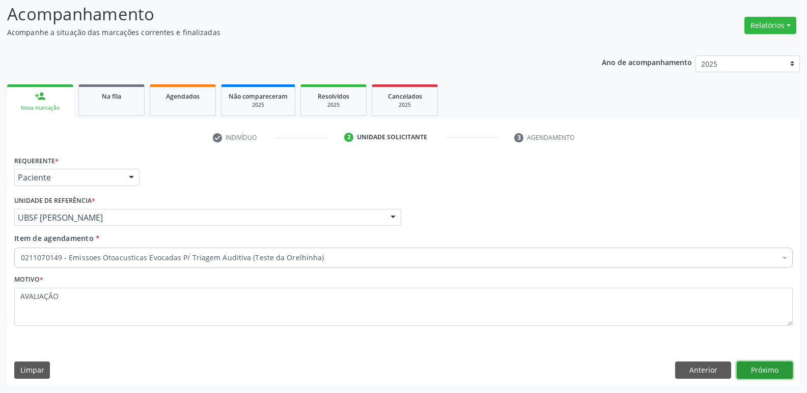
click at [754, 372] on button "Próximo" at bounding box center [765, 370] width 56 height 17
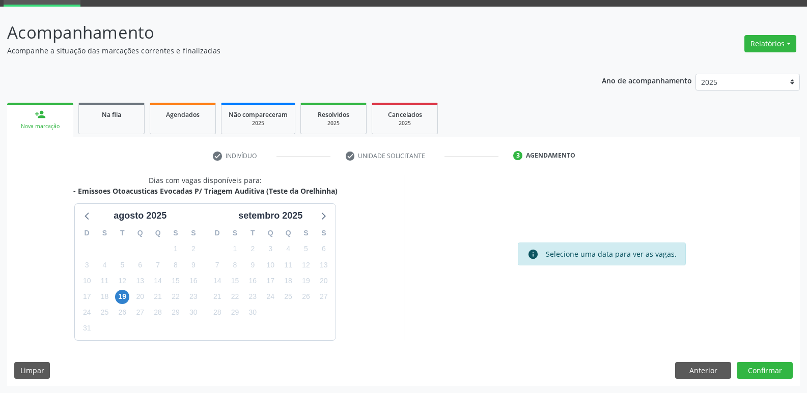
click at [114, 296] on div "19" at bounding box center [123, 297] width 18 height 16
click at [124, 298] on span "19" at bounding box center [122, 297] width 14 height 14
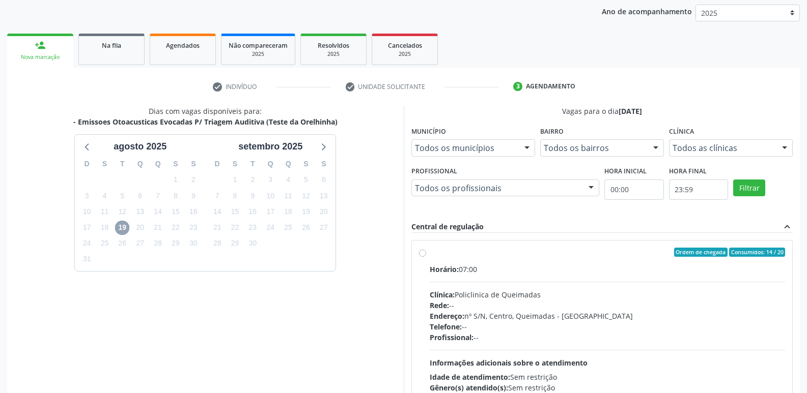
scroll to position [196, 0]
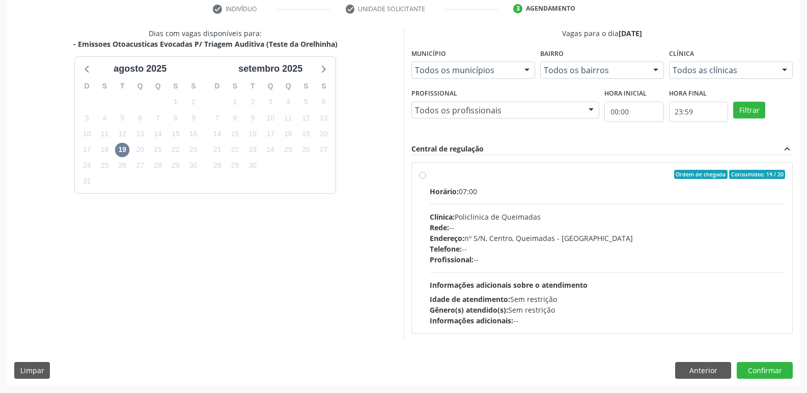
drag, startPoint x: 706, startPoint y: 264, endPoint x: 626, endPoint y: 271, distance: 80.3
click at [702, 264] on div "Profissional: --" at bounding box center [608, 260] width 356 height 11
click at [426, 179] on input "Ordem de chegada Consumidos: 14 / 20 Horário: 07:00 Clínica: Policlinica de Que…" at bounding box center [422, 174] width 7 height 9
radio input "true"
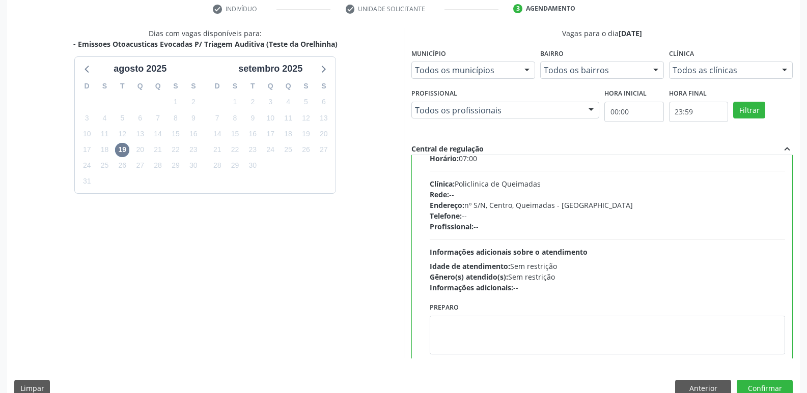
scroll to position [50, 0]
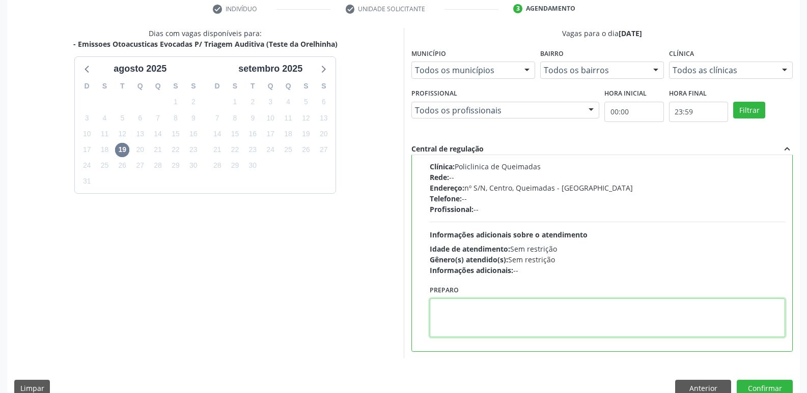
click at [479, 314] on textarea at bounding box center [608, 318] width 356 height 39
paste textarea "LEVAR CADERNETA DE VACINAÇÃO DA CRIANÇA :)"
type textarea "LEVAR CADERNETA DE VACINAÇÃO DA CRIANÇA :)"
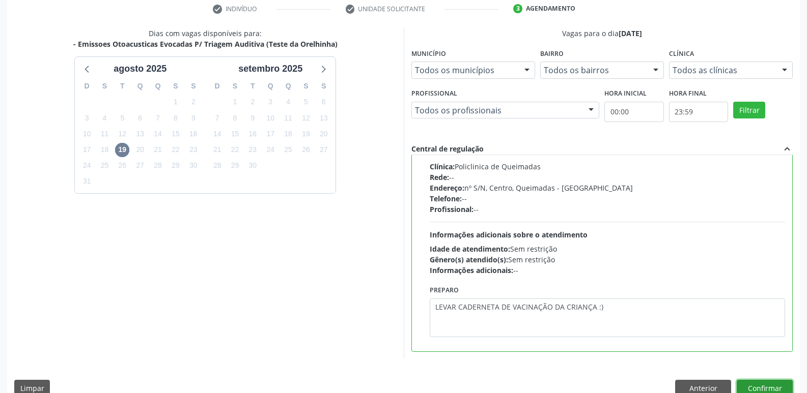
click at [770, 384] on button "Confirmar" at bounding box center [765, 388] width 56 height 17
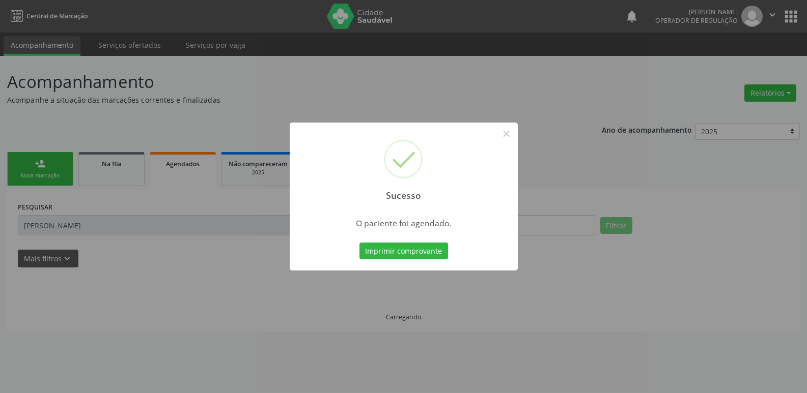
scroll to position [0, 0]
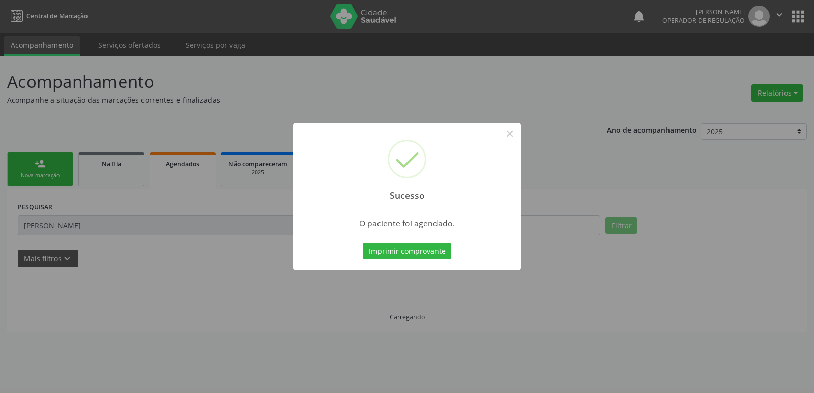
click at [363, 243] on button "Imprimir comprovante" at bounding box center [407, 251] width 89 height 17
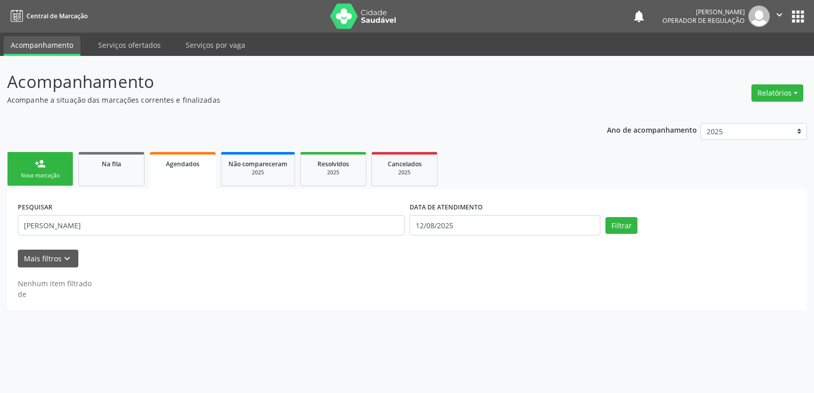
click at [52, 172] on link "person_add Nova marcação" at bounding box center [40, 169] width 66 height 34
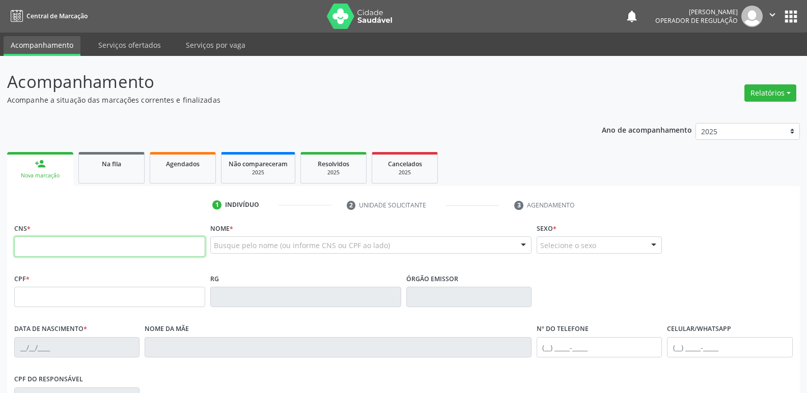
drag, startPoint x: 24, startPoint y: 248, endPoint x: 30, endPoint y: 247, distance: 5.6
click at [29, 247] on input "text" at bounding box center [109, 247] width 191 height 20
type input "708 7021 8103 3599"
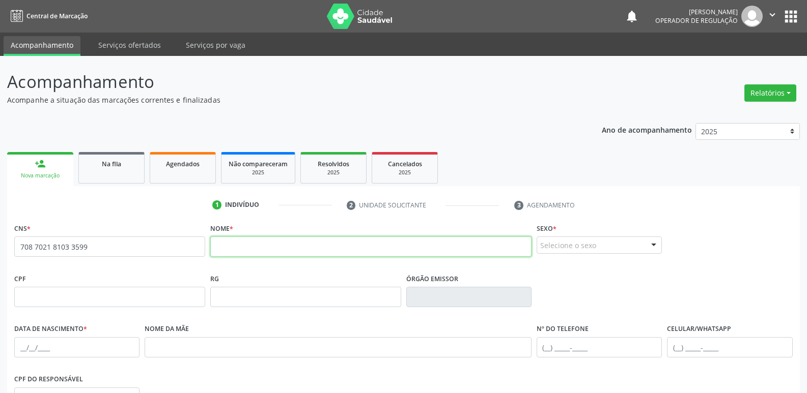
click at [270, 246] on input "text" at bounding box center [370, 247] width 321 height 20
type input "MARIA ALICE BRITO MACEDO"
click at [575, 241] on div "Selecione o sexo" at bounding box center [599, 245] width 125 height 17
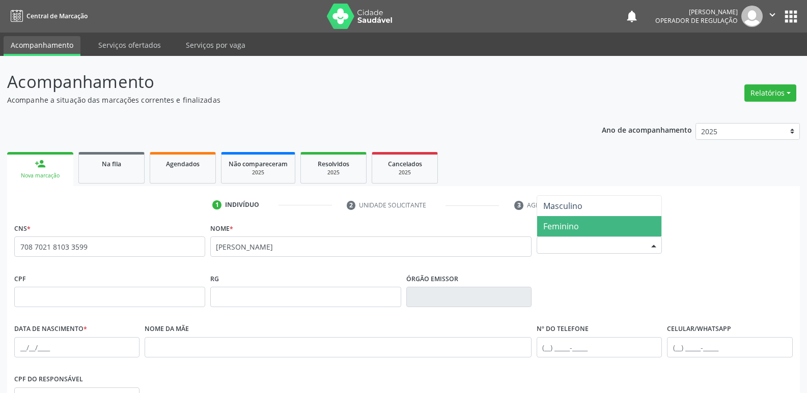
click at [577, 223] on span "Feminino" at bounding box center [561, 226] width 36 height 11
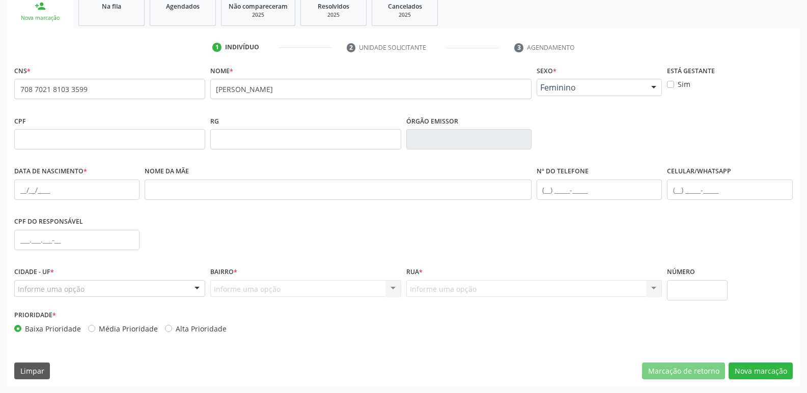
scroll to position [158, 0]
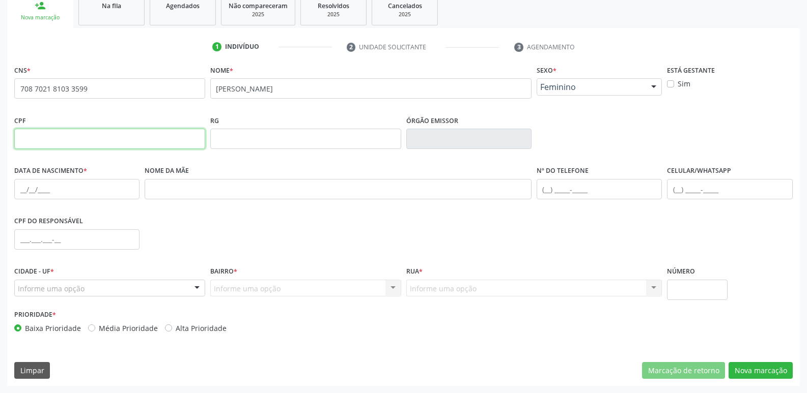
click at [59, 146] on input "text" at bounding box center [109, 139] width 191 height 20
type input "006.642.744-47"
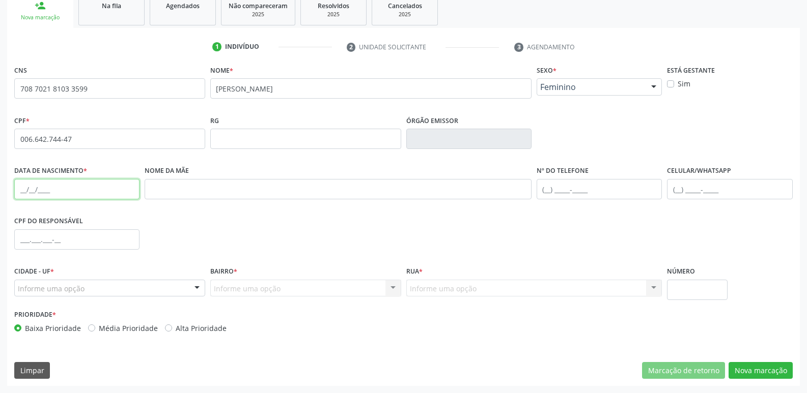
click at [17, 187] on input "text" at bounding box center [76, 189] width 125 height 20
type input "28/06/2025"
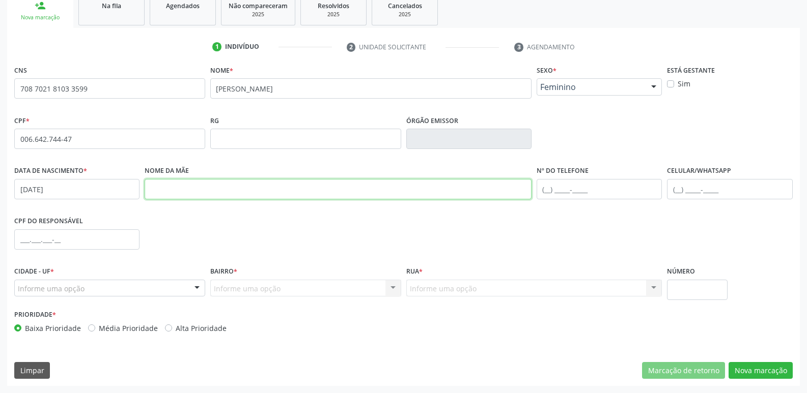
click at [234, 196] on input "text" at bounding box center [338, 189] width 387 height 20
type input "EMANUELA VITORIA DA COSTA BRITO"
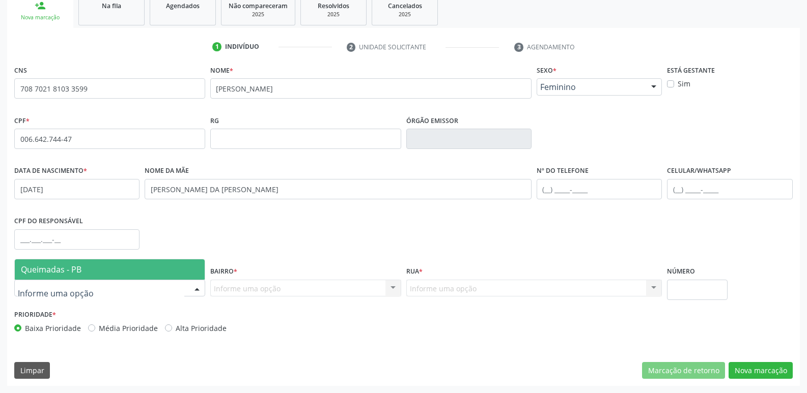
click at [59, 275] on span "Queimadas - PB" at bounding box center [110, 270] width 190 height 20
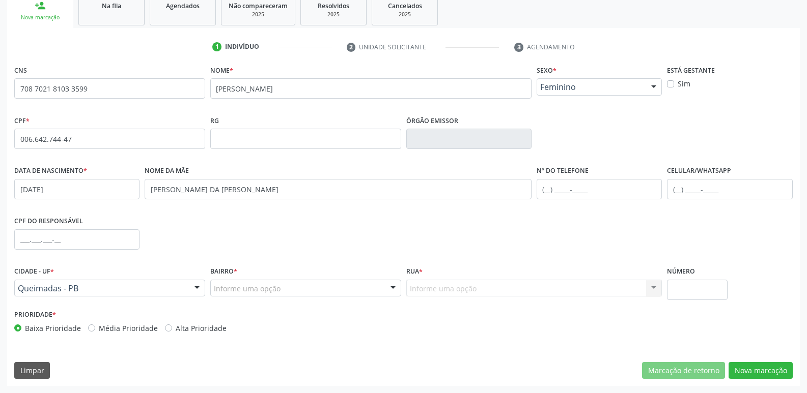
click at [295, 290] on div "Informe uma opção" at bounding box center [305, 288] width 191 height 17
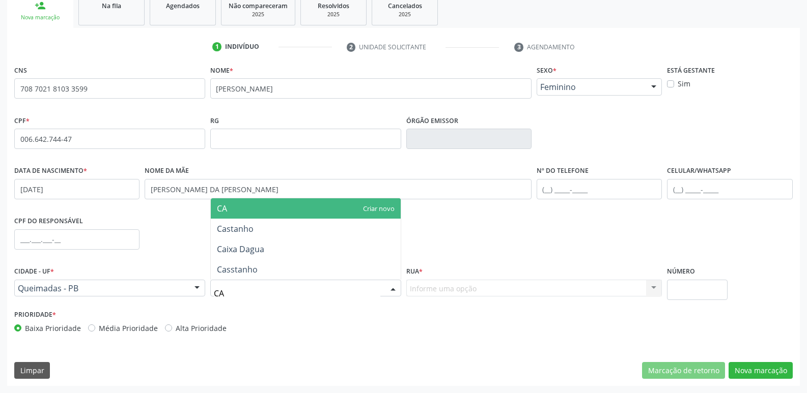
type input "CAS"
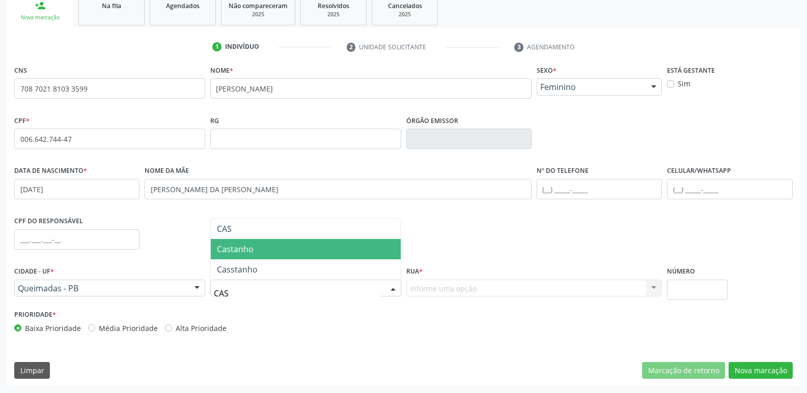
click at [285, 248] on span "Castanho" at bounding box center [306, 249] width 190 height 20
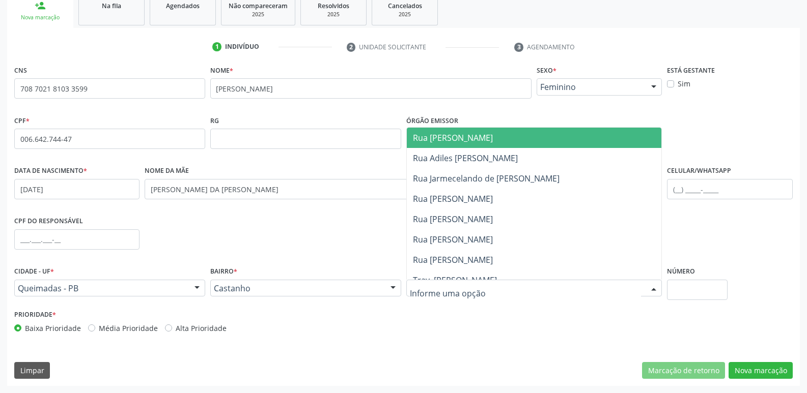
click at [494, 289] on div at bounding box center [534, 288] width 256 height 17
type input "PA"
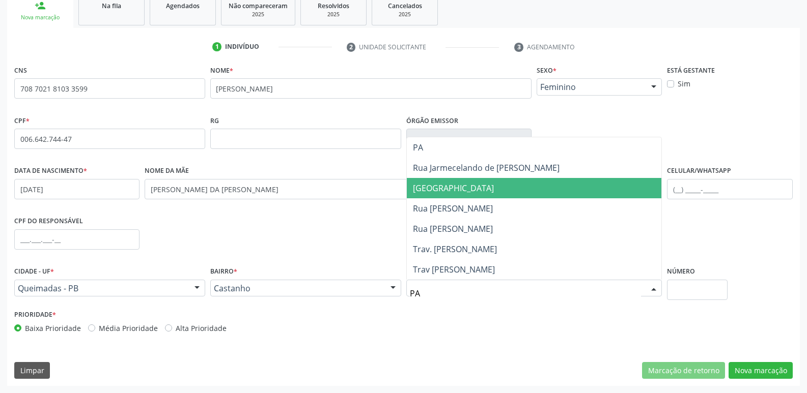
drag, startPoint x: 481, startPoint y: 191, endPoint x: 473, endPoint y: 185, distance: 9.9
click at [481, 188] on span "Rua da Paz" at bounding box center [534, 188] width 255 height 20
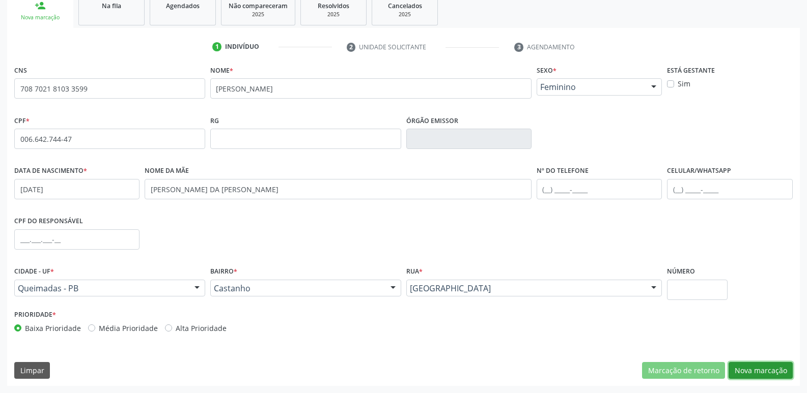
click at [754, 371] on button "Nova marcação" at bounding box center [760, 370] width 64 height 17
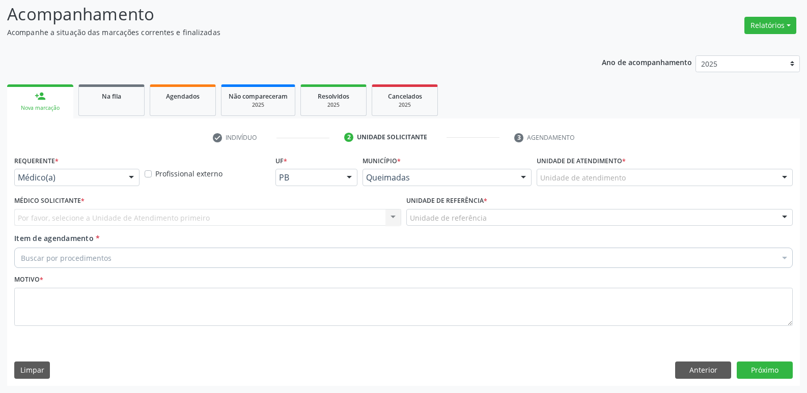
scroll to position [68, 0]
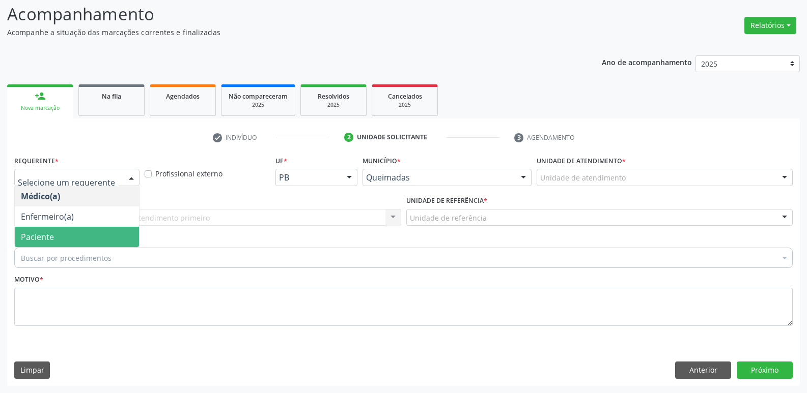
drag, startPoint x: 77, startPoint y: 237, endPoint x: 82, endPoint y: 235, distance: 5.5
click at [79, 236] on span "Paciente" at bounding box center [77, 237] width 124 height 20
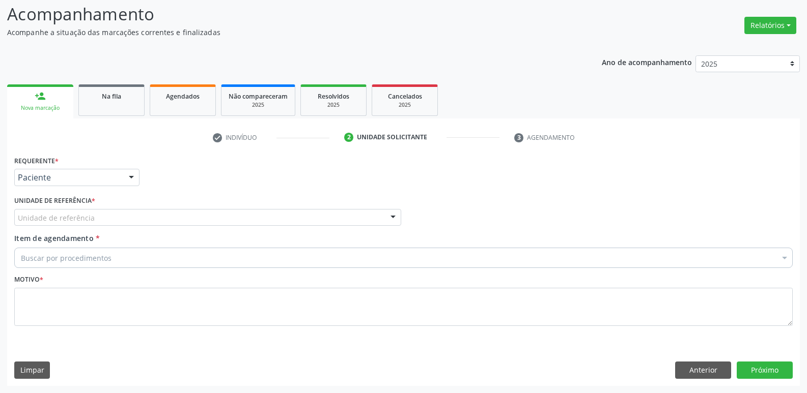
click at [105, 217] on div "Unidade de referência" at bounding box center [207, 217] width 387 height 17
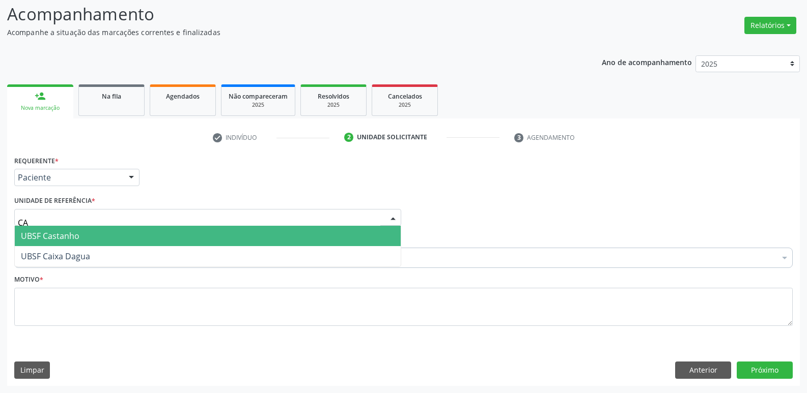
type input "CAS"
click at [40, 229] on span "UBSF Castanho" at bounding box center [208, 236] width 386 height 20
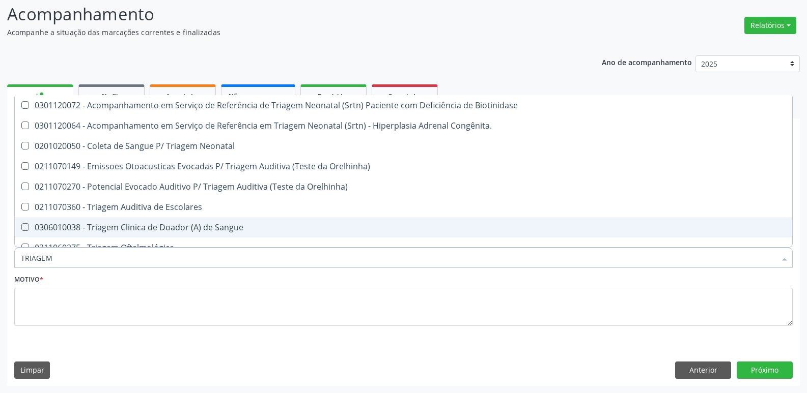
type input "TRIAGEM"
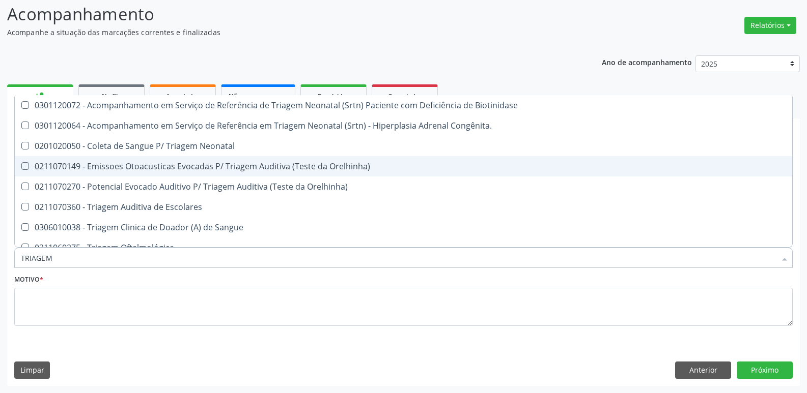
click at [276, 156] on span "0211070149 - Emissoes Otoacusticas Evocadas P/ Triagem Auditiva (Teste da Orelh…" at bounding box center [403, 166] width 777 height 20
checkbox Orelhinha\) "true"
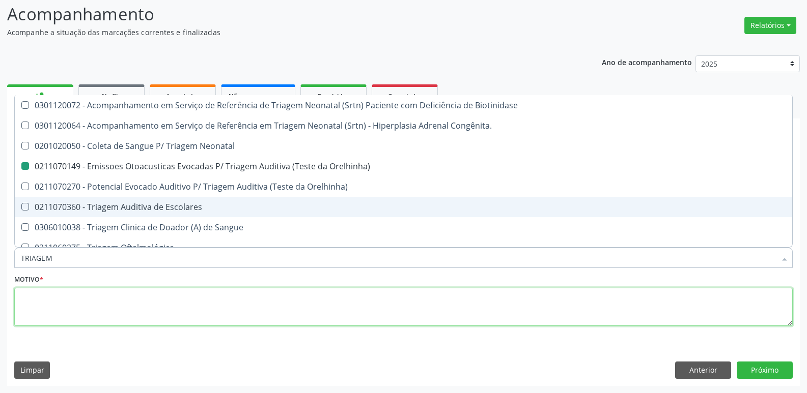
click at [119, 303] on textarea at bounding box center [403, 307] width 778 height 39
checkbox Congênita\ "true"
checkbox Orelhinha\) "false"
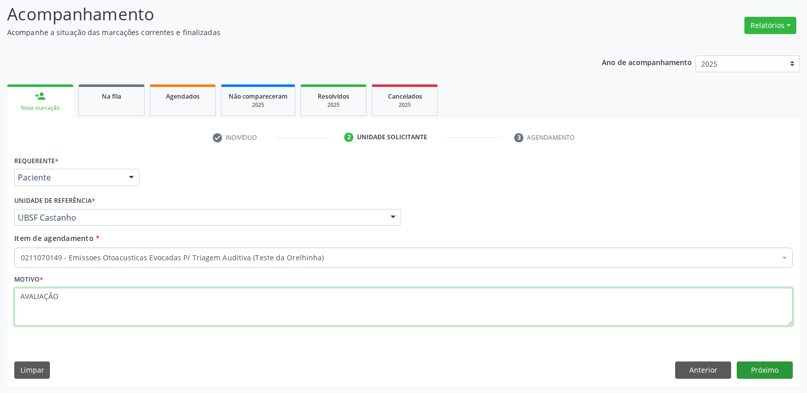
type textarea "AVALIAÇÃO"
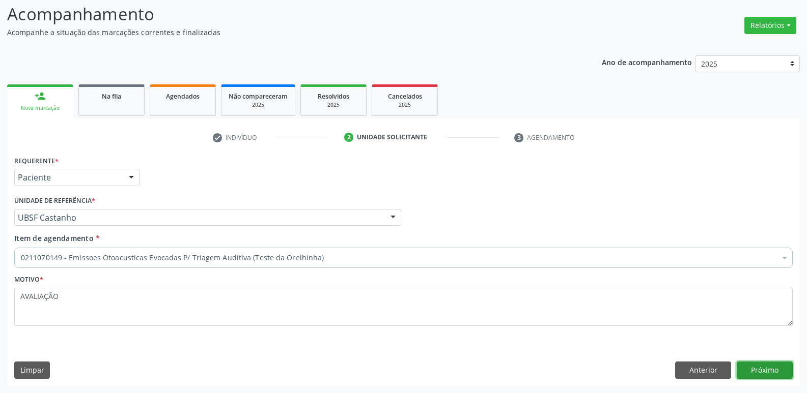
click at [766, 371] on button "Próximo" at bounding box center [765, 370] width 56 height 17
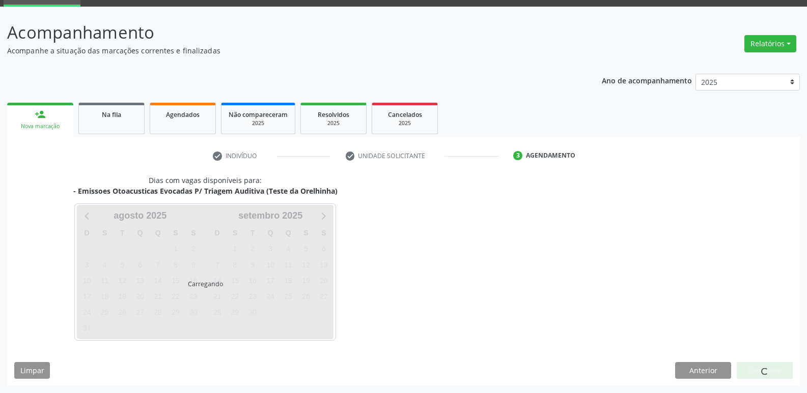
scroll to position [49, 0]
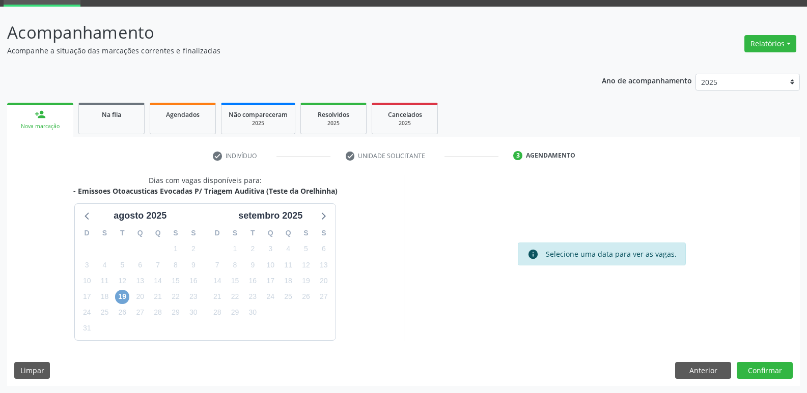
click at [121, 294] on span "19" at bounding box center [122, 297] width 14 height 14
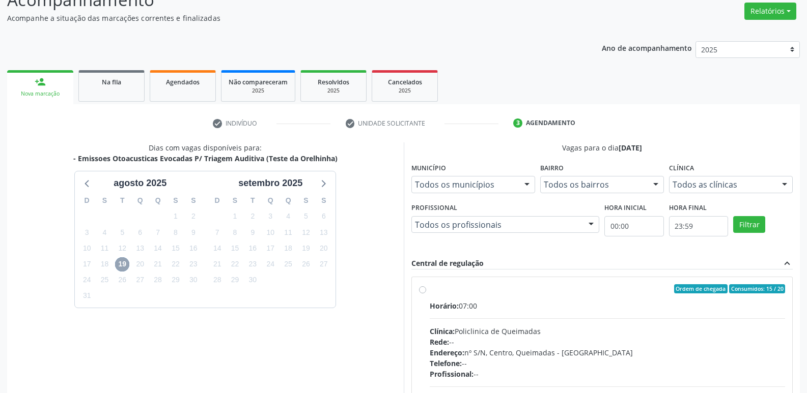
scroll to position [196, 0]
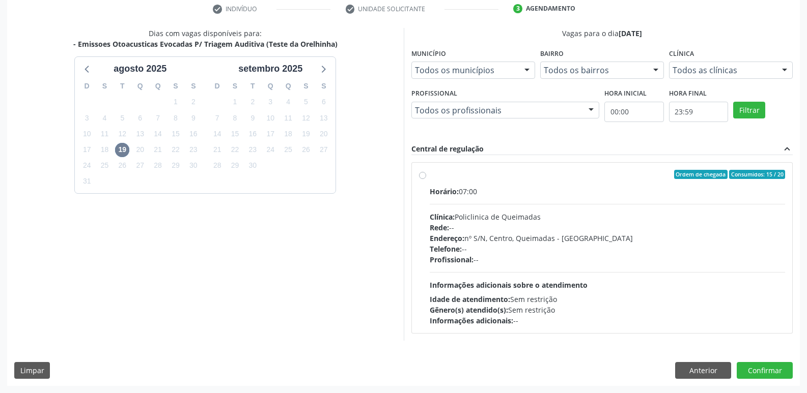
click at [634, 258] on div "Profissional: --" at bounding box center [608, 260] width 356 height 11
click at [426, 179] on input "Ordem de chegada Consumidos: 15 / 20 Horário: 07:00 Clínica: Policlinica de Que…" at bounding box center [422, 174] width 7 height 9
radio input "true"
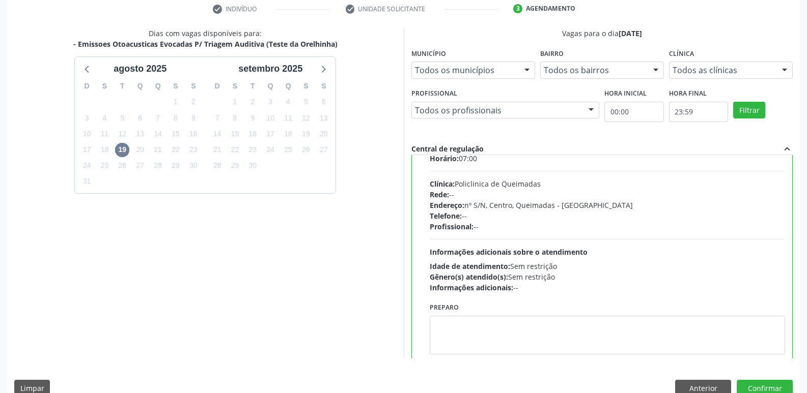
scroll to position [50, 0]
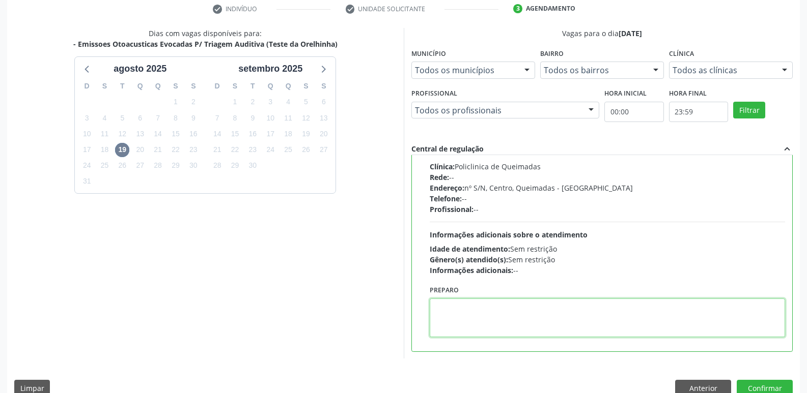
click at [519, 315] on textarea at bounding box center [608, 318] width 356 height 39
paste textarea "LEVAR CADERNETA DE VACINAÇÃO DA CRIANÇA :)"
type textarea "LEVAR CADERNETA DE VACINAÇÃO DA CRIANÇA :)"
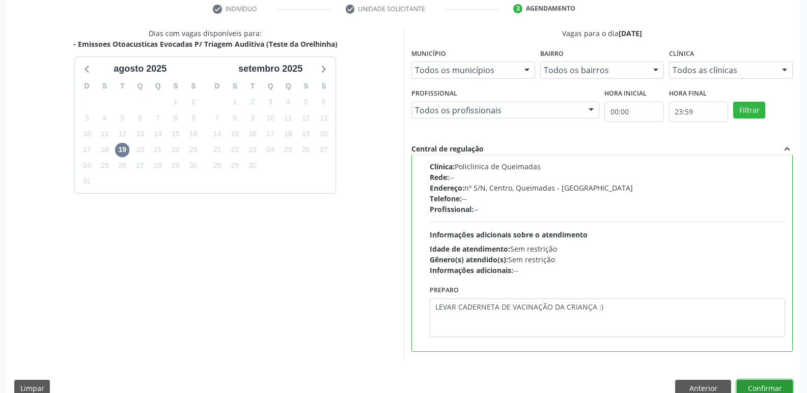
click at [763, 388] on button "Confirmar" at bounding box center [765, 388] width 56 height 17
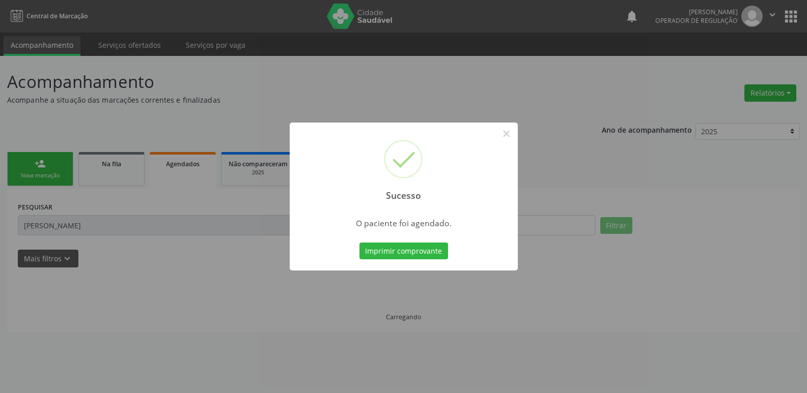
scroll to position [0, 0]
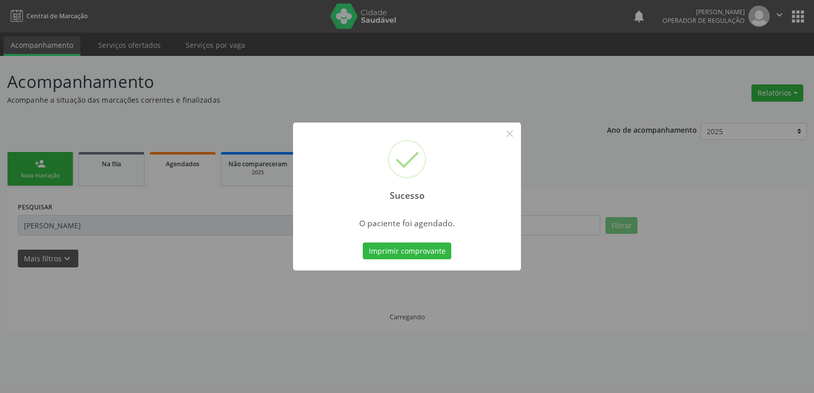
click at [363, 243] on button "Imprimir comprovante" at bounding box center [407, 251] width 89 height 17
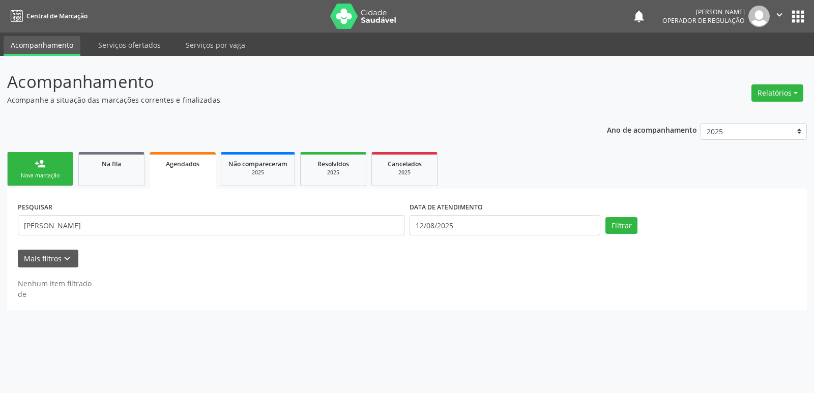
click at [58, 157] on link "person_add Nova marcação" at bounding box center [40, 169] width 66 height 34
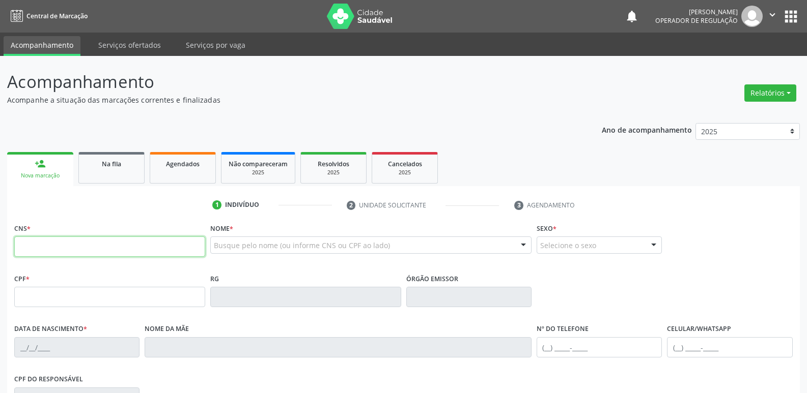
click at [48, 255] on input "text" at bounding box center [109, 247] width 191 height 20
type input "702 0048 5938 9582"
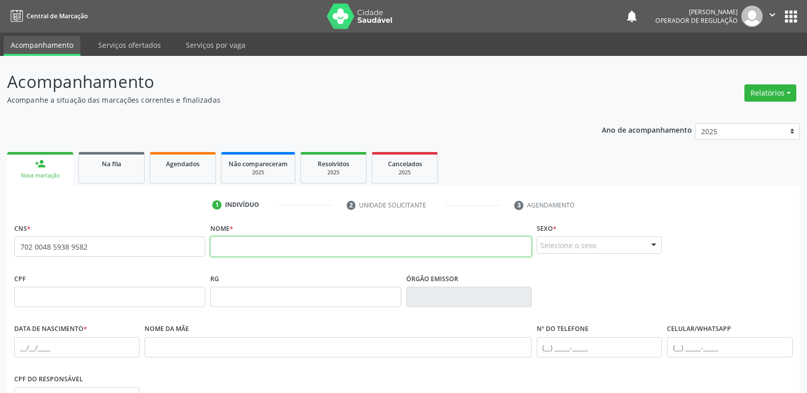
click at [255, 249] on input "text" at bounding box center [370, 247] width 321 height 20
type input "KEVIM MIGUEL SANTOS"
click at [573, 244] on div "Selecione o sexo" at bounding box center [599, 245] width 125 height 17
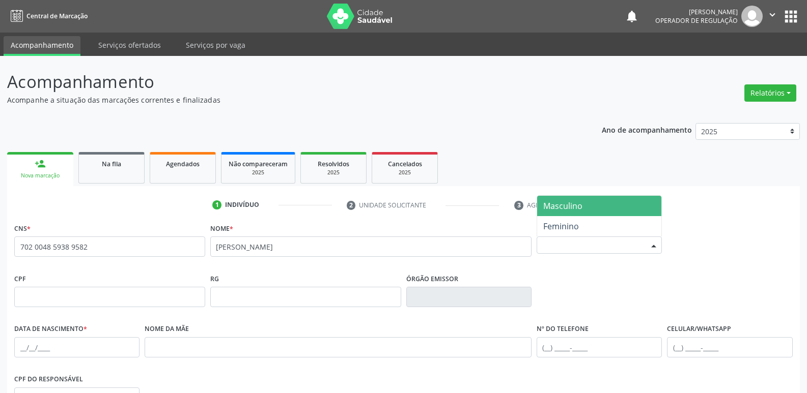
click at [569, 206] on span "Masculino" at bounding box center [562, 206] width 39 height 11
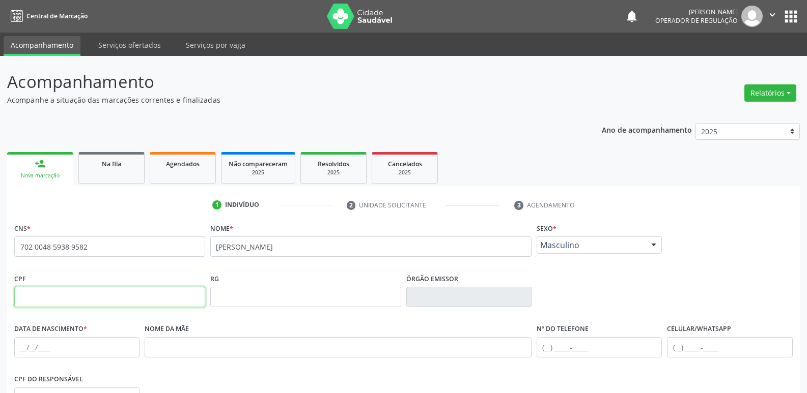
click at [178, 300] on input "text" at bounding box center [109, 297] width 191 height 20
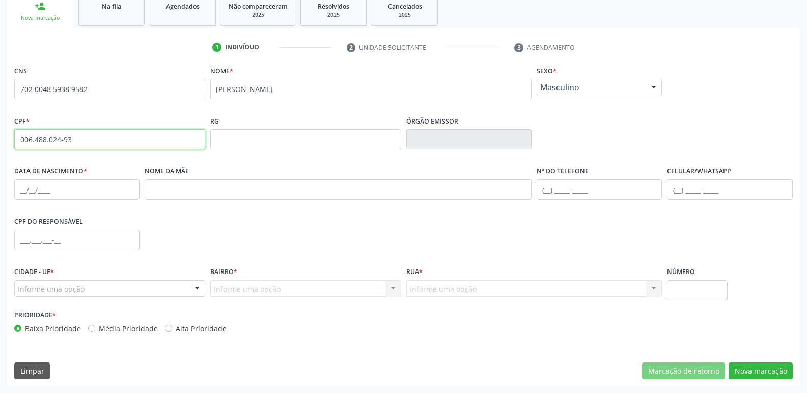
scroll to position [158, 0]
type input "006.488.024-93"
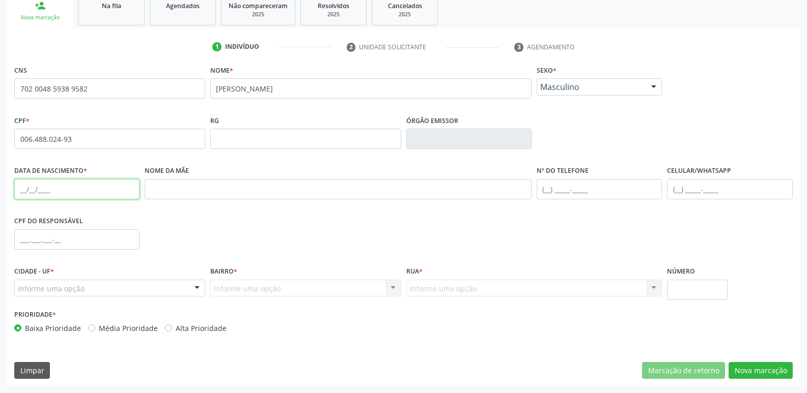
click at [16, 188] on input "text" at bounding box center [76, 189] width 125 height 20
type input "[DATE]"
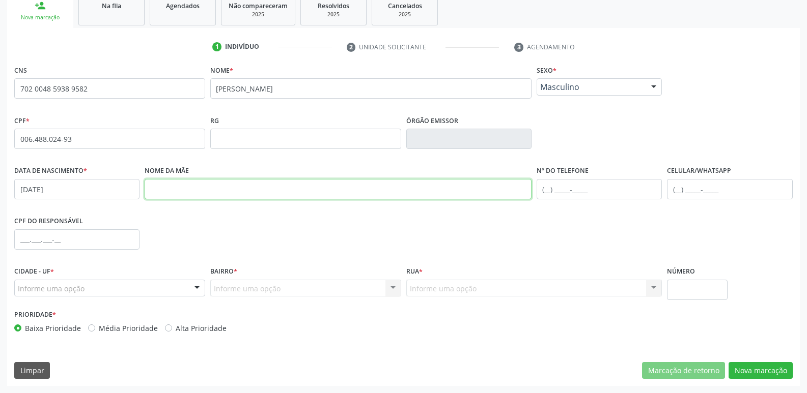
click at [189, 198] on input "text" at bounding box center [338, 189] width 387 height 20
type input "TASSIA KEVENLLY PEREIRA SANTOS"
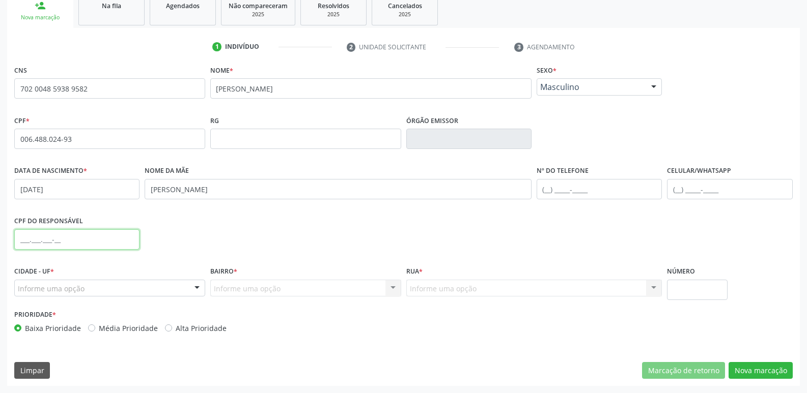
click at [16, 238] on input "text" at bounding box center [76, 240] width 125 height 20
type input "155.466.784-45"
click at [108, 284] on div "Informe uma opção" at bounding box center [109, 288] width 191 height 17
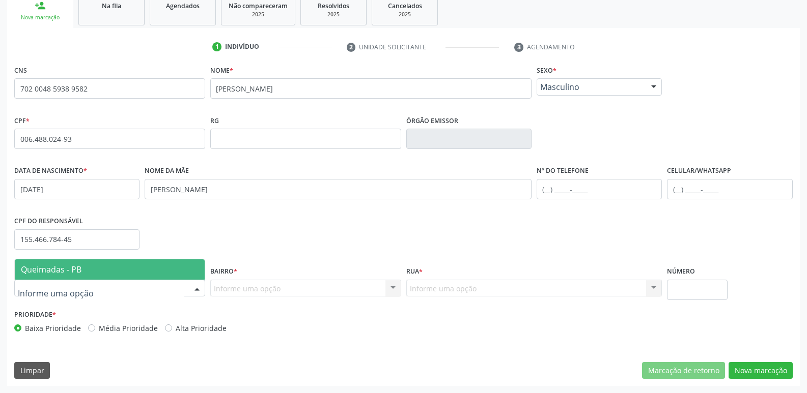
drag, startPoint x: 70, startPoint y: 269, endPoint x: 75, endPoint y: 275, distance: 8.3
click at [74, 269] on span "Queimadas - PB" at bounding box center [51, 269] width 61 height 11
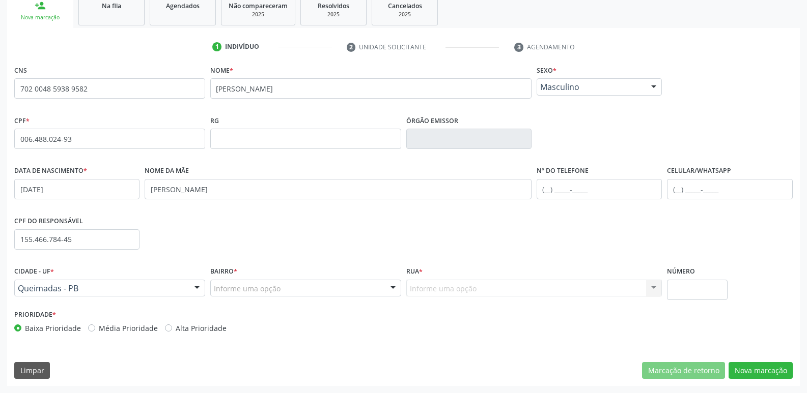
drag, startPoint x: 301, startPoint y: 300, endPoint x: 250, endPoint y: 227, distance: 88.8
click at [286, 286] on div "Informe uma opção" at bounding box center [305, 288] width 191 height 17
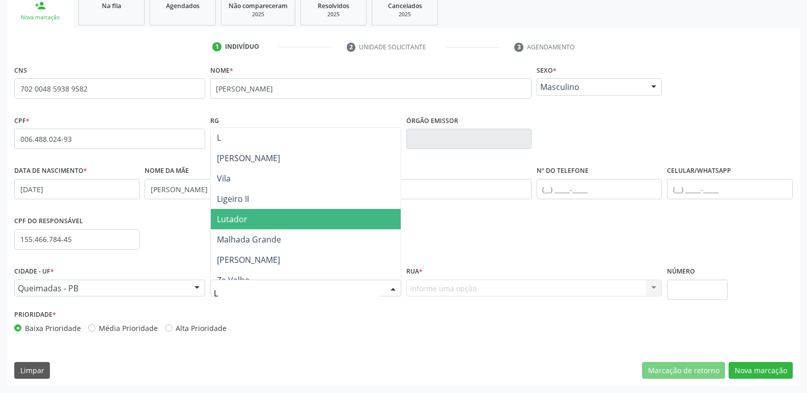
type input "LI"
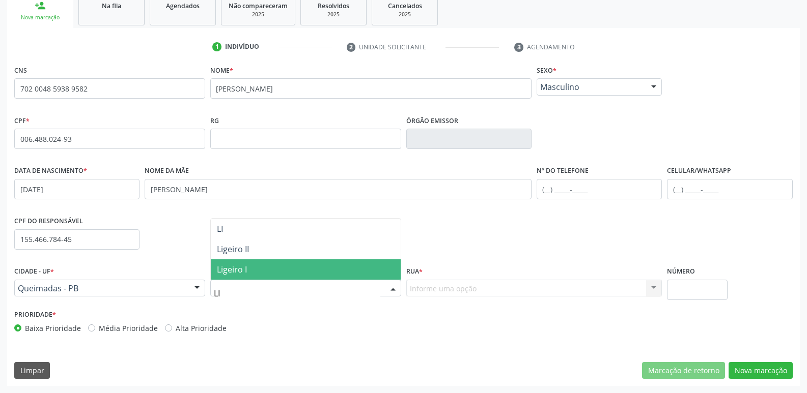
drag, startPoint x: 240, startPoint y: 274, endPoint x: 245, endPoint y: 269, distance: 7.2
click at [245, 269] on span "Ligeiro I" at bounding box center [232, 269] width 30 height 11
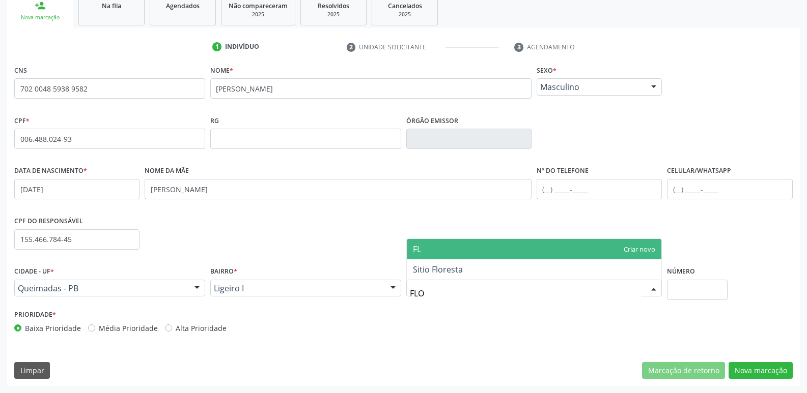
type input "FLOR"
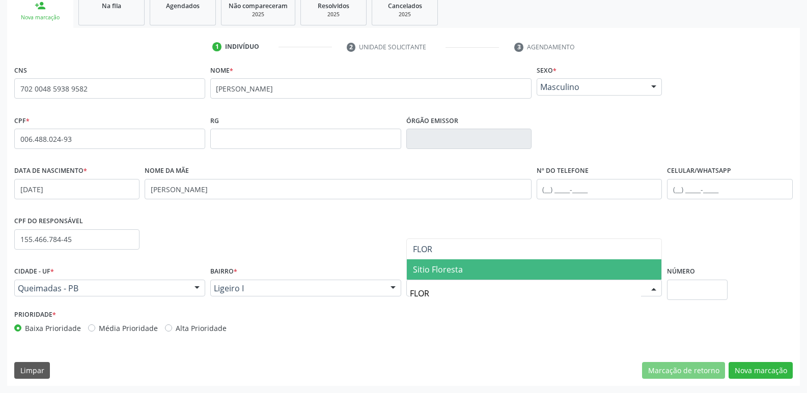
click at [454, 264] on span "Sitio Floresta" at bounding box center [438, 269] width 50 height 11
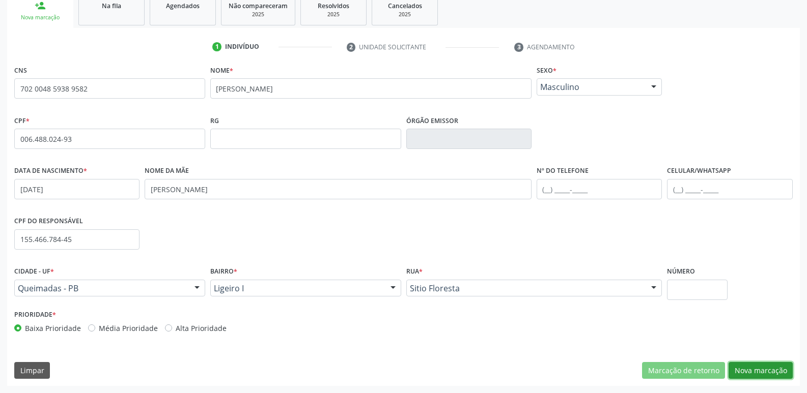
click at [750, 368] on button "Nova marcação" at bounding box center [760, 370] width 64 height 17
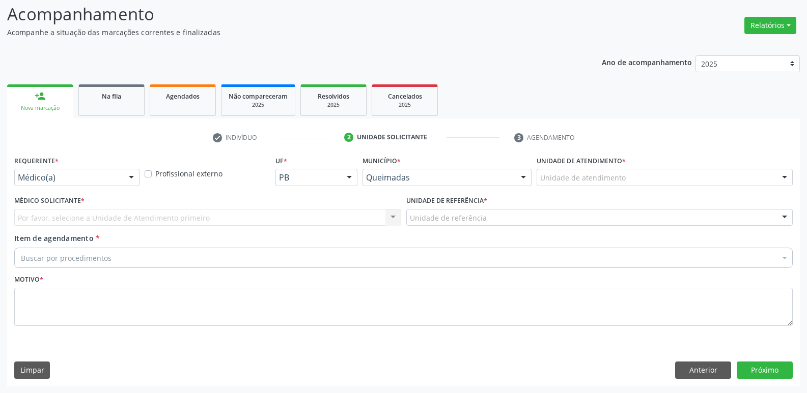
scroll to position [68, 0]
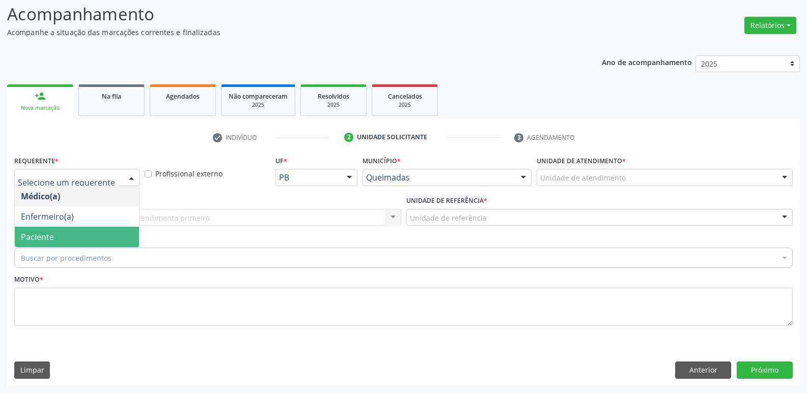
click at [54, 234] on span "Paciente" at bounding box center [77, 237] width 124 height 20
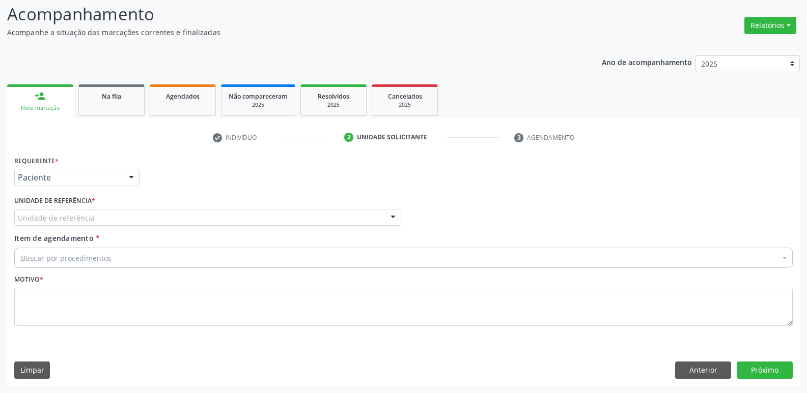
click at [81, 210] on div "Unidade de referência" at bounding box center [207, 217] width 387 height 17
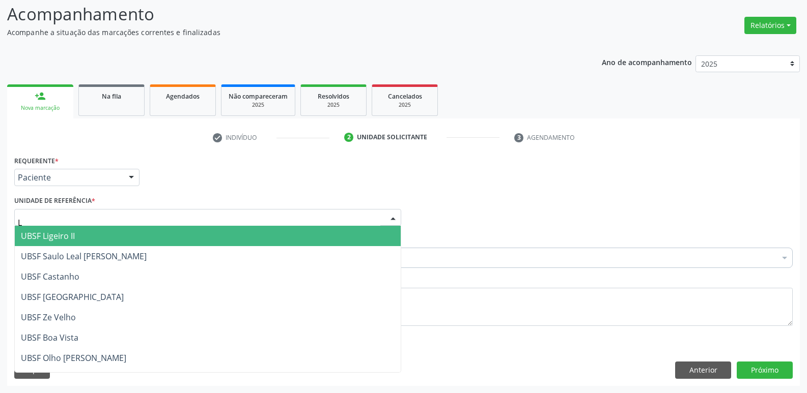
type input "LI"
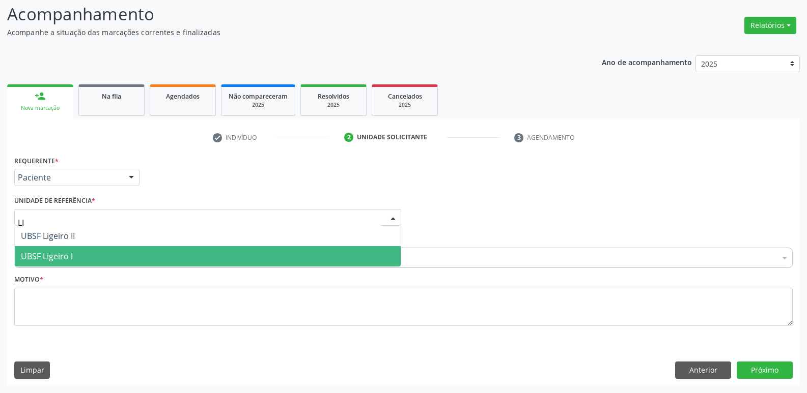
click at [63, 263] on span "UBSF Ligeiro I" at bounding box center [208, 256] width 386 height 20
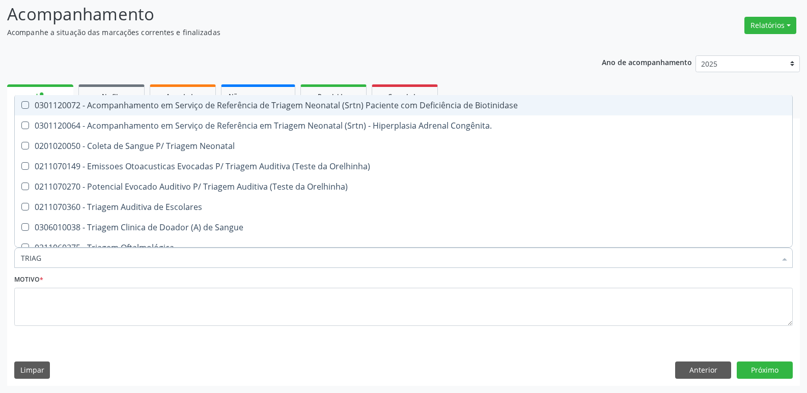
type input "TRIAGE"
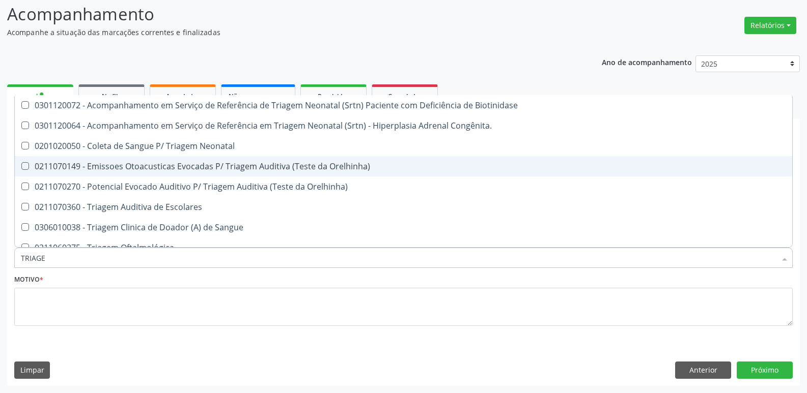
drag, startPoint x: 192, startPoint y: 172, endPoint x: 164, endPoint y: 181, distance: 29.3
click at [190, 172] on span "0211070149 - Emissoes Otoacusticas Evocadas P/ Triagem Auditiva (Teste da Orelh…" at bounding box center [403, 166] width 777 height 20
checkbox Orelhinha\) "true"
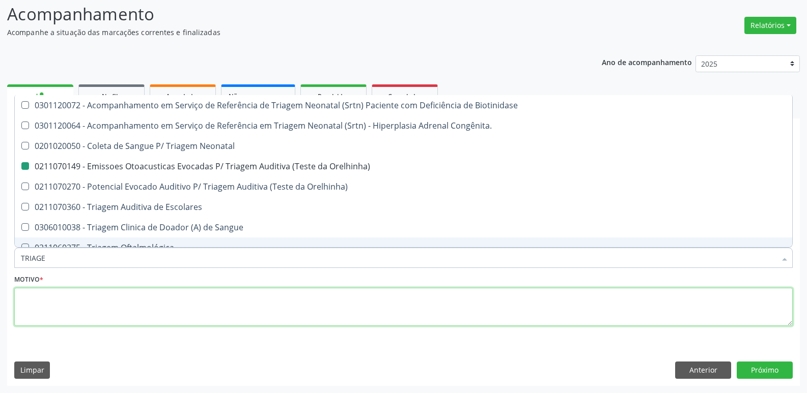
click at [166, 317] on textarea at bounding box center [403, 307] width 778 height 39
checkbox Congênita\ "true"
checkbox Orelhinha\) "false"
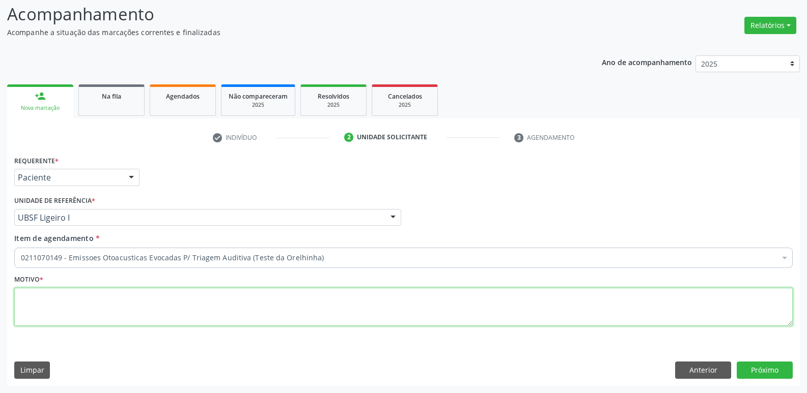
paste textarea "LEVAR CADERNETA DE VACINAÇÃO DA CRIANÇA :)"
drag, startPoint x: 205, startPoint y: 293, endPoint x: 0, endPoint y: 297, distance: 205.2
click at [0, 297] on div "Acompanhamento Acompanhe a situação das marcações correntes e finalizadas Relat…" at bounding box center [403, 190] width 807 height 405
type textarea "AVALIAÇÃO"
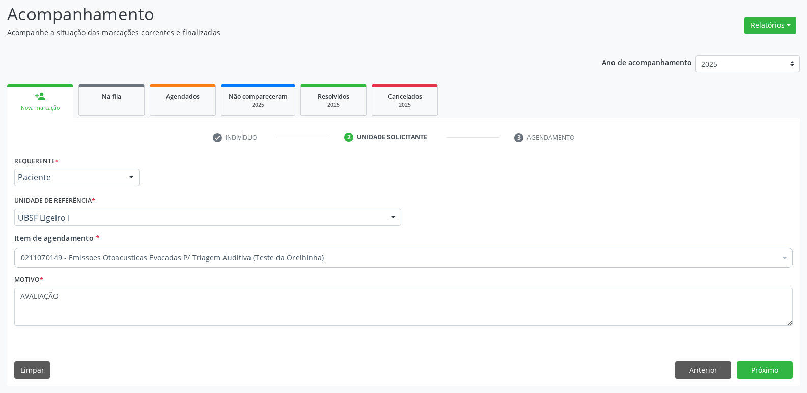
drag, startPoint x: 343, startPoint y: 277, endPoint x: 464, endPoint y: 301, distance: 123.6
click at [394, 274] on div "Motivo * AVALIAÇÃO" at bounding box center [403, 299] width 778 height 54
click at [763, 371] on button "Próximo" at bounding box center [765, 370] width 56 height 17
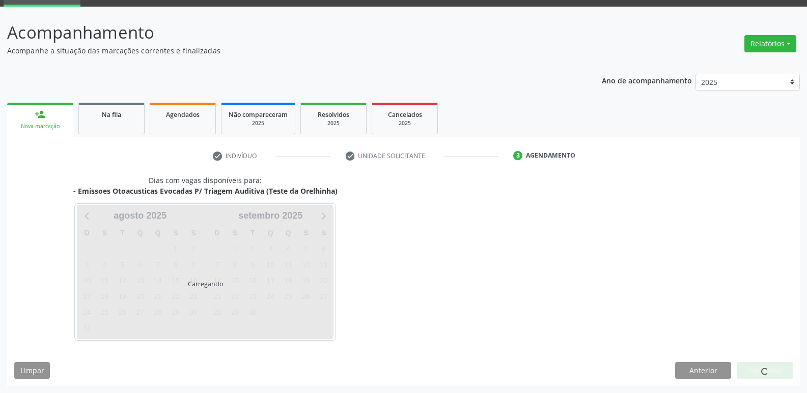
scroll to position [49, 0]
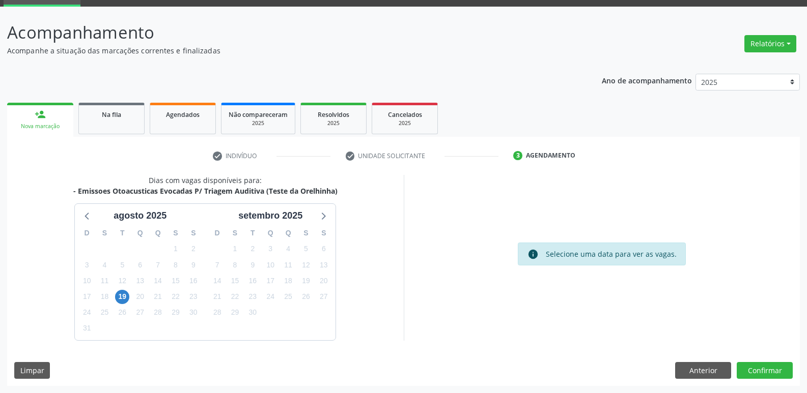
click at [114, 299] on div "19" at bounding box center [123, 297] width 18 height 16
click at [120, 299] on span "19" at bounding box center [122, 297] width 14 height 14
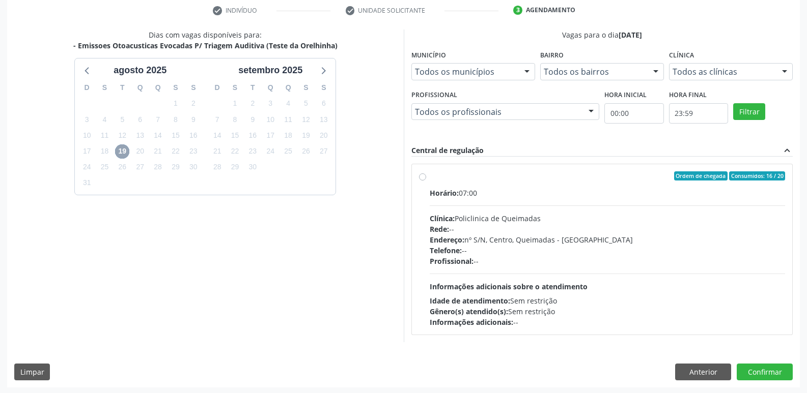
scroll to position [196, 0]
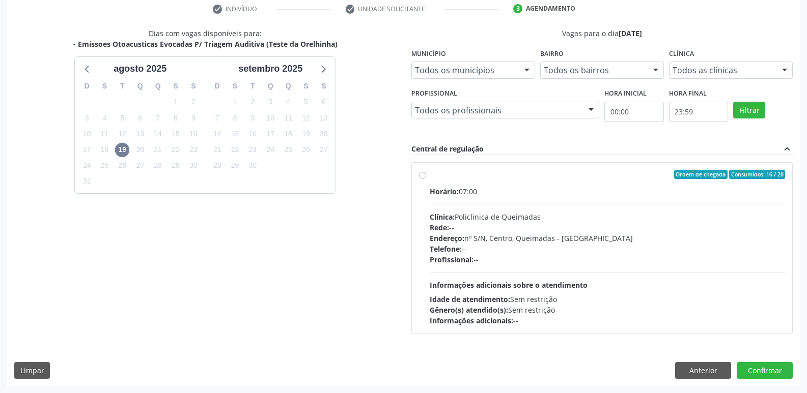
drag, startPoint x: 631, startPoint y: 304, endPoint x: 612, endPoint y: 292, distance: 22.0
click at [627, 302] on div "Horário: 07:00 Clínica: Policlinica de Queimadas Rede: -- Endereço: nº S/N, Cen…" at bounding box center [608, 256] width 356 height 140
radio input "true"
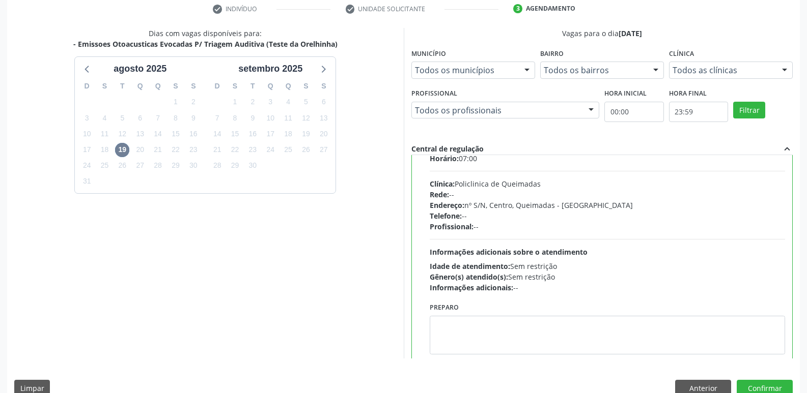
scroll to position [50, 0]
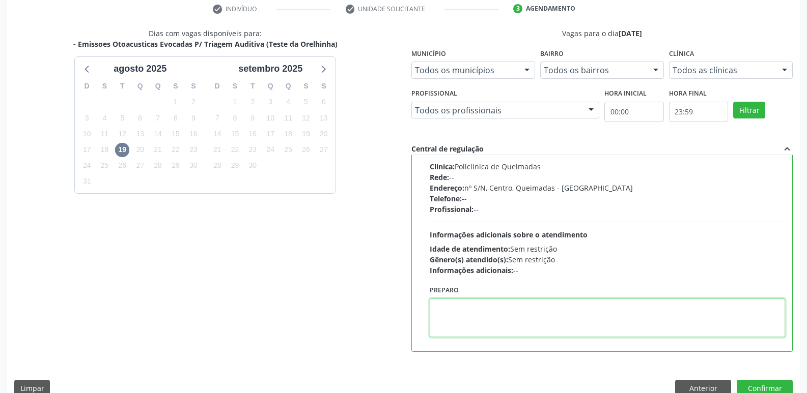
click at [454, 318] on textarea at bounding box center [608, 318] width 356 height 39
paste textarea "LEVAR CADERNETA DE VACINAÇÃO DA CRIANÇA :)"
type textarea "LEVAR CADERNETA DE VACINAÇÃO DA CRIANÇA :)"
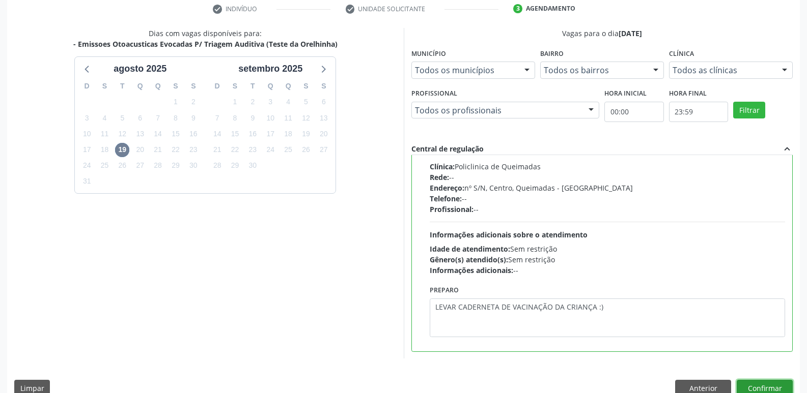
click at [769, 390] on button "Confirmar" at bounding box center [765, 388] width 56 height 17
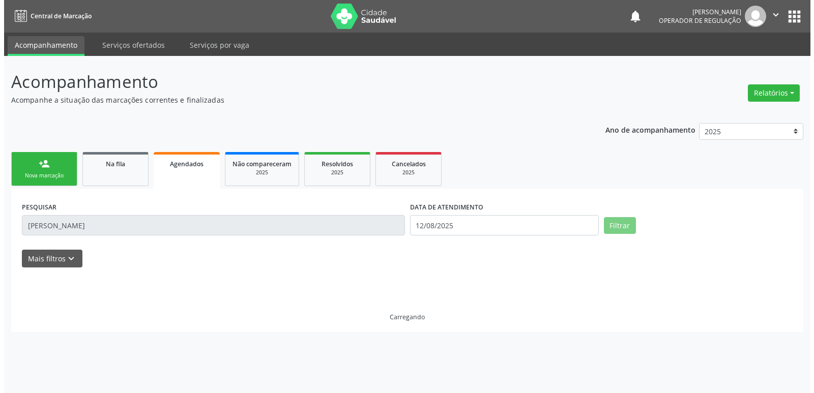
scroll to position [0, 0]
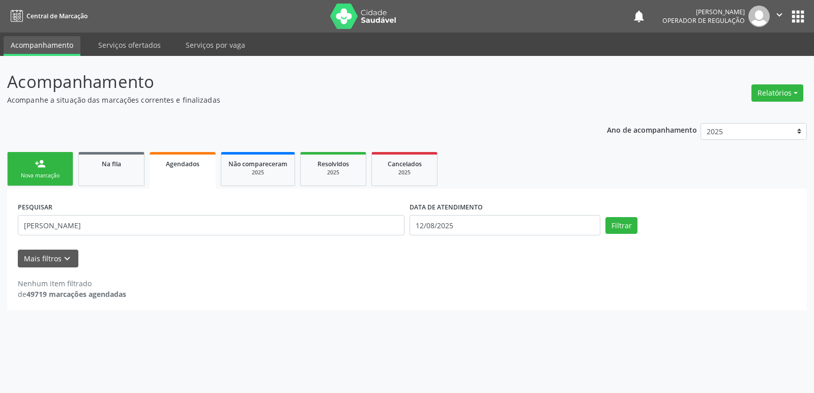
click at [52, 161] on link "person_add Nova marcação" at bounding box center [40, 169] width 66 height 34
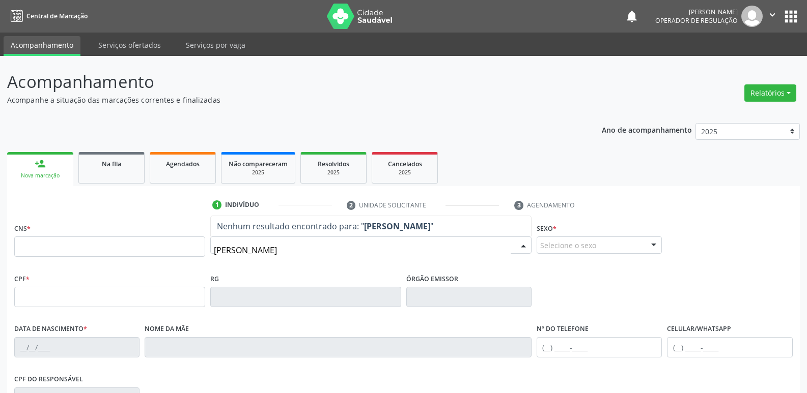
type input "MARCOS ANTONIO ALB"
drag, startPoint x: 324, startPoint y: 255, endPoint x: 171, endPoint y: 246, distance: 154.0
click at [171, 246] on div "CNS * Nome * MARCOS ANTONIO ALB Nenhum resultado encontrado para: " MARCOS ANTO…" at bounding box center [403, 246] width 783 height 50
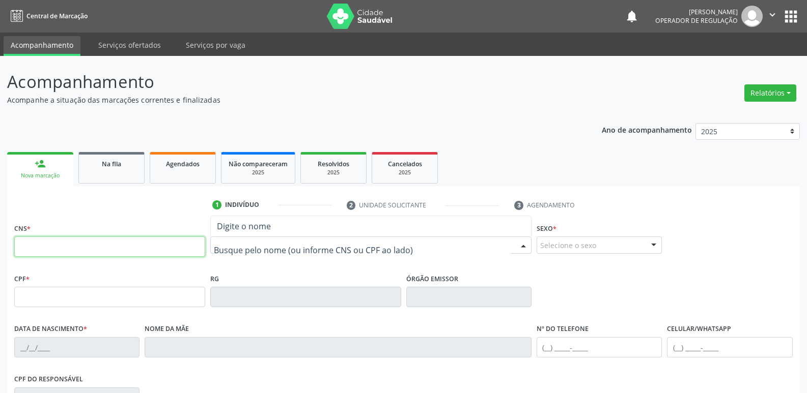
click at [153, 250] on input "text" at bounding box center [109, 247] width 191 height 20
type input "704 0063 1613 3364"
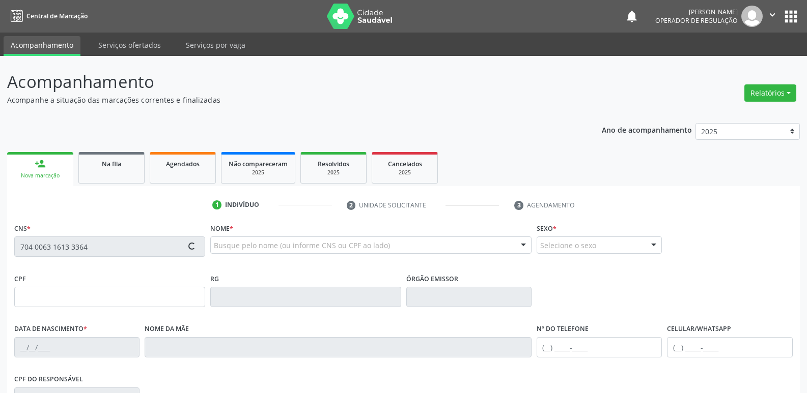
type input "115.744.774-04"
type input "09/02/2009"
type input "Adriana Albuquerque Souza Silva"
type input "(83) 99392-1708"
type input "074.246.754-60"
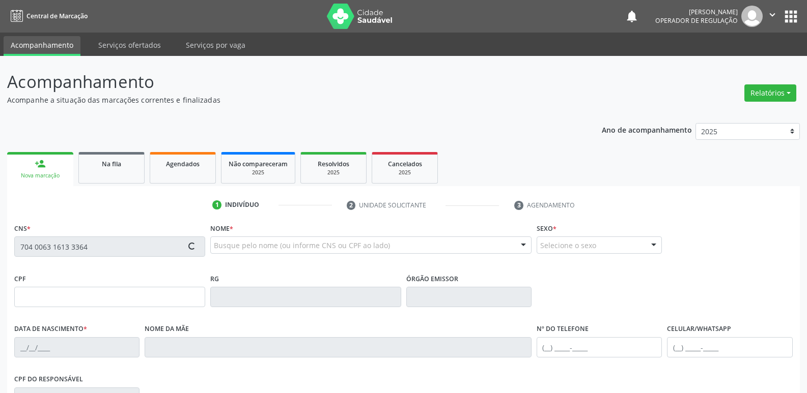
type input "16"
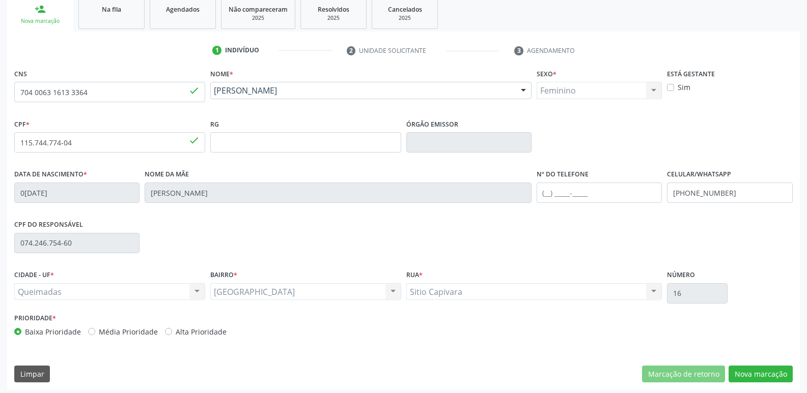
scroll to position [158, 0]
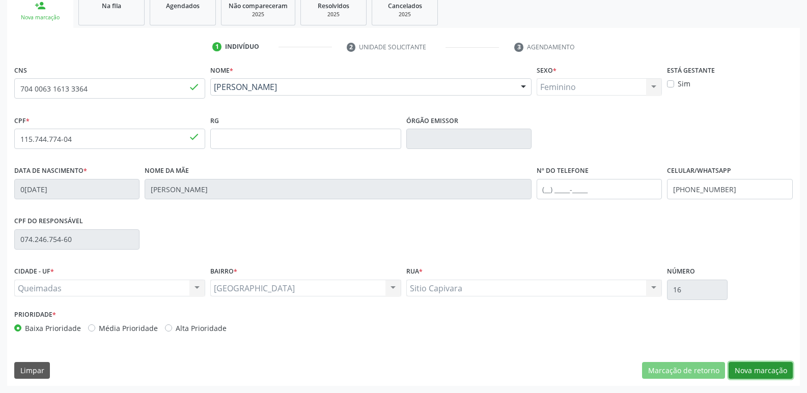
click at [745, 371] on button "Nova marcação" at bounding box center [760, 370] width 64 height 17
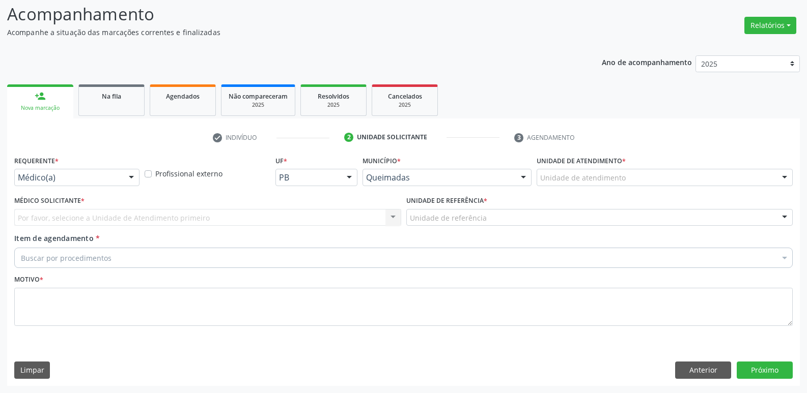
scroll to position [68, 0]
click at [122, 174] on div "Médico(a)" at bounding box center [76, 177] width 125 height 17
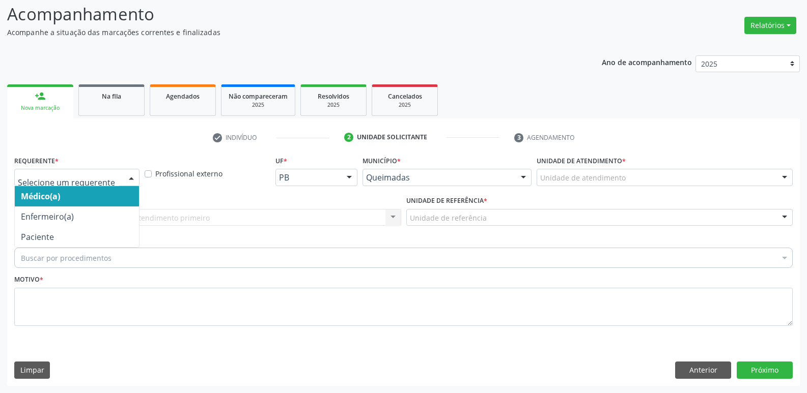
click at [120, 175] on div at bounding box center [76, 177] width 125 height 17
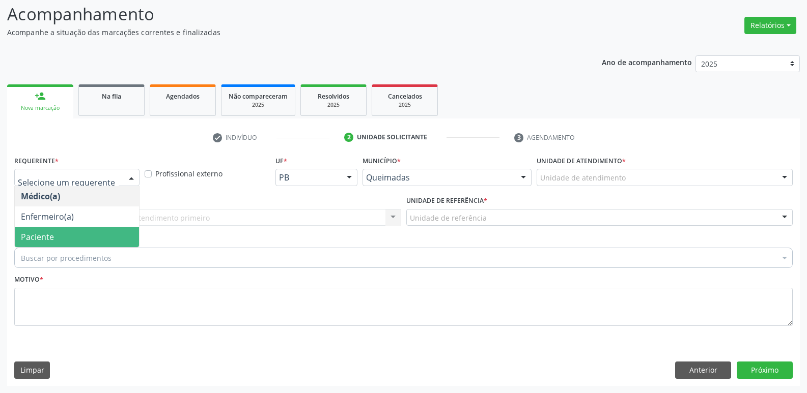
click at [83, 231] on span "Paciente" at bounding box center [77, 237] width 124 height 20
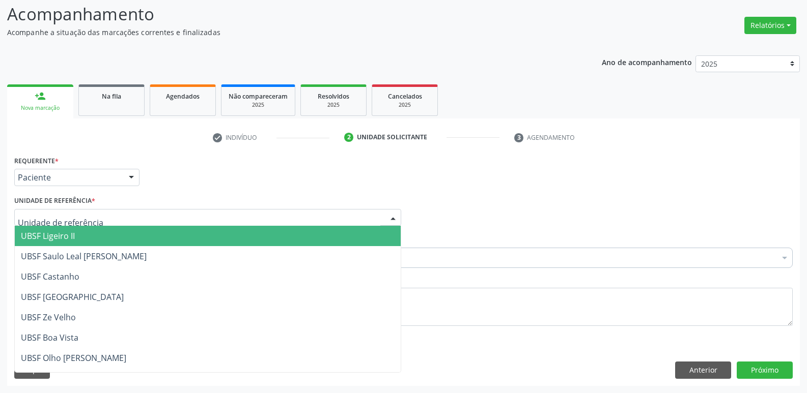
click at [100, 223] on div at bounding box center [207, 217] width 387 height 17
type input "BA"
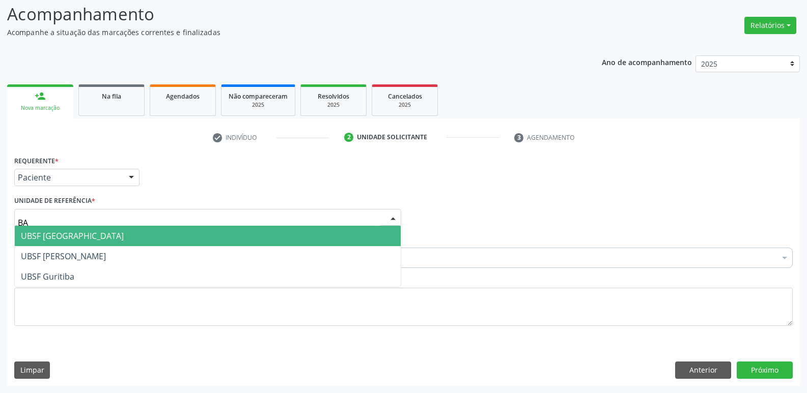
click at [68, 241] on span "UBSF [GEOGRAPHIC_DATA]" at bounding box center [72, 236] width 103 height 11
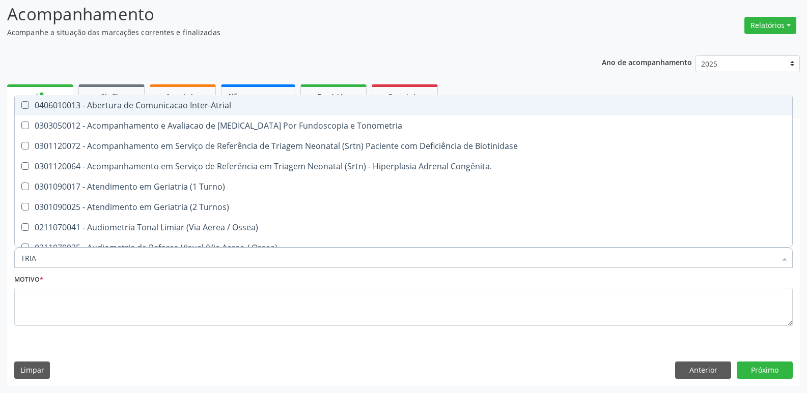
type input "TRIAG"
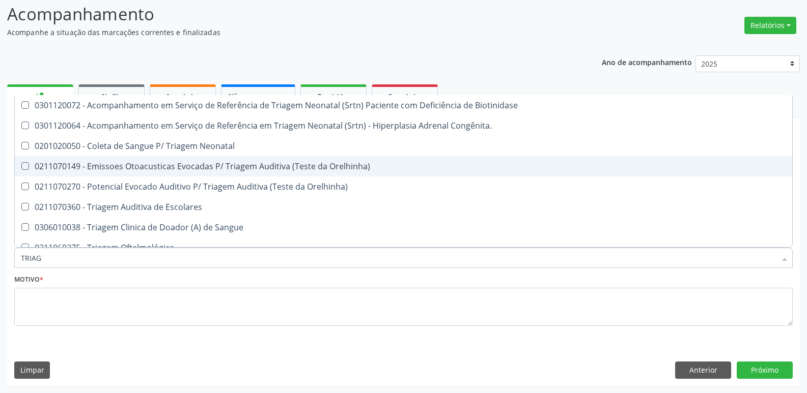
click at [219, 165] on div "0211070149 - Emissoes Otoacusticas Evocadas P/ Triagem Auditiva (Teste da Orelh…" at bounding box center [403, 166] width 765 height 8
checkbox Orelhinha\) "true"
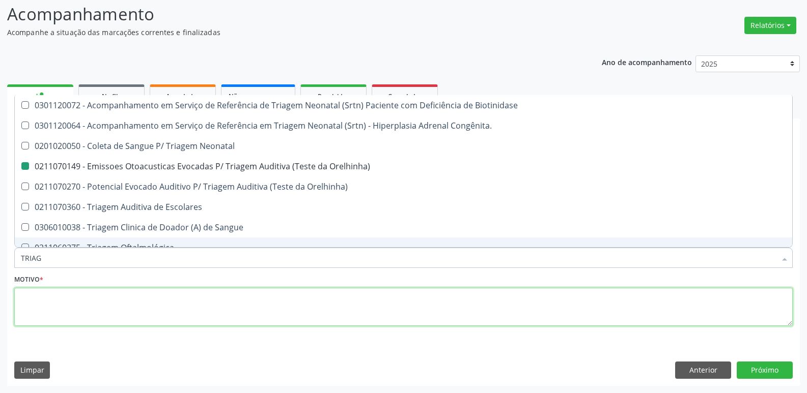
click at [177, 297] on textarea at bounding box center [403, 307] width 778 height 39
checkbox Congênita\ "true"
checkbox Orelhinha\) "false"
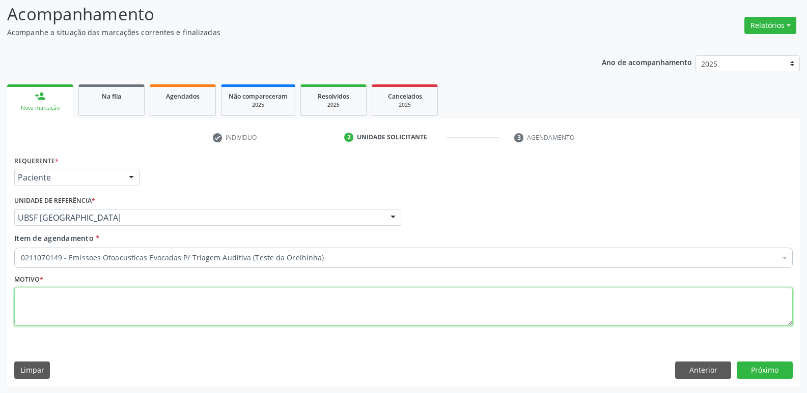
paste textarea "LEVAR CADERNETA DE VACINAÇÃO DA CRIANÇA :)"
drag, startPoint x: 214, startPoint y: 301, endPoint x: 0, endPoint y: 250, distance: 220.1
click at [0, 250] on div "Acompanhamento Acompanhe a situação das marcações correntes e finalizadas Relat…" at bounding box center [403, 190] width 807 height 405
type textarea "AVALIAÇÃO"
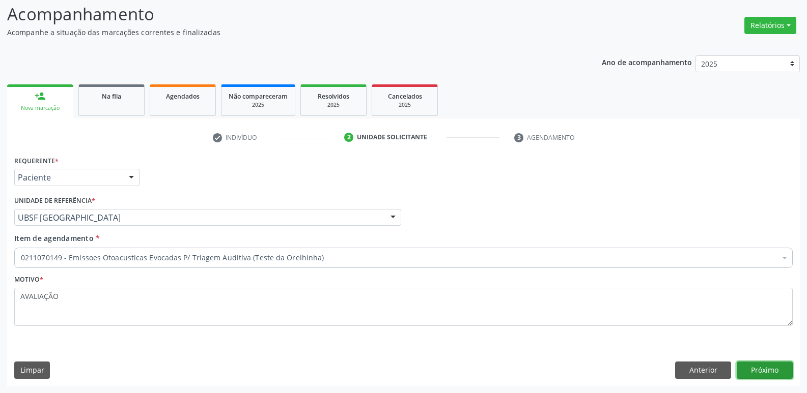
click at [781, 374] on button "Próximo" at bounding box center [765, 370] width 56 height 17
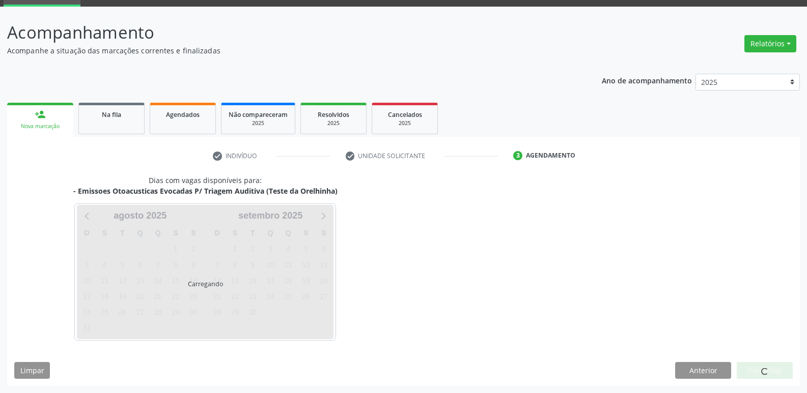
scroll to position [49, 0]
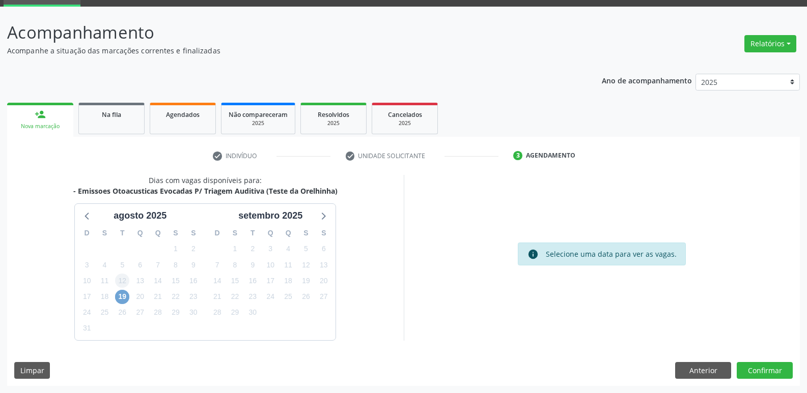
drag, startPoint x: 124, startPoint y: 297, endPoint x: 120, endPoint y: 285, distance: 12.4
click at [121, 290] on div "19" at bounding box center [122, 297] width 14 height 16
click at [123, 296] on span "19" at bounding box center [122, 297] width 14 height 14
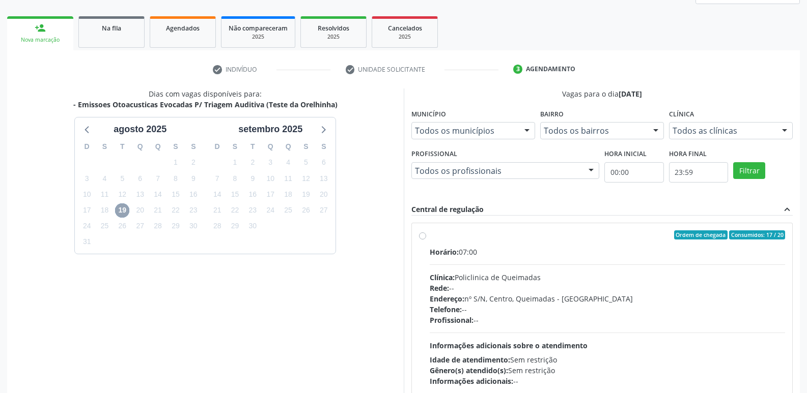
scroll to position [196, 0]
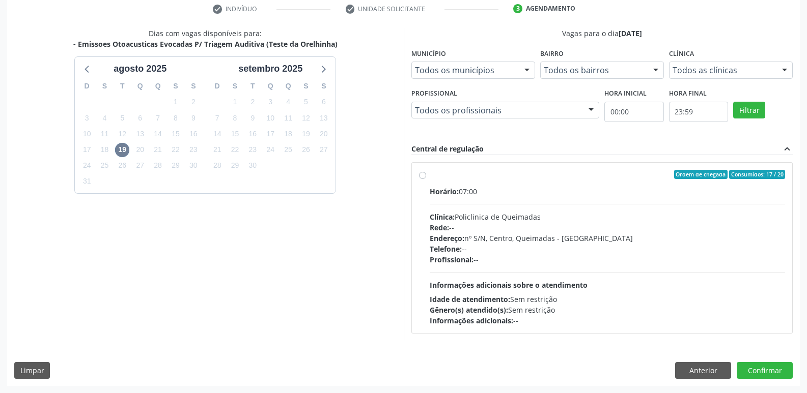
drag, startPoint x: 529, startPoint y: 165, endPoint x: 534, endPoint y: 176, distance: 11.4
click at [531, 171] on div "Ordem de chegada Consumidos: 17 / 20 Horário: 07:00 Clínica: Policlinica de Que…" at bounding box center [602, 248] width 381 height 171
radio input "true"
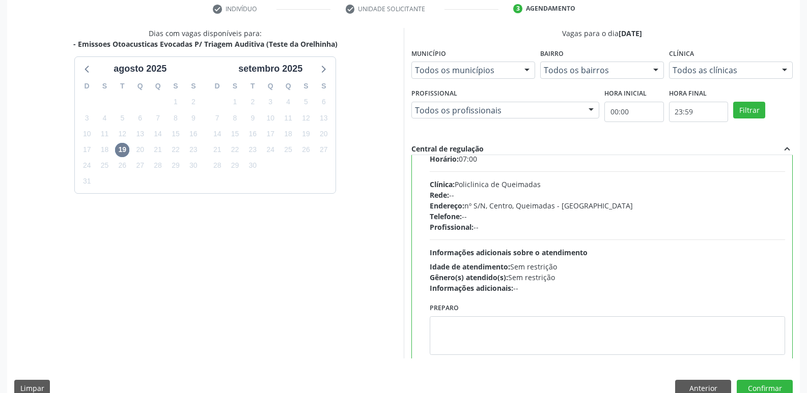
scroll to position [50, 0]
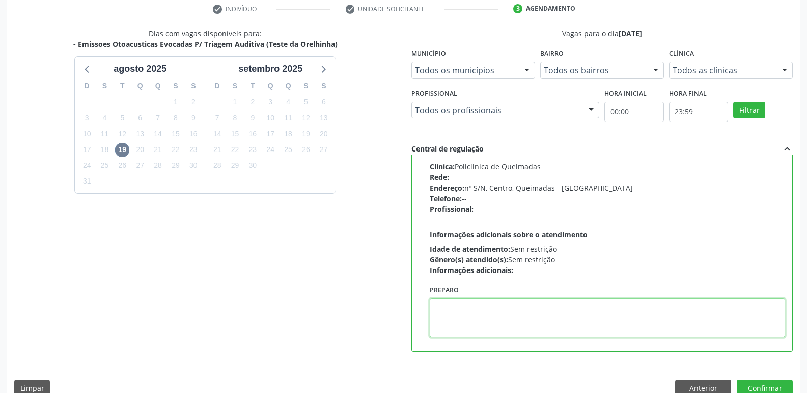
click at [487, 312] on textarea at bounding box center [608, 318] width 356 height 39
paste textarea "LEVAR CADERNETA DE VACINAÇÃO DA CRIANÇA :)"
type textarea "LEVAR CADERNETA DE VACINAÇÃO DA CRIANÇA :)"
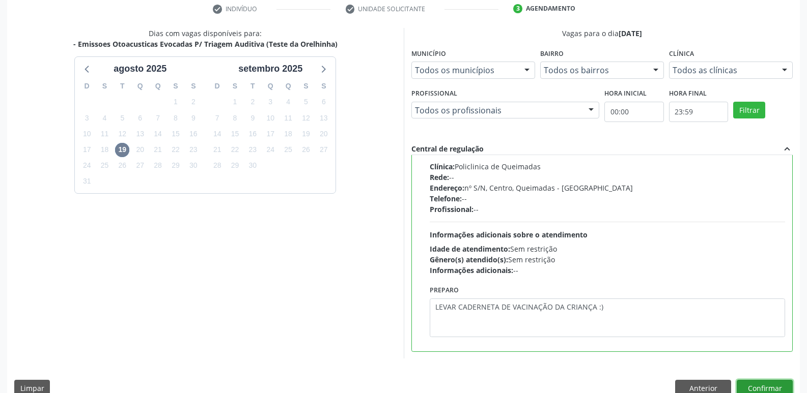
click at [779, 390] on button "Confirmar" at bounding box center [765, 388] width 56 height 17
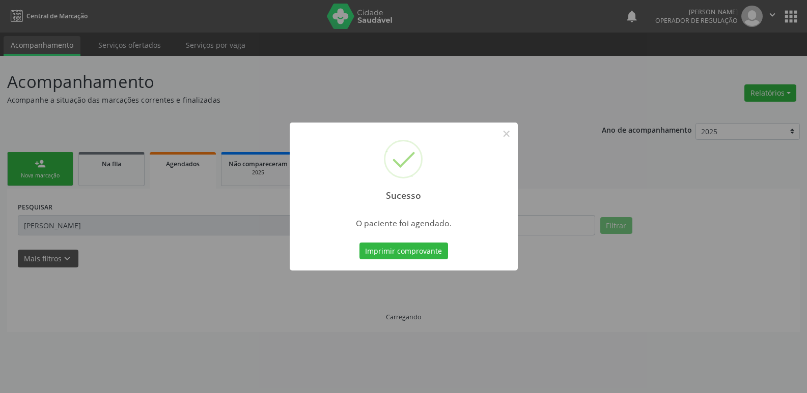
scroll to position [0, 0]
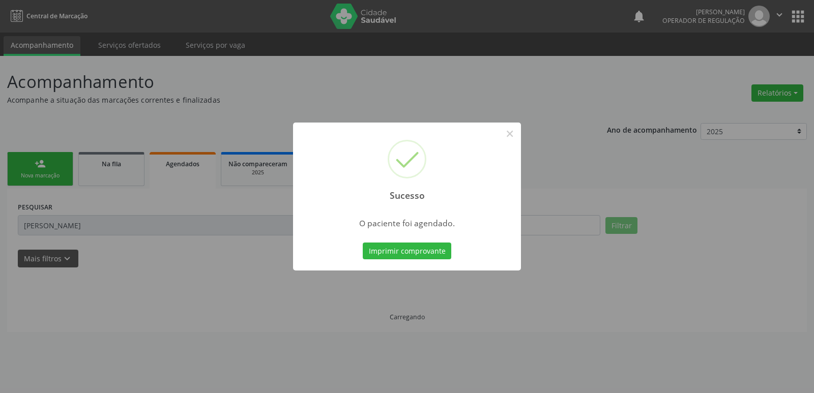
click at [363, 243] on button "Imprimir comprovante" at bounding box center [407, 251] width 89 height 17
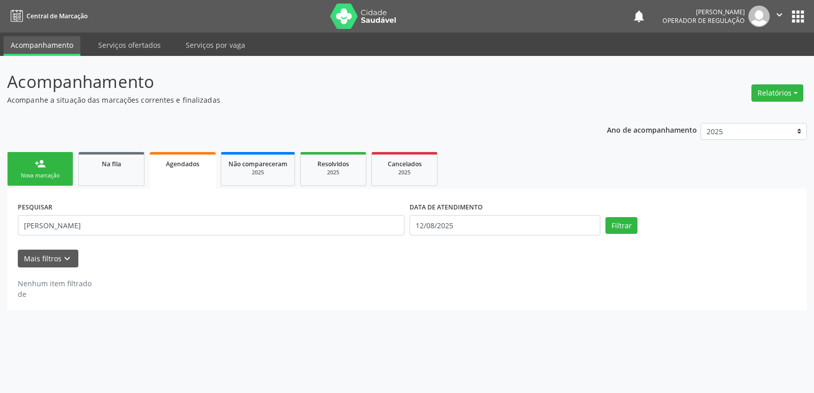
click at [50, 176] on div "Nova marcação" at bounding box center [40, 176] width 51 height 8
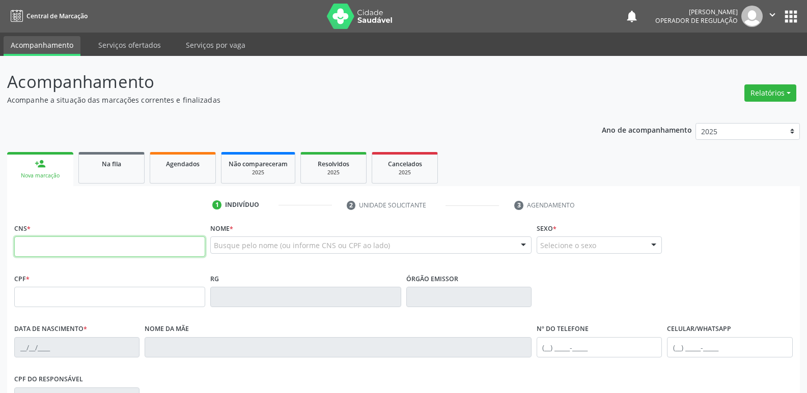
click at [80, 251] on input "text" at bounding box center [109, 247] width 191 height 20
type input "705 2084 3639 6379"
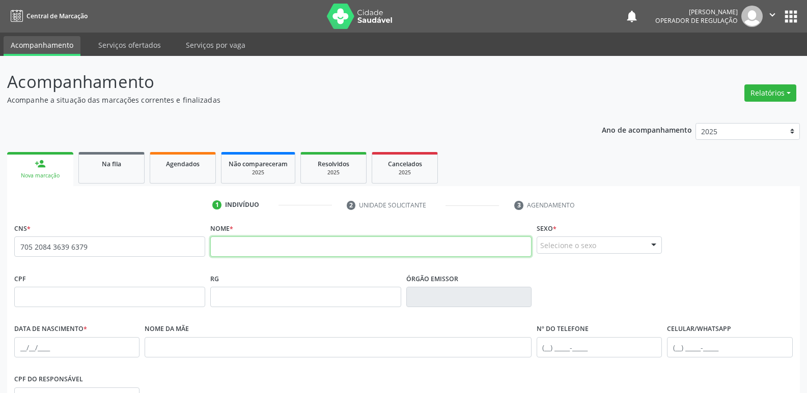
drag, startPoint x: 239, startPoint y: 252, endPoint x: 231, endPoint y: 239, distance: 15.3
click at [240, 250] on input "text" at bounding box center [370, 247] width 321 height 20
type input "JOSE RHAVI LEANDRO DA SILVA"
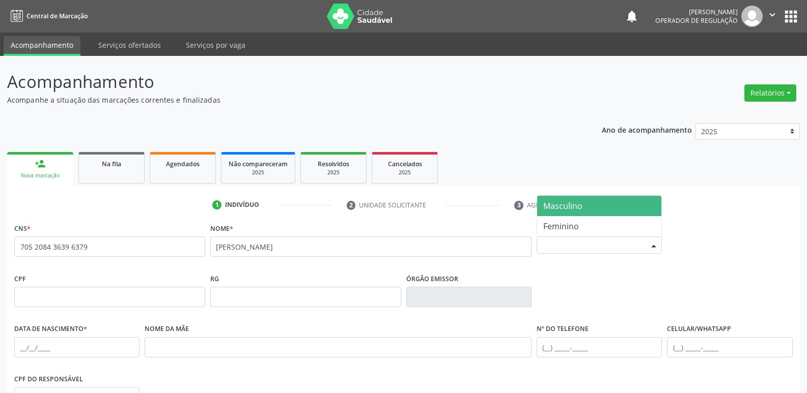
click at [635, 245] on div "Selecione o sexo" at bounding box center [599, 245] width 125 height 17
click at [618, 200] on span "Masculino" at bounding box center [599, 206] width 124 height 20
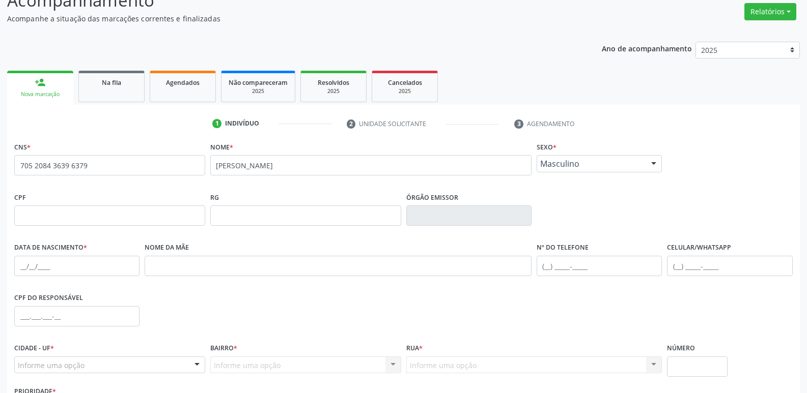
scroll to position [158, 0]
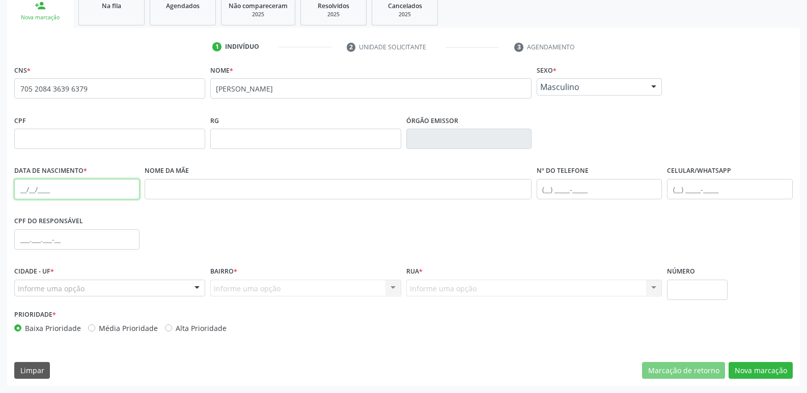
click at [24, 195] on input "text" at bounding box center [76, 189] width 125 height 20
type input "30/05/2025"
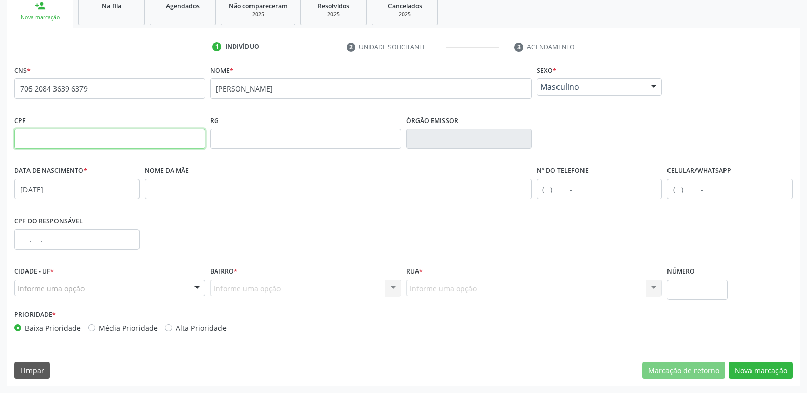
drag, startPoint x: 78, startPoint y: 145, endPoint x: 75, endPoint y: 139, distance: 5.9
click at [78, 144] on input "text" at bounding box center [109, 139] width 191 height 20
type input "006.563.124-24"
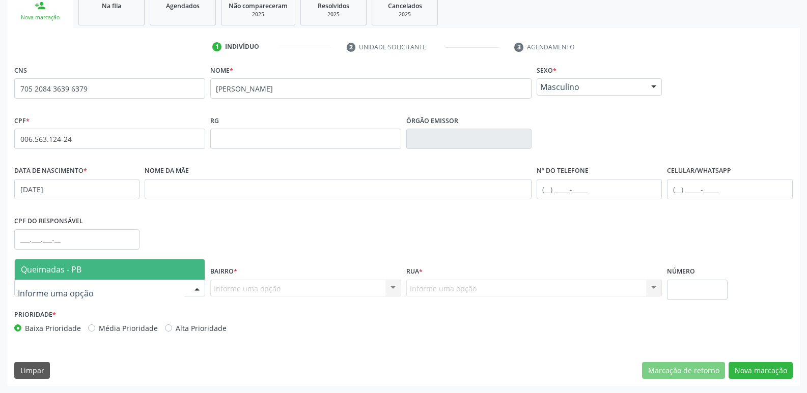
click at [49, 271] on span "Queimadas - PB" at bounding box center [51, 269] width 61 height 11
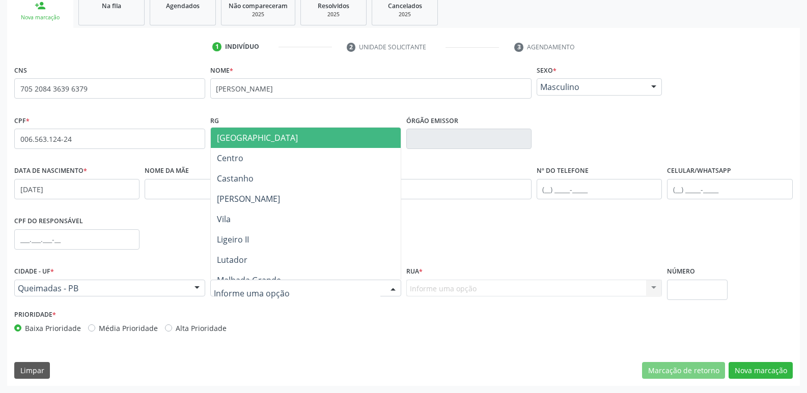
click at [292, 293] on div at bounding box center [305, 288] width 191 height 17
type input "CA"
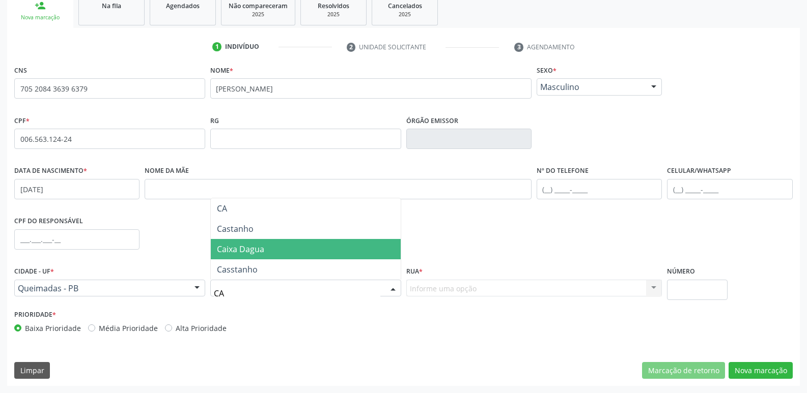
click at [246, 251] on span "Caixa Dagua" at bounding box center [240, 249] width 47 height 11
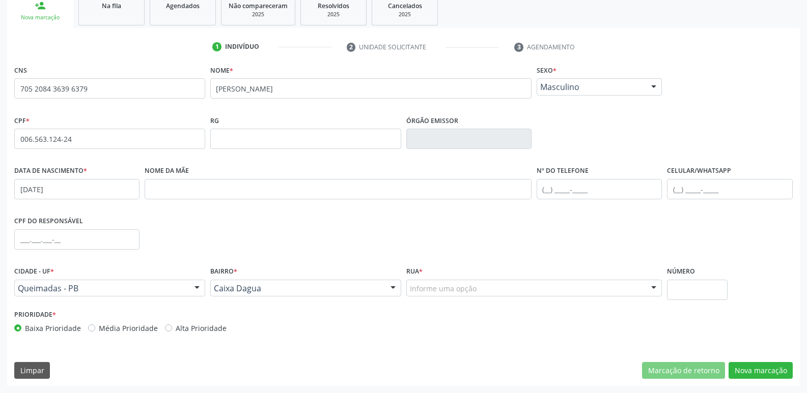
click at [496, 283] on div "Informe uma opção" at bounding box center [534, 288] width 256 height 17
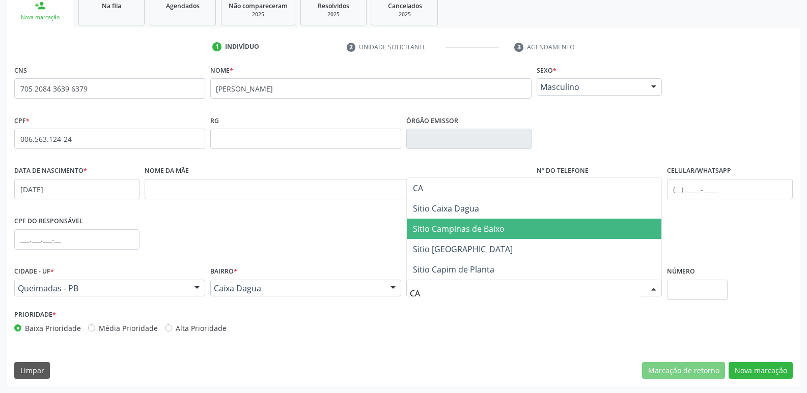
type input "CAM"
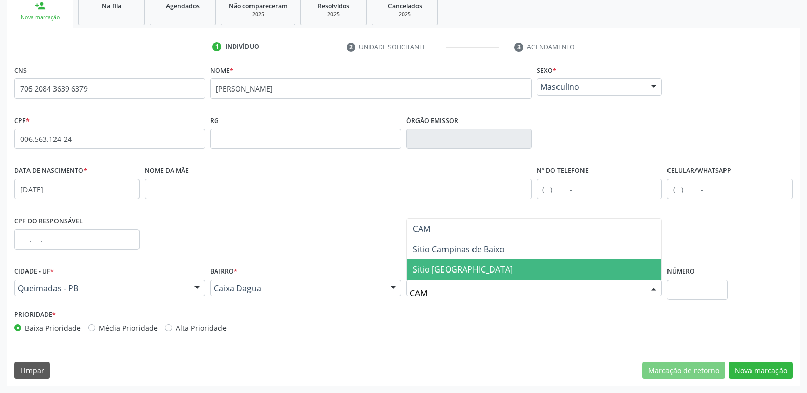
click at [478, 268] on span "Sitio Campinas de Cima" at bounding box center [463, 269] width 100 height 11
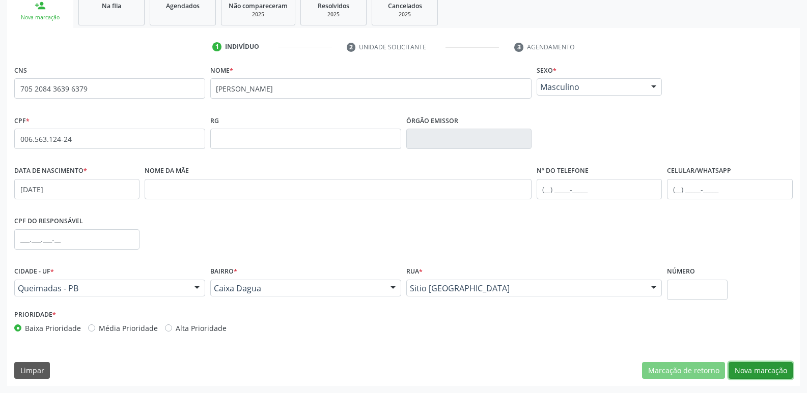
click at [766, 370] on button "Nova marcação" at bounding box center [760, 370] width 64 height 17
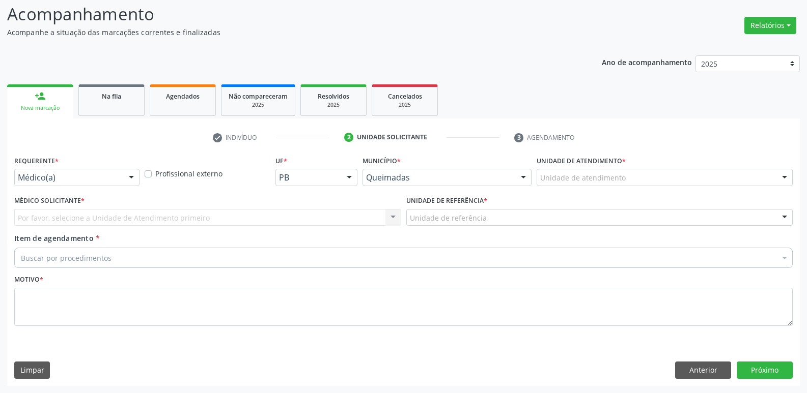
scroll to position [68, 0]
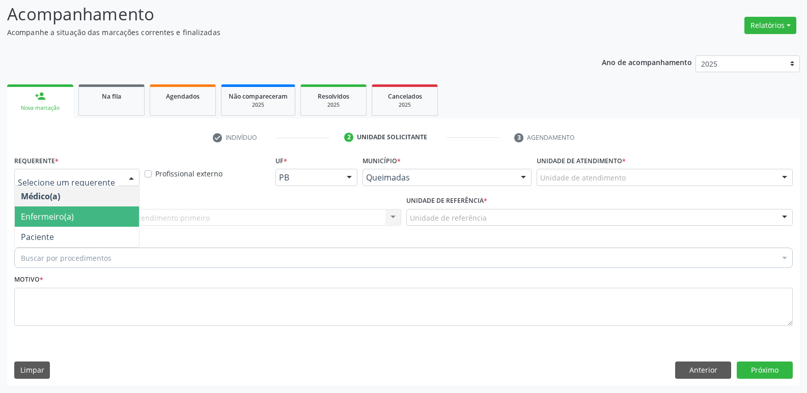
click at [26, 222] on span "Enfermeiro(a)" at bounding box center [47, 216] width 53 height 11
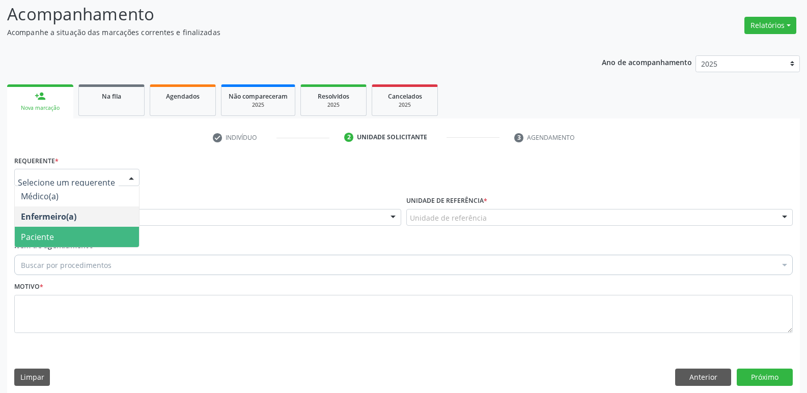
drag, startPoint x: 44, startPoint y: 240, endPoint x: 50, endPoint y: 237, distance: 7.1
click at [44, 240] on span "Paciente" at bounding box center [37, 237] width 33 height 11
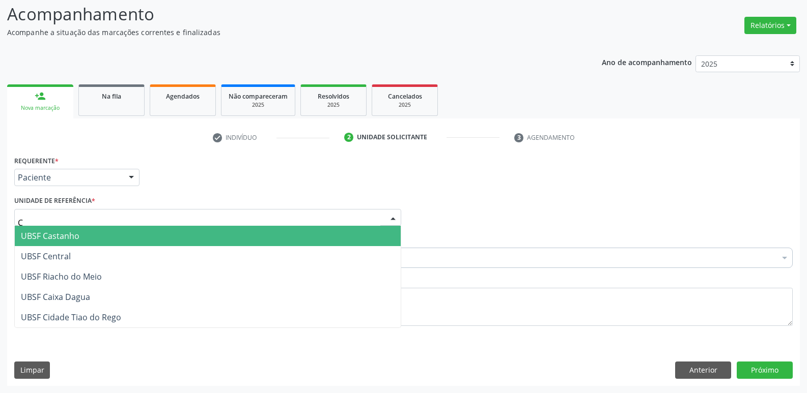
type input "CA"
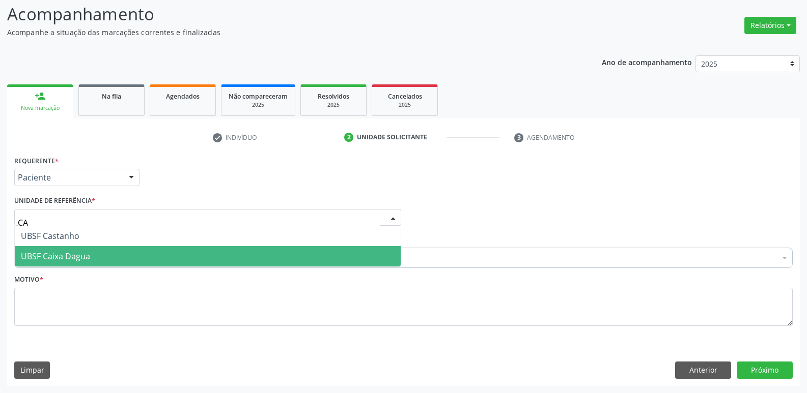
click at [62, 248] on span "UBSF Caixa Dagua" at bounding box center [208, 256] width 386 height 20
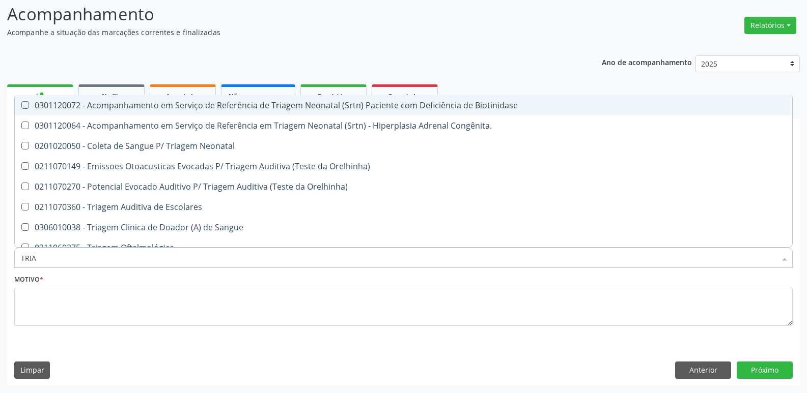
type input "TRIAG"
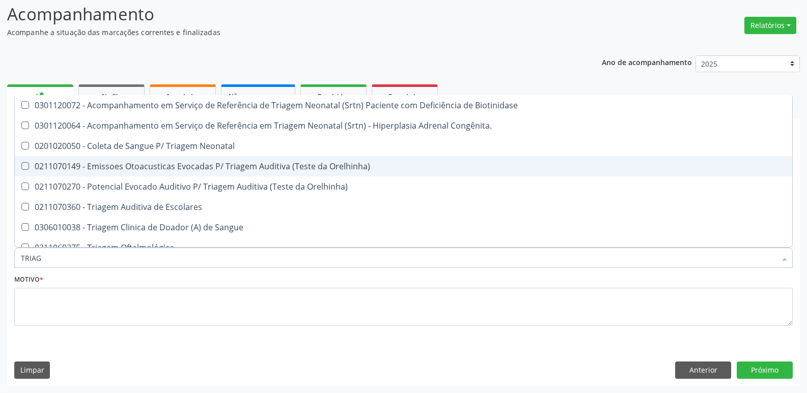
drag, startPoint x: 175, startPoint y: 164, endPoint x: 162, endPoint y: 219, distance: 56.1
click at [174, 164] on div "0211070149 - Emissoes Otoacusticas Evocadas P/ Triagem Auditiva (Teste da Orelh…" at bounding box center [403, 166] width 765 height 8
checkbox Orelhinha\) "true"
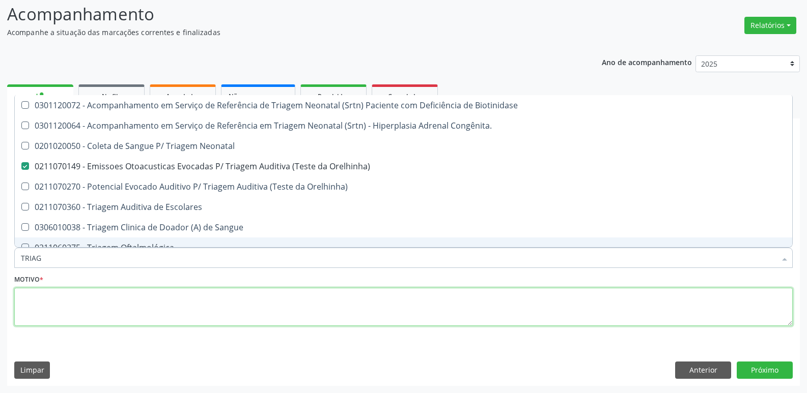
click at [140, 310] on textarea at bounding box center [403, 307] width 778 height 39
checkbox Congênita\ "true"
checkbox Orelhinha\) "false"
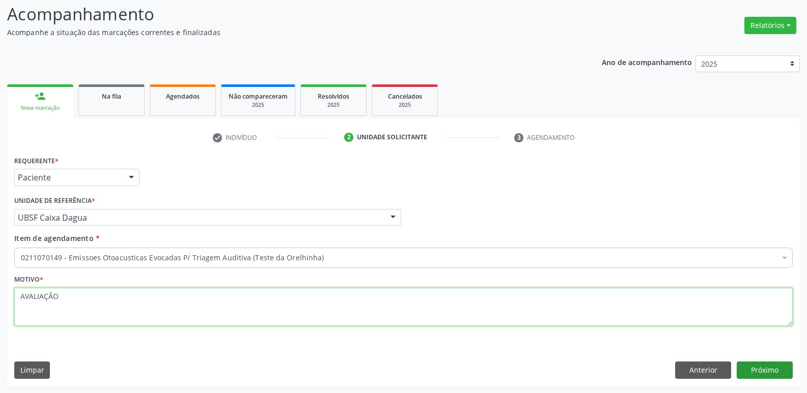
type textarea "AVALIAÇÃO"
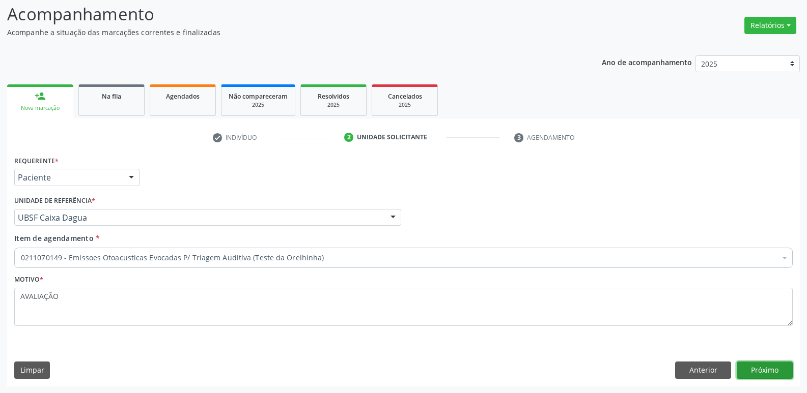
click at [772, 374] on button "Próximo" at bounding box center [765, 370] width 56 height 17
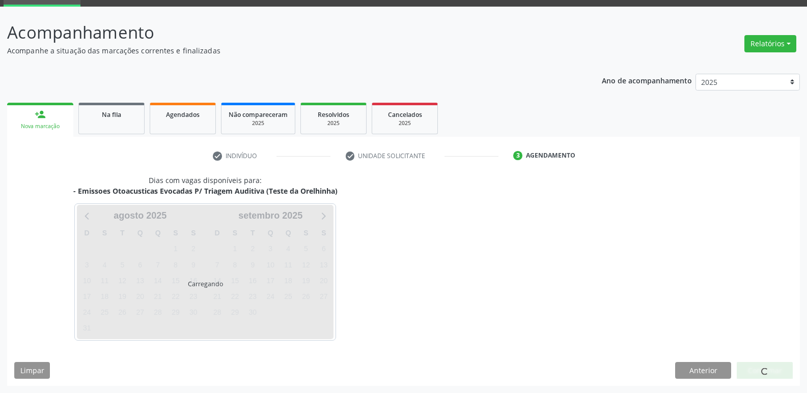
scroll to position [49, 0]
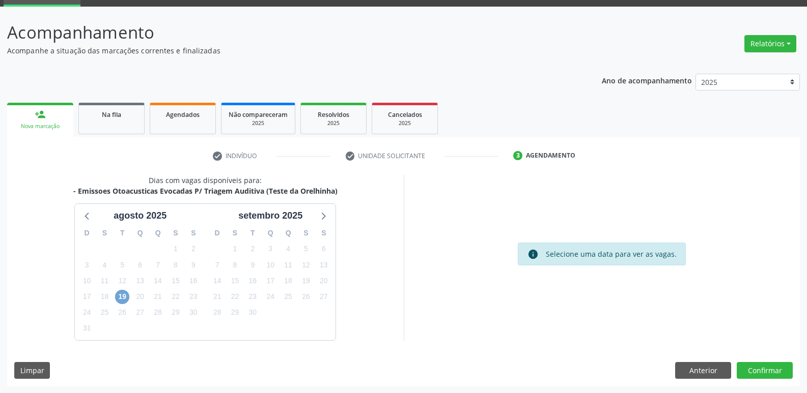
click at [121, 293] on span "19" at bounding box center [122, 297] width 14 height 14
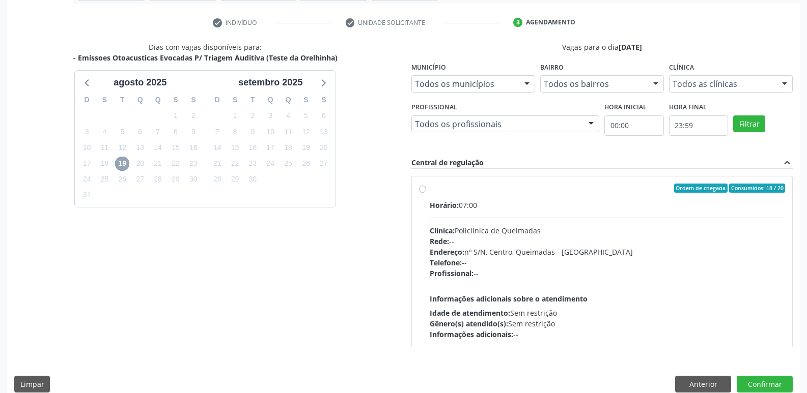
scroll to position [196, 0]
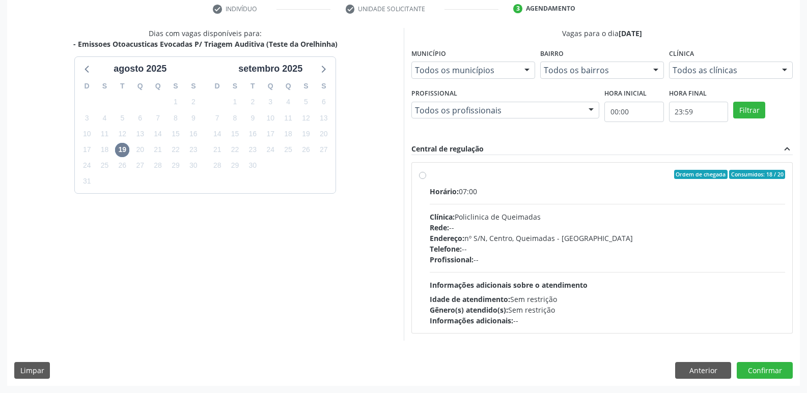
click at [495, 257] on div "Profissional: --" at bounding box center [608, 260] width 356 height 11
click at [426, 179] on input "Ordem de chegada Consumidos: 18 / 20 Horário: 07:00 Clínica: Policlinica de Que…" at bounding box center [422, 174] width 7 height 9
radio input "true"
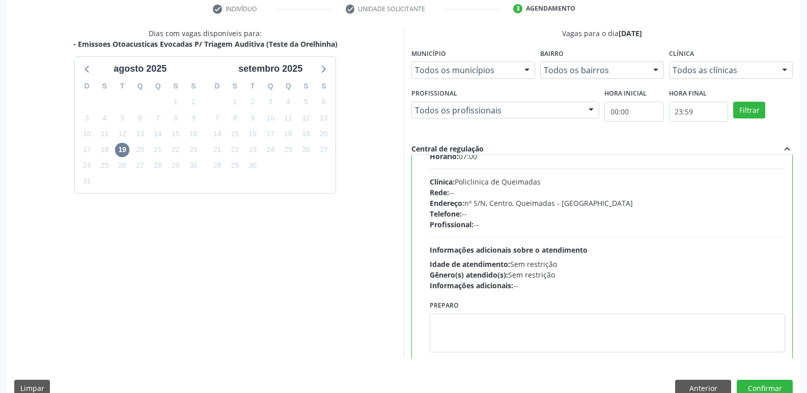
scroll to position [50, 0]
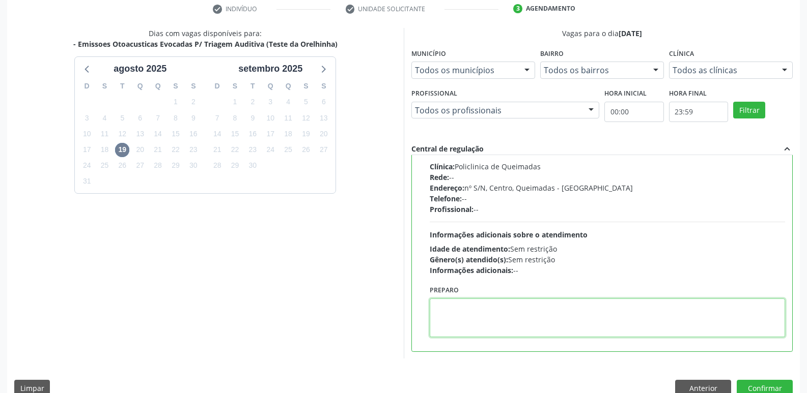
click at [478, 300] on textarea at bounding box center [608, 318] width 356 height 39
paste textarea "LEVAR CADERNETA DE VACINAÇÃO DA CRIANÇA :)"
type textarea "LEVAR CADERNETA DE VACINAÇÃO DA CRIANÇA :)"
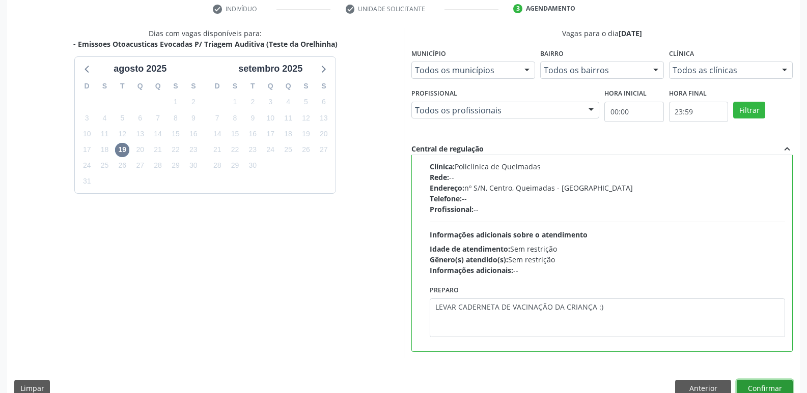
click at [755, 379] on div "Dias com vagas disponíveis para: - Emissoes Otoacusticas Evocadas P/ Triagem Au…" at bounding box center [403, 216] width 793 height 376
click at [771, 387] on button "Confirmar" at bounding box center [765, 388] width 56 height 17
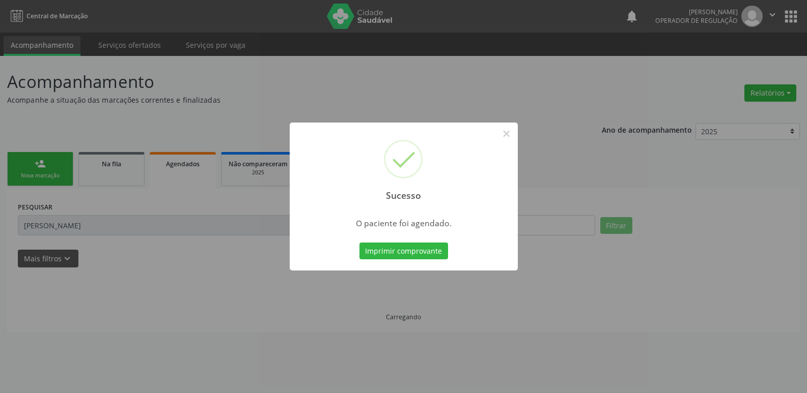
scroll to position [0, 0]
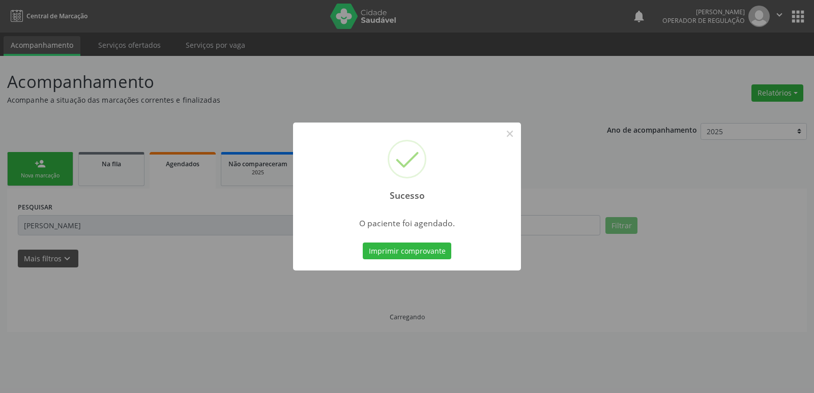
click at [363, 243] on button "Imprimir comprovante" at bounding box center [407, 251] width 89 height 17
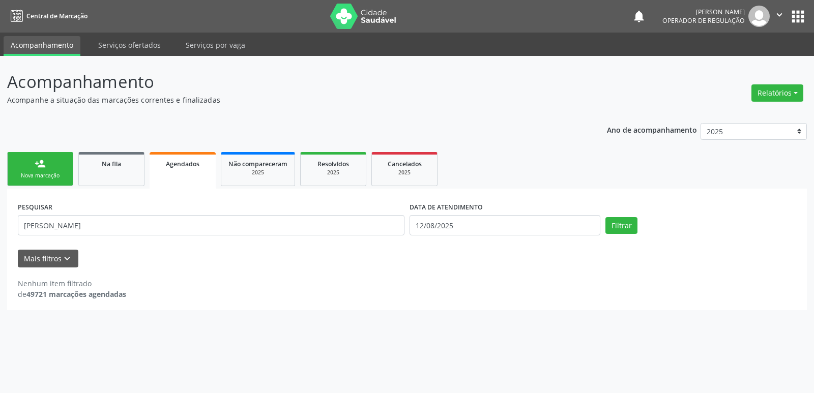
click at [51, 174] on div "Nova marcação" at bounding box center [40, 176] width 51 height 8
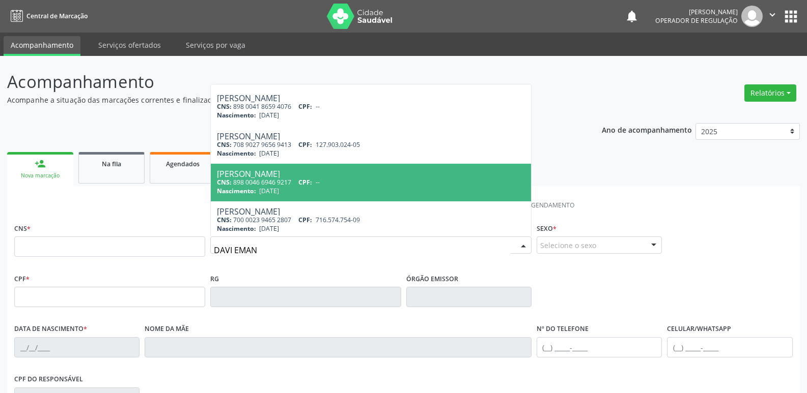
scroll to position [112, 0]
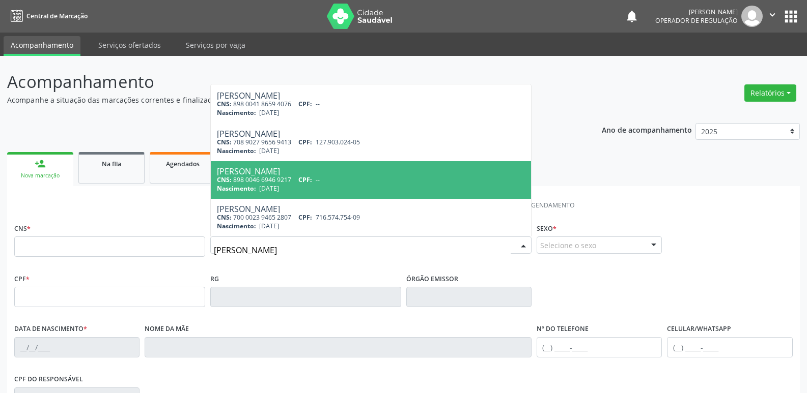
type input "DAVI EMANUEL B"
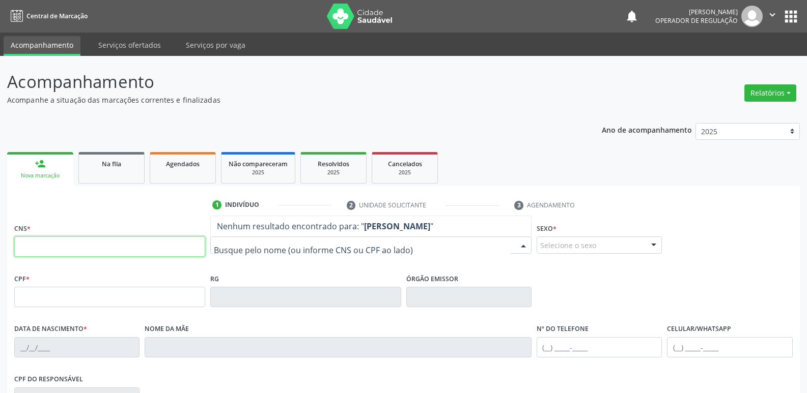
click at [160, 245] on input "text" at bounding box center [109, 247] width 191 height 20
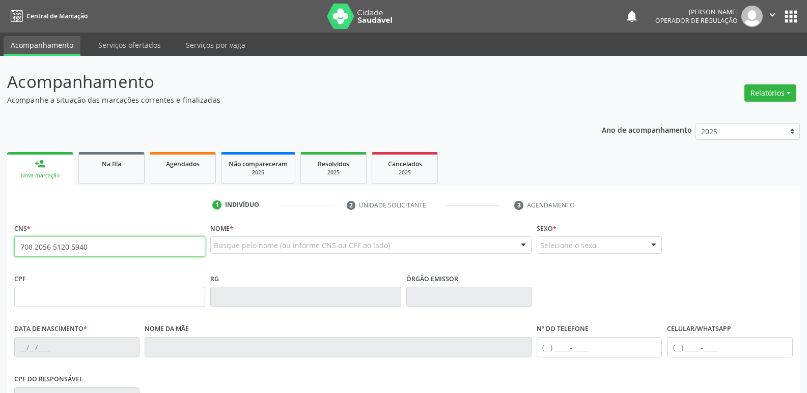
type input "708 2056 5120 5940"
type input "115.813.824-56"
type input "30/06/1996"
type input "Suleny Barbosa da Silva"
type input "(83) 99337-7940"
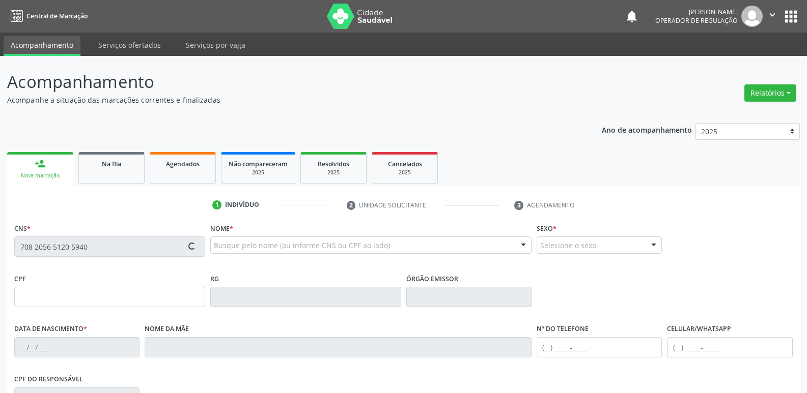
type input "(83) 99337-7940"
type input "1419"
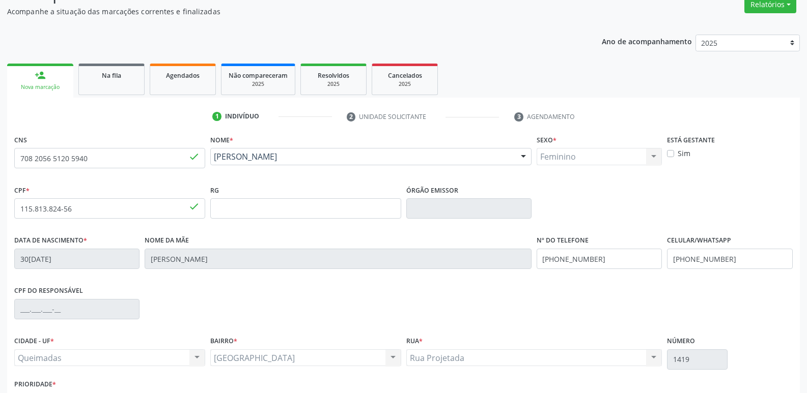
scroll to position [158, 0]
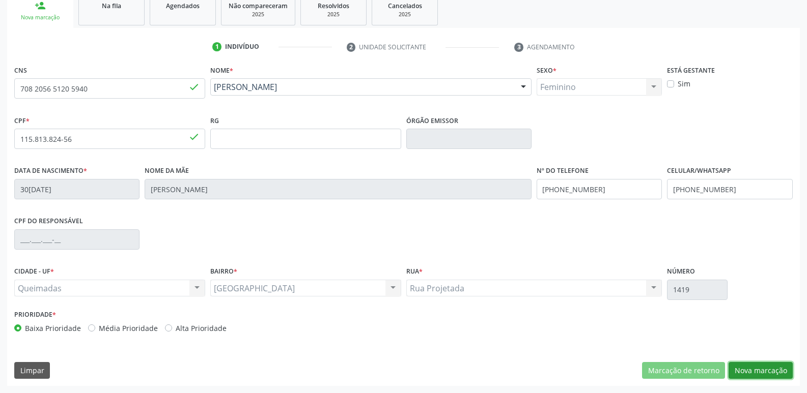
click at [746, 365] on button "Nova marcação" at bounding box center [760, 370] width 64 height 17
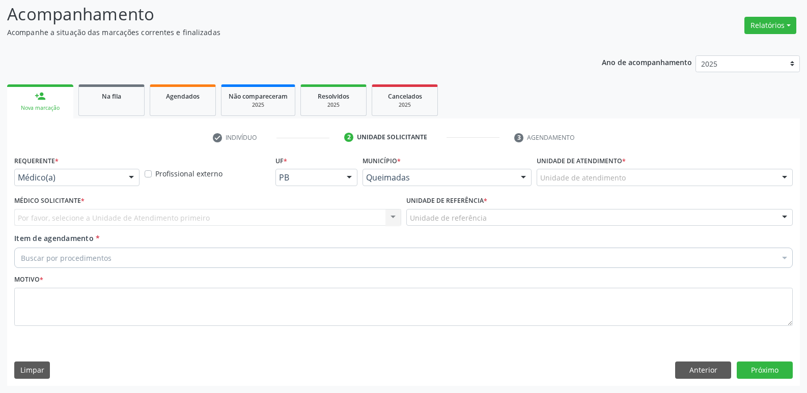
scroll to position [68, 0]
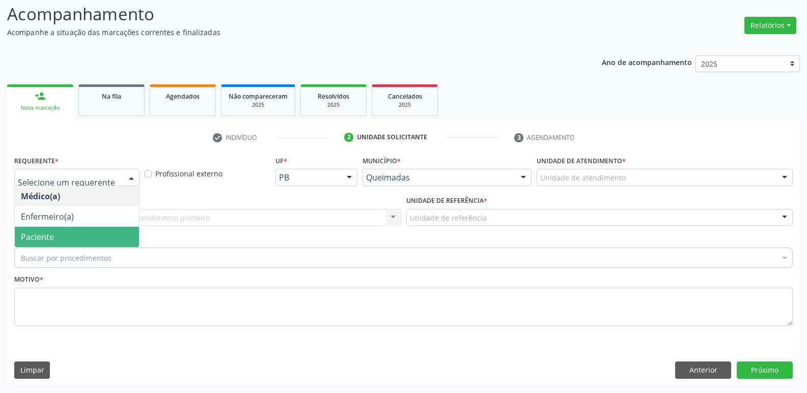
drag, startPoint x: 49, startPoint y: 234, endPoint x: 68, endPoint y: 224, distance: 21.0
click at [49, 234] on span "Paciente" at bounding box center [37, 237] width 33 height 11
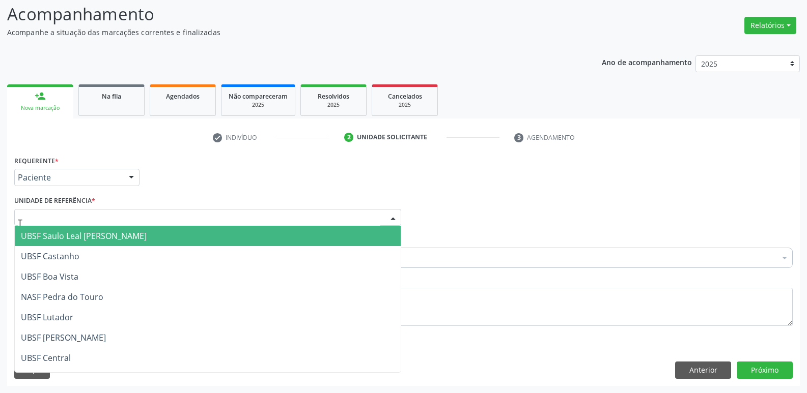
type input "TI"
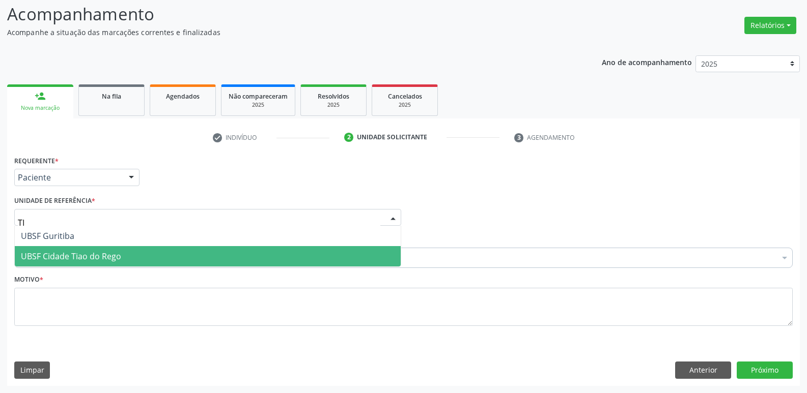
click at [66, 258] on span "UBSF Cidade Tiao do Rego" at bounding box center [71, 256] width 100 height 11
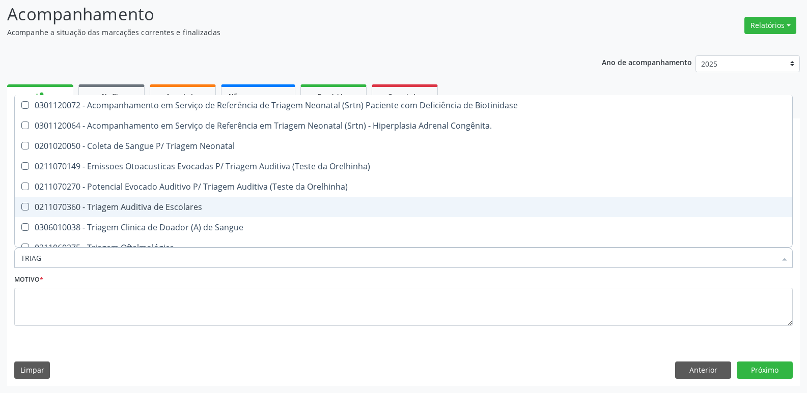
type input "TRIAGE"
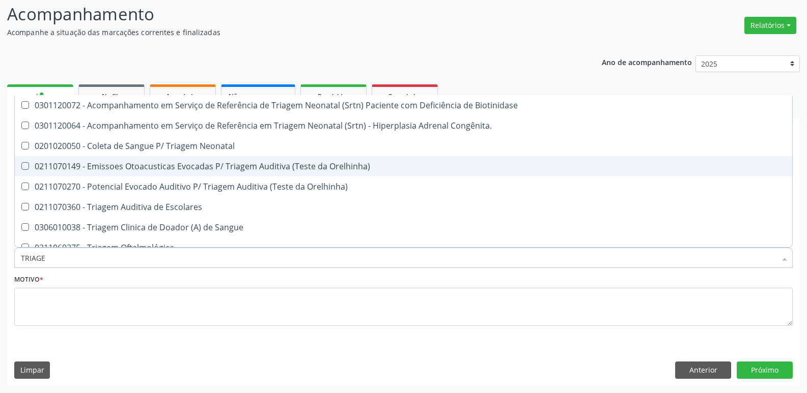
click at [137, 174] on span "0211070149 - Emissoes Otoacusticas Evocadas P/ Triagem Auditiva (Teste da Orelh…" at bounding box center [403, 166] width 777 height 20
checkbox Orelhinha\) "true"
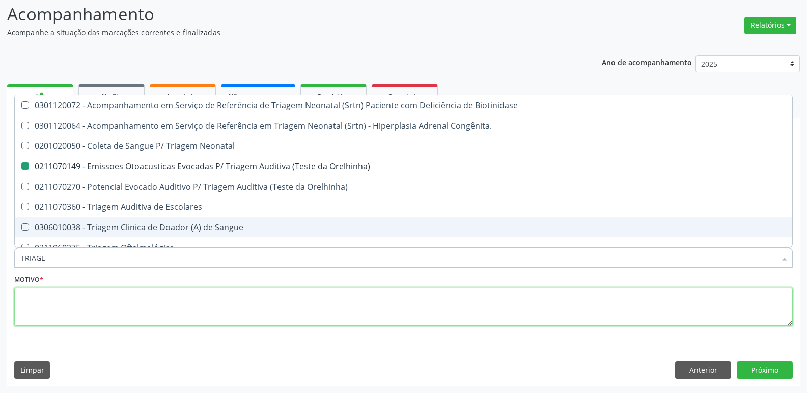
click at [79, 318] on textarea at bounding box center [403, 307] width 778 height 39
checkbox Congênita\ "true"
checkbox Orelhinha\) "false"
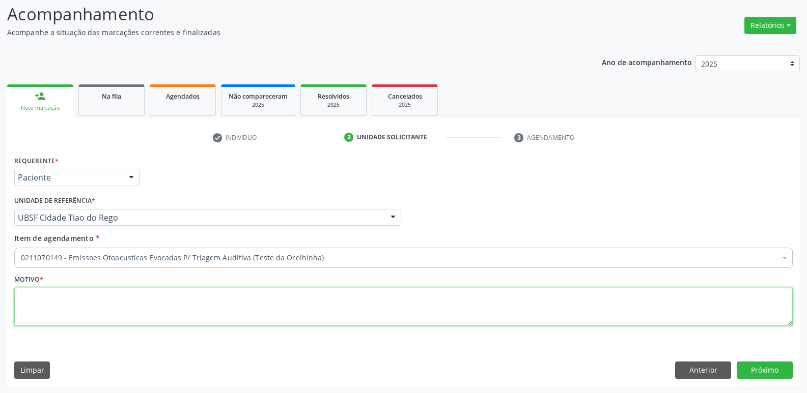
paste textarea "LEVAR CADERNETA DE VACINAÇÃO DA CRIANÇA :)"
drag, startPoint x: 228, startPoint y: 295, endPoint x: 0, endPoint y: 299, distance: 228.1
click at [0, 299] on div "Acompanhamento Acompanhe a situação das marcações correntes e finalizadas Relat…" at bounding box center [403, 190] width 807 height 405
type textarea "AVALIAÇÃO"
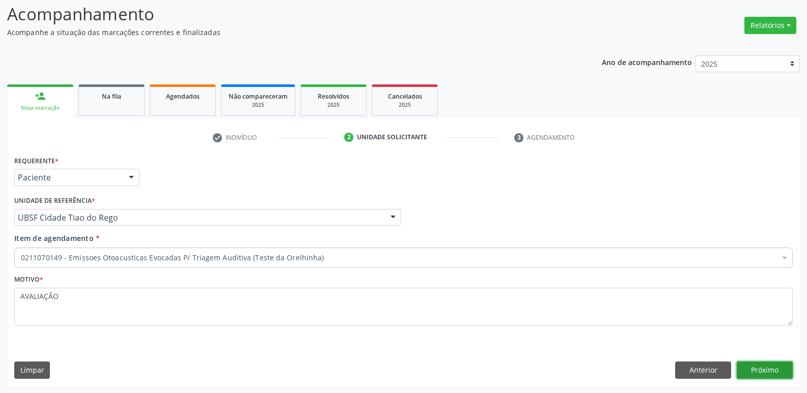
click at [766, 363] on button "Próximo" at bounding box center [765, 370] width 56 height 17
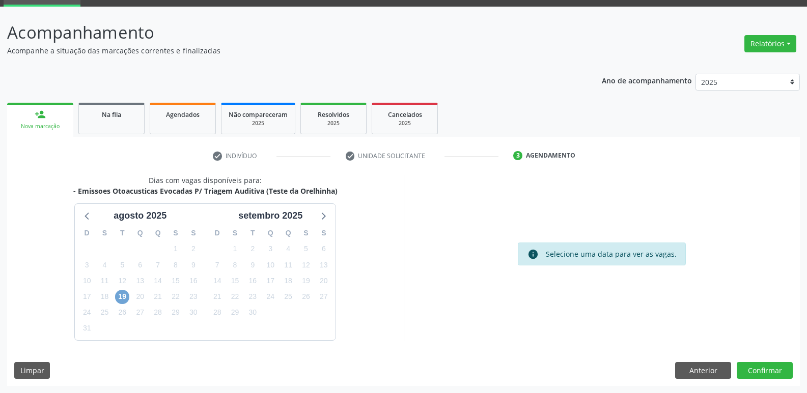
click at [121, 293] on span "19" at bounding box center [122, 297] width 14 height 14
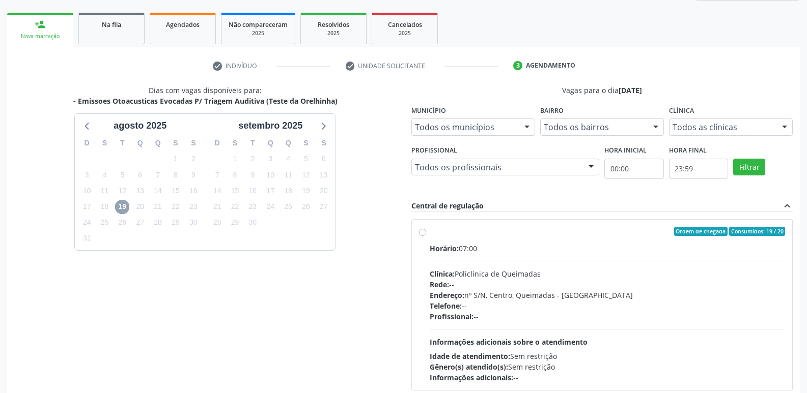
scroll to position [196, 0]
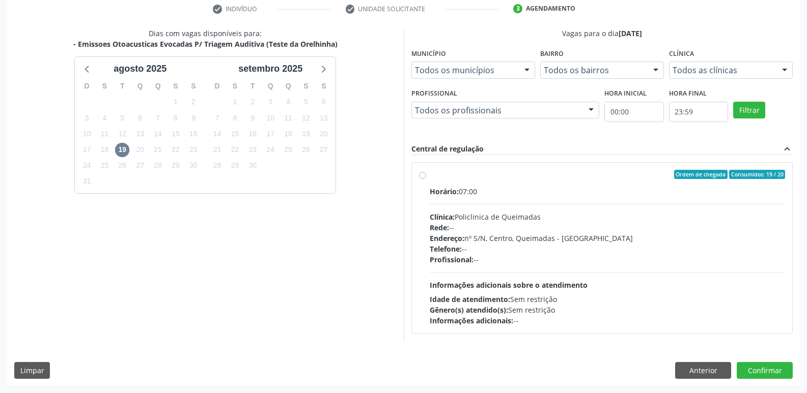
click at [648, 307] on div "Gênero(s) atendido(s): Sem restrição" at bounding box center [608, 310] width 356 height 11
click at [426, 179] on input "Ordem de chegada Consumidos: 19 / 20 Horário: 07:00 Clínica: Policlinica de Que…" at bounding box center [422, 174] width 7 height 9
radio input "true"
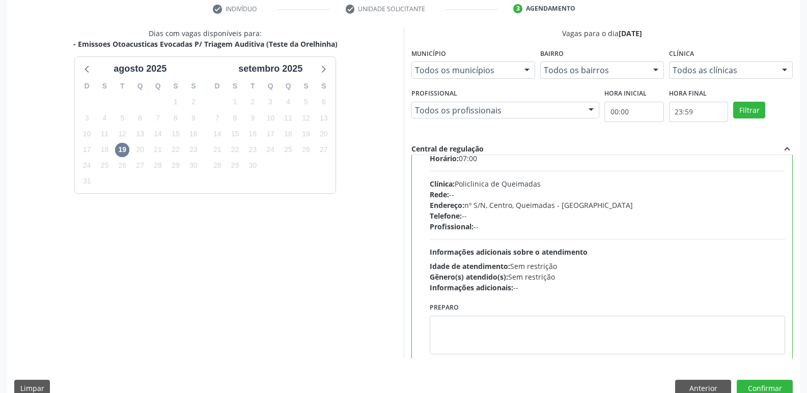
scroll to position [50, 0]
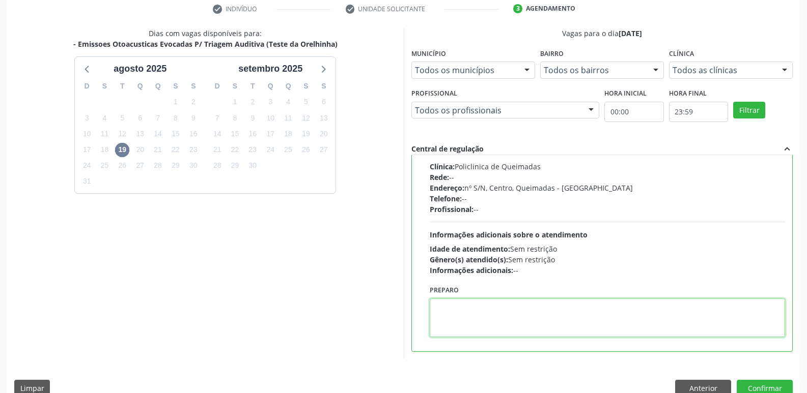
click at [474, 311] on textarea at bounding box center [608, 318] width 356 height 39
paste textarea "LEVAR CADERNETA DE VACINAÇÃO DA CRIANÇA :)"
type textarea "LEVAR CADERNETA DE VACINAÇÃO DA CRIANÇA :)"
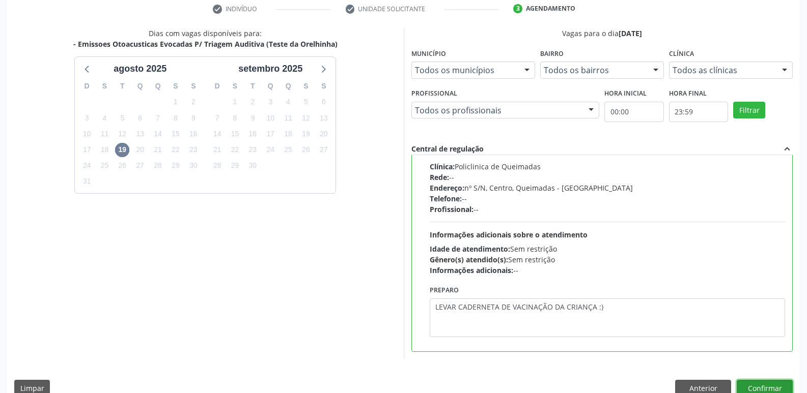
click at [774, 384] on button "Confirmar" at bounding box center [765, 388] width 56 height 17
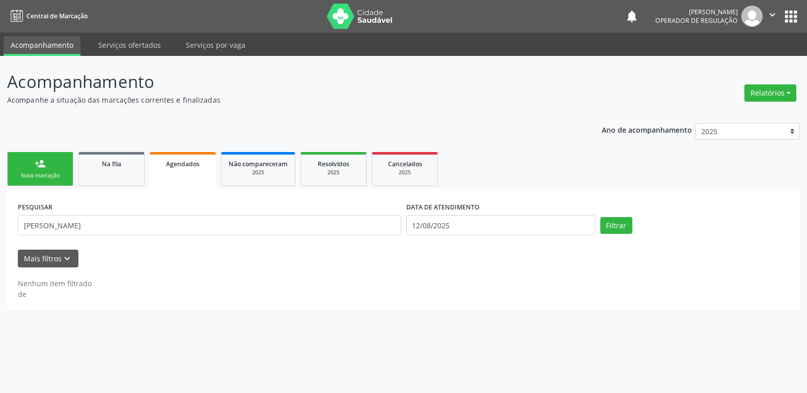
scroll to position [0, 0]
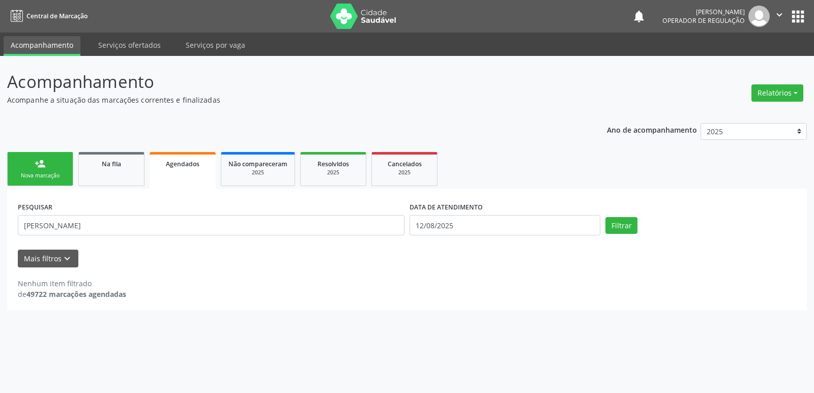
click at [54, 172] on div "Nova marcação" at bounding box center [40, 176] width 51 height 8
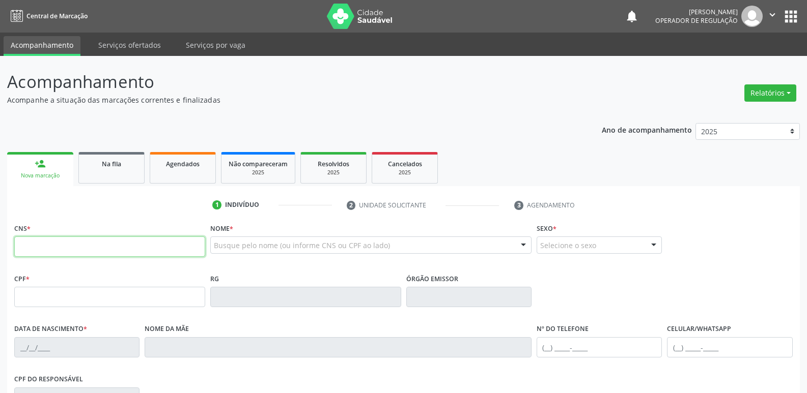
click at [167, 253] on input "text" at bounding box center [109, 247] width 191 height 20
type input "700 9019 5364 4097"
type input "164.602.734-56"
type input "25/04/2019"
type input "Vitória Cecília Silva Dias"
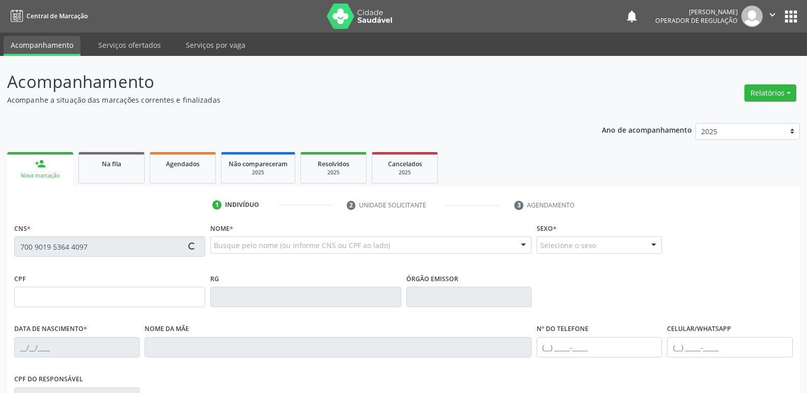
type input "(83) 99196-2175"
type input "144.597.654-46"
type input "105"
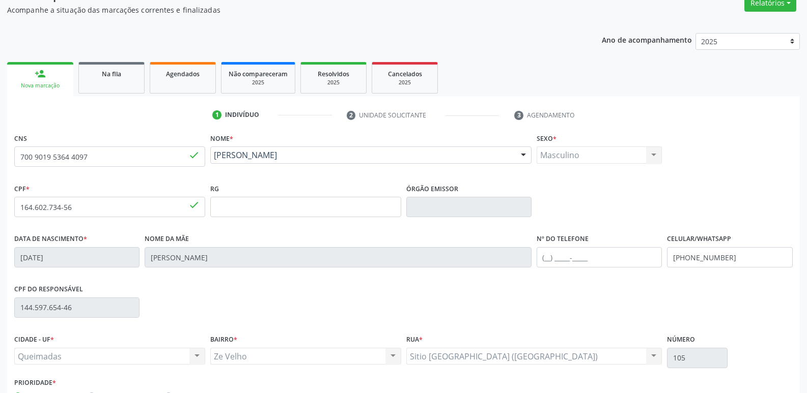
scroll to position [158, 0]
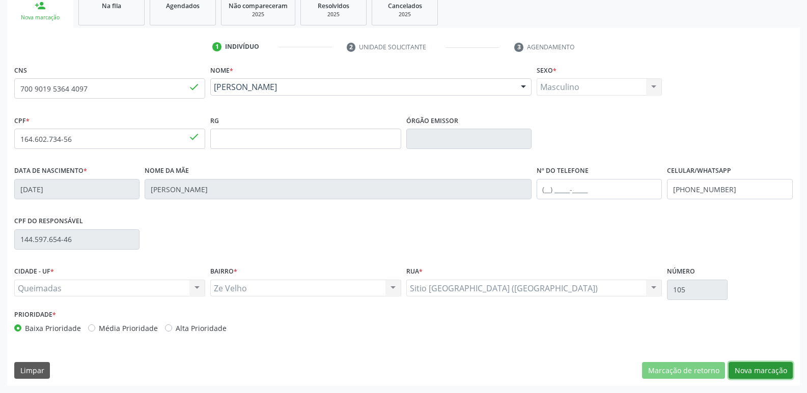
click at [751, 374] on button "Nova marcação" at bounding box center [760, 370] width 64 height 17
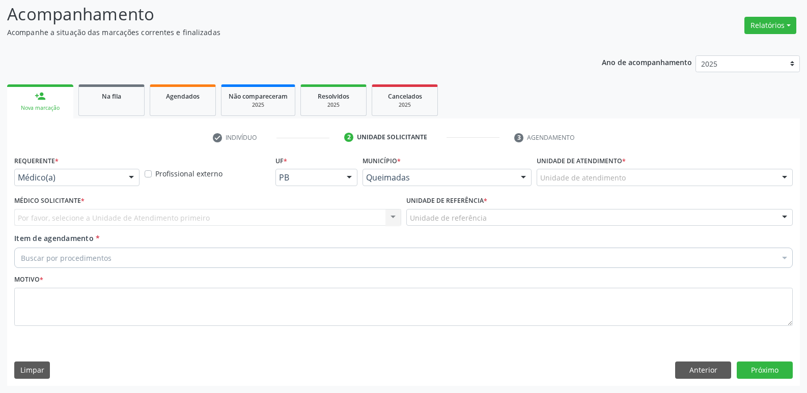
scroll to position [68, 0]
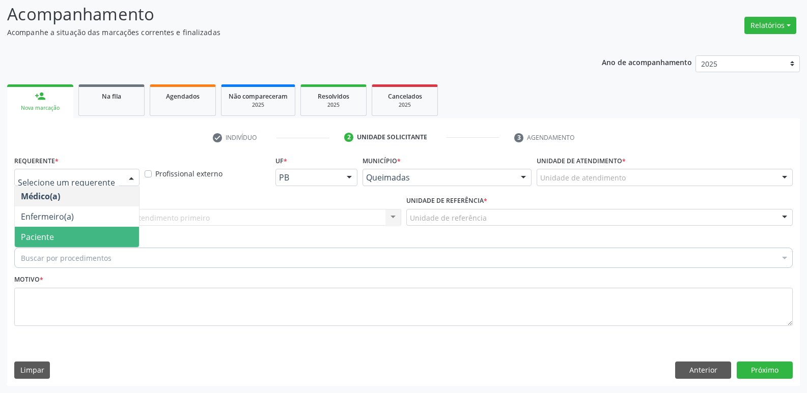
drag, startPoint x: 74, startPoint y: 236, endPoint x: 81, endPoint y: 234, distance: 6.9
click at [74, 235] on span "Paciente" at bounding box center [77, 237] width 124 height 20
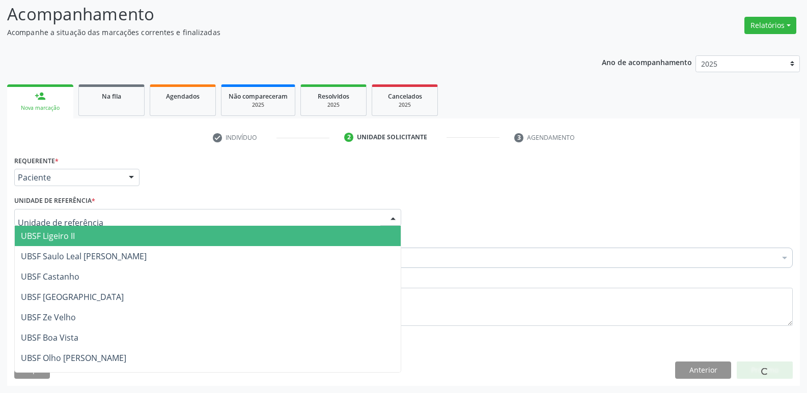
click at [120, 220] on div at bounding box center [207, 217] width 387 height 17
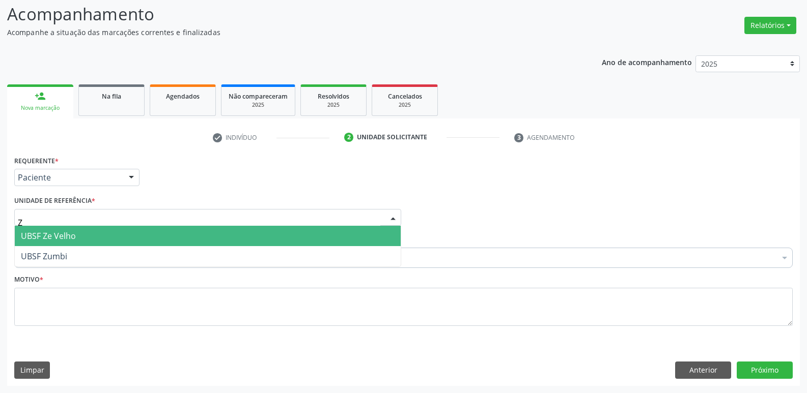
type input "ZE"
click at [90, 242] on span "UBSF Ze Velho" at bounding box center [208, 236] width 386 height 20
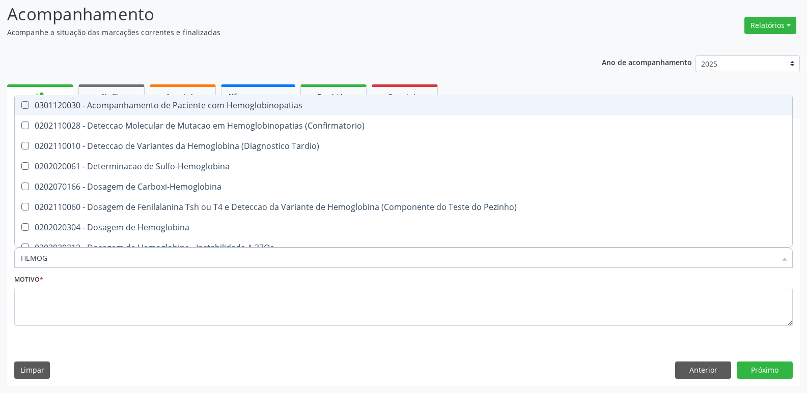
type input "HEMOGR"
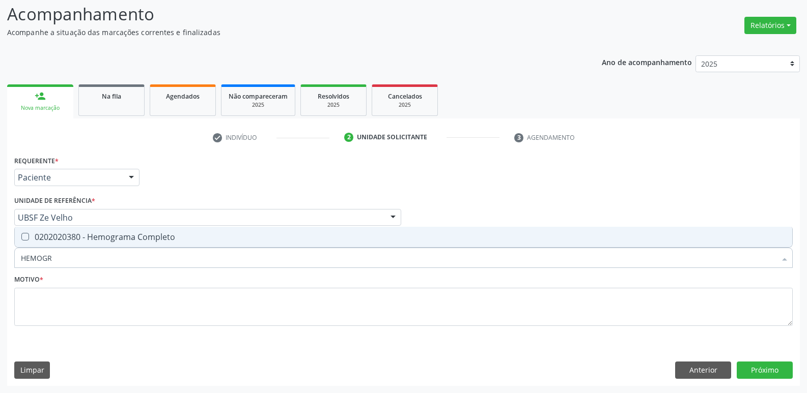
click at [92, 245] on span "0202020380 - Hemograma Completo" at bounding box center [403, 237] width 777 height 20
checkbox Completo "true"
type input "HEMOG"
checkbox Completo "false"
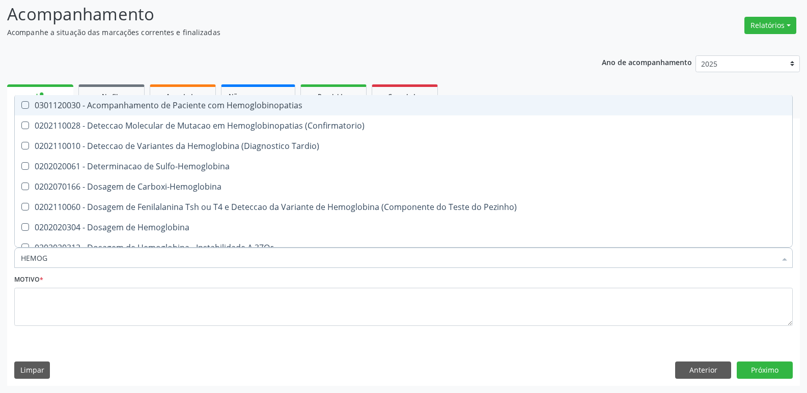
type input "HEMO"
checkbox Completo "false"
type input "H"
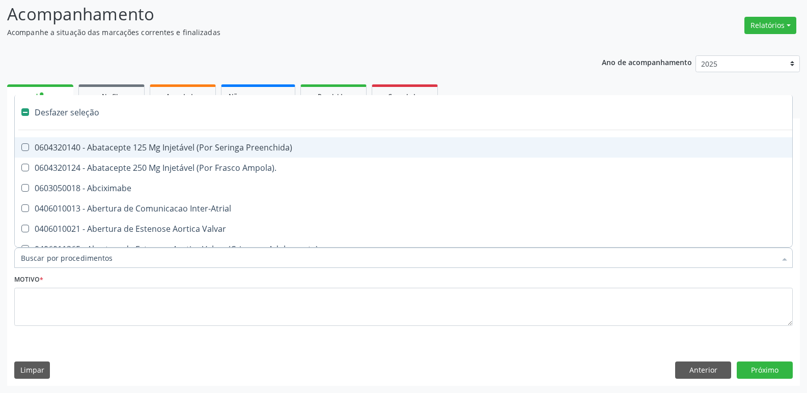
type input "G"
checkbox Persistente "true"
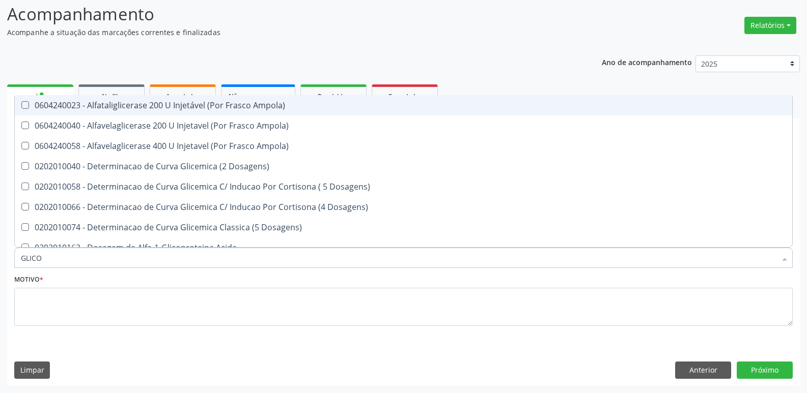
type input "GLICOS"
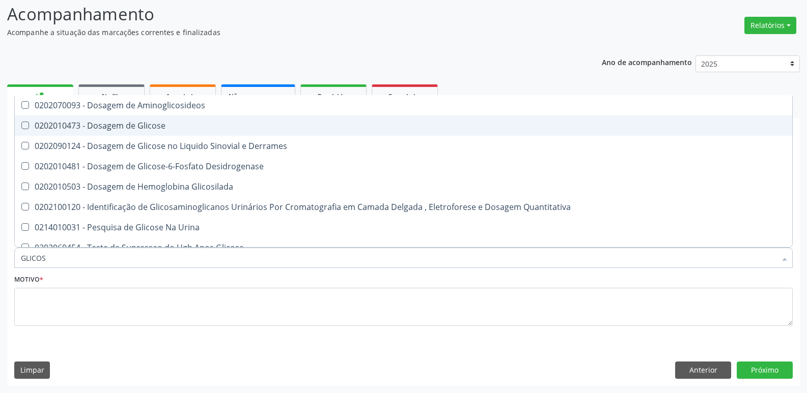
click at [210, 122] on div "0202010473 - Dosagem de Glicose" at bounding box center [403, 126] width 765 height 8
checkbox Glicose "true"
type input "GLICO"
checkbox Glicose "false"
checkbox Derrames "true"
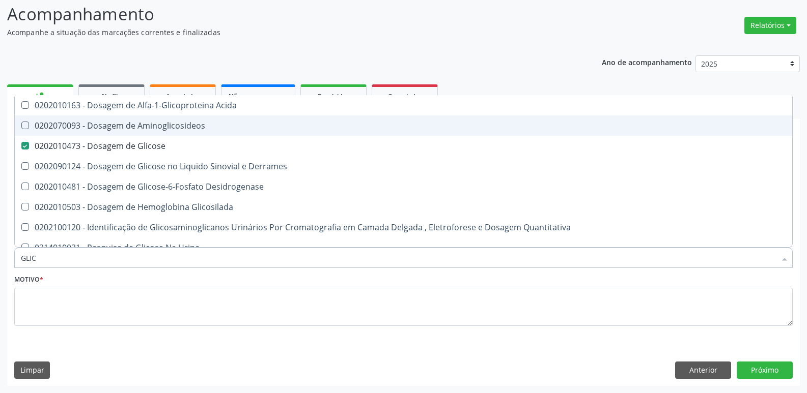
type input "GLI"
checkbox Glicose "false"
type input "G"
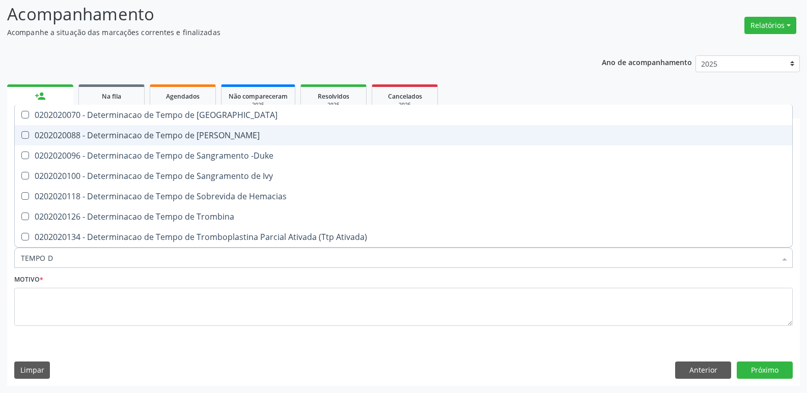
type input "TEMPO DE"
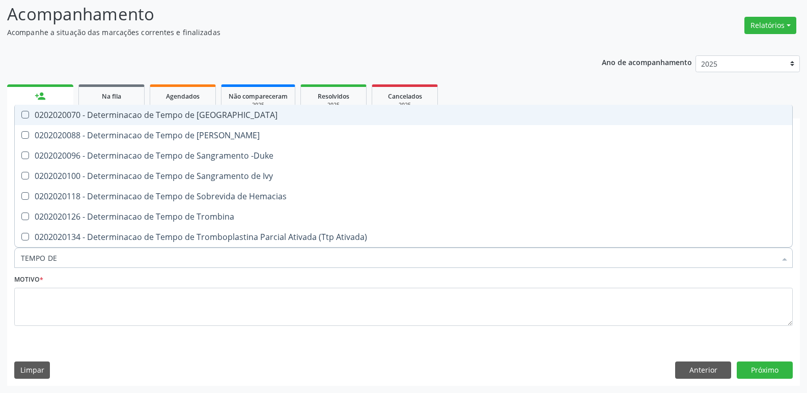
click at [221, 116] on div "0202020070 - Determinacao de Tempo de [GEOGRAPHIC_DATA]" at bounding box center [403, 115] width 765 height 8
checkbox Coagulacao "true"
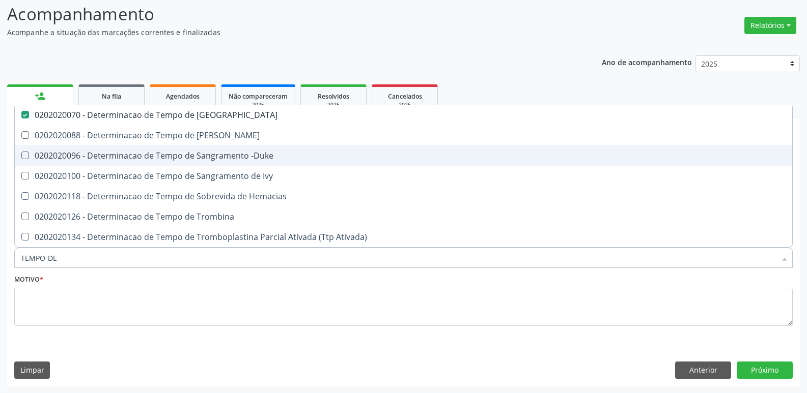
click at [238, 152] on div "0202020096 - Determinacao de Tempo de Sangramento -Duke" at bounding box center [403, 156] width 765 height 8
checkbox -Duke "true"
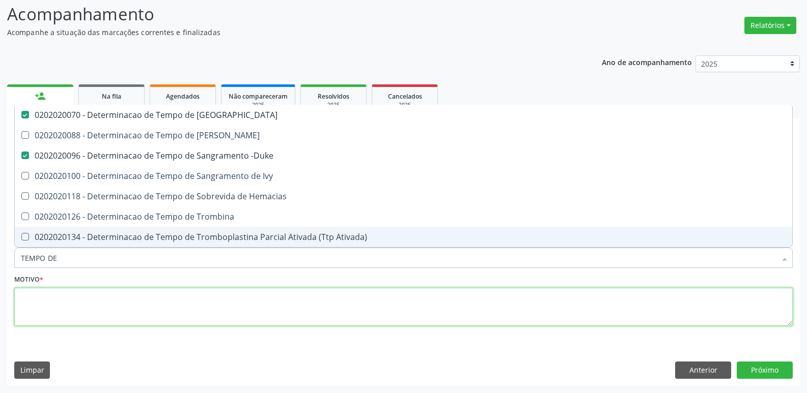
click at [154, 315] on textarea at bounding box center [403, 307] width 778 height 39
type textarea "A"
checkbox Euglobulina "true"
checkbox Ivy "true"
checkbox Hemacias "true"
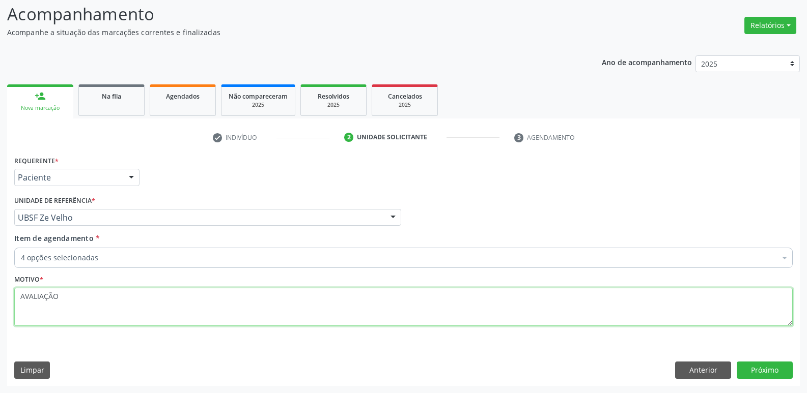
drag, startPoint x: 108, startPoint y: 319, endPoint x: 0, endPoint y: 253, distance: 126.3
click at [0, 253] on div "Acompanhamento Acompanhe a situação das marcações correntes e finalizadas Relat…" at bounding box center [403, 190] width 807 height 405
type textarea "AVALIAÇÃO"
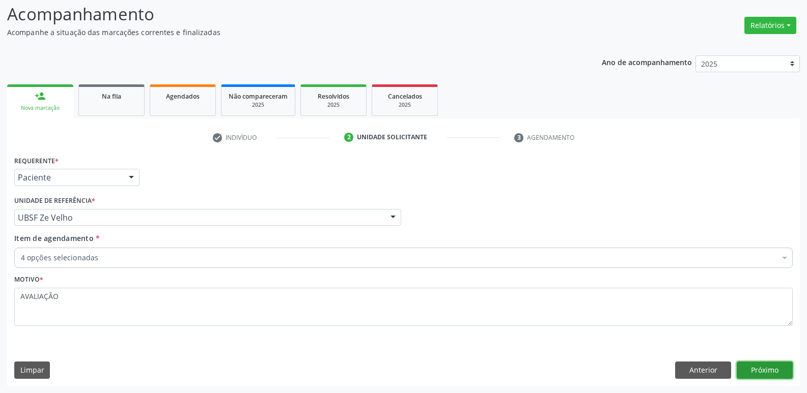
click at [763, 376] on button "Próximo" at bounding box center [765, 370] width 56 height 17
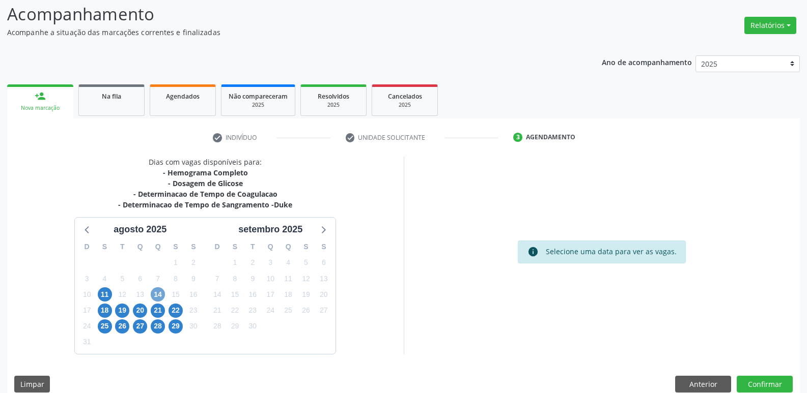
click at [161, 294] on span "14" at bounding box center [158, 295] width 14 height 14
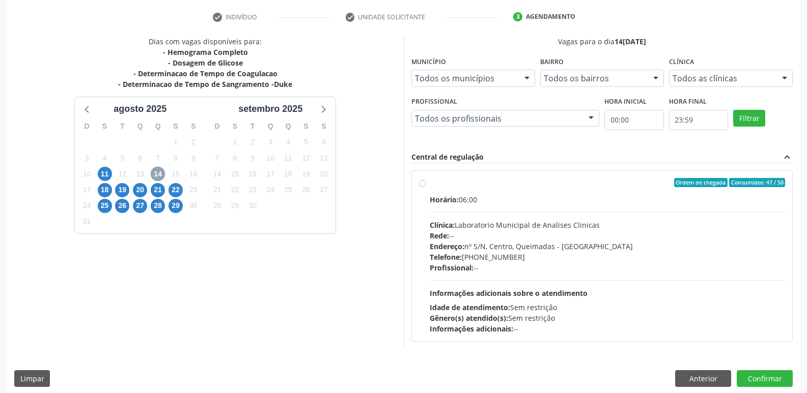
scroll to position [196, 0]
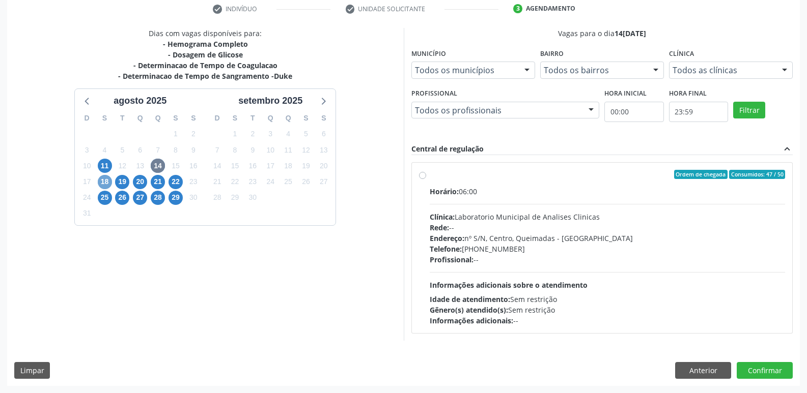
click at [106, 187] on span "18" at bounding box center [105, 182] width 14 height 14
click at [555, 221] on div "Clínica: Laboratorio Municipal de Analises Clinicas" at bounding box center [608, 217] width 356 height 11
click at [426, 179] on input "Ordem de chegada Consumidos: 32 / 50 Horário: 06:00 Clínica: Laboratorio Munici…" at bounding box center [422, 174] width 7 height 9
radio input "true"
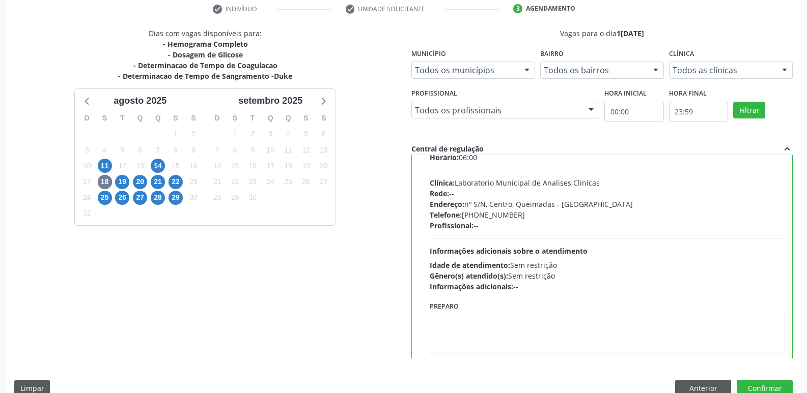
scroll to position [50, 0]
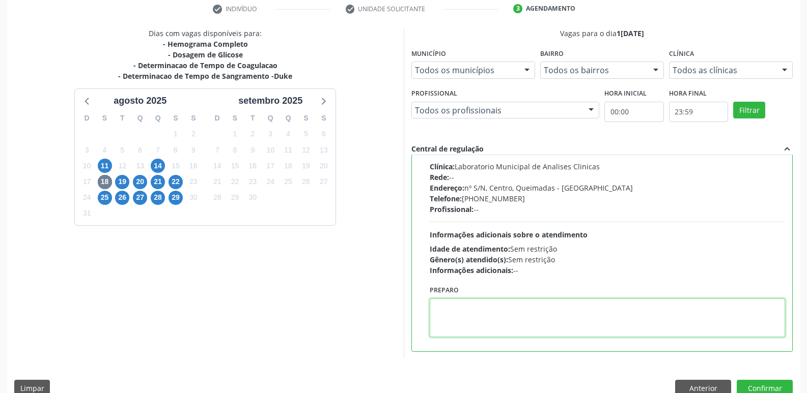
click at [488, 307] on textarea at bounding box center [608, 318] width 356 height 39
type textarea "IR EM [GEOGRAPHIC_DATA]"
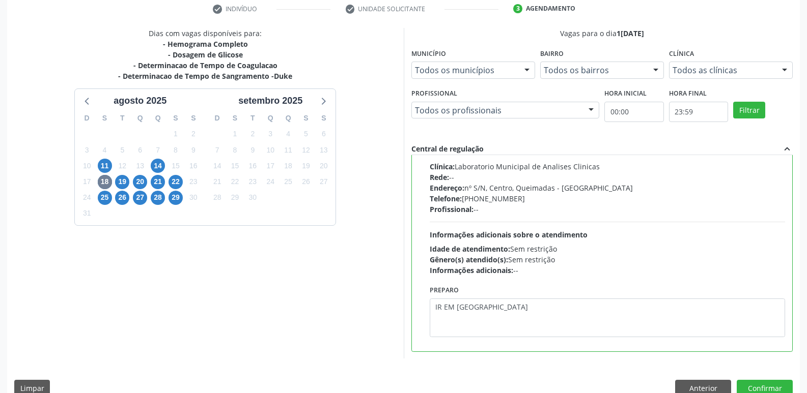
click at [754, 380] on div "Dias com vagas disponíveis para: - Hemograma Completo - Dosagem de Glicose - De…" at bounding box center [403, 216] width 793 height 376
click at [753, 386] on button "Confirmar" at bounding box center [765, 388] width 56 height 17
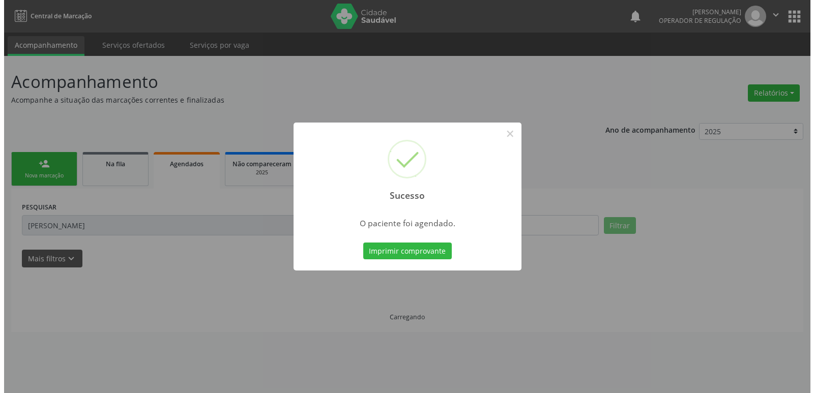
scroll to position [0, 0]
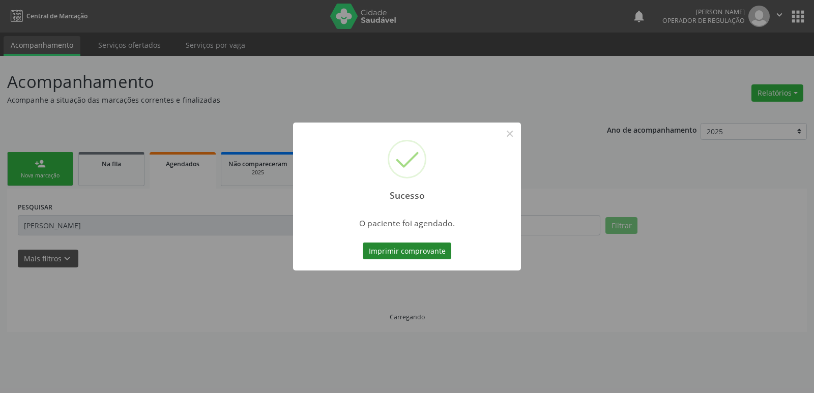
click at [433, 245] on button "Imprimir comprovante" at bounding box center [407, 251] width 89 height 17
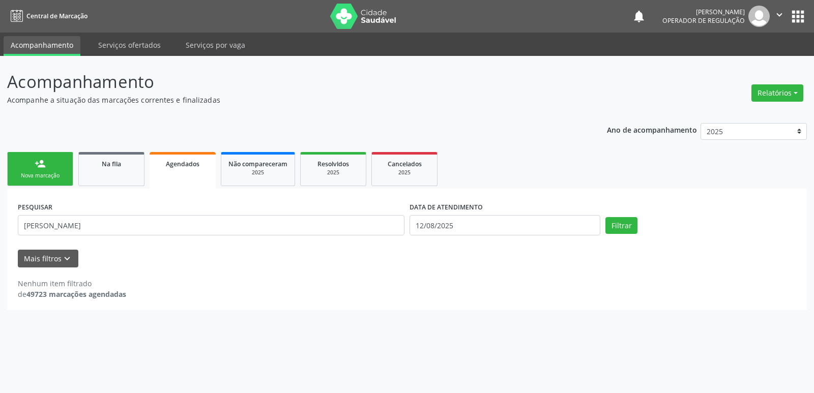
click at [43, 177] on div "Nova marcação" at bounding box center [40, 176] width 51 height 8
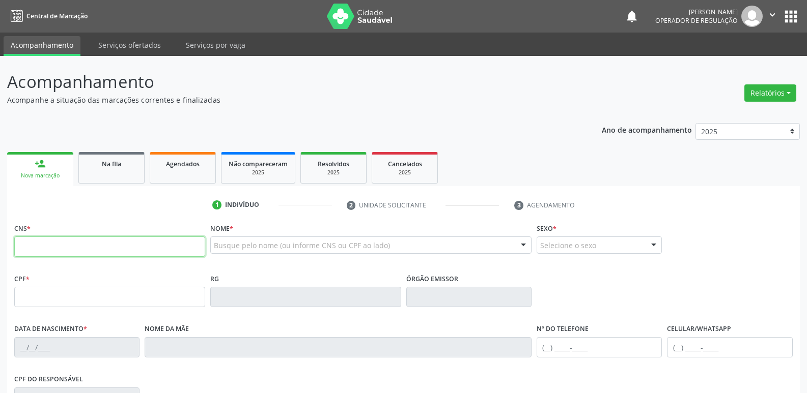
click at [43, 252] on input "text" at bounding box center [109, 247] width 191 height 20
type input "700 9019 5364 4097"
type input "164.602.734-56"
type input "[DATE]"
type input "[PERSON_NAME]"
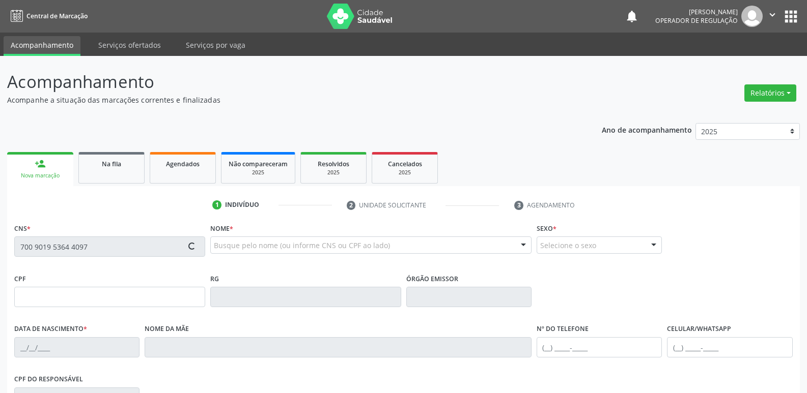
type input "[PHONE_NUMBER]"
type input "144.597.654-46"
type input "105"
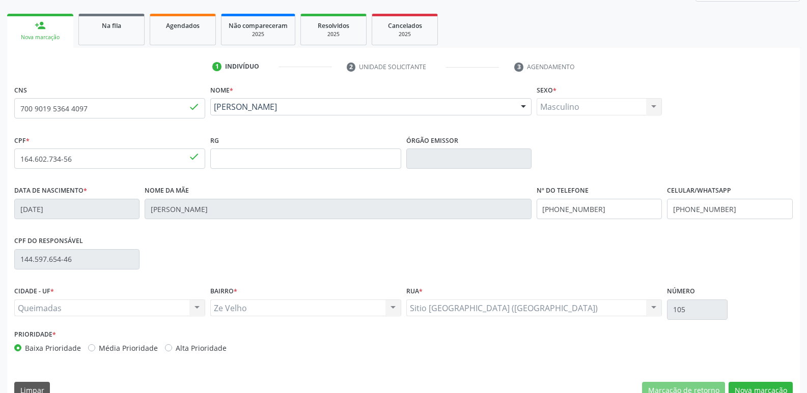
scroll to position [158, 0]
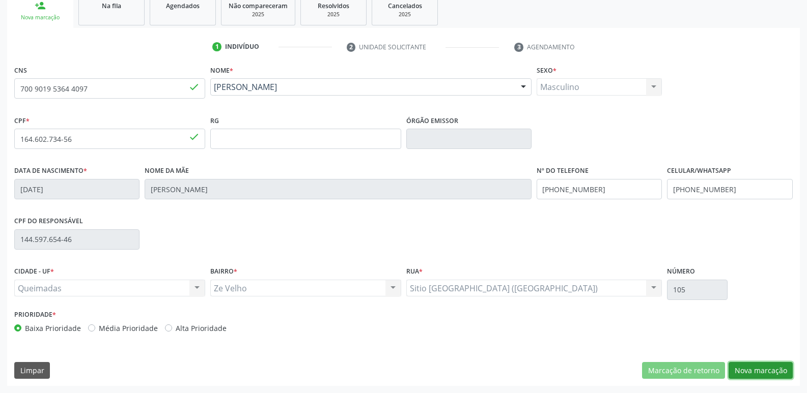
click at [764, 376] on button "Nova marcação" at bounding box center [760, 370] width 64 height 17
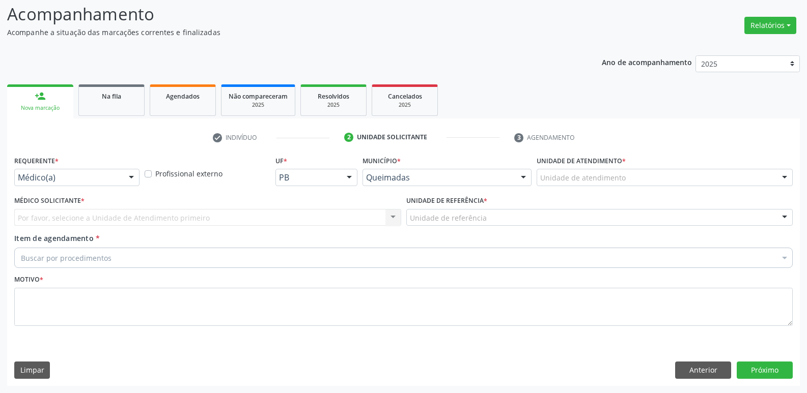
scroll to position [68, 0]
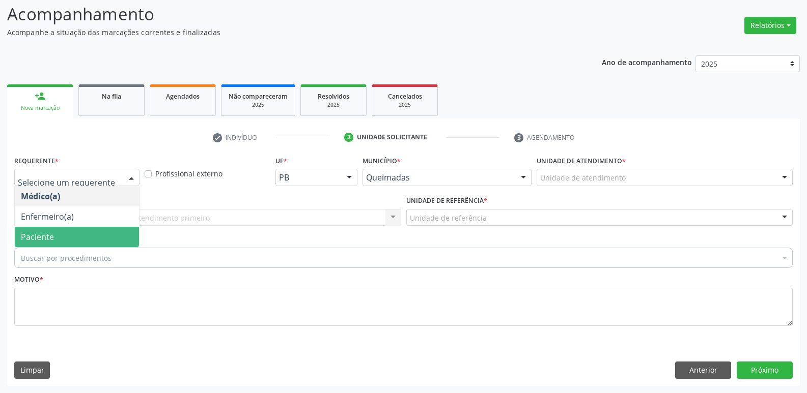
click at [36, 236] on span "Paciente" at bounding box center [37, 237] width 33 height 11
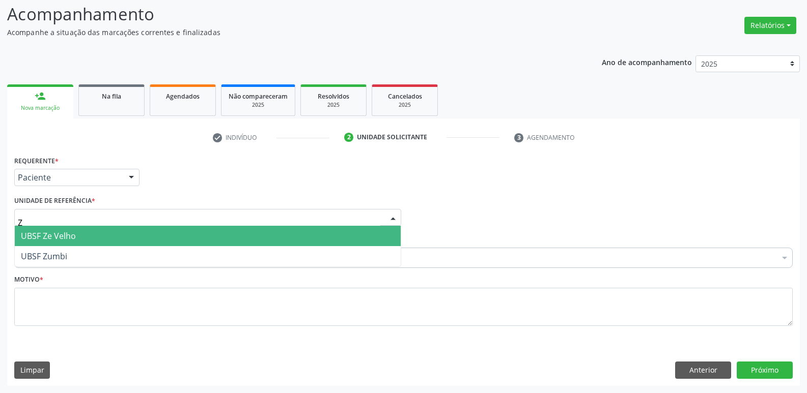
type input "ZE"
click at [53, 241] on span "UBSF Ze Velho" at bounding box center [48, 236] width 55 height 11
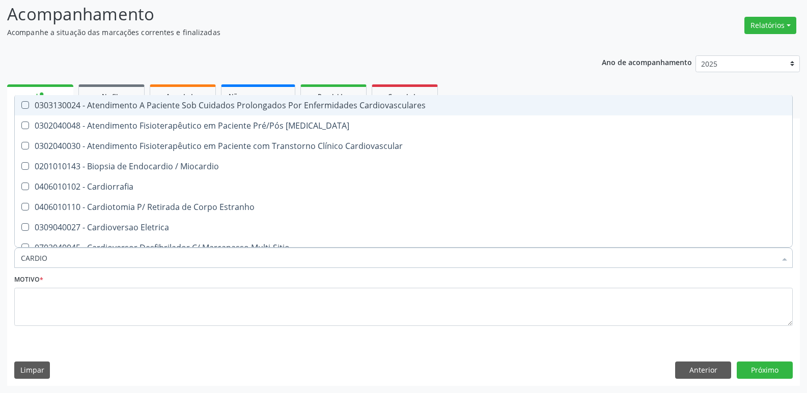
type input "CARDIOL"
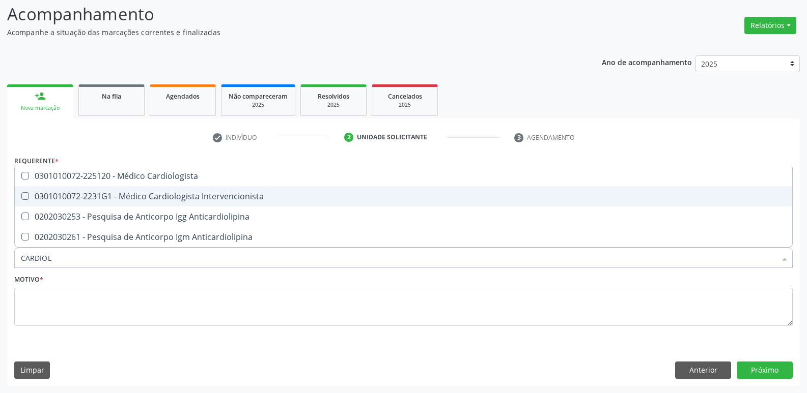
click at [137, 195] on div "0301010072-2231G1 - Médico Cardiologista Intervencionista" at bounding box center [403, 196] width 765 height 8
checkbox Intervencionista "true"
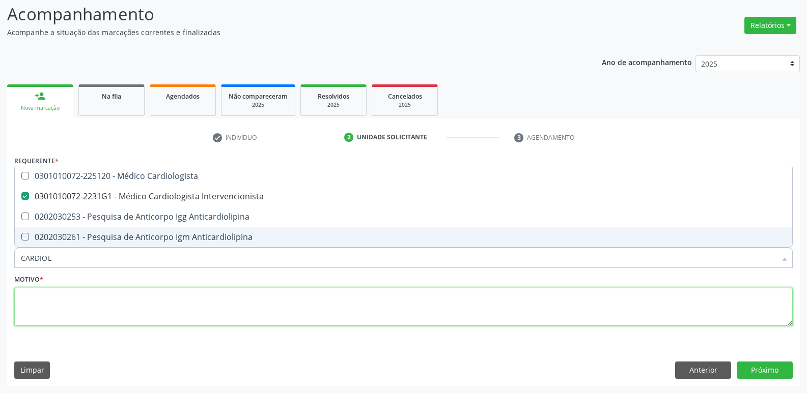
click at [75, 313] on textarea at bounding box center [403, 307] width 778 height 39
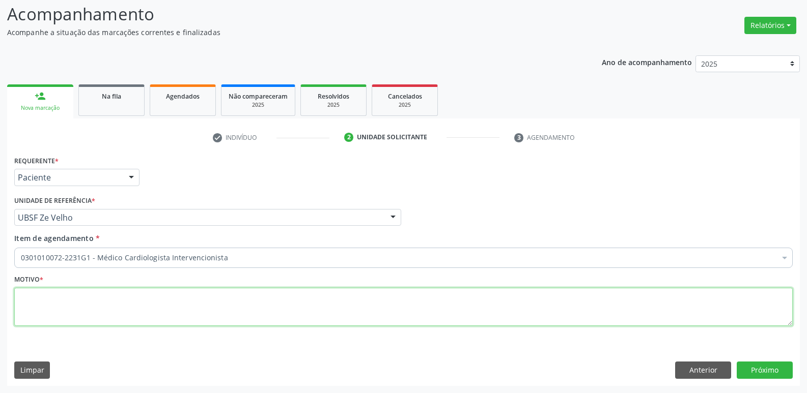
paste textarea "AVALIAÇÃO"
type textarea "AVALIAÇÃO"
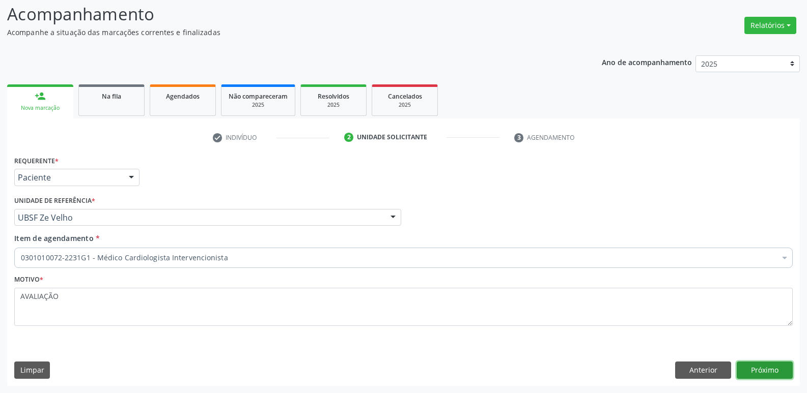
click at [768, 369] on button "Próximo" at bounding box center [765, 370] width 56 height 17
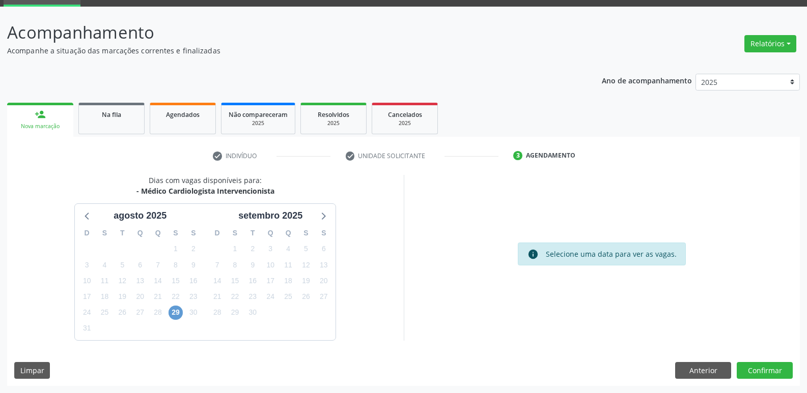
drag, startPoint x: 184, startPoint y: 313, endPoint x: 179, endPoint y: 312, distance: 5.3
click at [180, 312] on div "29" at bounding box center [176, 313] width 18 height 16
click at [178, 311] on span "29" at bounding box center [175, 313] width 14 height 14
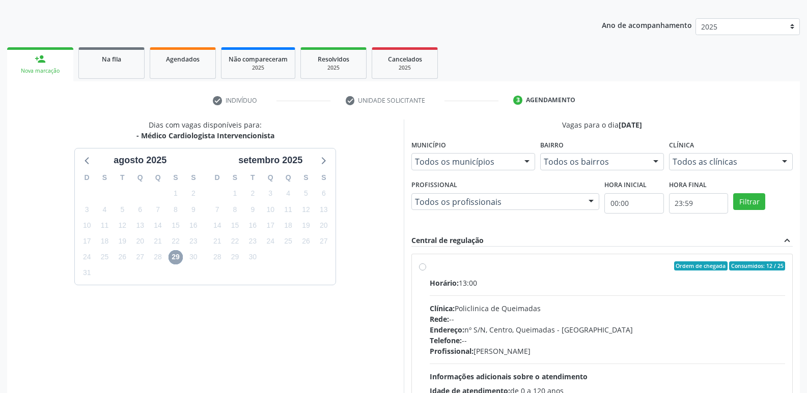
scroll to position [196, 0]
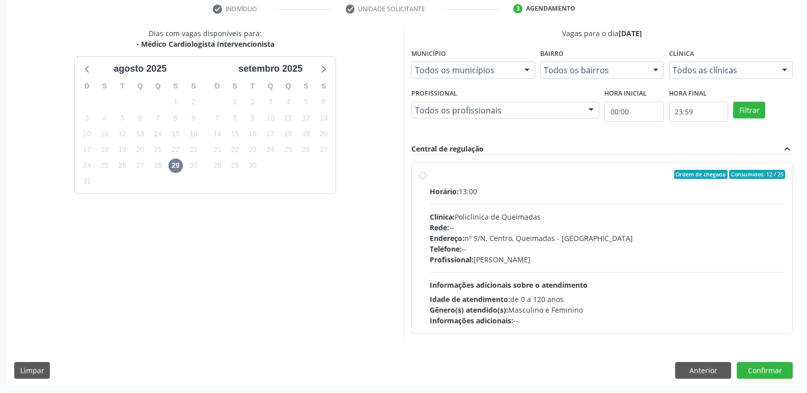
drag, startPoint x: 717, startPoint y: 287, endPoint x: 812, endPoint y: 390, distance: 140.5
click at [725, 296] on div "Horário: 13:00 Clínica: Policlinica de Queimadas Rede: -- Endereço: nº S/N, Cen…" at bounding box center [608, 256] width 356 height 140
radio input "true"
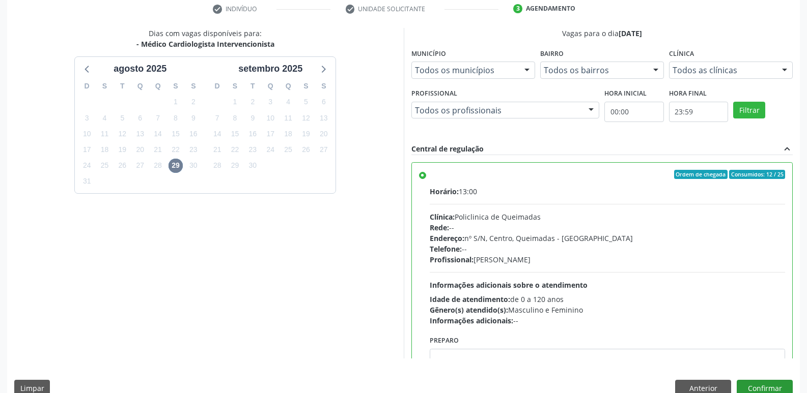
click at [769, 379] on div "Dias com vagas disponíveis para: - Médico Cardiologista Intervencionista a[DATE…" at bounding box center [403, 216] width 793 height 376
click at [769, 381] on button "Confirmar" at bounding box center [765, 388] width 56 height 17
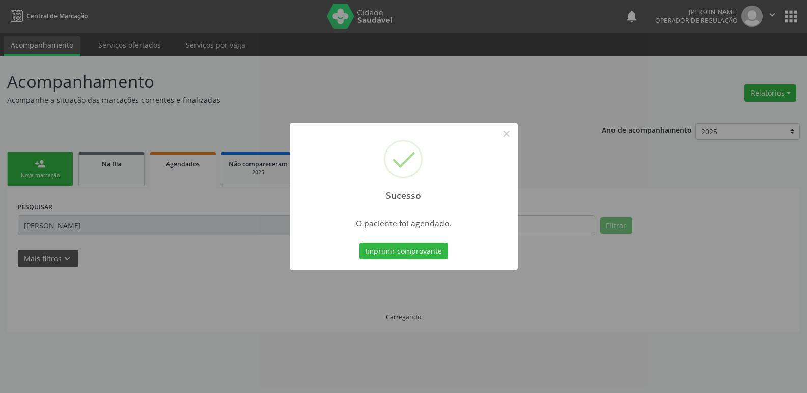
scroll to position [0, 0]
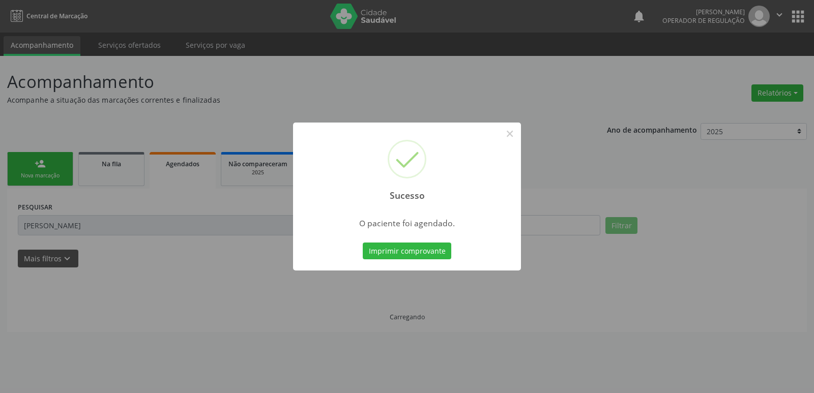
click at [363, 243] on button "Imprimir comprovante" at bounding box center [407, 251] width 89 height 17
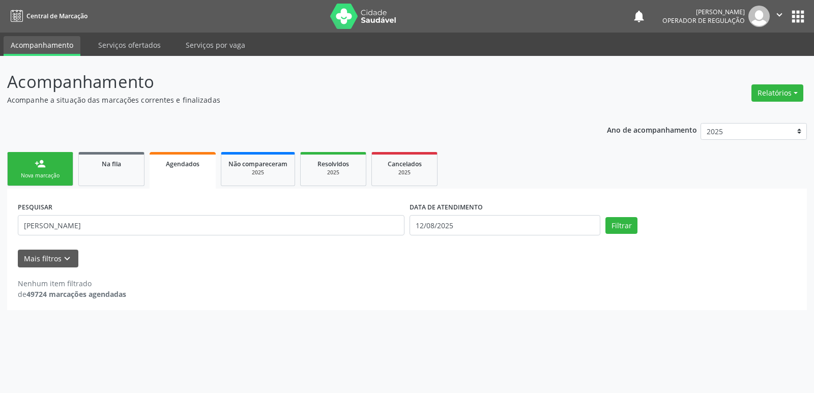
click at [37, 158] on div "person_add" at bounding box center [40, 163] width 11 height 11
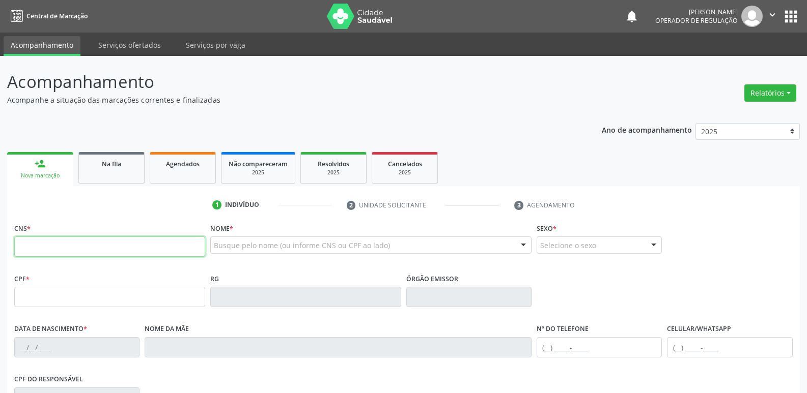
click at [69, 249] on input "text" at bounding box center [109, 247] width 191 height 20
type input "705 0048 3234 6658"
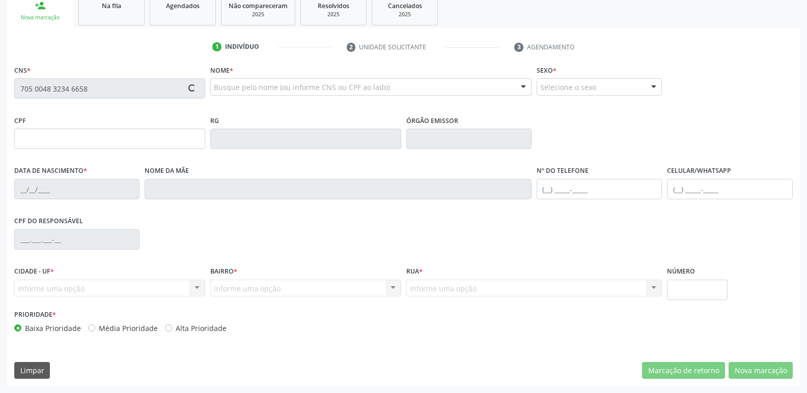
type input "174.862.547-00"
type input "[DATE]"
type input "[PERSON_NAME]"
type input "[PHONE_NUMBER]"
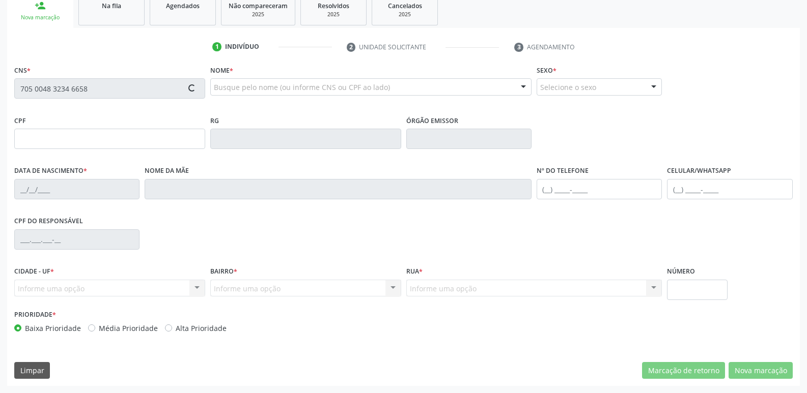
type input "24"
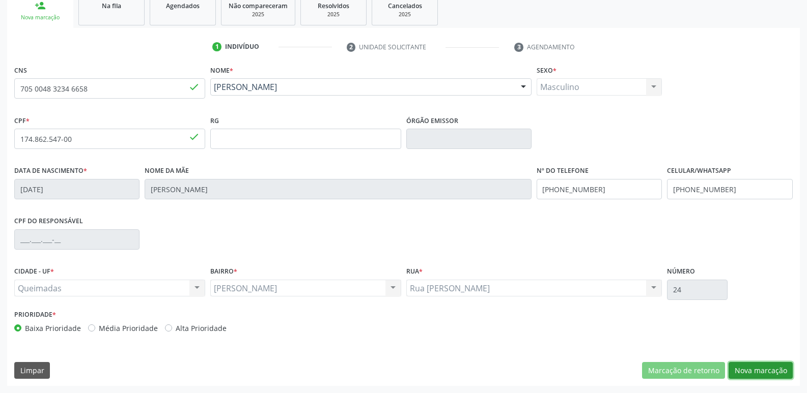
click at [763, 374] on button "Nova marcação" at bounding box center [760, 370] width 64 height 17
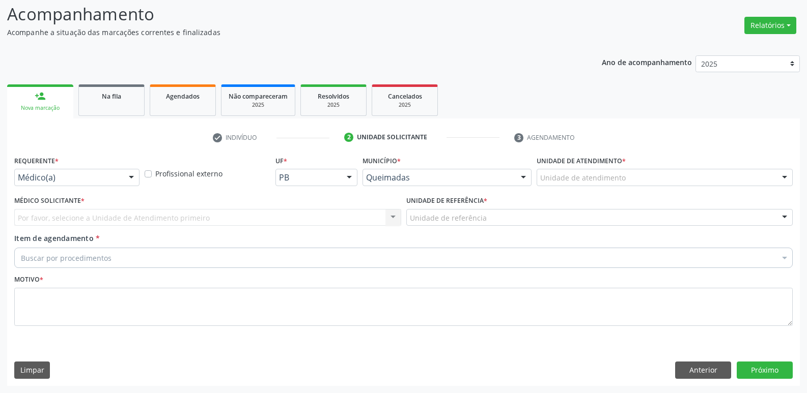
scroll to position [68, 0]
click at [52, 168] on div "Requerente * Médico(a) Enfermeiro(a) Paciente Nenhum resultado encontrado para:…" at bounding box center [76, 169] width 125 height 33
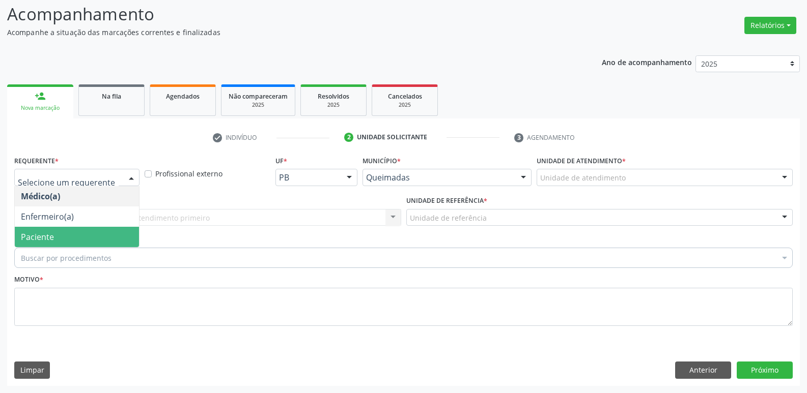
drag, startPoint x: 45, startPoint y: 245, endPoint x: 49, endPoint y: 239, distance: 7.6
click at [45, 243] on span "Paciente" at bounding box center [77, 237] width 124 height 20
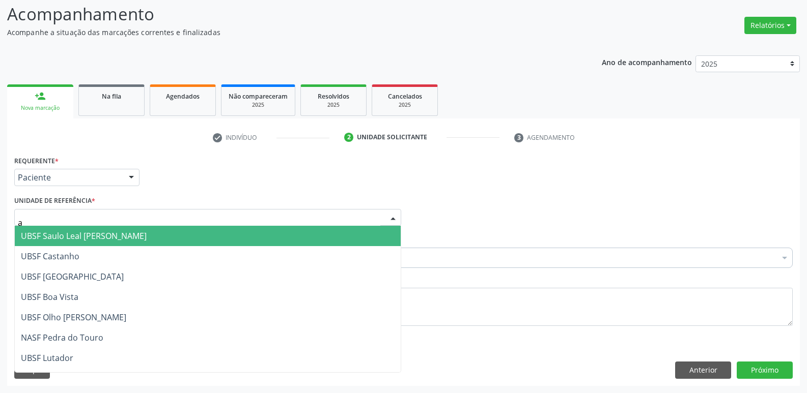
type input "an"
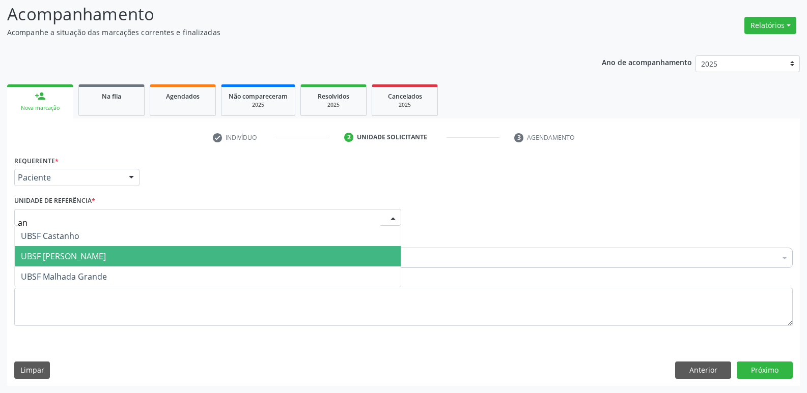
click at [59, 257] on span "UBSF [PERSON_NAME]" at bounding box center [63, 256] width 85 height 11
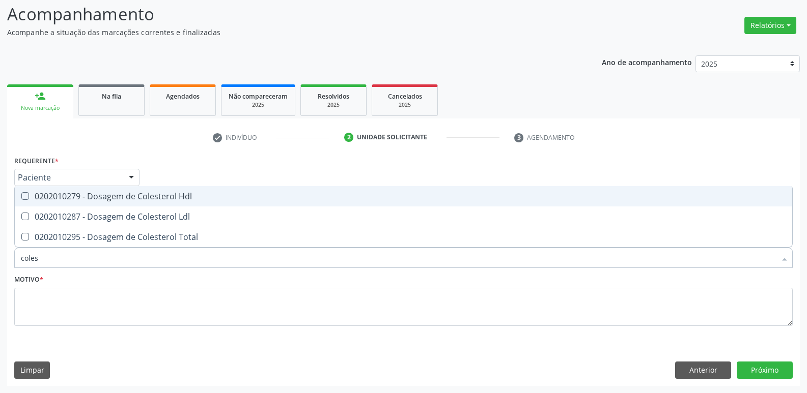
type input "colest"
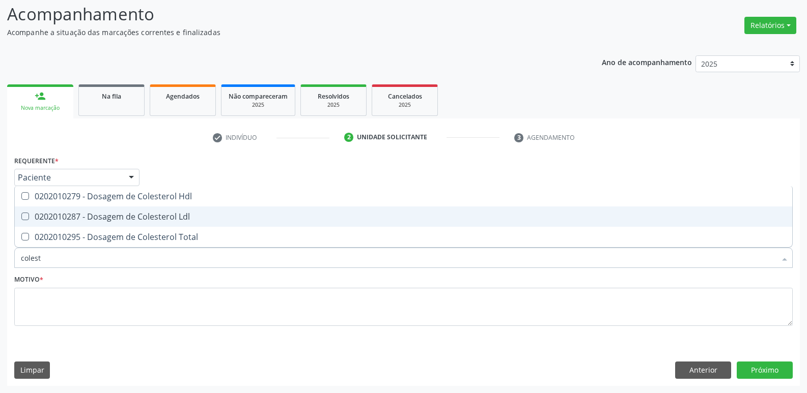
drag, startPoint x: 105, startPoint y: 211, endPoint x: 107, endPoint y: 204, distance: 6.9
click at [105, 210] on span "0202010287 - Dosagem de Colesterol Ldl" at bounding box center [403, 217] width 777 height 20
checkbox Ldl "true"
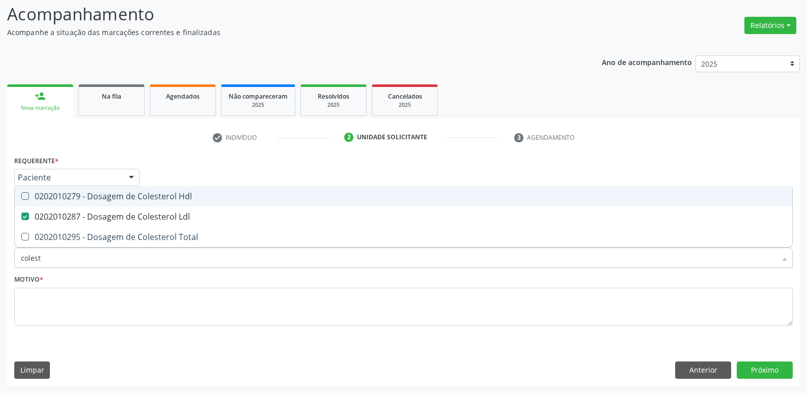
drag, startPoint x: 107, startPoint y: 199, endPoint x: 101, endPoint y: 201, distance: 6.4
click at [107, 199] on div "0202010279 - Dosagem de Colesterol Hdl" at bounding box center [403, 196] width 765 height 8
checkbox Hdl "true"
type input "c"
checkbox Hdl "false"
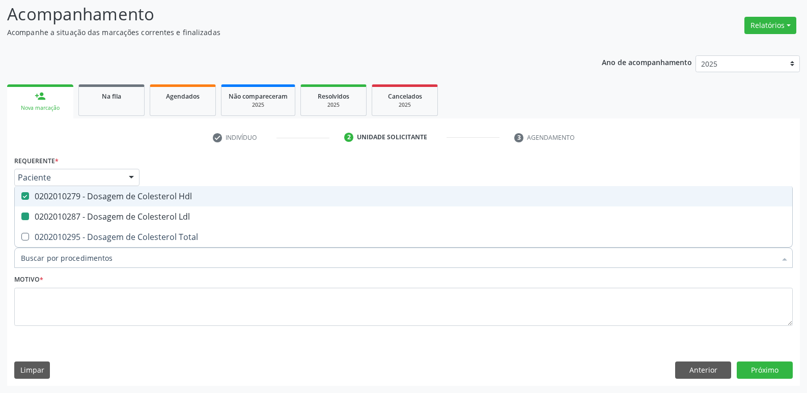
checkbox Ldl "false"
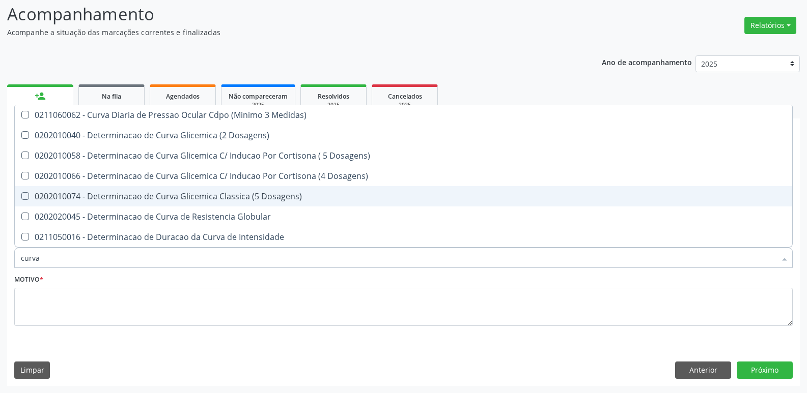
type input "curva g"
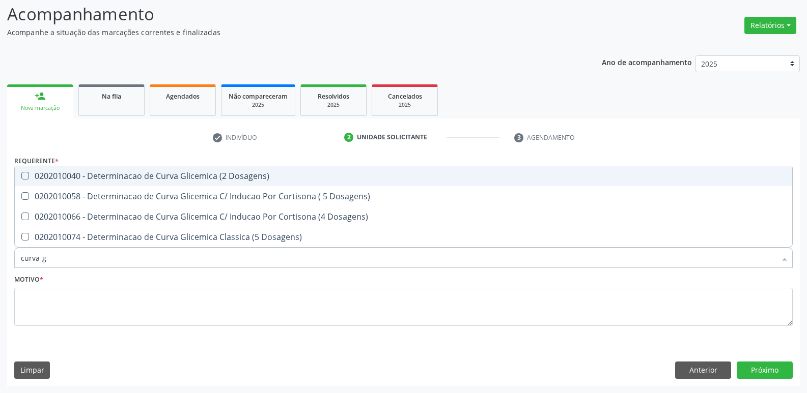
click at [120, 168] on span "0202010040 - Determinacao de Curva Glicemica (2 Dosagens)" at bounding box center [403, 176] width 777 height 20
checkbox Dosagens\) "true"
type input "curva"
checkbox Dosagens\) "false"
checkbox Dosagens\) "true"
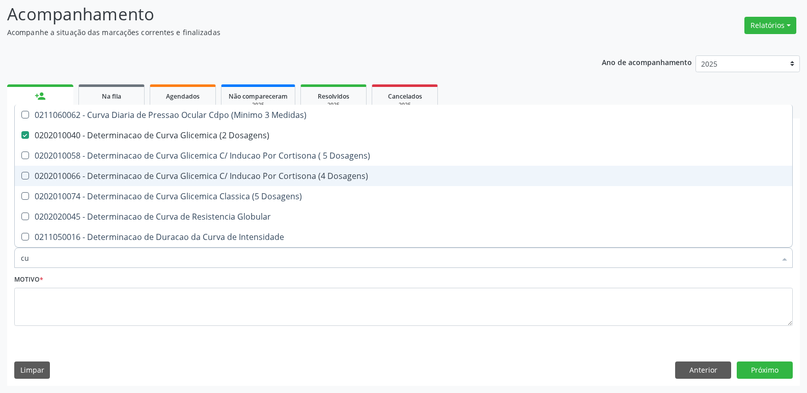
type input "c"
checkbox Dosagens\) "false"
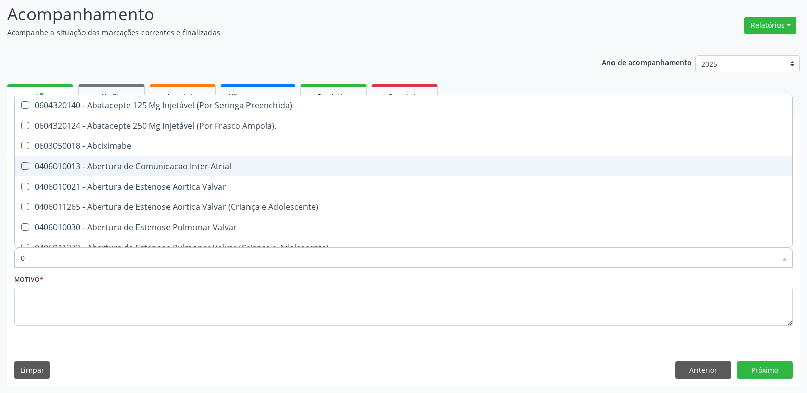
type input "02"
checkbox Alimentação "true"
checkbox Pancreas "true"
checkbox Paratireoides "true"
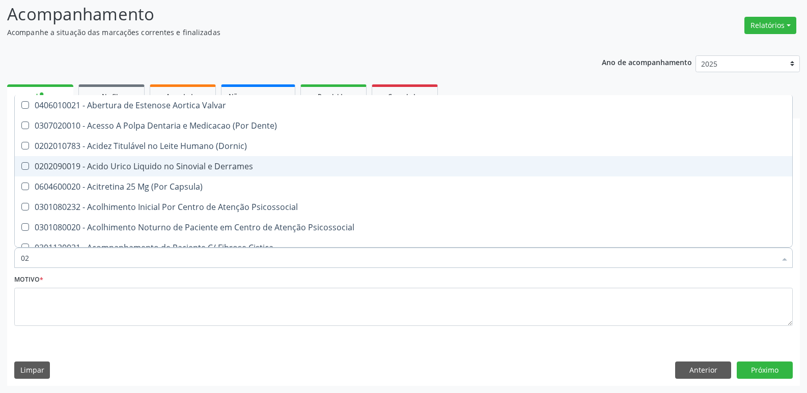
type input "020"
checkbox Tirofibana "true"
checkbox \(Pos-Pasteurização\) "true"
checkbox Debridamento "true"
checkbox Dosagens\) "false"
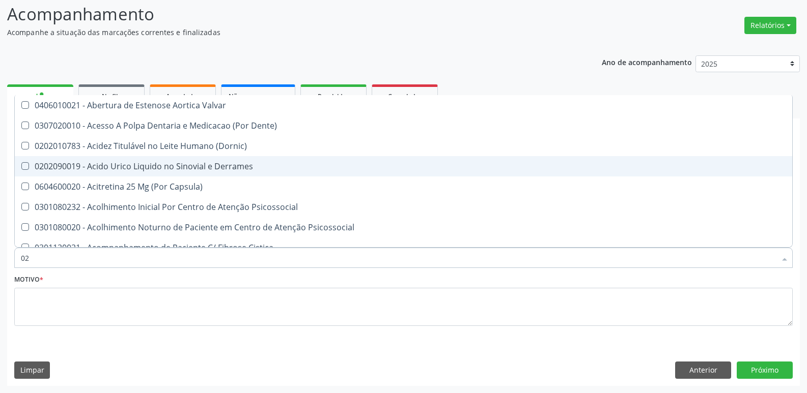
checkbox Hdl "false"
checkbox Ldl "false"
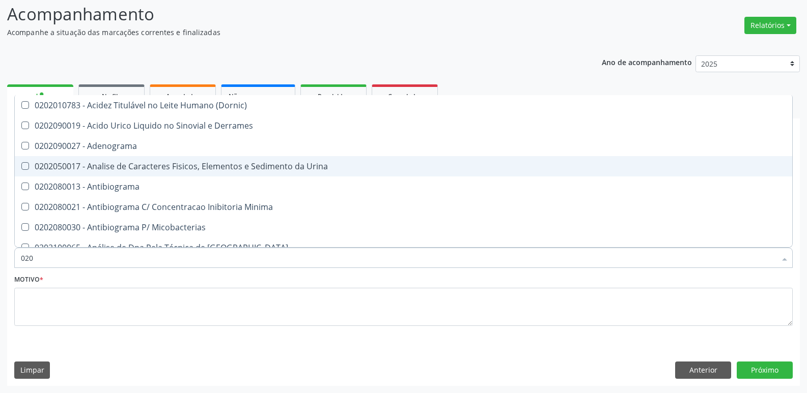
type input "0202"
checkbox Dosagens\) "true"
checkbox Hdl "true"
checkbox Ldl "true"
checkbox Simples "false"
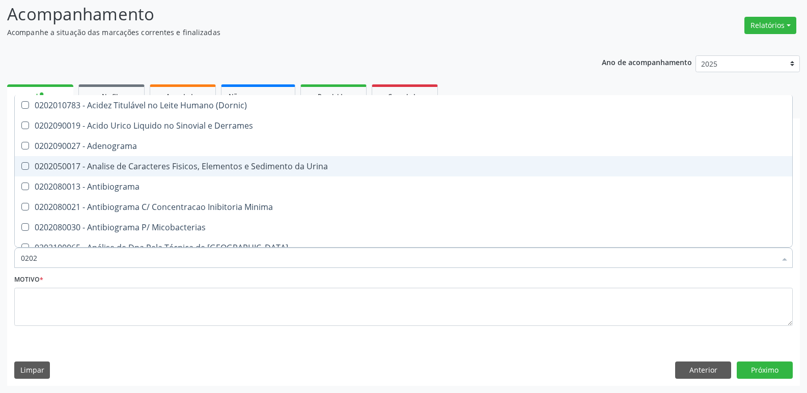
checkbox Bilateral "false"
checkbox Unilateral "false"
click at [105, 173] on span "0202050017 - Analise de Caracteres Fisicos, Elementos e Sedimento da Urina" at bounding box center [403, 166] width 777 height 20
checkbox Urina "true"
type input "020"
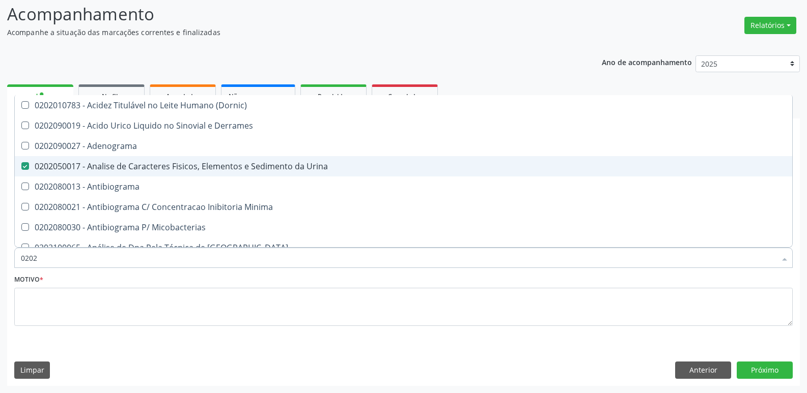
checkbox Urina "false"
checkbox Liquor "true"
checkbox Dosagens\) "false"
checkbox Hdl "false"
checkbox Ldl "false"
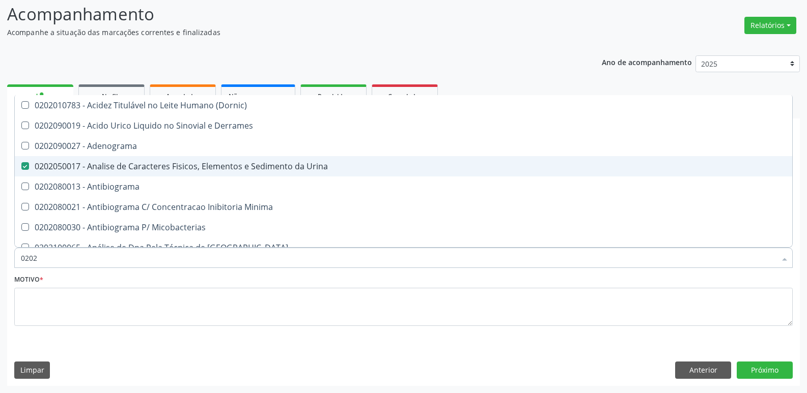
checkbox Simples "true"
checkbox Bilateral "true"
checkbox Unilateral "true"
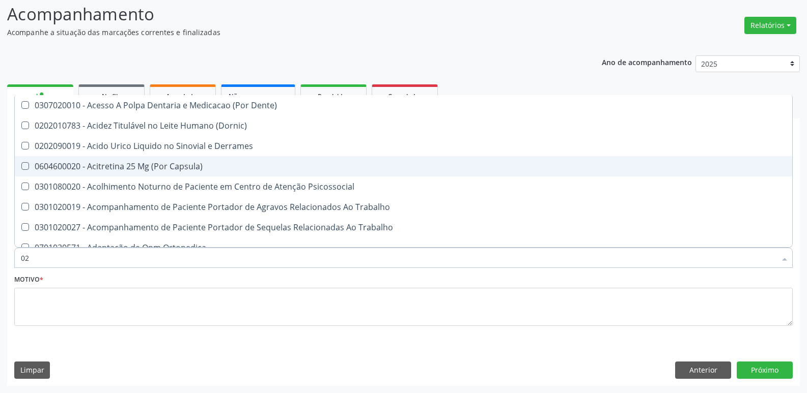
type input "0"
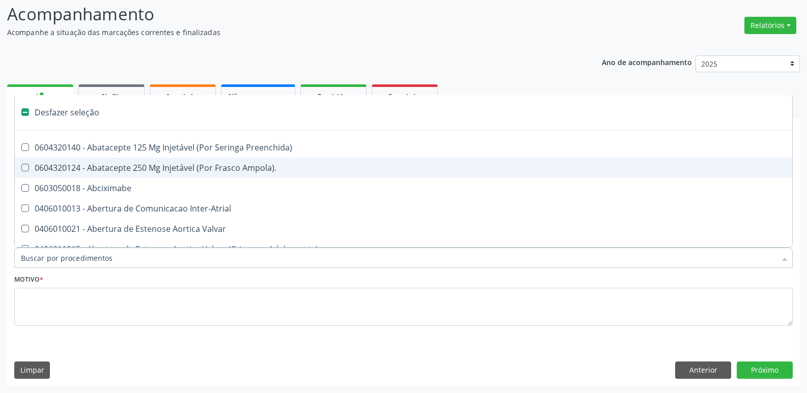
checkbox Rim "false"
checkbox Psicossocial "false"
checkbox Urina "true"
checkbox Livre "false"
checkbox Transplantado "false"
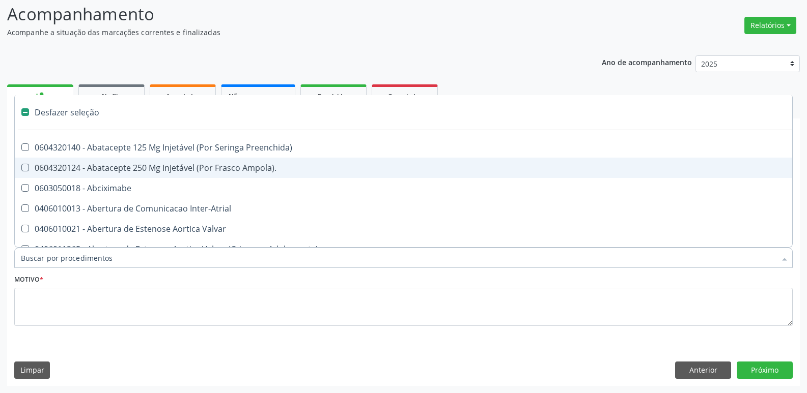
checkbox Mama "false"
checkbox Alimentação "false"
checkbox Pancreas "false"
checkbox Paratireoides "false"
type input "c"
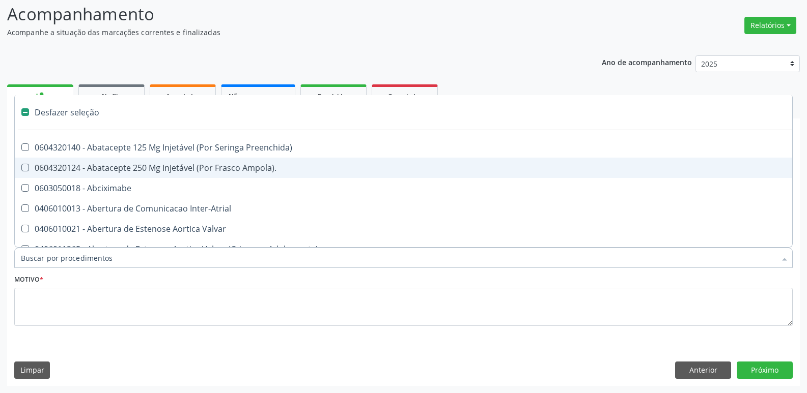
checkbox Dedo "true"
checkbox Urina "false"
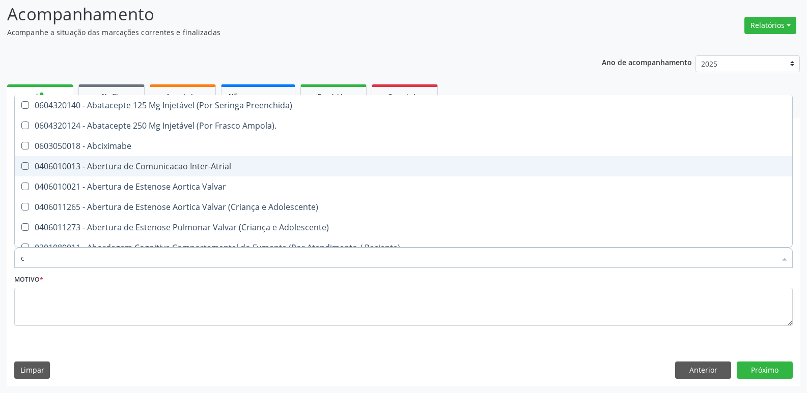
type input "cr"
checkbox Urina "false"
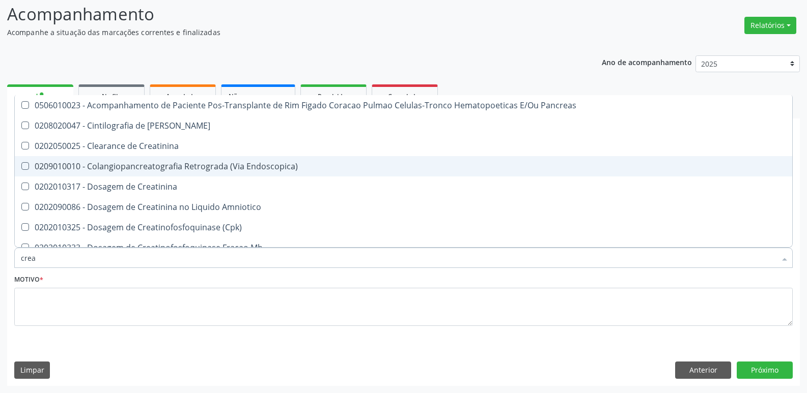
type input "creat"
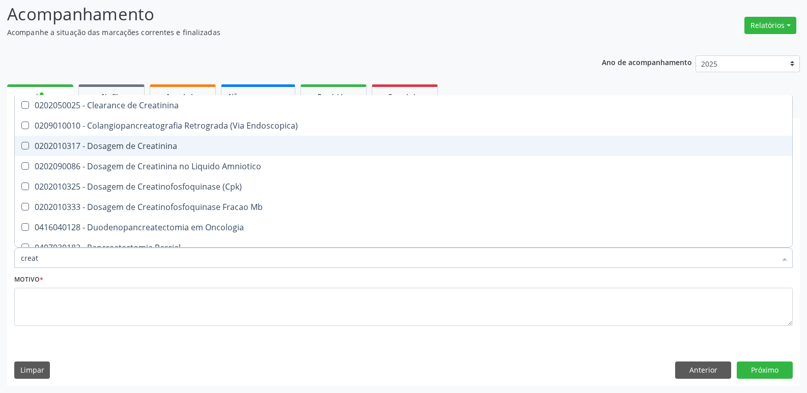
click at [117, 146] on div "0202010317 - Dosagem de Creatinina" at bounding box center [403, 146] width 765 height 8
checkbox Creatinina "true"
type input "crea"
checkbox Creatinina "false"
checkbox \(Cpk\) "true"
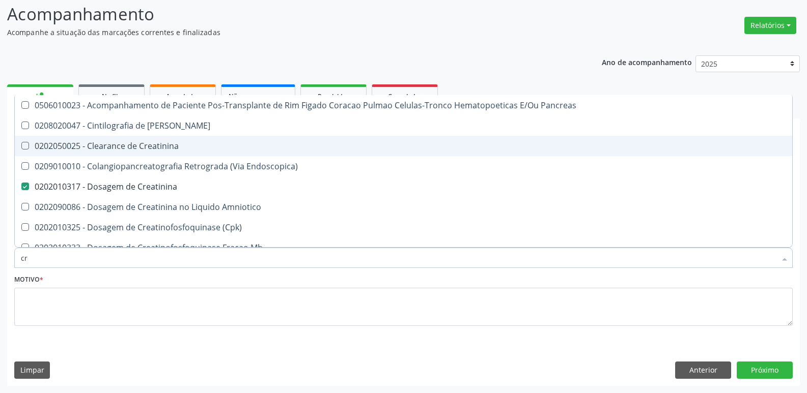
type input "c"
checkbox Creatinina "false"
checkbox Oncologia "false"
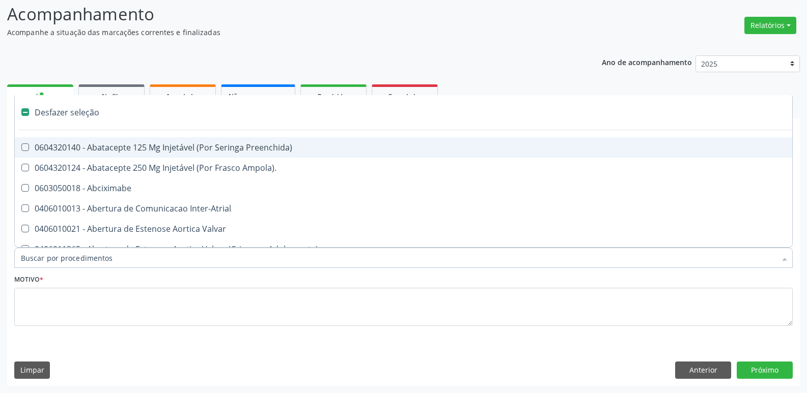
type input "p"
checkbox Urina "false"
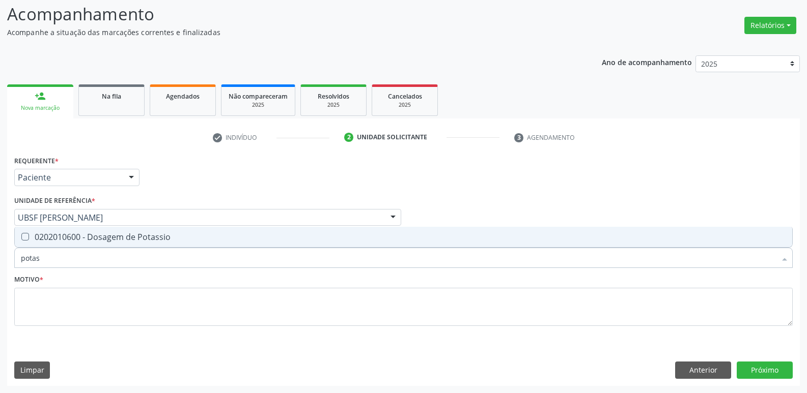
type input "potass"
drag, startPoint x: 104, startPoint y: 237, endPoint x: 107, endPoint y: 231, distance: 6.2
click at [105, 233] on div "0202010600 - Dosagem de Potassio" at bounding box center [403, 237] width 765 height 8
checkbox Potassio "true"
type input "p"
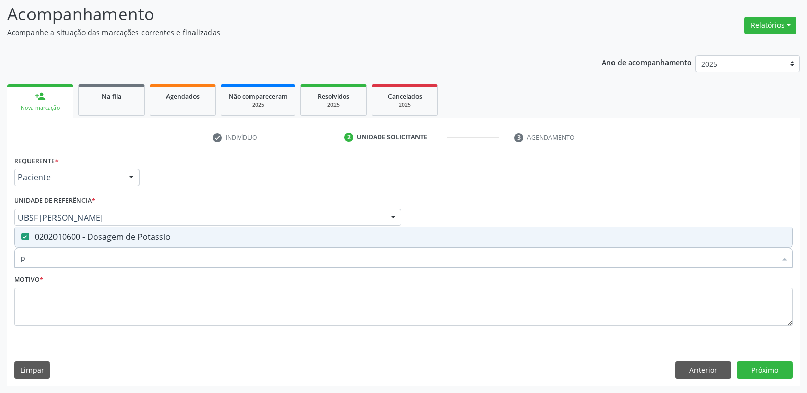
checkbox Potassio "false"
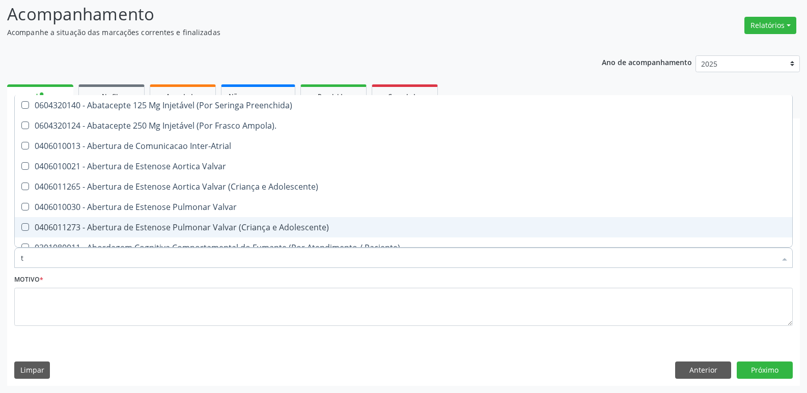
type input "tr"
checkbox Urina "false"
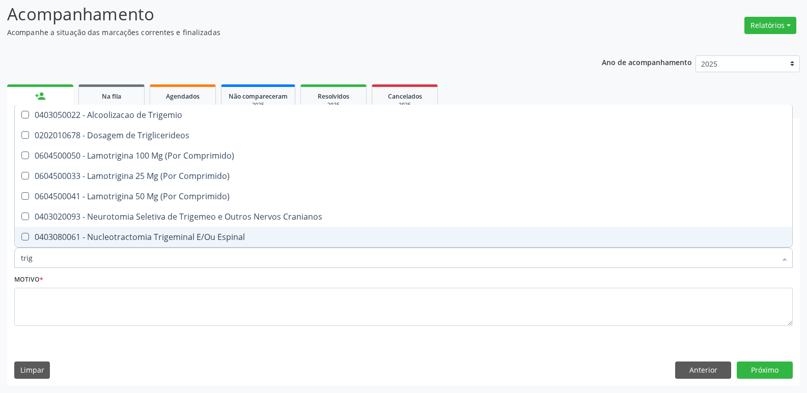
type input "trigl"
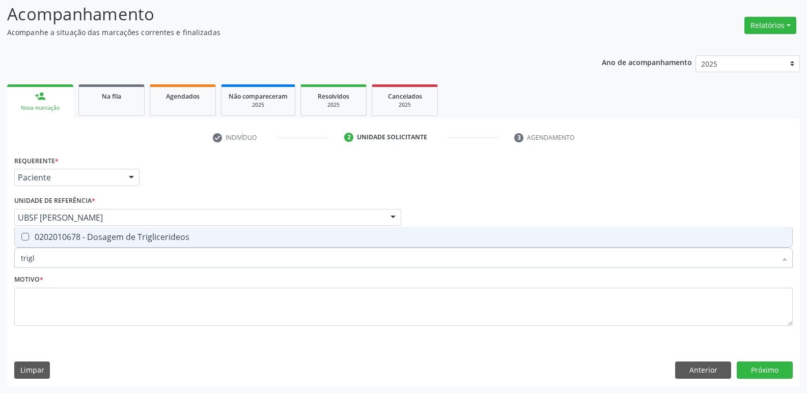
click at [108, 231] on span "0202010678 - Dosagem de Triglicerideos" at bounding box center [403, 237] width 777 height 20
checkbox Triglicerideos "true"
type input "trig"
checkbox Triglicerideos "false"
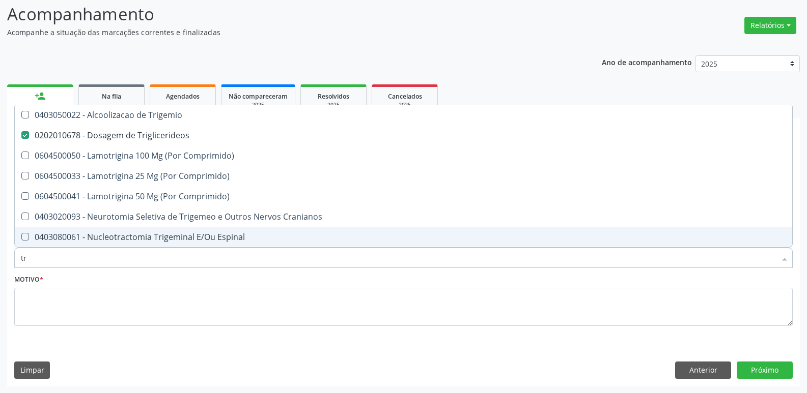
type input "t"
checkbox Triglicerideos "false"
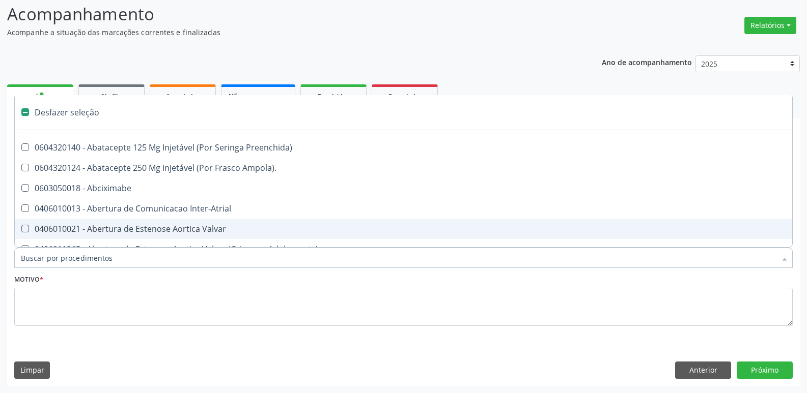
type input "g"
checkbox Urina "false"
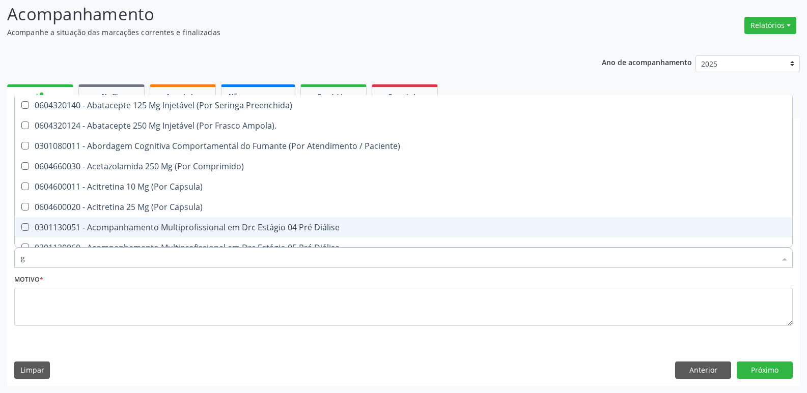
type input "gl"
checkbox Trabalho "true"
checkbox Bucomaxilofacial "true"
type input "gli"
checkbox Capsula\) "true"
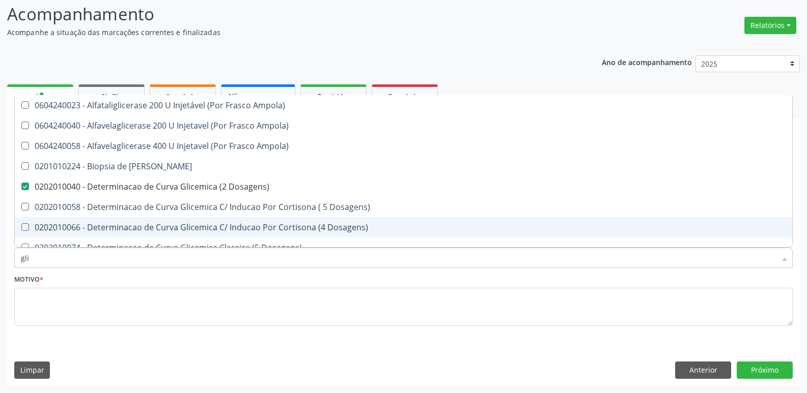
type input "glic"
checkbox Linfatico "true"
checkbox Dosagens\) "false"
checkbox Glicosilada "true"
checkbox Triglicerideos "false"
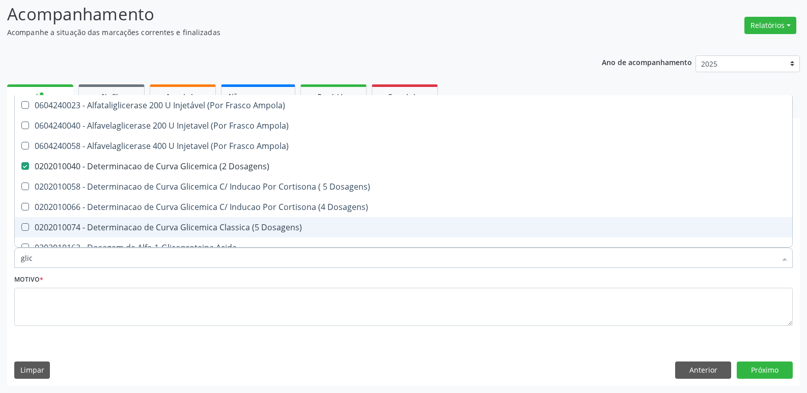
type input "glico"
checkbox Dosagens\) "false"
type input "glicos"
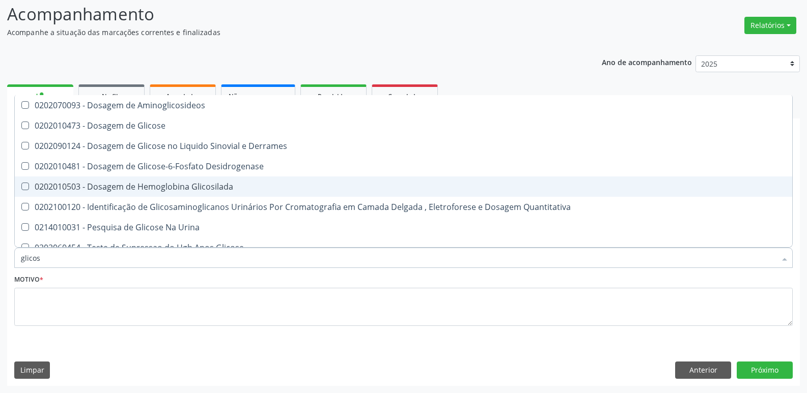
drag, startPoint x: 126, startPoint y: 178, endPoint x: 154, endPoint y: 130, distance: 55.9
click at [132, 167] on ul "Desfazer seleção 0202070093 - Dosagem de Aminoglicosideos 0202010473 - Dosagem …" at bounding box center [403, 176] width 777 height 163
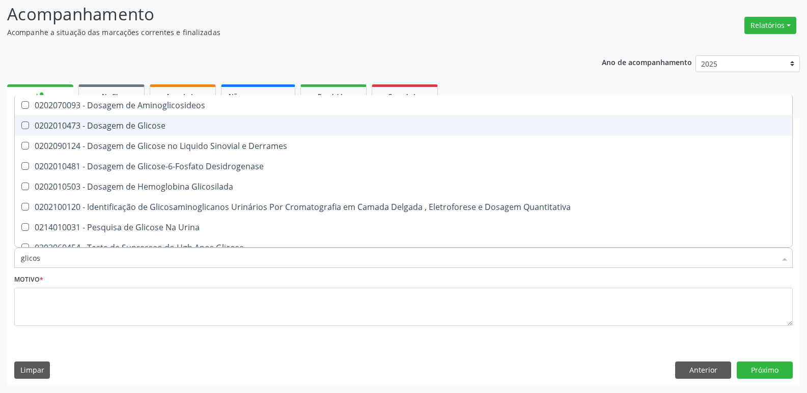
click at [155, 126] on div "0202010473 - Dosagem de Glicose" at bounding box center [403, 126] width 765 height 8
checkbox Glicose "true"
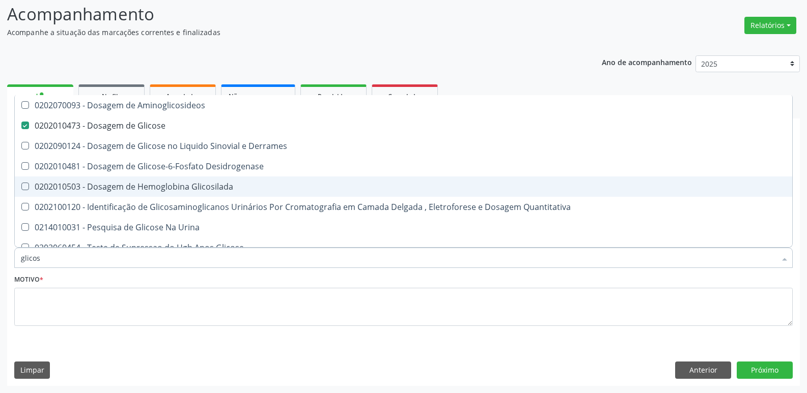
click at [224, 187] on div "0202010503 - Dosagem de Hemoglobina Glicosilada" at bounding box center [403, 187] width 765 height 8
checkbox Glicosilada "true"
type input "glico"
checkbox Glicose "false"
checkbox Derrames "true"
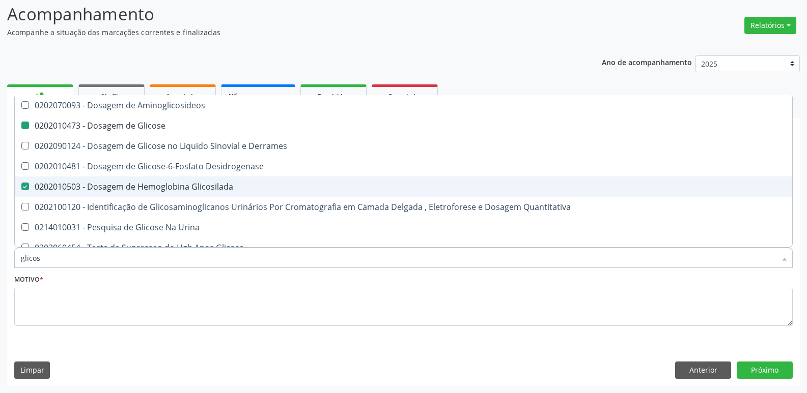
checkbox Glicosilada "false"
checkbox Quantitativa "true"
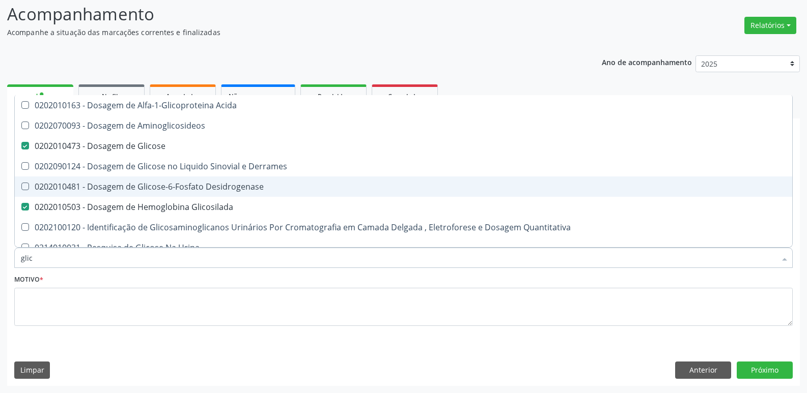
type input "gli"
checkbox Glicose "false"
checkbox Derrames "false"
checkbox Desidrogenase "true"
checkbox Glicosilada "false"
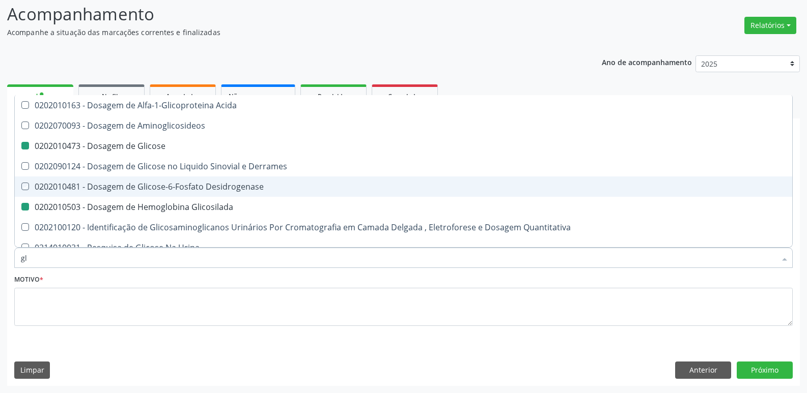
type input "g"
checkbox Desidrogenase "false"
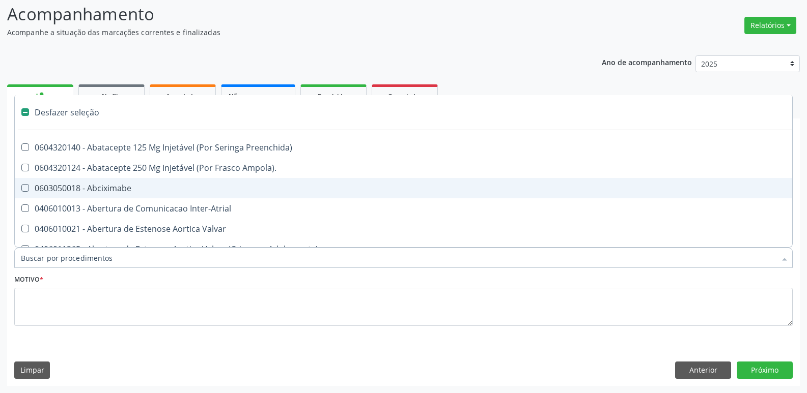
type input "f"
checkbox Congênita\ "true"
checkbox Urina "false"
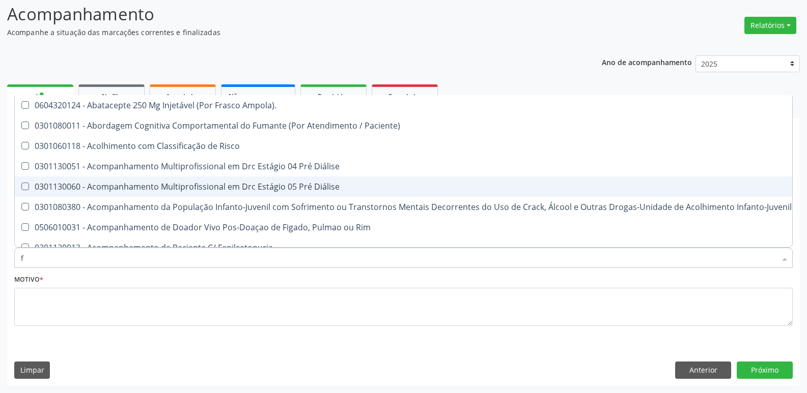
type input "fe"
checkbox Urina "false"
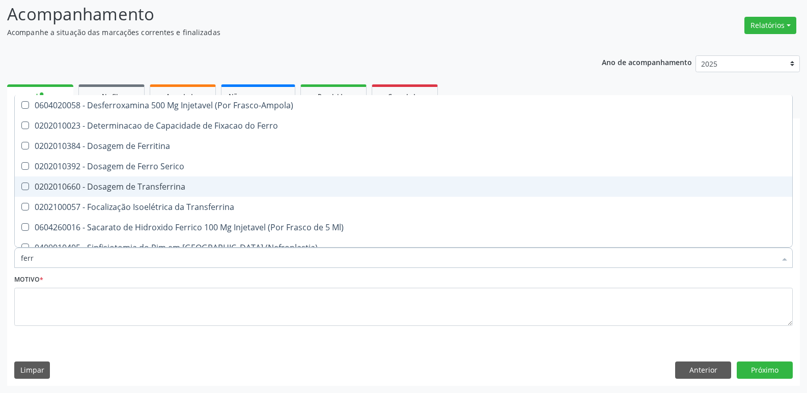
type input "ferri"
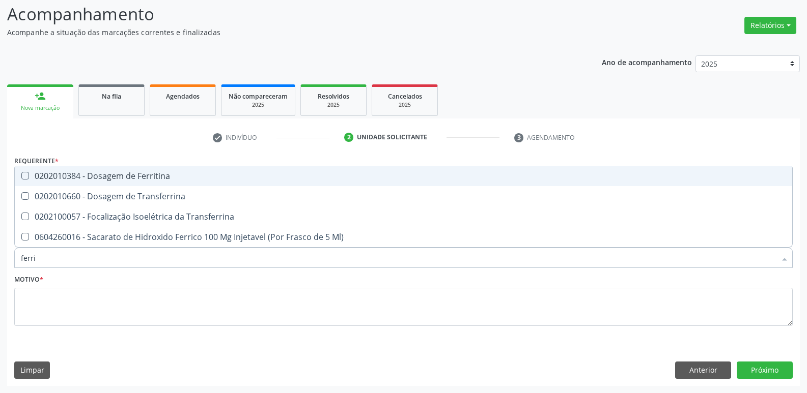
click at [215, 181] on span "0202010384 - Dosagem de Ferritina" at bounding box center [403, 176] width 777 height 20
checkbox Ferritina "true"
type input "ferr"
checkbox Ferritina "false"
checkbox Transferrina "true"
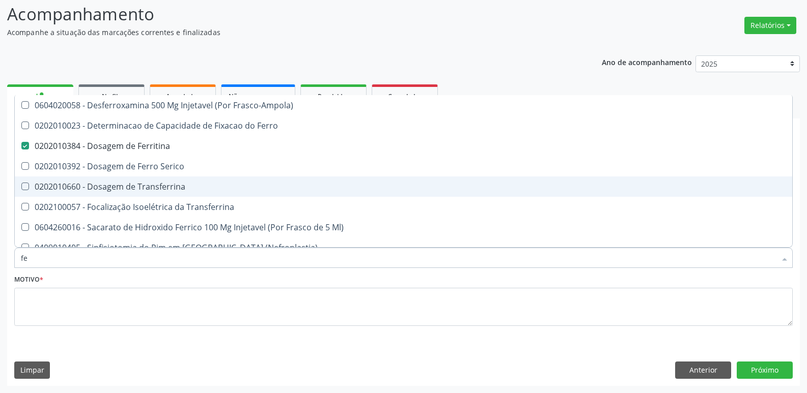
type input "f"
checkbox Ferritina "false"
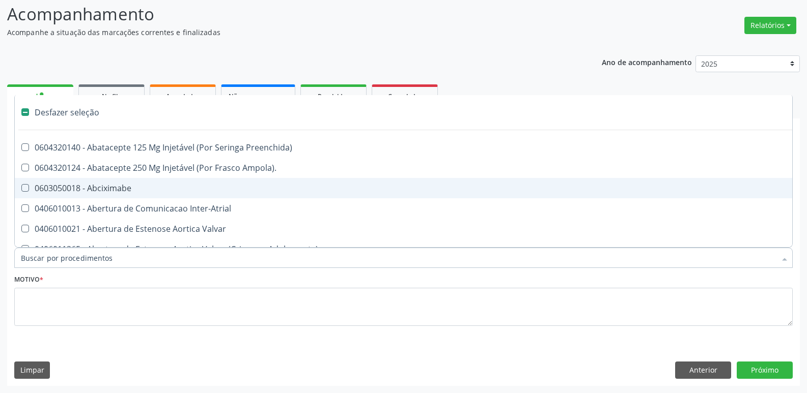
type input "h"
checkbox Urina "false"
checkbox Lactente\) "true"
checkbox A "true"
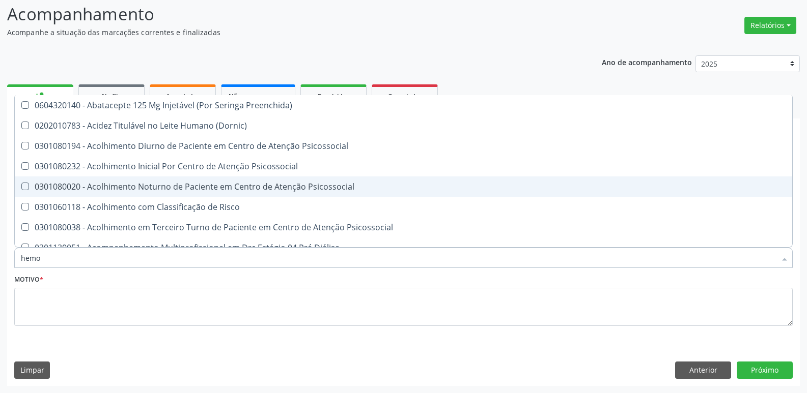
type input "hemog"
checkbox Reabilitacao "true"
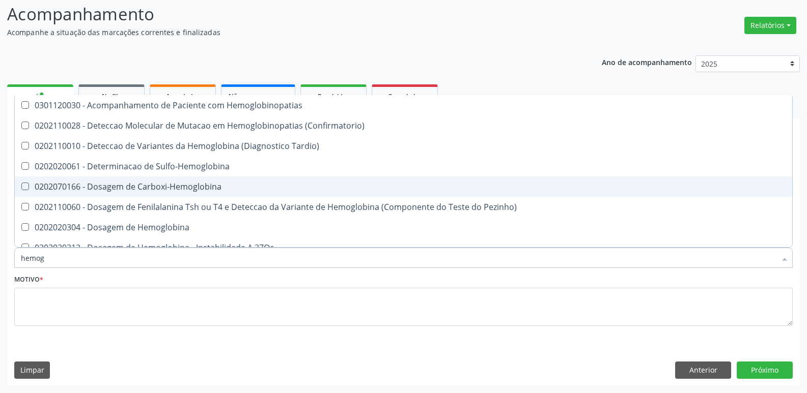
type input "hemogr"
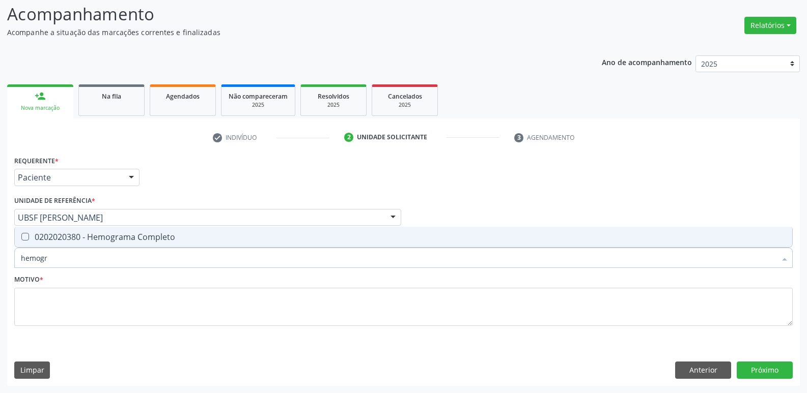
click at [178, 234] on div "0202020380 - Hemograma Completo" at bounding box center [403, 237] width 765 height 8
checkbox Completo "true"
type input "hemog"
checkbox Completo "false"
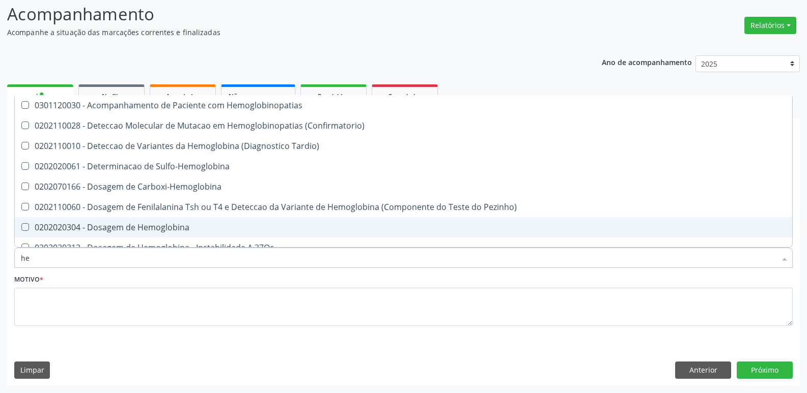
type input "h"
checkbox Glicosilada "false"
checkbox Completo "false"
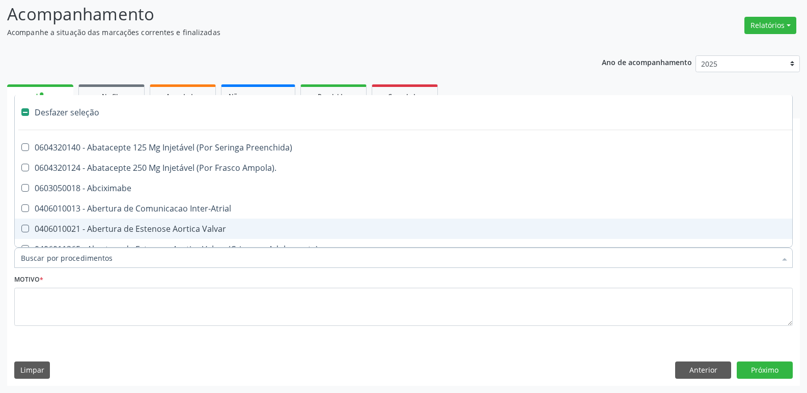
type input "t"
checkbox Dedo "true"
checkbox Urina "false"
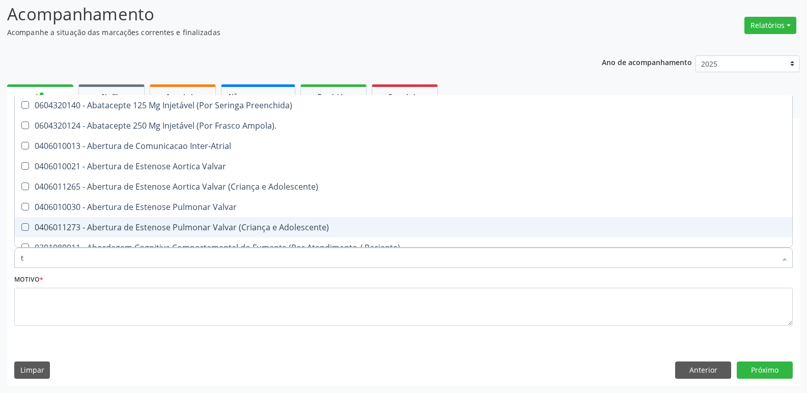
type input "te"
checkbox Agudizadas "true"
checkbox Urina "false"
checkbox Laser "true"
checkbox Aspiracao "true"
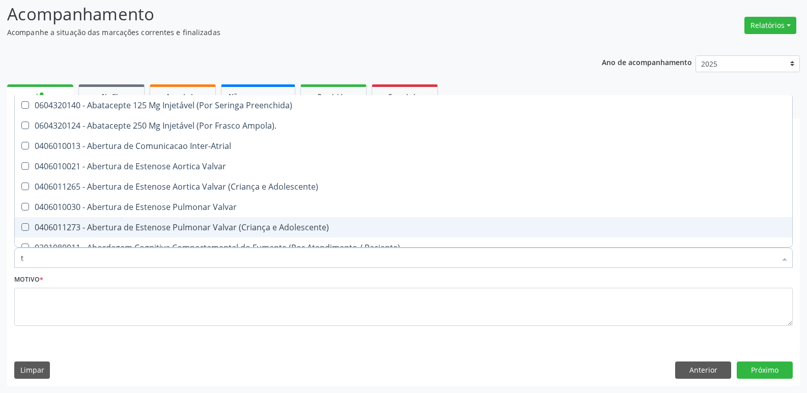
checkbox Projecoes\) "true"
type input "tem"
checkbox Urina "false"
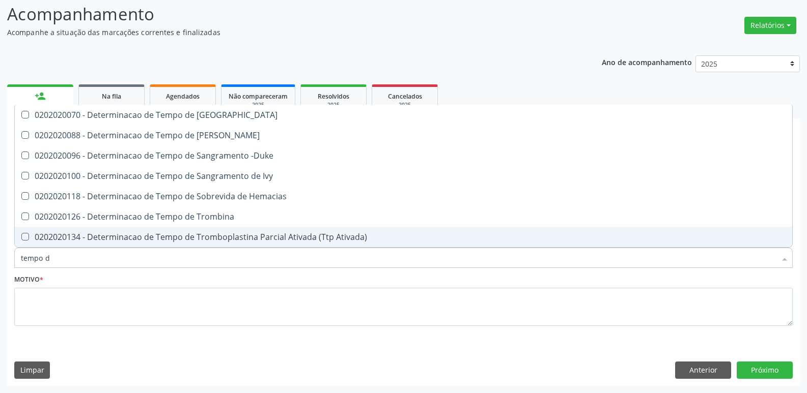
type input "tempo de"
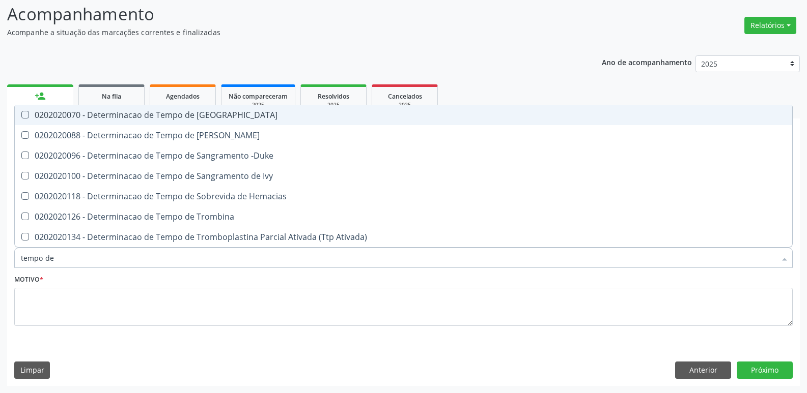
click at [238, 119] on div "0202020070 - Determinacao de Tempo de [GEOGRAPHIC_DATA]" at bounding box center [403, 115] width 765 height 8
checkbox Coagulacao "true"
type input "tempo"
checkbox Coagulacao "false"
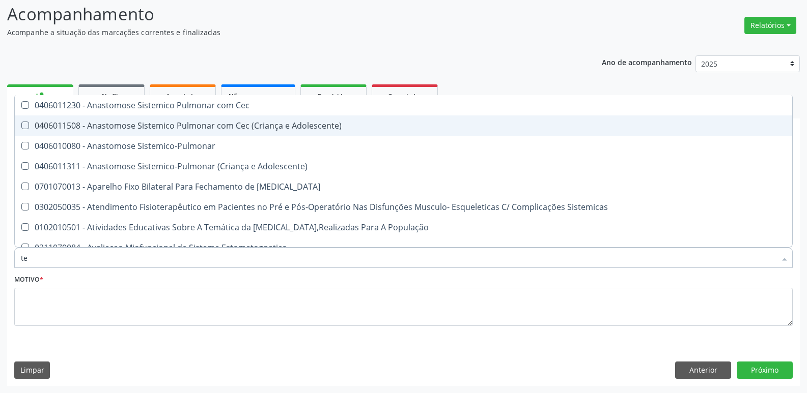
type input "t"
checkbox Coagulacao "false"
checkbox Hiv\/Aids "false"
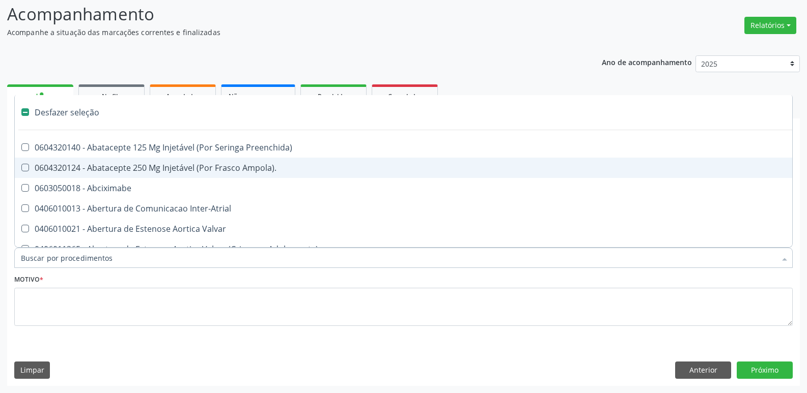
type input "p"
checkbox Urina "false"
checkbox \(Incentivo\) "true"
checkbox Supra-Aortica "true"
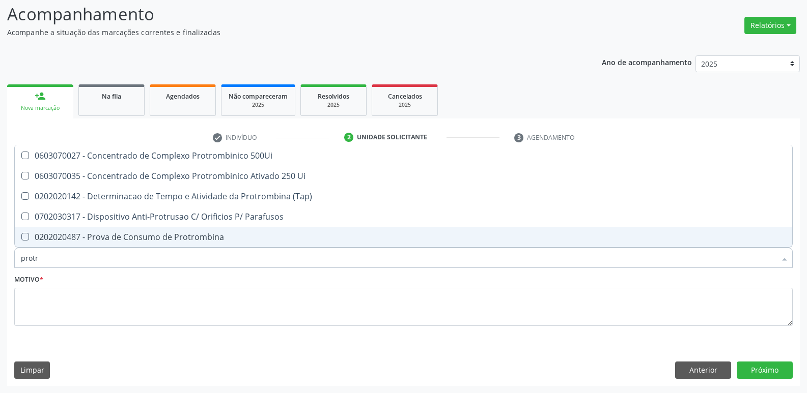
drag, startPoint x: 63, startPoint y: 258, endPoint x: 0, endPoint y: 242, distance: 64.7
click at [0, 242] on div "Acompanhamento Acompanhe a situação das marcações correntes e finalizadas Relat…" at bounding box center [403, 190] width 807 height 405
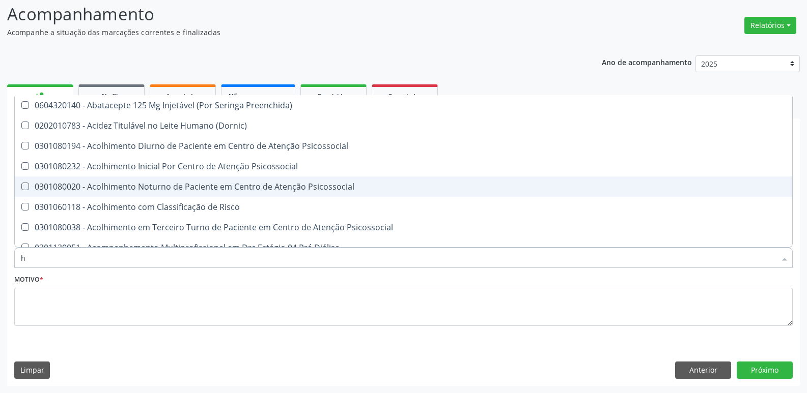
type input "he"
checkbox Genético "true"
checkbox C "true"
checkbox Hdl "false"
checkbox Glicosilada "false"
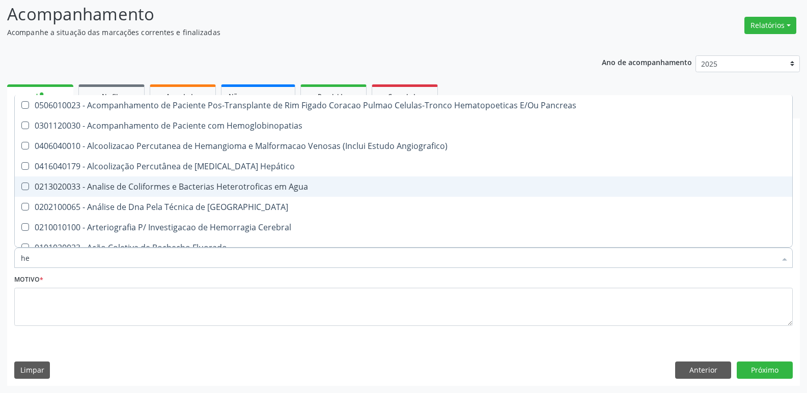
type input "hem"
checkbox Radiosotopos\) "true"
checkbox Glicosilada "false"
checkbox Transplante "true"
checkbox Completo "false"
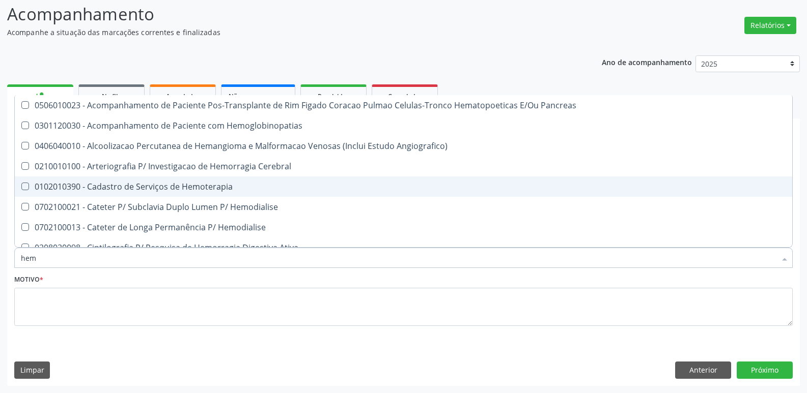
type input "hemo"
checkbox Fase "true"
checkbox Glicosilada "false"
checkbox Retro-Retal "true"
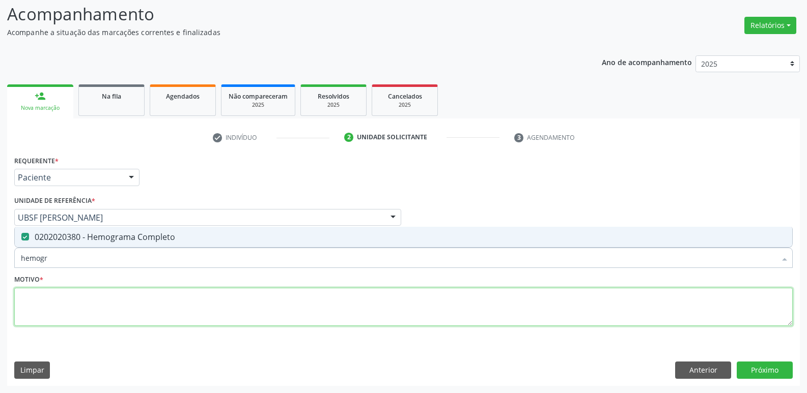
click at [117, 317] on textarea at bounding box center [403, 307] width 778 height 39
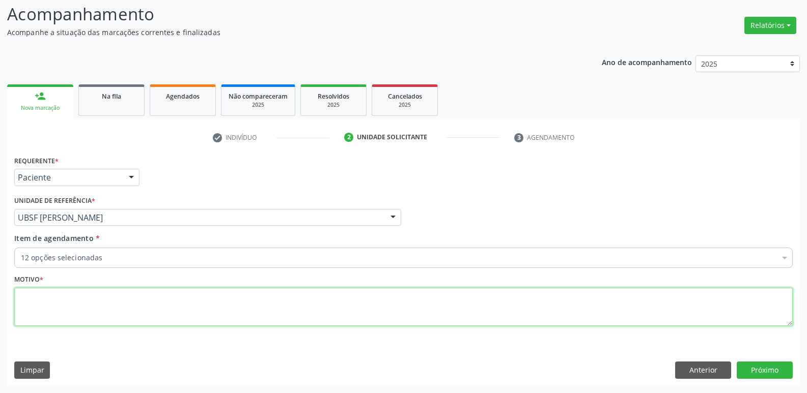
paste textarea "AVALIAÇÃO"
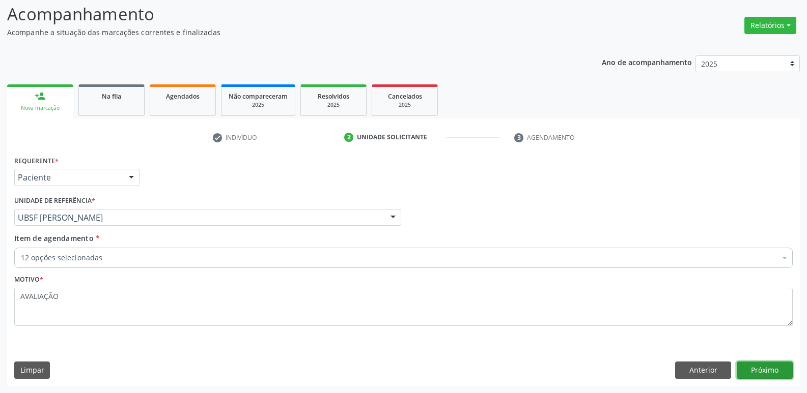
click at [776, 362] on button "Próximo" at bounding box center [765, 370] width 56 height 17
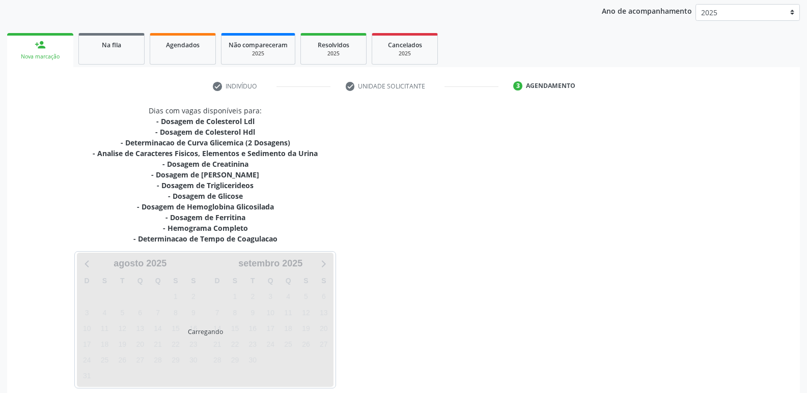
scroll to position [167, 0]
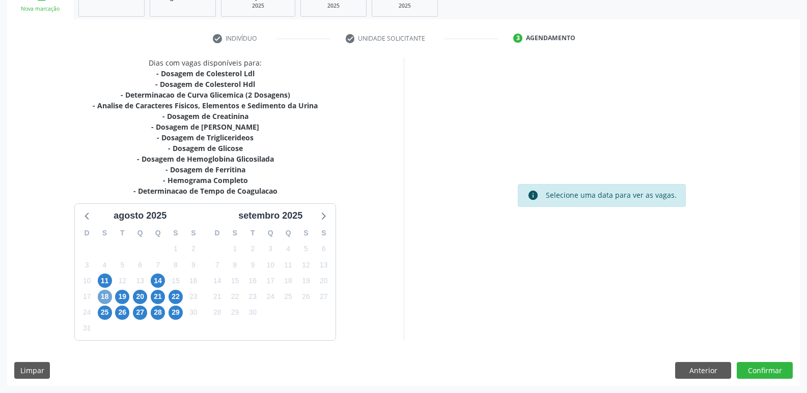
click at [103, 297] on span "18" at bounding box center [105, 297] width 14 height 14
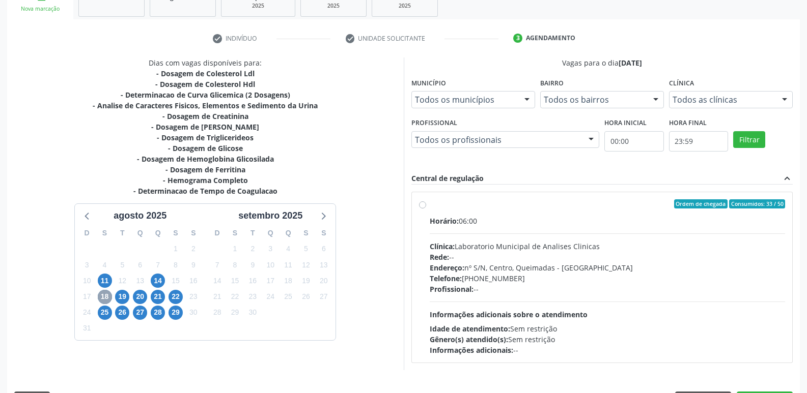
scroll to position [196, 0]
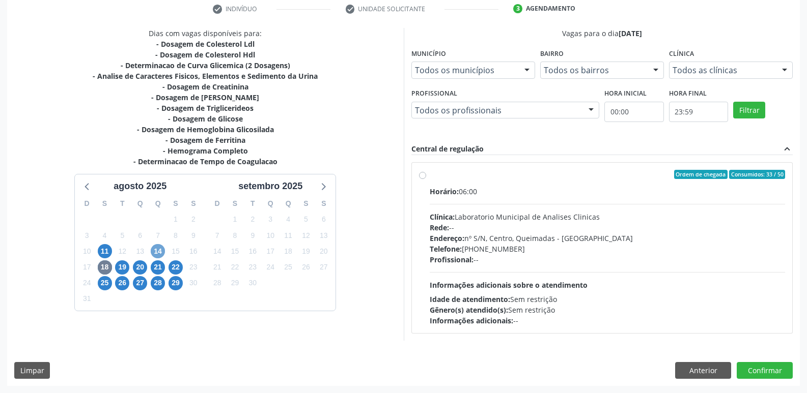
click at [158, 251] on span "14" at bounding box center [158, 251] width 14 height 14
click at [576, 240] on div "Endereço: nº S/N, Centro, Queimadas - PB" at bounding box center [608, 238] width 356 height 11
click at [426, 179] on input "Ordem de chegada Consumidos: 47 / 50 Horário: 06:00 Clínica: Laboratorio Munici…" at bounding box center [422, 174] width 7 height 9
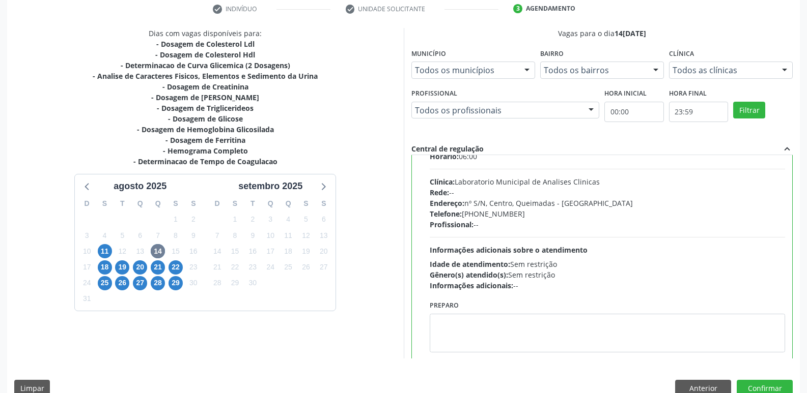
scroll to position [50, 0]
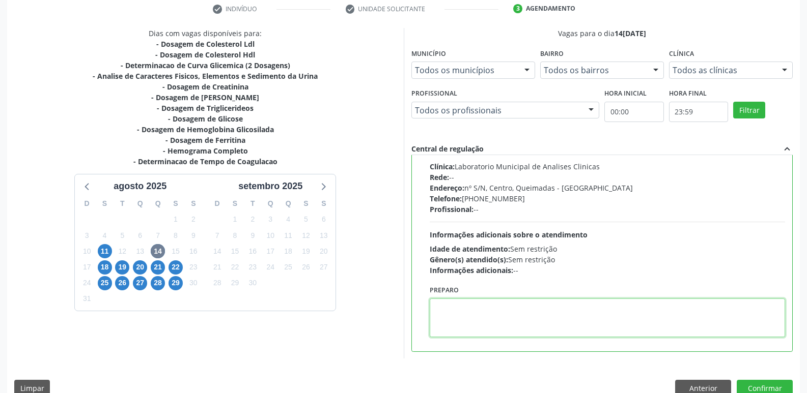
click at [493, 312] on textarea at bounding box center [608, 318] width 356 height 39
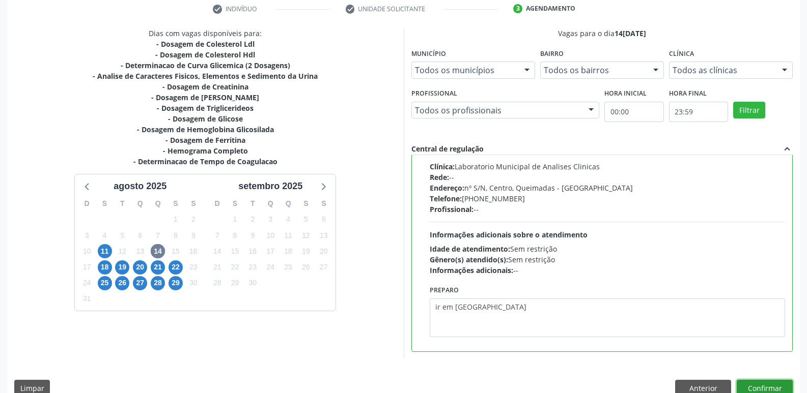
click at [767, 388] on button "Confirmar" at bounding box center [765, 388] width 56 height 17
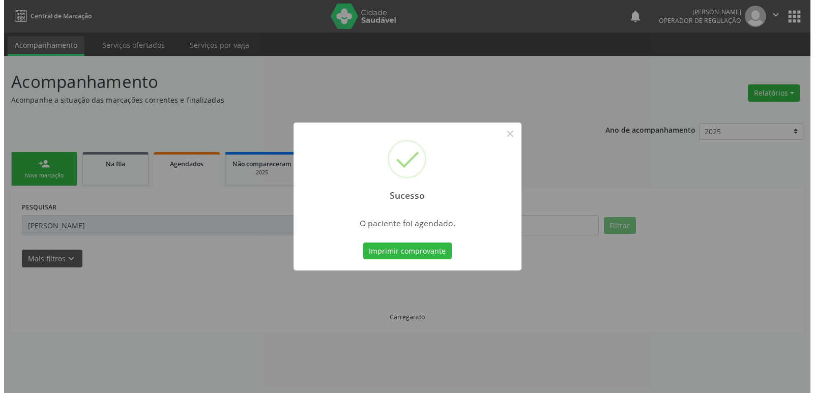
scroll to position [0, 0]
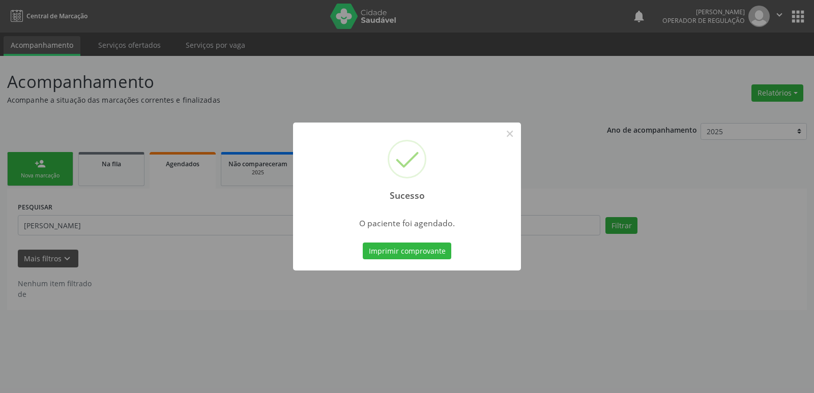
click at [363, 243] on button "Imprimir comprovante" at bounding box center [407, 251] width 89 height 17
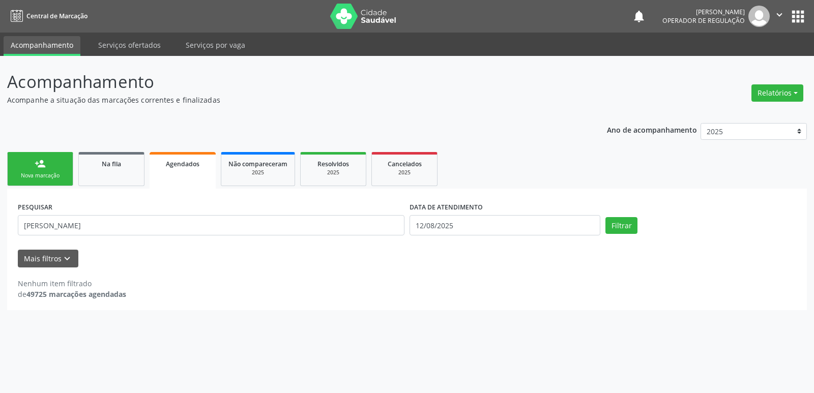
click at [43, 167] on div "person_add" at bounding box center [40, 163] width 11 height 11
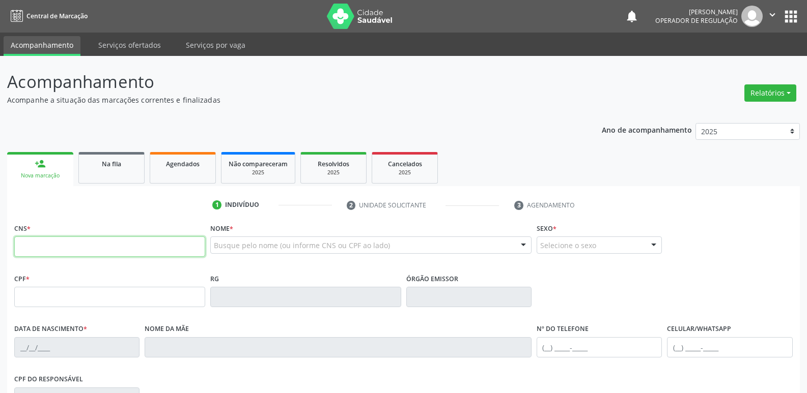
click at [53, 238] on input "text" at bounding box center [109, 247] width 191 height 20
type input "705 0048 3234 6658"
type input "174.862.547-00"
type input "[DATE]"
type input "[PERSON_NAME]"
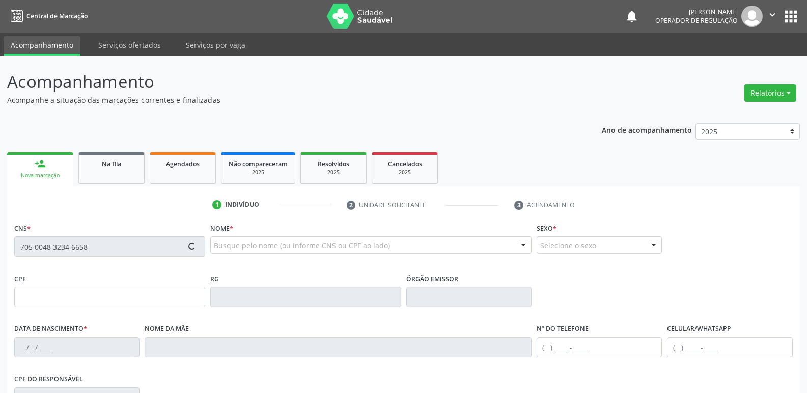
type input "[PHONE_NUMBER]"
type input "24"
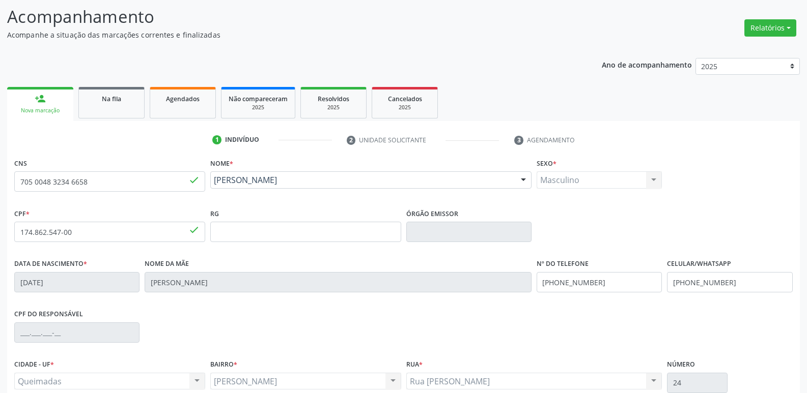
scroll to position [158, 0]
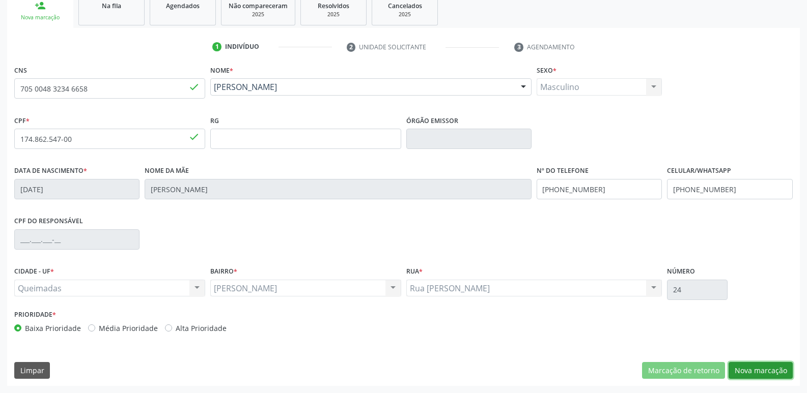
drag, startPoint x: 771, startPoint y: 365, endPoint x: 739, endPoint y: 364, distance: 31.6
click at [769, 364] on button "Nova marcação" at bounding box center [760, 370] width 64 height 17
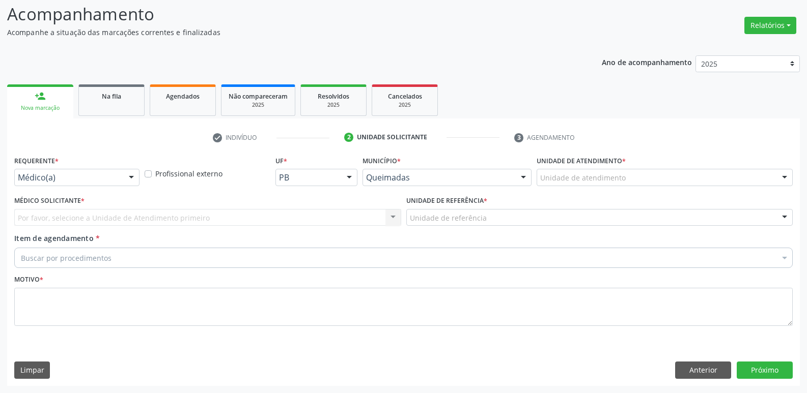
drag, startPoint x: 97, startPoint y: 177, endPoint x: 92, endPoint y: 182, distance: 6.8
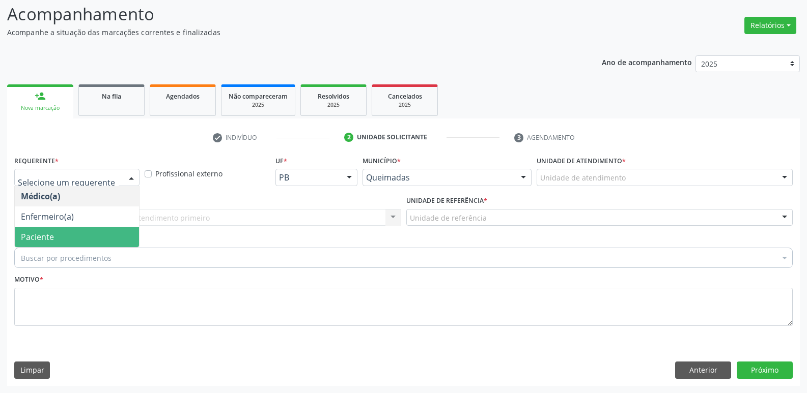
click at [76, 234] on span "Paciente" at bounding box center [77, 237] width 124 height 20
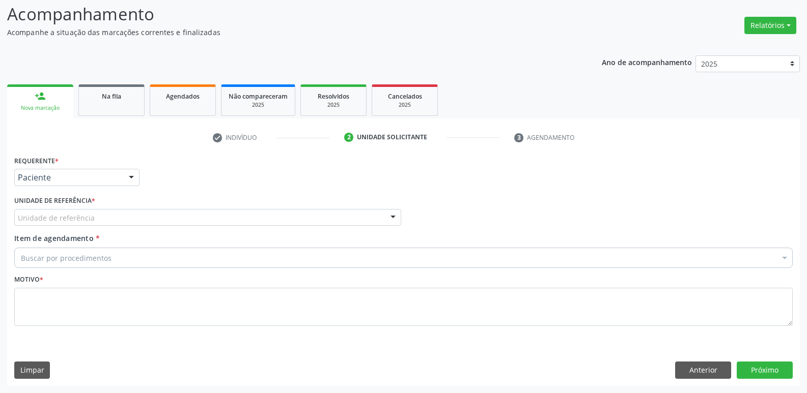
click at [95, 218] on div "Unidade de referência" at bounding box center [207, 217] width 387 height 17
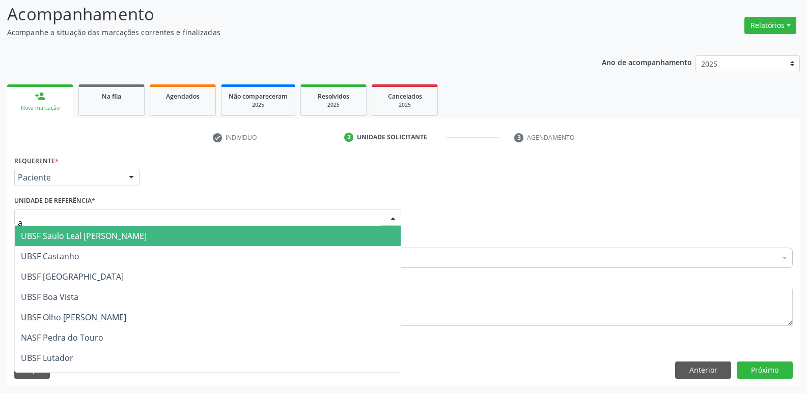
type input "an"
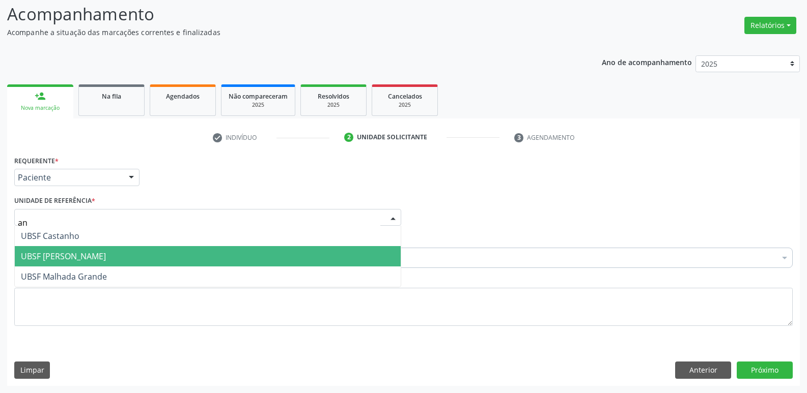
click at [67, 254] on span "UBSF [PERSON_NAME]" at bounding box center [63, 256] width 85 height 11
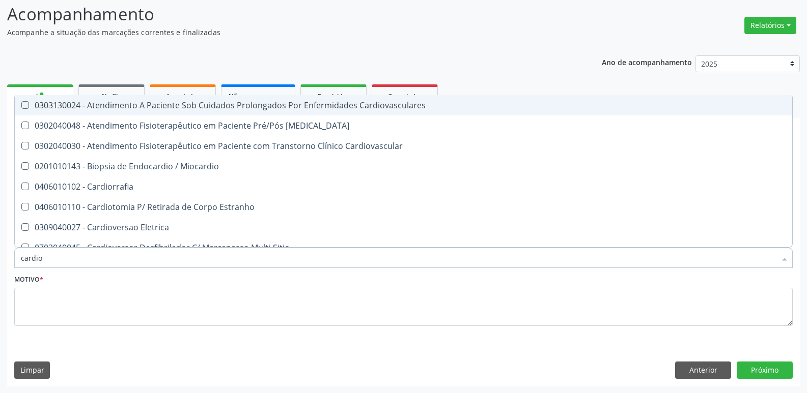
type input "cardiol"
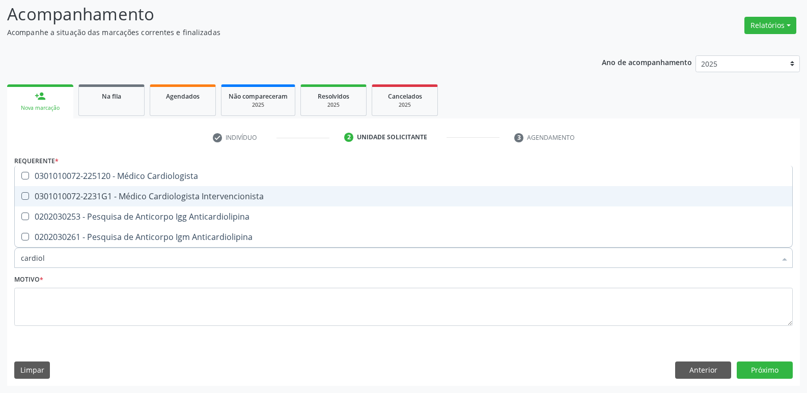
drag, startPoint x: 120, startPoint y: 194, endPoint x: 112, endPoint y: 205, distance: 13.4
click at [120, 194] on div "0301010072-2231G1 - Médico Cardiologista Intervencionista" at bounding box center [403, 196] width 765 height 8
checkbox Intervencionista "true"
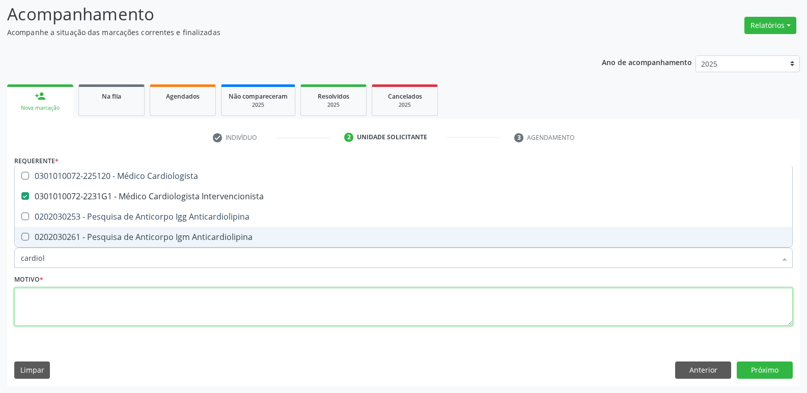
click at [73, 302] on textarea at bounding box center [403, 307] width 778 height 39
paste textarea "AVALIAÇÃO"
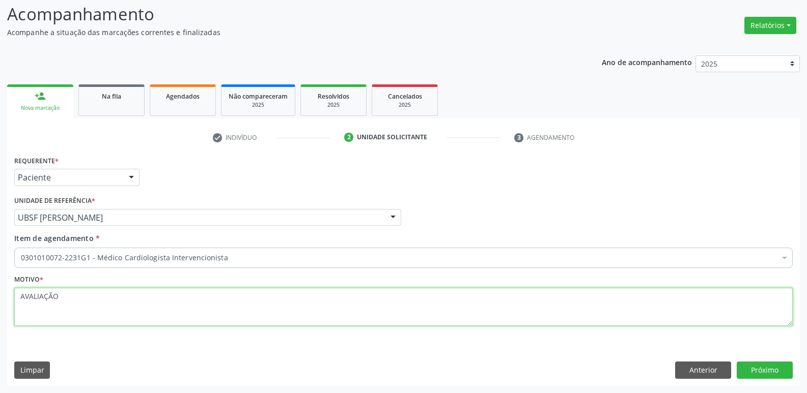
type textarea "AVALIAÇÃO"
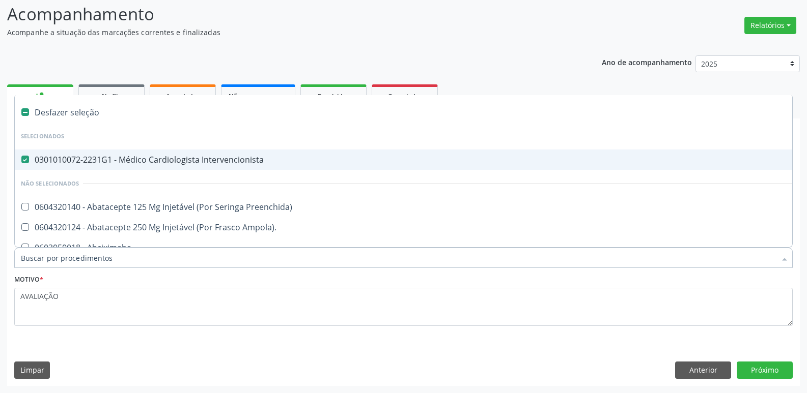
click at [245, 159] on div "0301010072-2231G1 - Médico Cardiologista Intervencionista" at bounding box center [417, 160] width 793 height 8
checkbox Intervencionista "false"
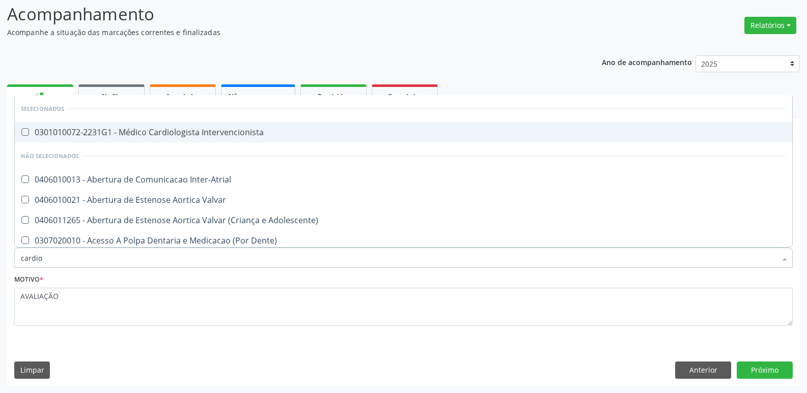
type input "cardiol"
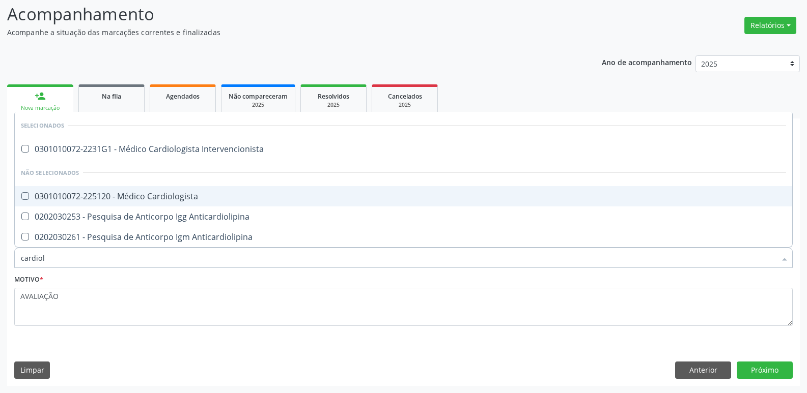
click at [199, 195] on div "0301010072-225120 - Médico Cardiologista" at bounding box center [403, 196] width 765 height 8
checkbox Cardiologista "true"
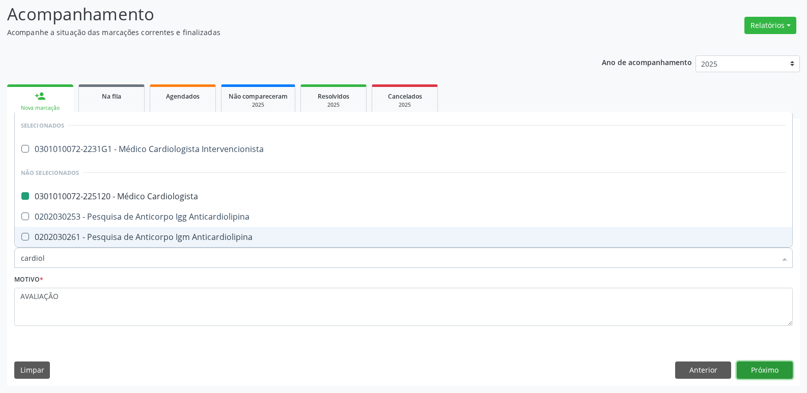
click at [760, 371] on button "Próximo" at bounding box center [765, 370] width 56 height 17
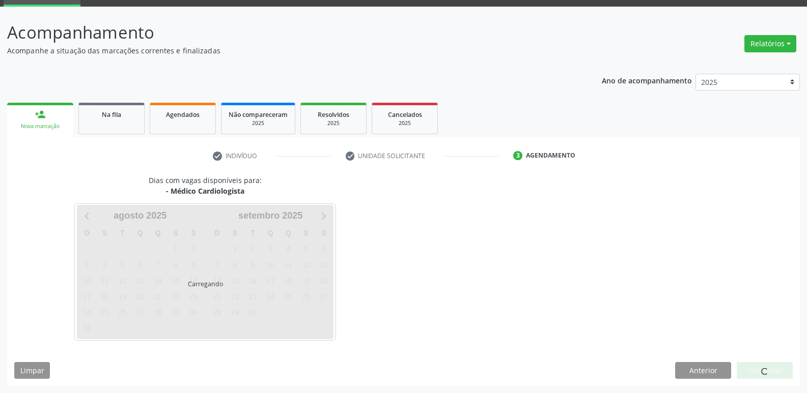
scroll to position [49, 0]
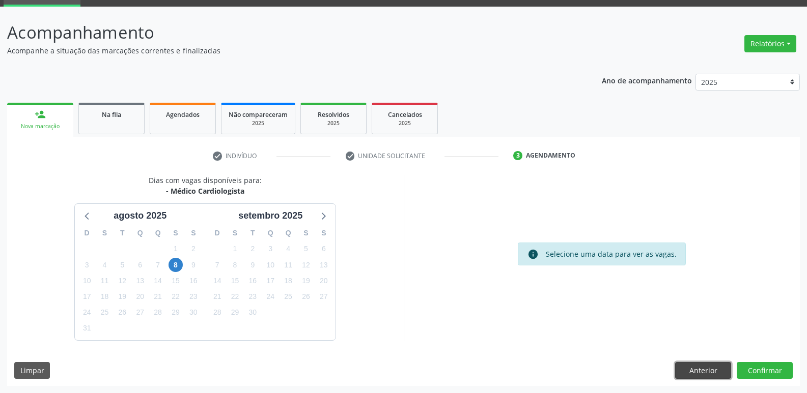
click at [707, 371] on button "Anterior" at bounding box center [703, 370] width 56 height 17
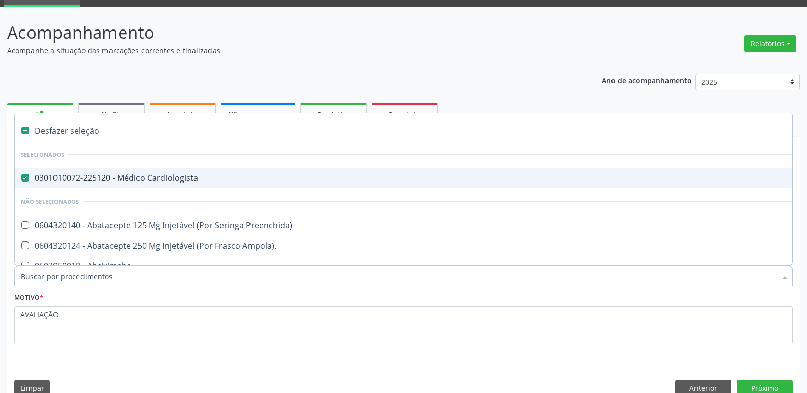
click at [207, 175] on div "0301010072-225120 - Médico Cardiologista" at bounding box center [417, 178] width 793 height 8
checkbox Cardiologista "false"
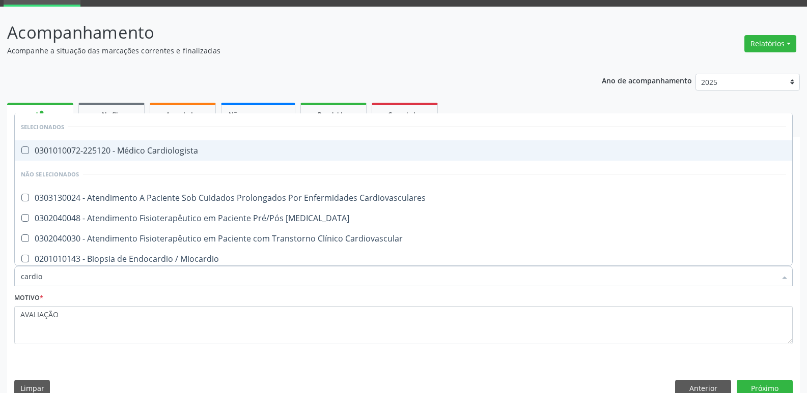
type input "cardiol"
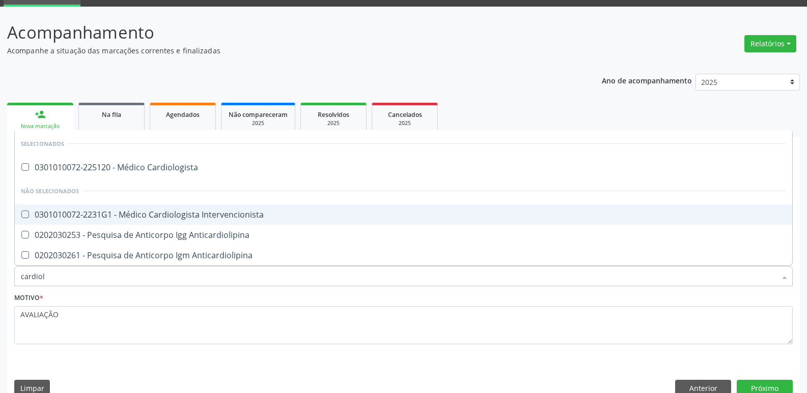
click at [264, 212] on div "0301010072-2231G1 - Médico Cardiologista Intervencionista" at bounding box center [403, 215] width 765 height 8
checkbox Intervencionista "true"
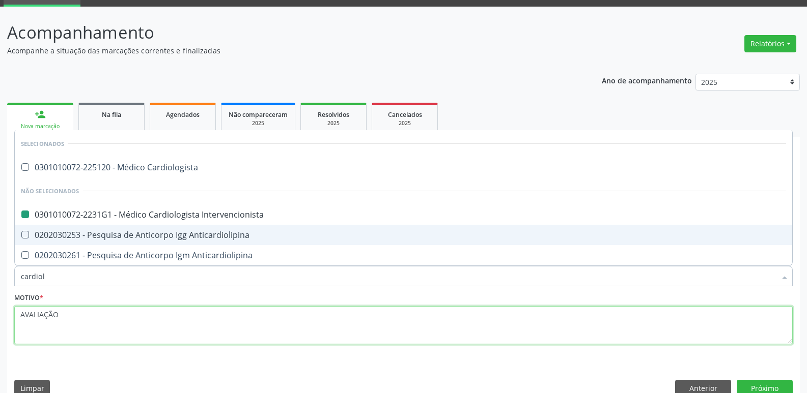
click at [161, 327] on textarea "AVALIAÇÃO" at bounding box center [403, 325] width 778 height 39
checkbox Cardiologista "true"
checkbox Intervencionista "false"
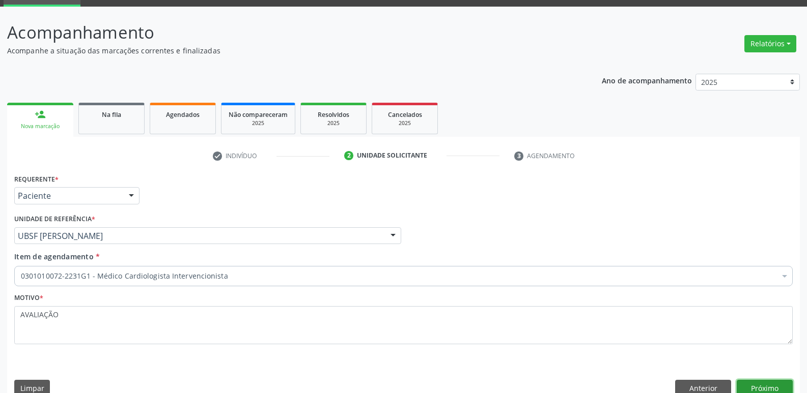
click at [774, 389] on button "Próximo" at bounding box center [765, 388] width 56 height 17
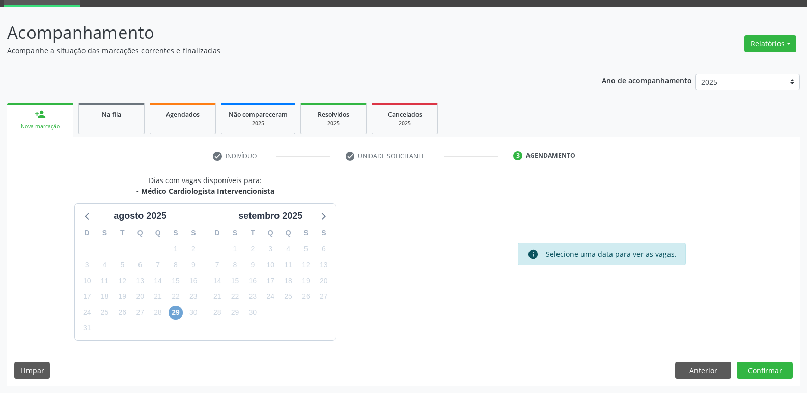
click at [171, 313] on span "29" at bounding box center [175, 313] width 14 height 14
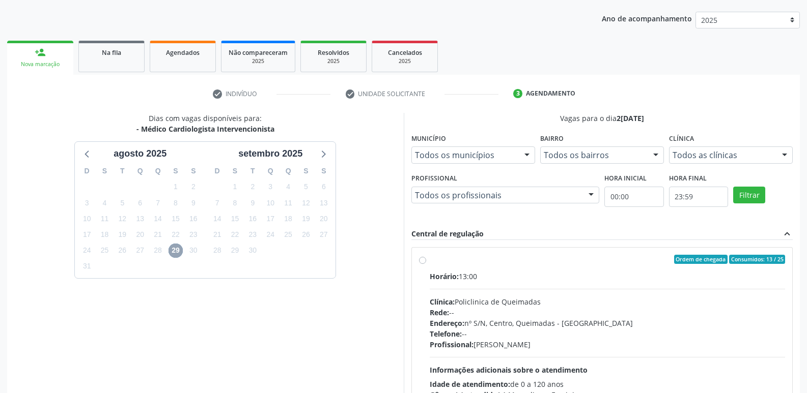
scroll to position [196, 0]
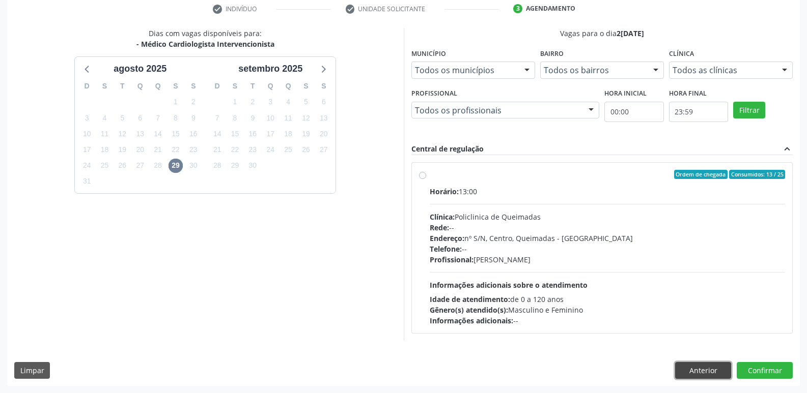
click at [714, 367] on button "Anterior" at bounding box center [703, 370] width 56 height 17
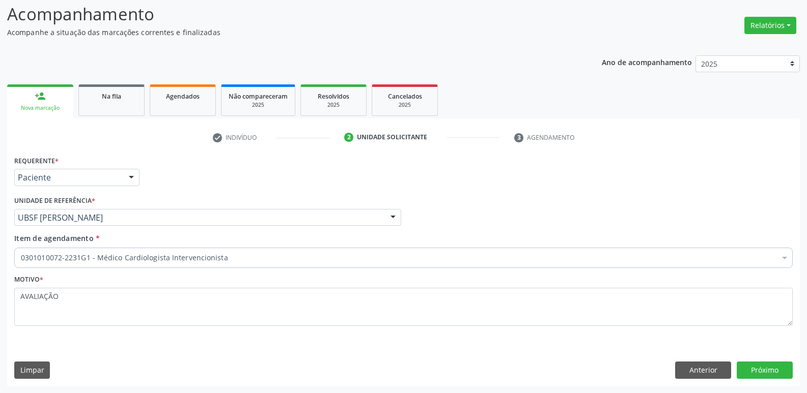
scroll to position [68, 0]
click at [714, 367] on button "Anterior" at bounding box center [703, 370] width 56 height 17
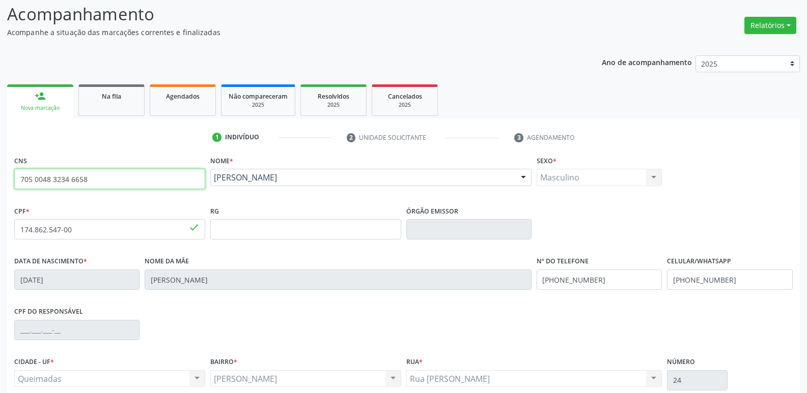
drag, startPoint x: 124, startPoint y: 174, endPoint x: 0, endPoint y: 92, distance: 148.5
click at [0, 95] on div "Acompanhamento Acompanhe a situação das marcações correntes e finalizadas Relat…" at bounding box center [403, 236] width 807 height 496
type input "700 5063 4294 0754"
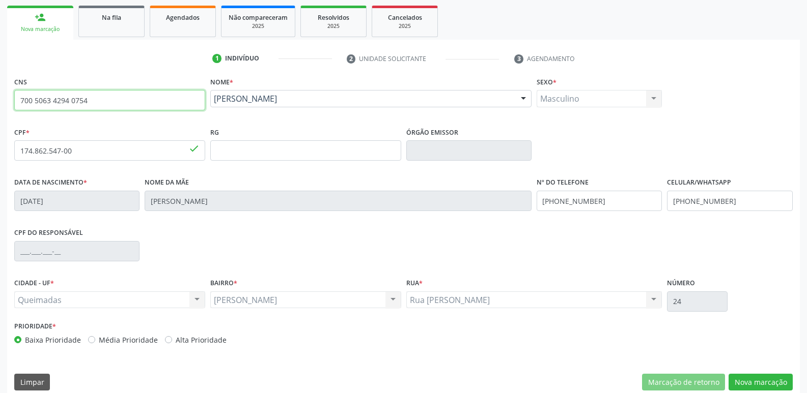
scroll to position [158, 0]
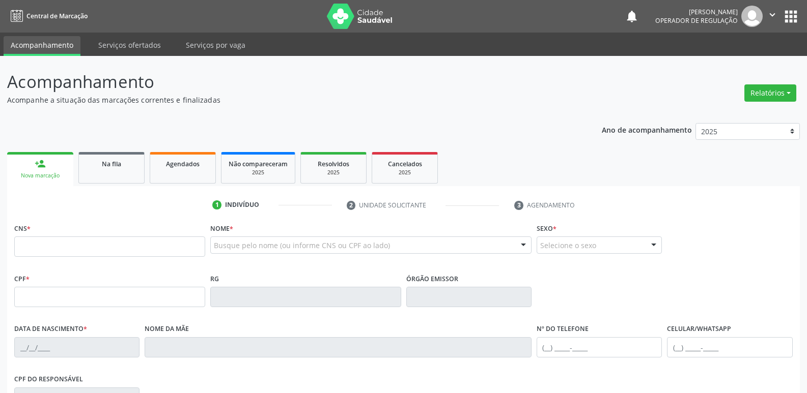
scroll to position [158, 0]
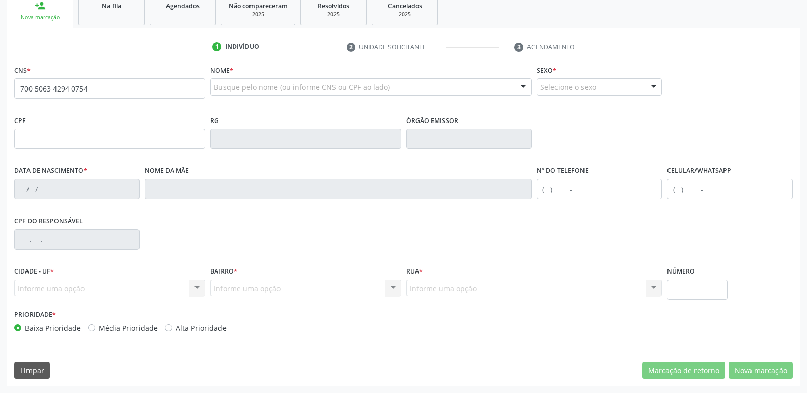
type input "700 5063 4294 0754"
type input "518.633.674-20"
type input "[DATE]"
type input "[PERSON_NAME]"
type input "[PHONE_NUMBER]"
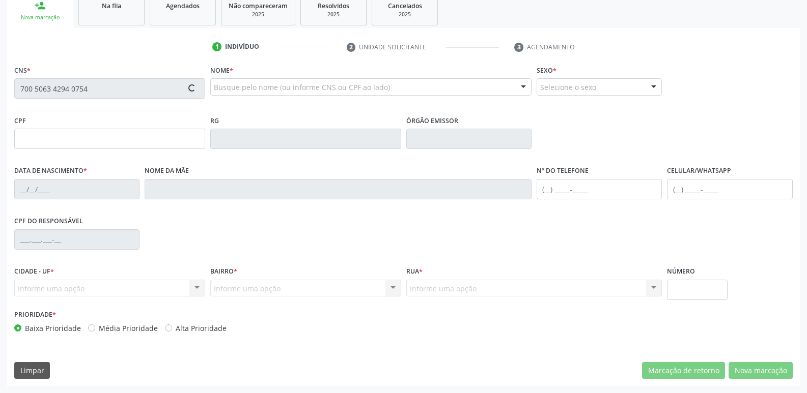
type input "[PHONE_NUMBER]"
type input "20297"
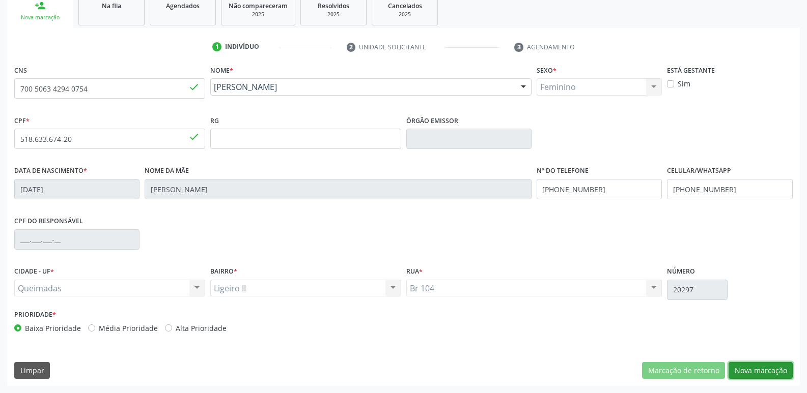
click at [740, 376] on button "Nova marcação" at bounding box center [760, 370] width 64 height 17
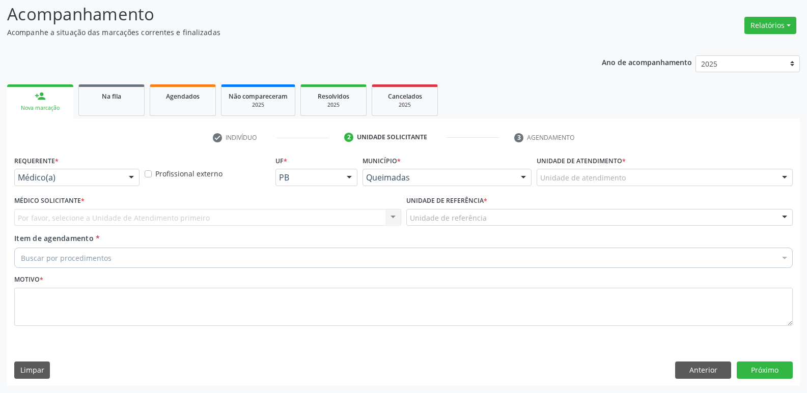
scroll to position [68, 0]
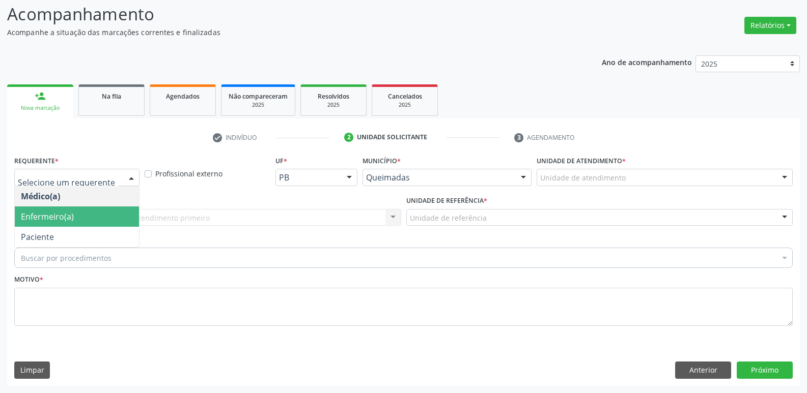
click at [36, 225] on span "Enfermeiro(a)" at bounding box center [77, 217] width 124 height 20
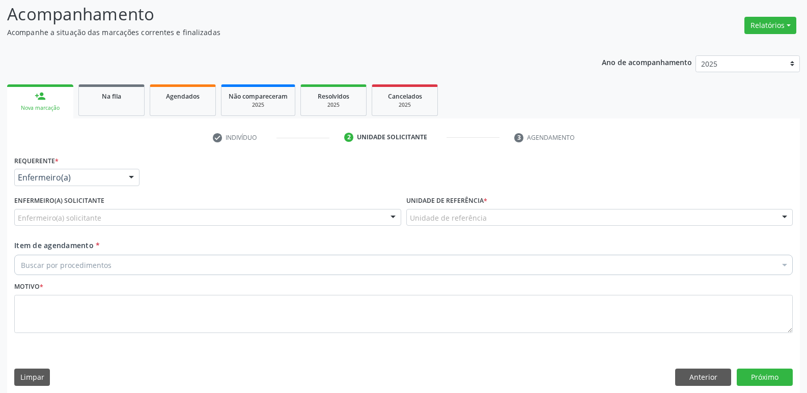
drag, startPoint x: 69, startPoint y: 177, endPoint x: 69, endPoint y: 183, distance: 6.1
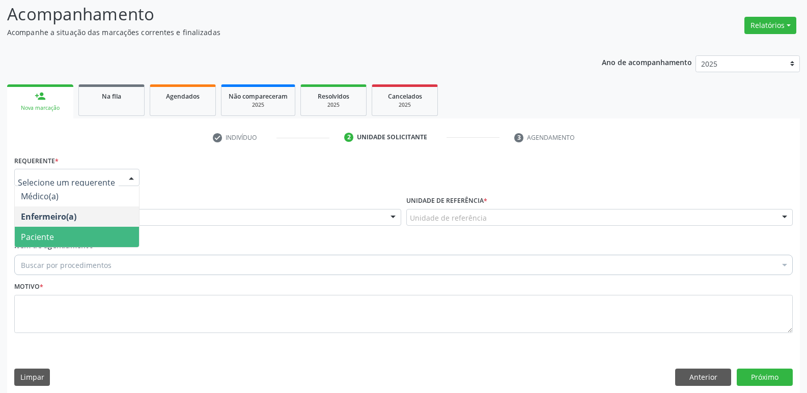
drag, startPoint x: 54, startPoint y: 236, endPoint x: 65, endPoint y: 224, distance: 15.5
click at [53, 236] on span "Paciente" at bounding box center [77, 237] width 124 height 20
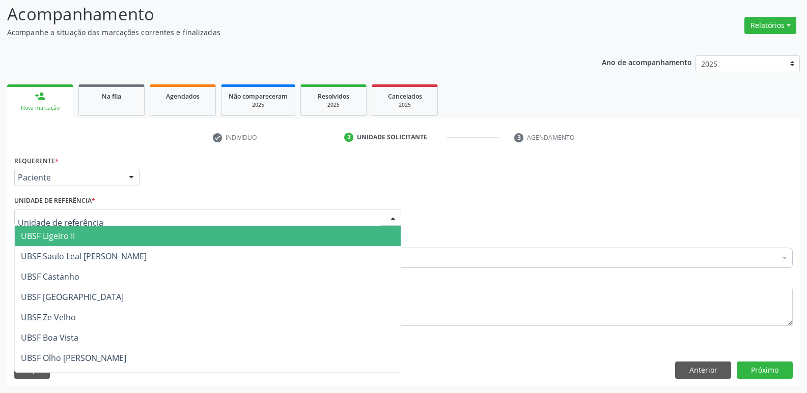
click at [59, 243] on span "UBSF Ligeiro II" at bounding box center [208, 236] width 386 height 20
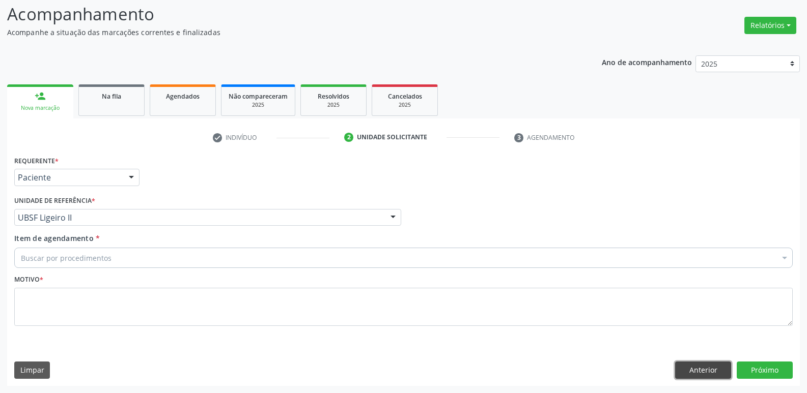
click at [716, 367] on button "Anterior" at bounding box center [703, 370] width 56 height 17
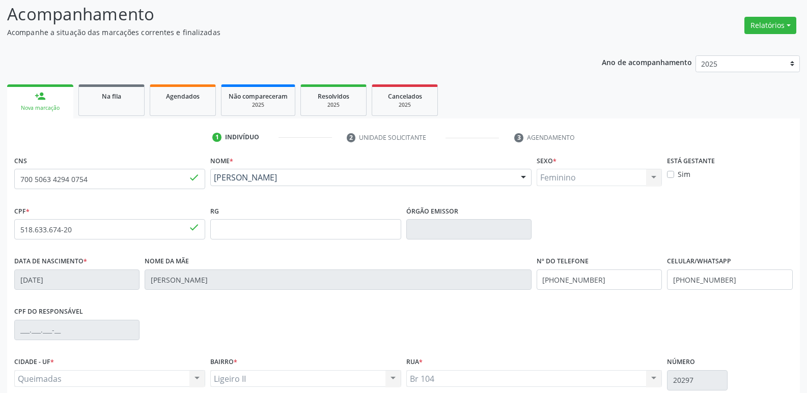
scroll to position [158, 0]
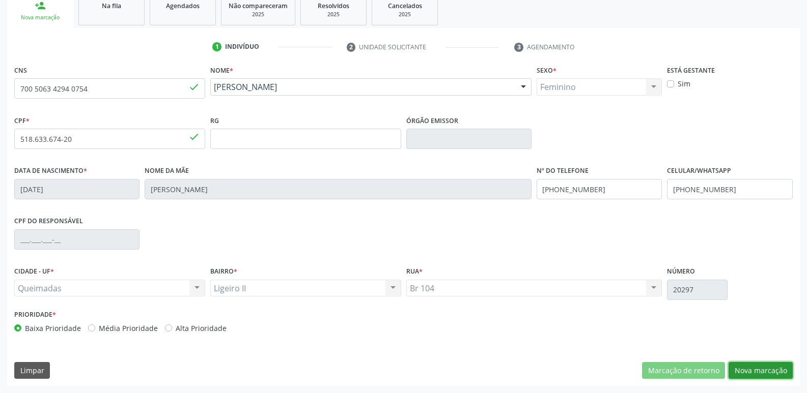
click at [757, 369] on button "Nova marcação" at bounding box center [760, 370] width 64 height 17
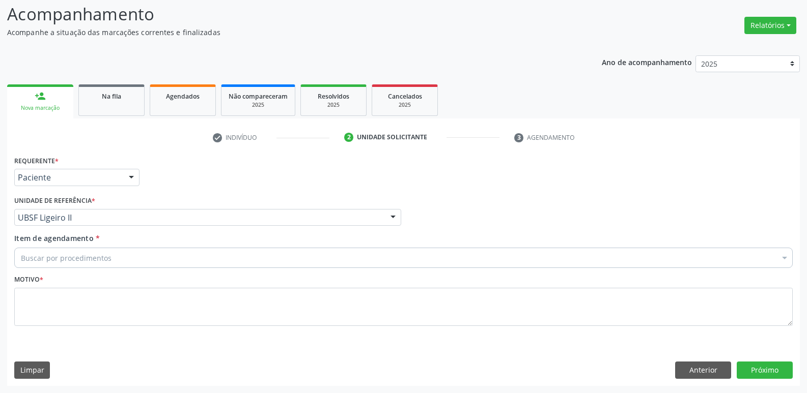
scroll to position [68, 0]
click at [75, 264] on div "Buscar por procedimentos" at bounding box center [403, 258] width 778 height 20
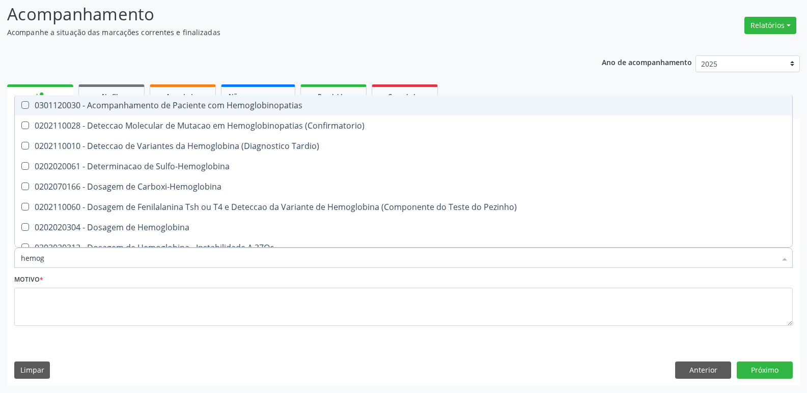
type input "hemogr"
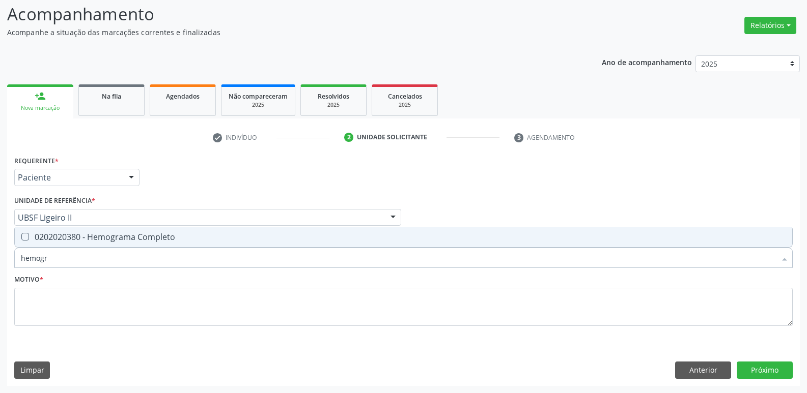
drag, startPoint x: 77, startPoint y: 240, endPoint x: 78, endPoint y: 227, distance: 13.8
click at [77, 240] on div "0202020380 - Hemograma Completo" at bounding box center [403, 237] width 765 height 8
checkbox Completo "true"
type input "hemog"
checkbox Completo "false"
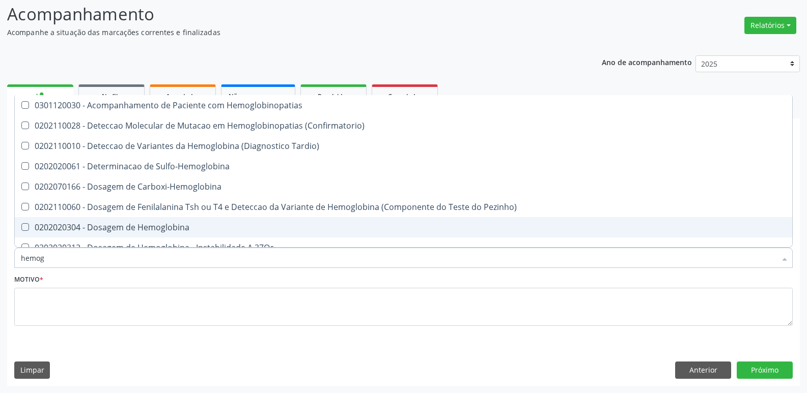
type input "hemo"
checkbox Completo "false"
type input "h"
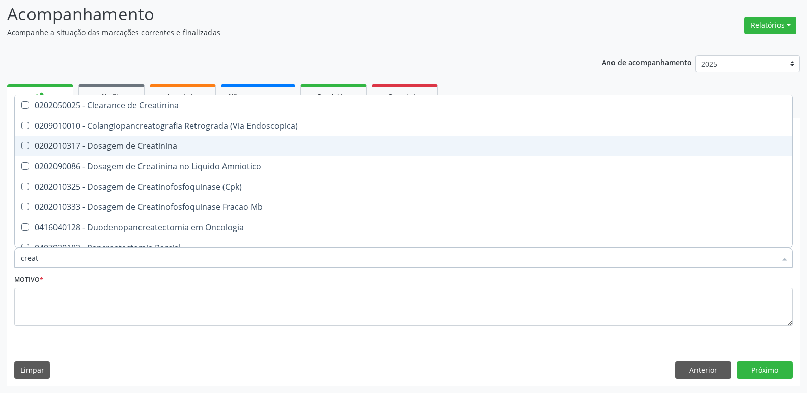
drag, startPoint x: 114, startPoint y: 144, endPoint x: 107, endPoint y: 117, distance: 27.9
click at [107, 119] on ul "Desfazer seleção 0202050025 - Clearance de Creatinina 0209010010 - Colangiopanc…" at bounding box center [403, 258] width 777 height 326
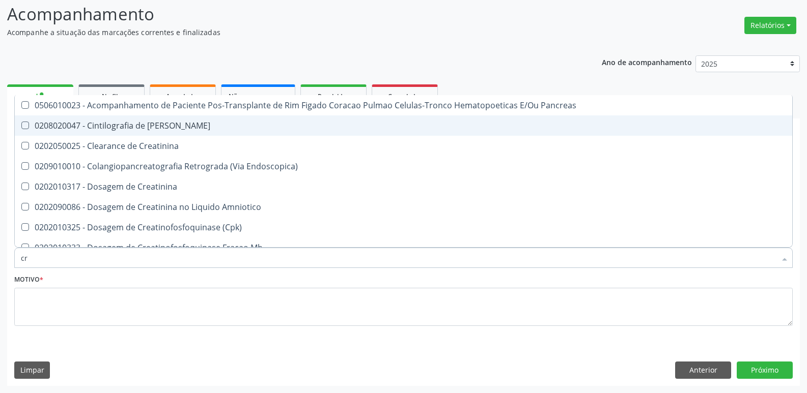
type input "c"
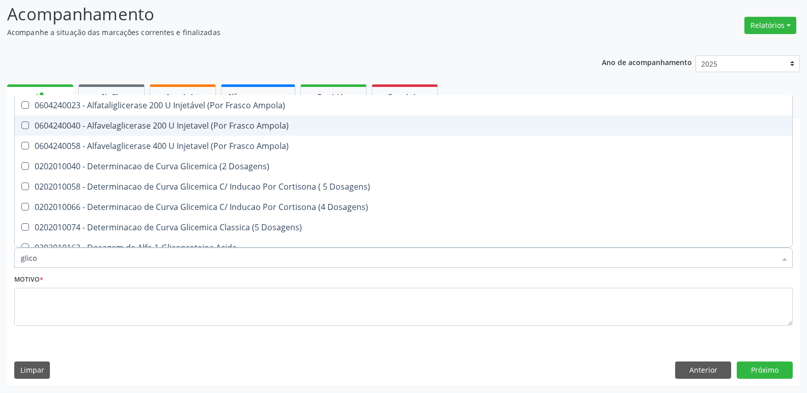
type input "glicos"
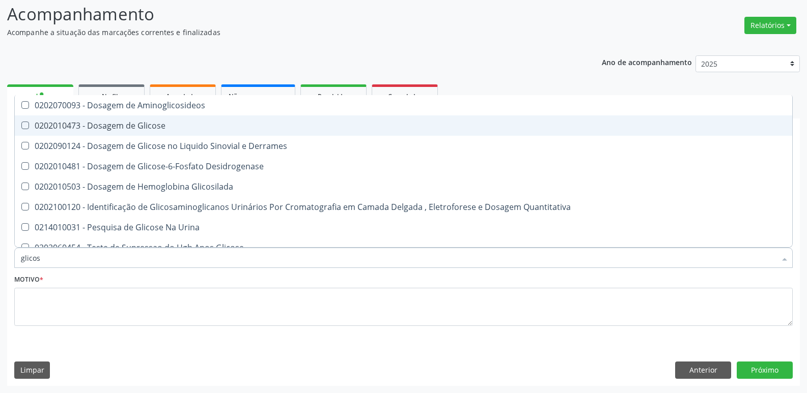
click at [107, 118] on span "0202010473 - Dosagem de Glicose" at bounding box center [403, 126] width 777 height 20
checkbox Glicose "true"
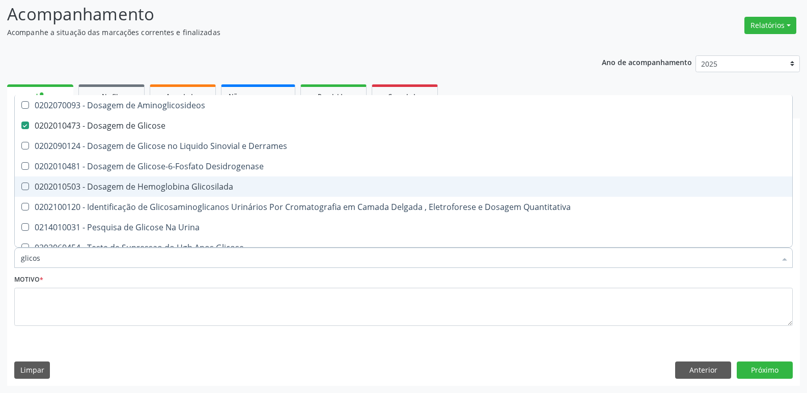
drag, startPoint x: 140, startPoint y: 187, endPoint x: 131, endPoint y: 174, distance: 16.8
click at [131, 183] on div "0202010503 - Dosagem de Hemoglobina Glicosilada" at bounding box center [403, 187] width 765 height 8
checkbox Glicosilada "true"
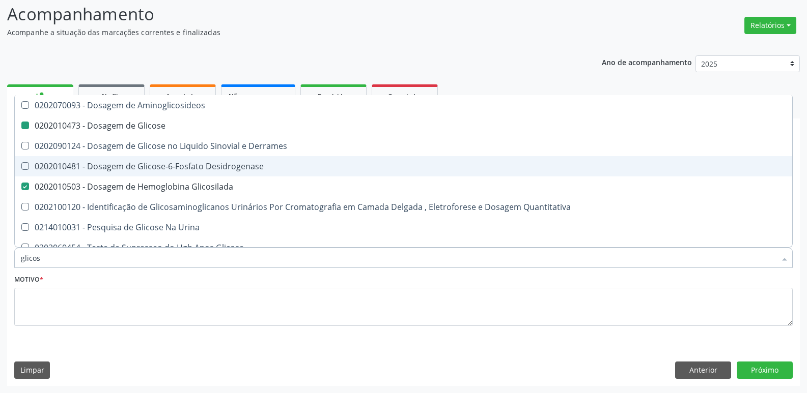
type input "glico"
checkbox Glicose "false"
checkbox Derrames "true"
checkbox Glicosilada "false"
checkbox Quantitativa "true"
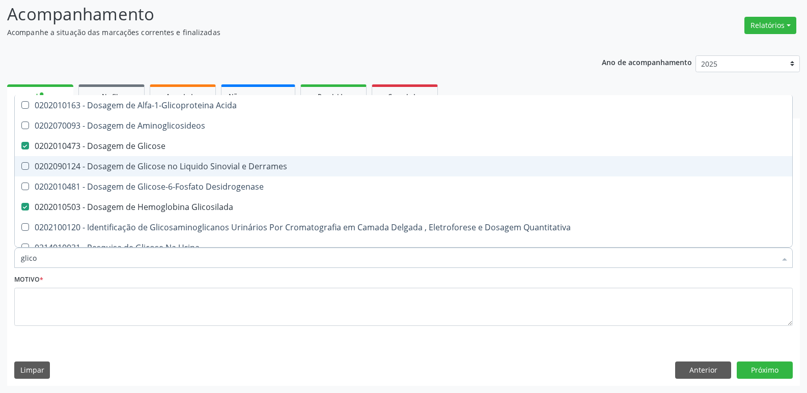
type input "glic"
checkbox Glicose "false"
checkbox Glicosilada "false"
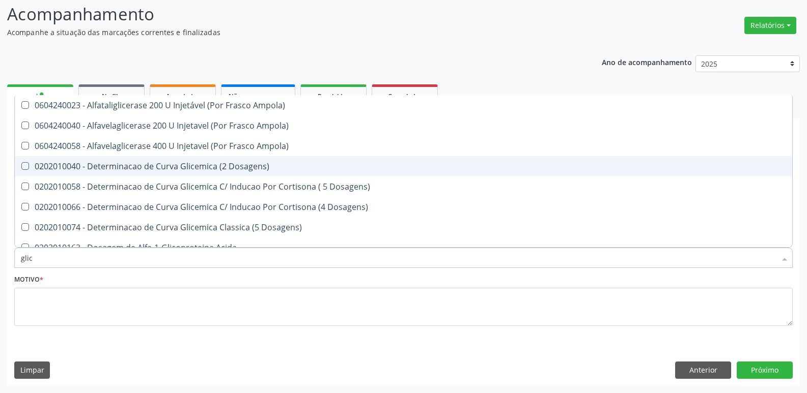
type input "gli"
checkbox Glicose "false"
checkbox Derrames "true"
checkbox Glicosilada "false"
checkbox Triglicerideos "true"
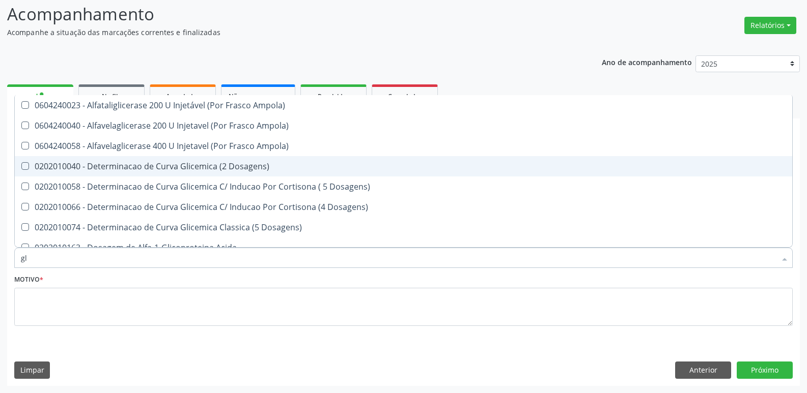
type input "g"
checkbox Derrames "false"
checkbox Triglicerideos "false"
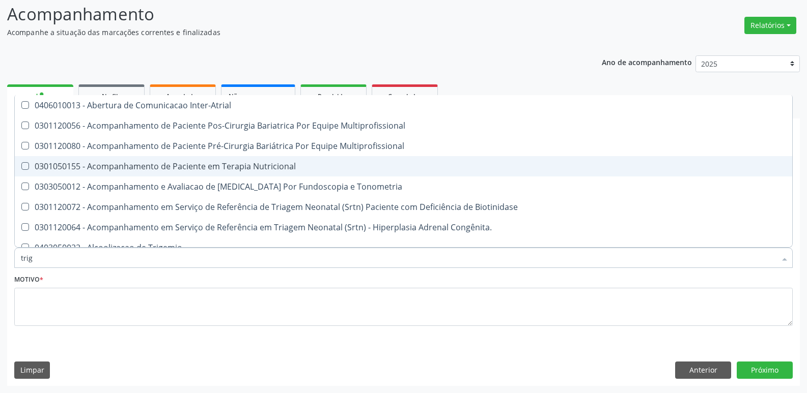
type input "trigl"
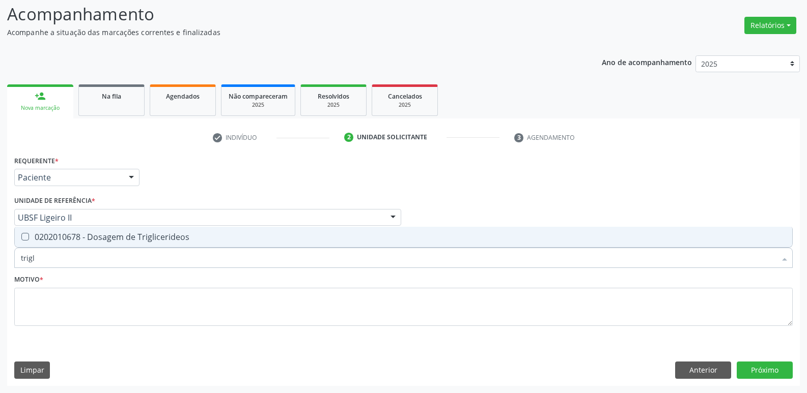
click at [159, 234] on div "0202010678 - Dosagem de Triglicerideos" at bounding box center [403, 237] width 765 height 8
checkbox Triglicerideos "true"
type input "trig"
checkbox Triglicerideos "false"
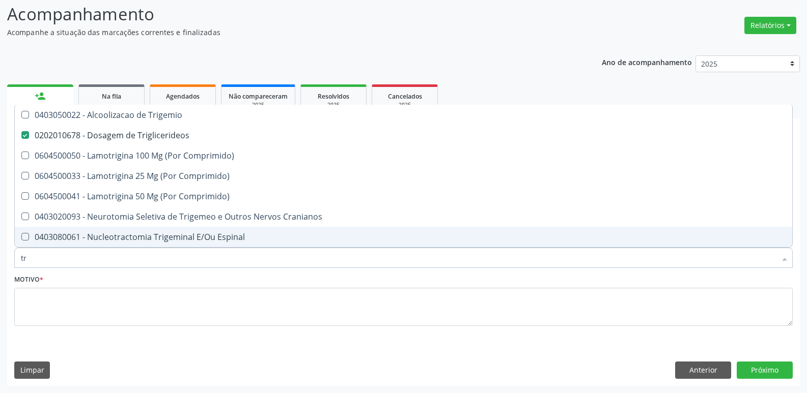
type input "t"
checkbox Triglicerideos "false"
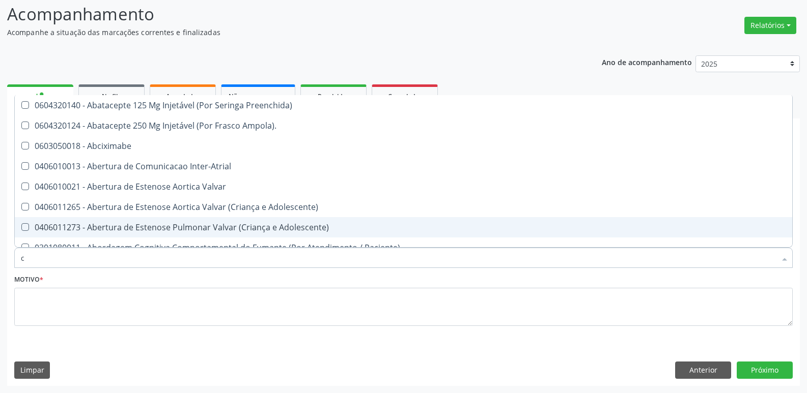
type input "co"
checkbox Comprimido\) "true"
checkbox Transcutanea "true"
checkbox Osseo "true"
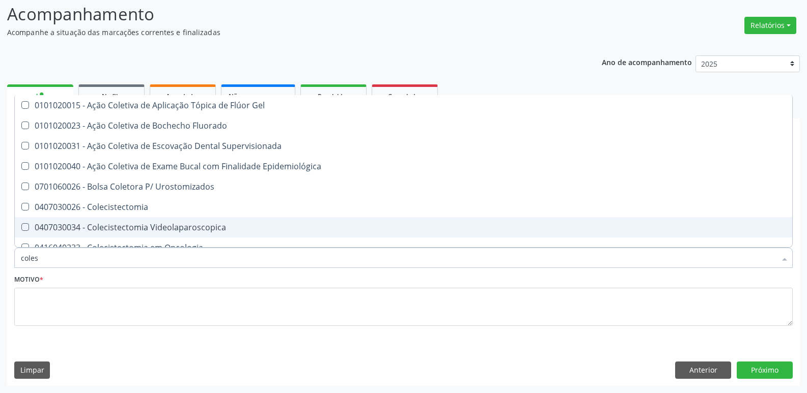
type input "colest"
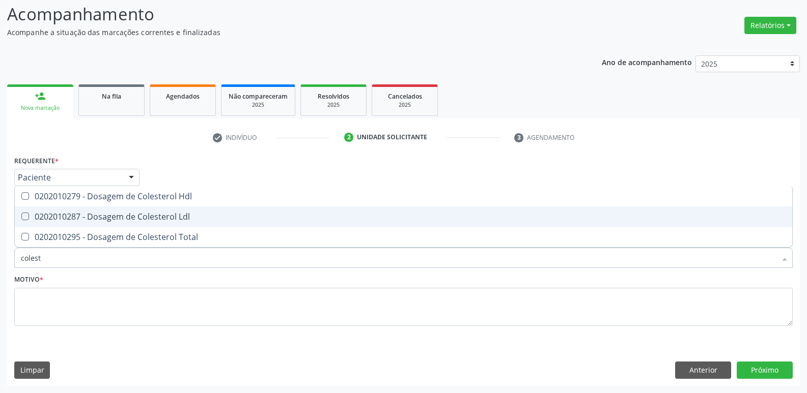
click at [156, 225] on span "0202010287 - Dosagem de Colesterol Ldl" at bounding box center [403, 217] width 777 height 20
checkbox Ldl "true"
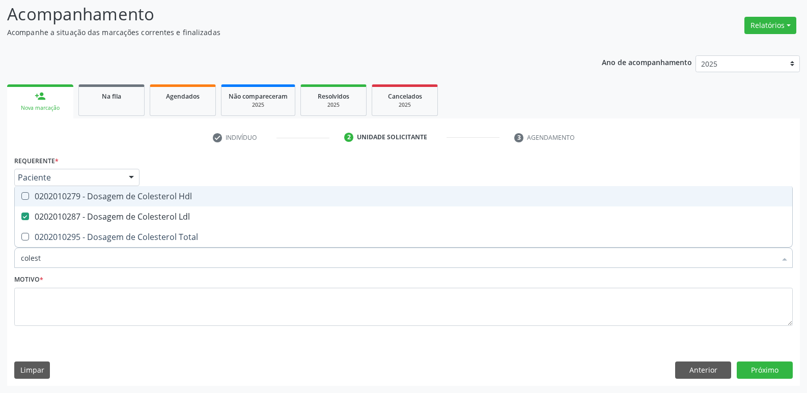
click at [164, 195] on div "0202010279 - Dosagem de Colesterol Hdl" at bounding box center [403, 196] width 765 height 8
checkbox Hdl "true"
type input "c"
checkbox Hdl "false"
checkbox Ldl "false"
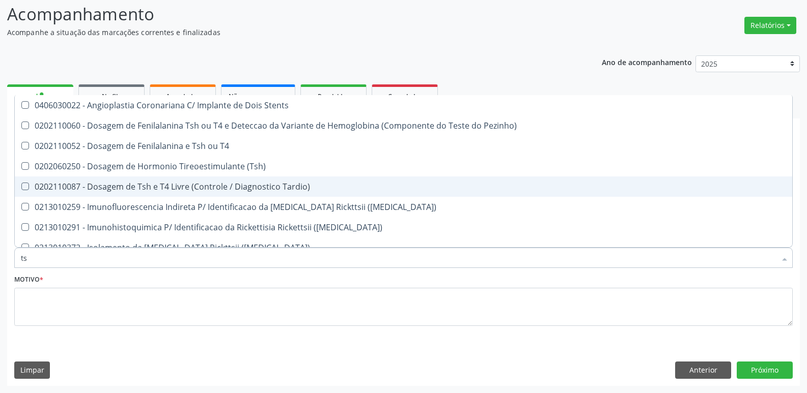
type input "tsh"
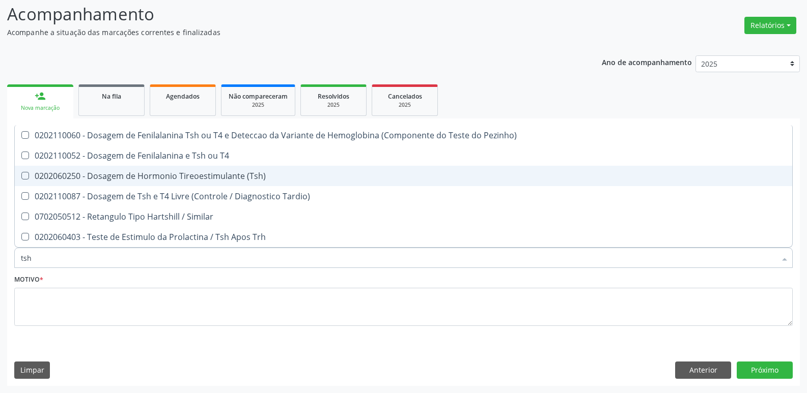
click at [180, 168] on span "0202060250 - Dosagem de Hormonio Tireoestimulante (Tsh)" at bounding box center [403, 176] width 777 height 20
checkbox \(Tsh\) "true"
type input "ts"
checkbox \(Tsh\) "false"
checkbox Tardio\) "true"
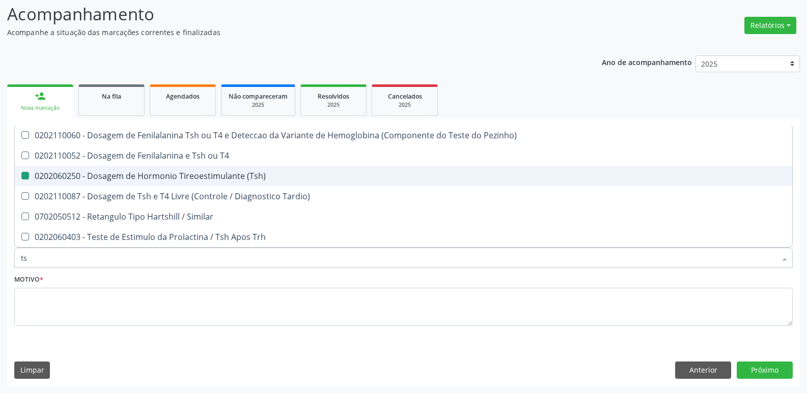
type input "t"
checkbox Tardio\) "false"
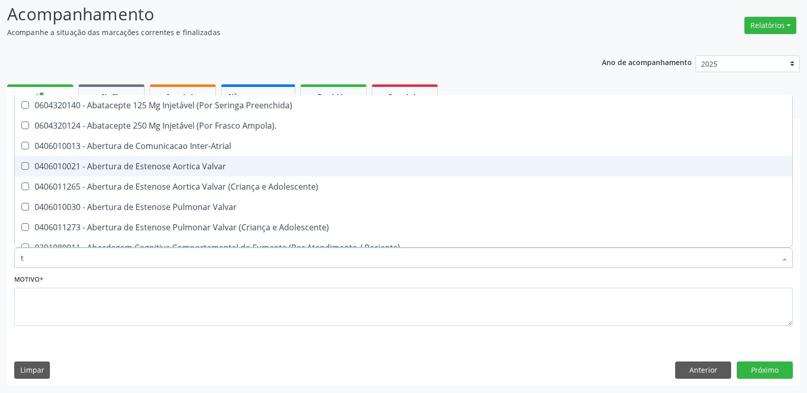
type input "t4"
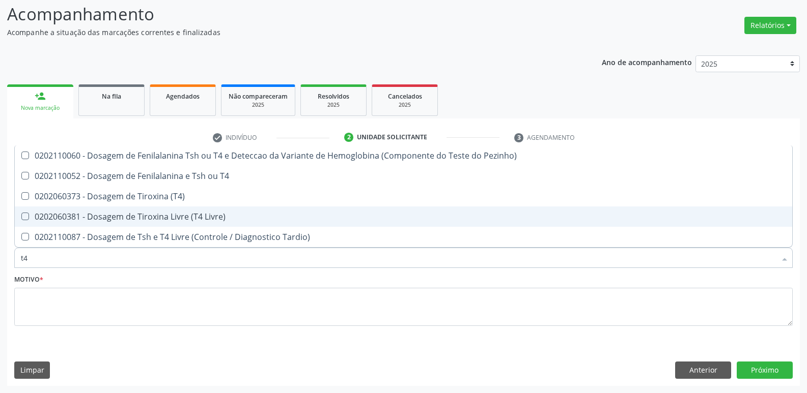
drag, startPoint x: 181, startPoint y: 214, endPoint x: 184, endPoint y: 207, distance: 7.1
click at [183, 209] on span "0202060381 - Dosagem de Tiroxina Livre (T4 Livre)" at bounding box center [403, 217] width 777 height 20
checkbox Livre\) "true"
type input "t"
checkbox Livre\) "false"
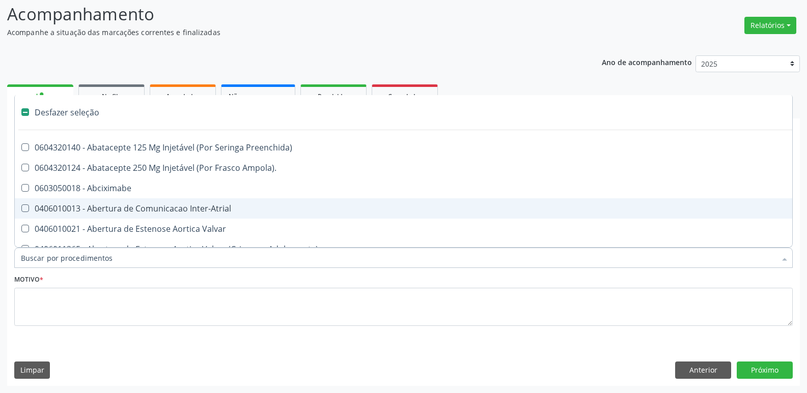
type input "v"
checkbox \(Unilateral\) "true"
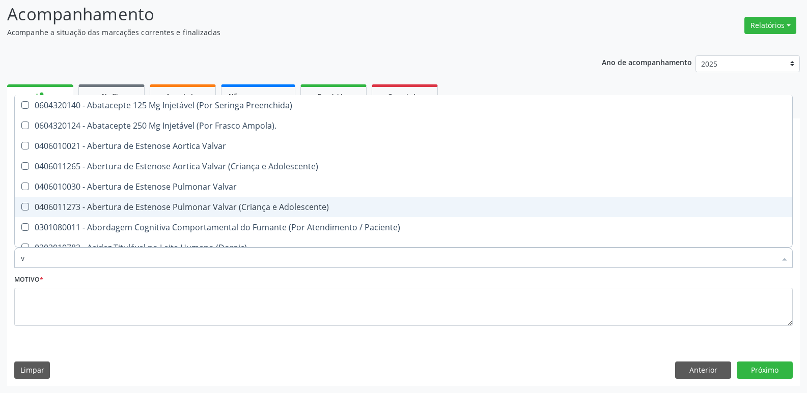
type input "vi"
checkbox Livre\) "false"
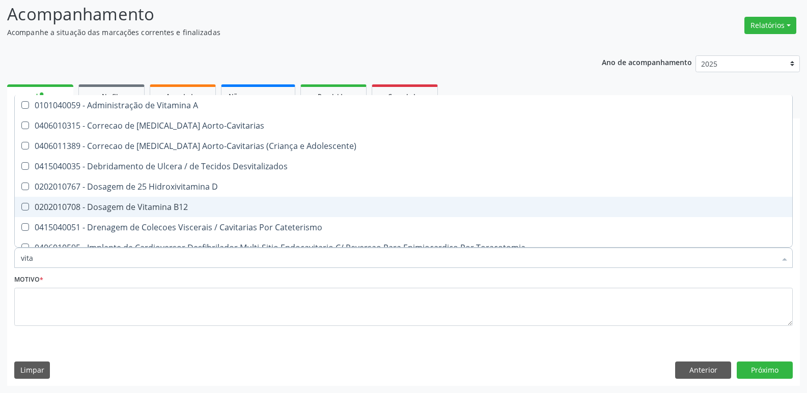
type input "vitam"
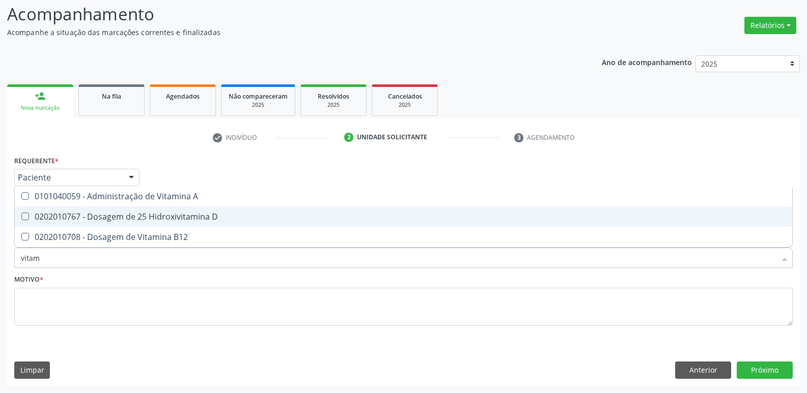
click at [178, 215] on div "0202010767 - Dosagem de 25 Hidroxivitamina D" at bounding box center [403, 217] width 765 height 8
checkbox D "true"
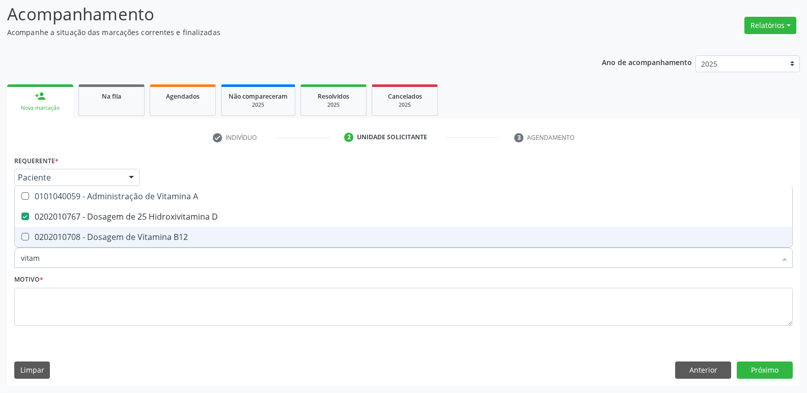
drag, startPoint x: 177, startPoint y: 232, endPoint x: 158, endPoint y: 267, distance: 39.9
click at [176, 234] on div "0202010708 - Dosagem de Vitamina B12" at bounding box center [403, 237] width 765 height 8
checkbox B12 "true"
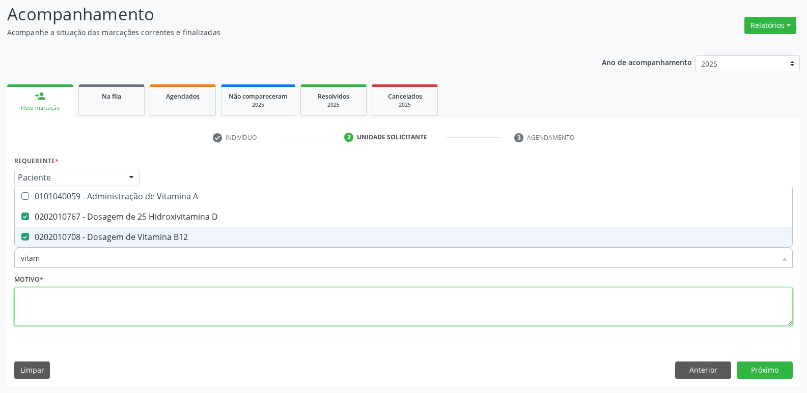
click at [155, 290] on textarea at bounding box center [403, 307] width 778 height 39
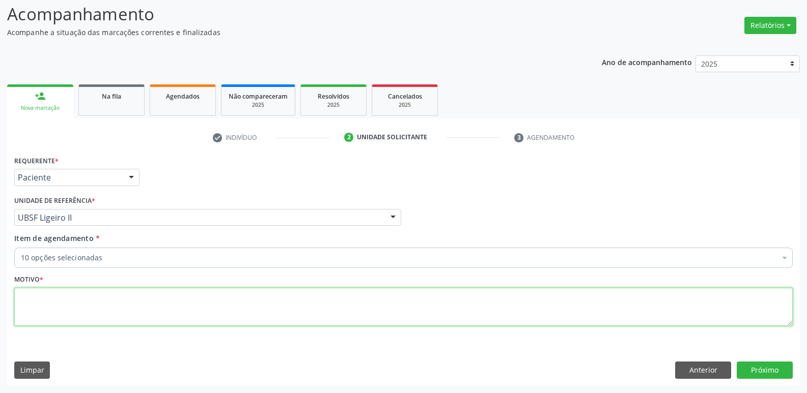
paste textarea "AVALIAÇÃO"
type textarea "AVALIAÇÃO"
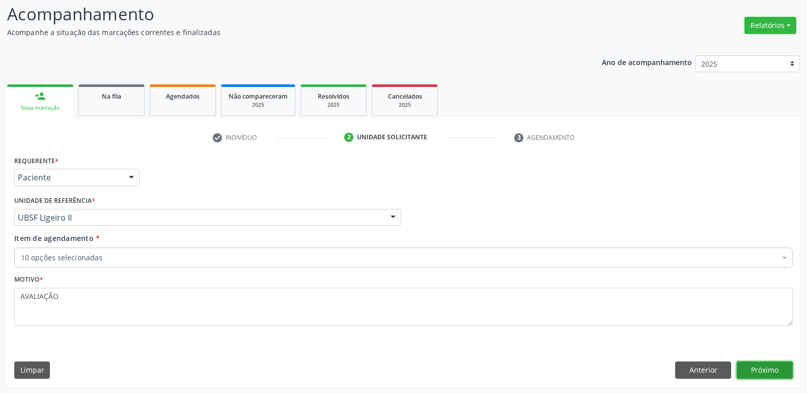
click at [774, 373] on button "Próximo" at bounding box center [765, 370] width 56 height 17
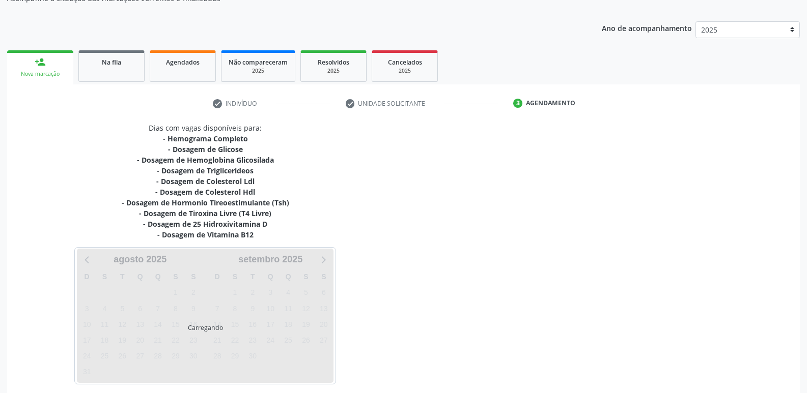
scroll to position [146, 0]
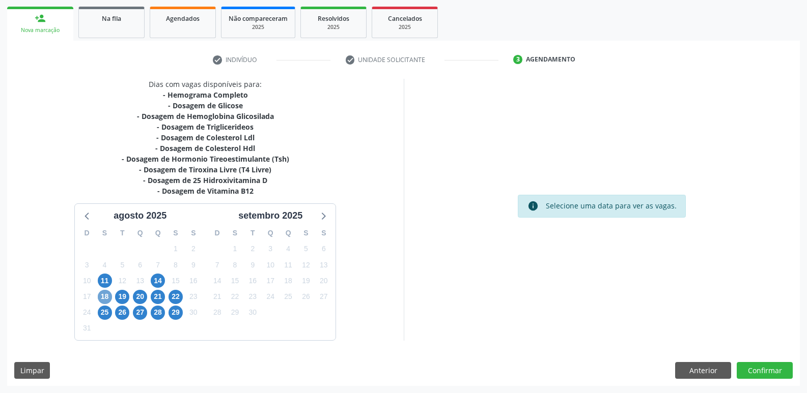
click at [102, 295] on span "18" at bounding box center [105, 297] width 14 height 14
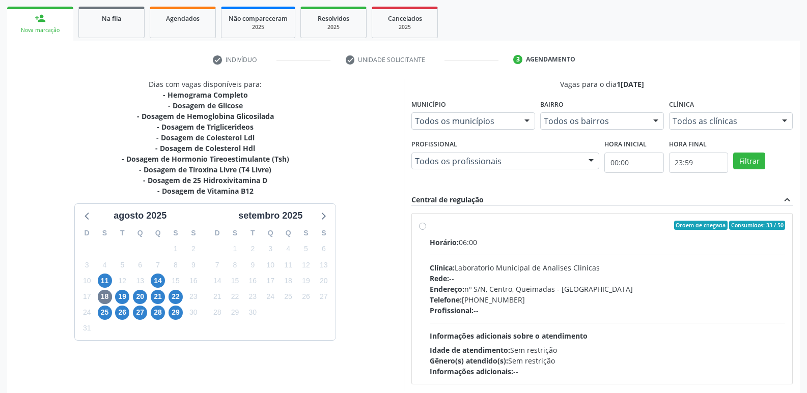
drag, startPoint x: 708, startPoint y: 332, endPoint x: 705, endPoint y: 285, distance: 46.9
click at [710, 311] on div "Horário: 06:00 Clínica: Laboratorio Municipal de Analises Clinicas Rede: -- End…" at bounding box center [608, 307] width 356 height 140
radio input "true"
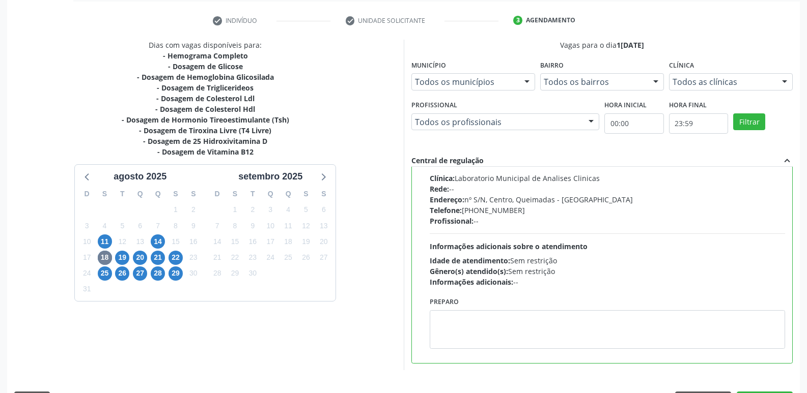
scroll to position [215, 0]
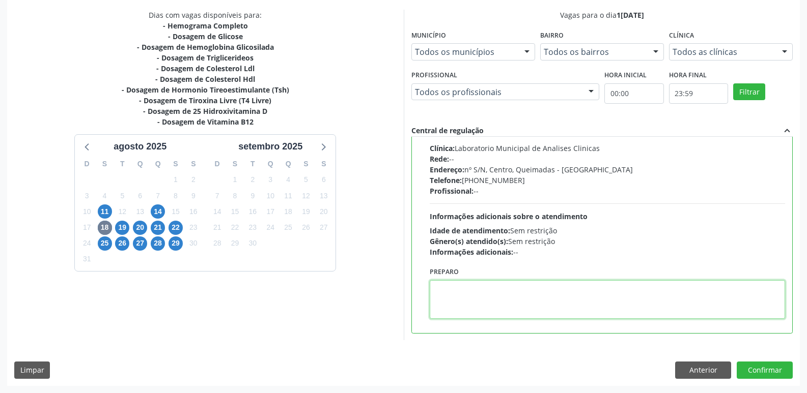
click at [547, 298] on textarea at bounding box center [608, 299] width 356 height 39
type textarea "ir em [GEOGRAPHIC_DATA]"
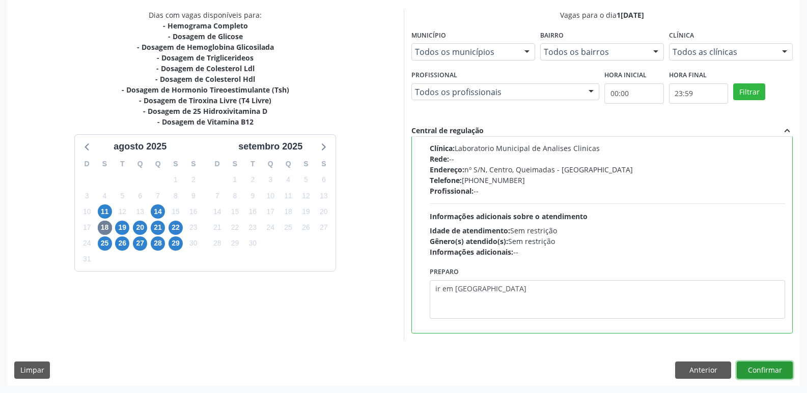
click at [787, 367] on button "Confirmar" at bounding box center [765, 370] width 56 height 17
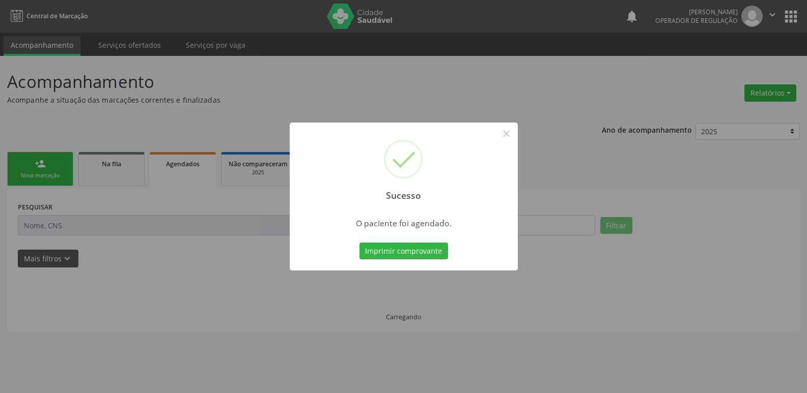
scroll to position [0, 0]
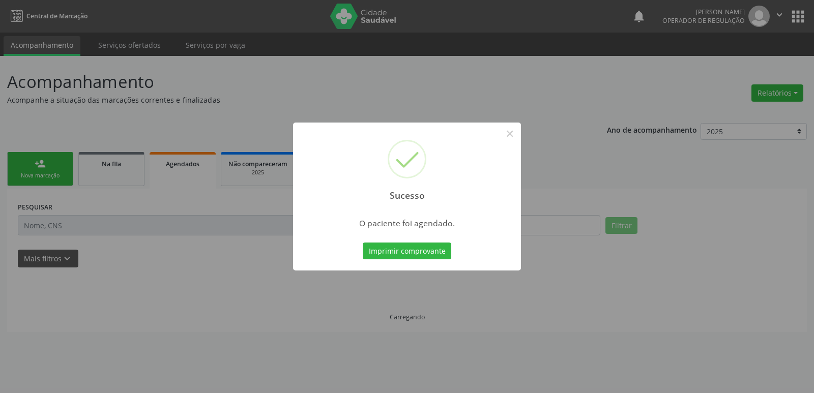
click at [363, 243] on button "Imprimir comprovante" at bounding box center [407, 251] width 89 height 17
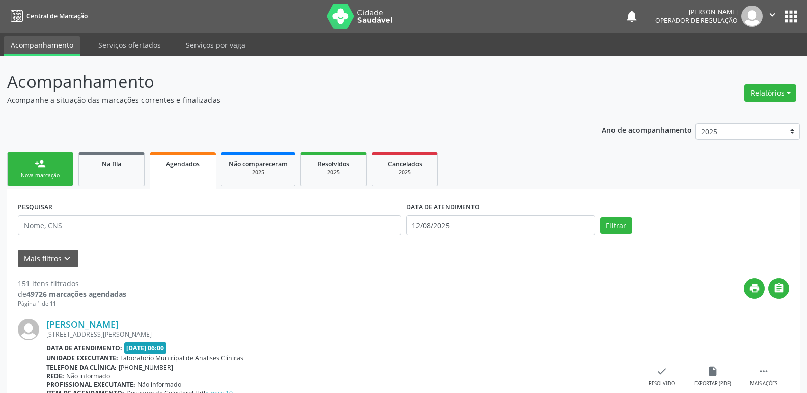
click at [775, 10] on icon "" at bounding box center [772, 14] width 11 height 11
click at [730, 61] on link "Sair" at bounding box center [746, 62] width 70 height 14
